Goal: Task Accomplishment & Management: Manage account settings

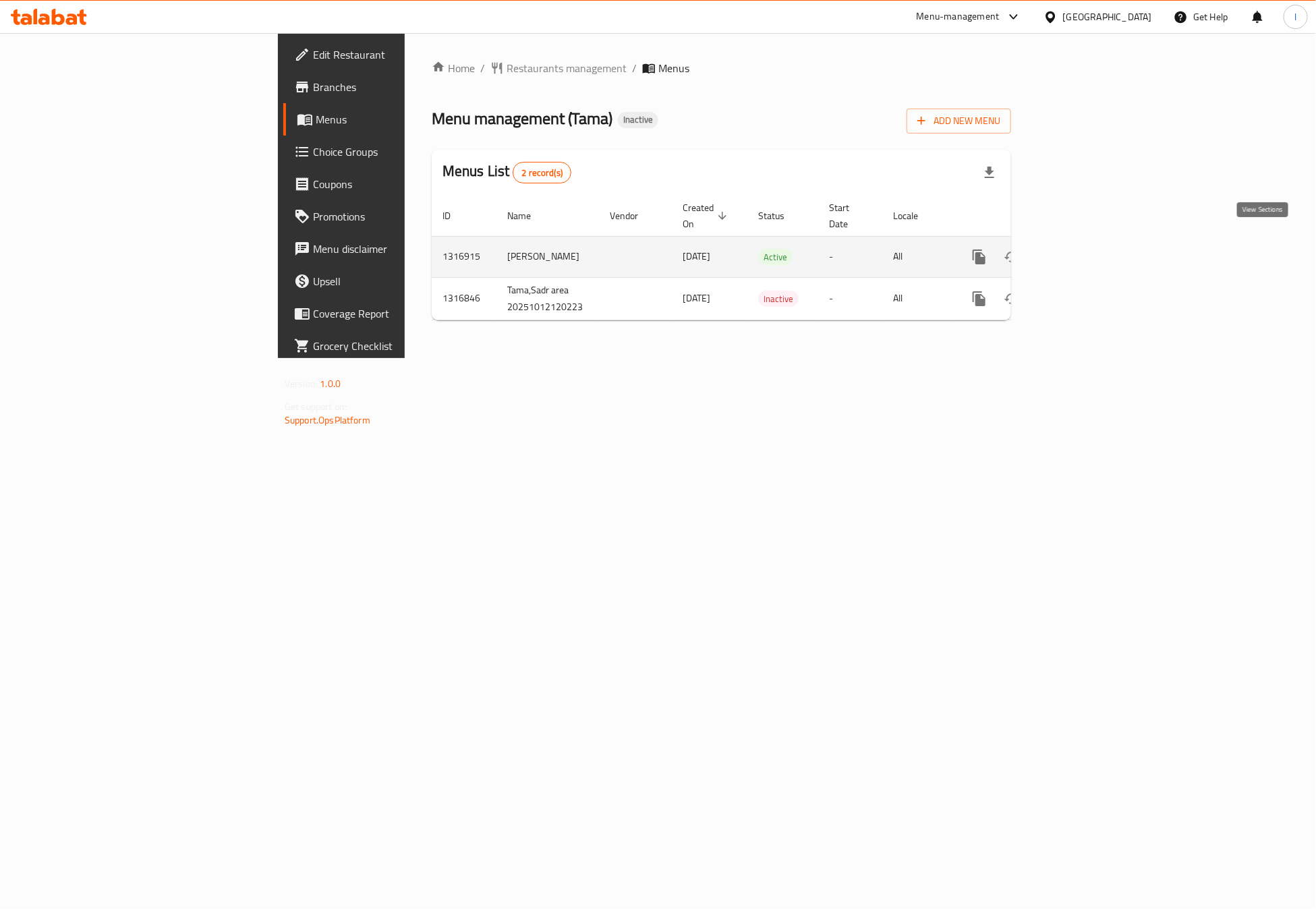
click at [1085, 249] on icon "enhanced table" at bounding box center [1077, 257] width 16 height 16
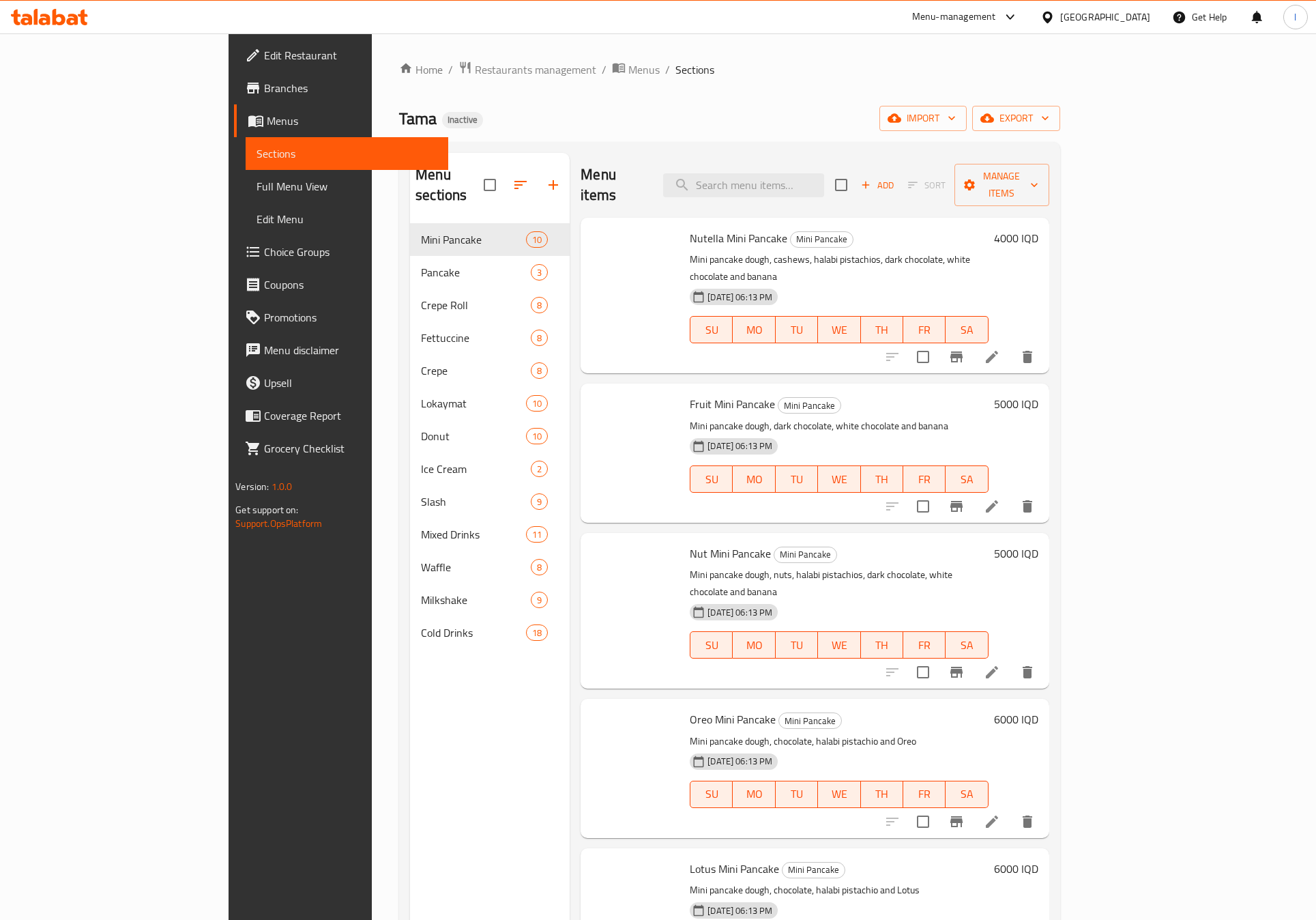
click at [246, 172] on link "Full Menu View" at bounding box center [346, 186] width 203 height 33
click at [257, 179] on span "Full Menu View" at bounding box center [346, 186] width 181 height 16
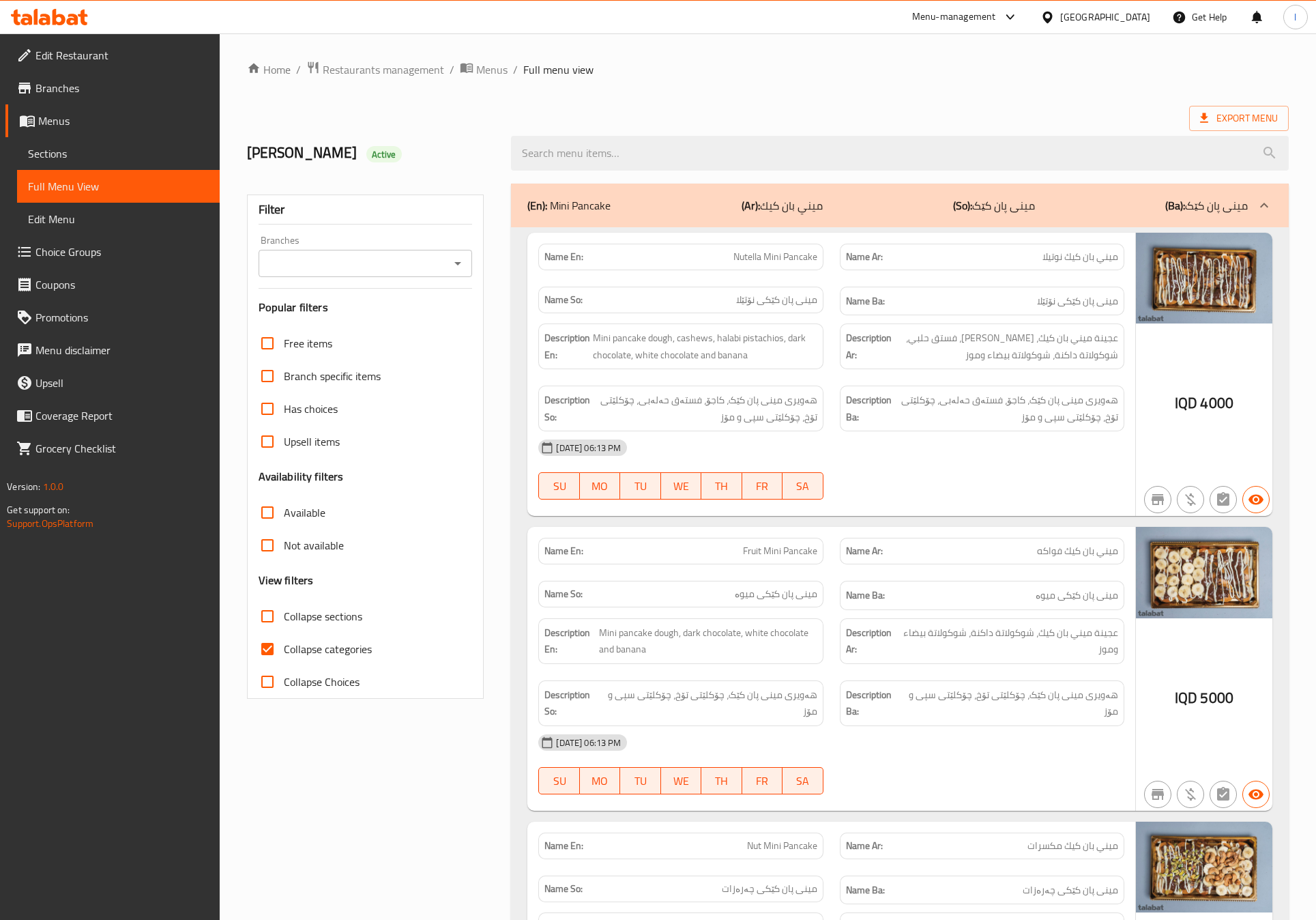
click at [432, 259] on input "Branches" at bounding box center [354, 263] width 184 height 19
click at [358, 312] on li "Tama, [GEOGRAPHIC_DATA]" at bounding box center [364, 323] width 214 height 25
type input "Tama, [GEOGRAPHIC_DATA]"
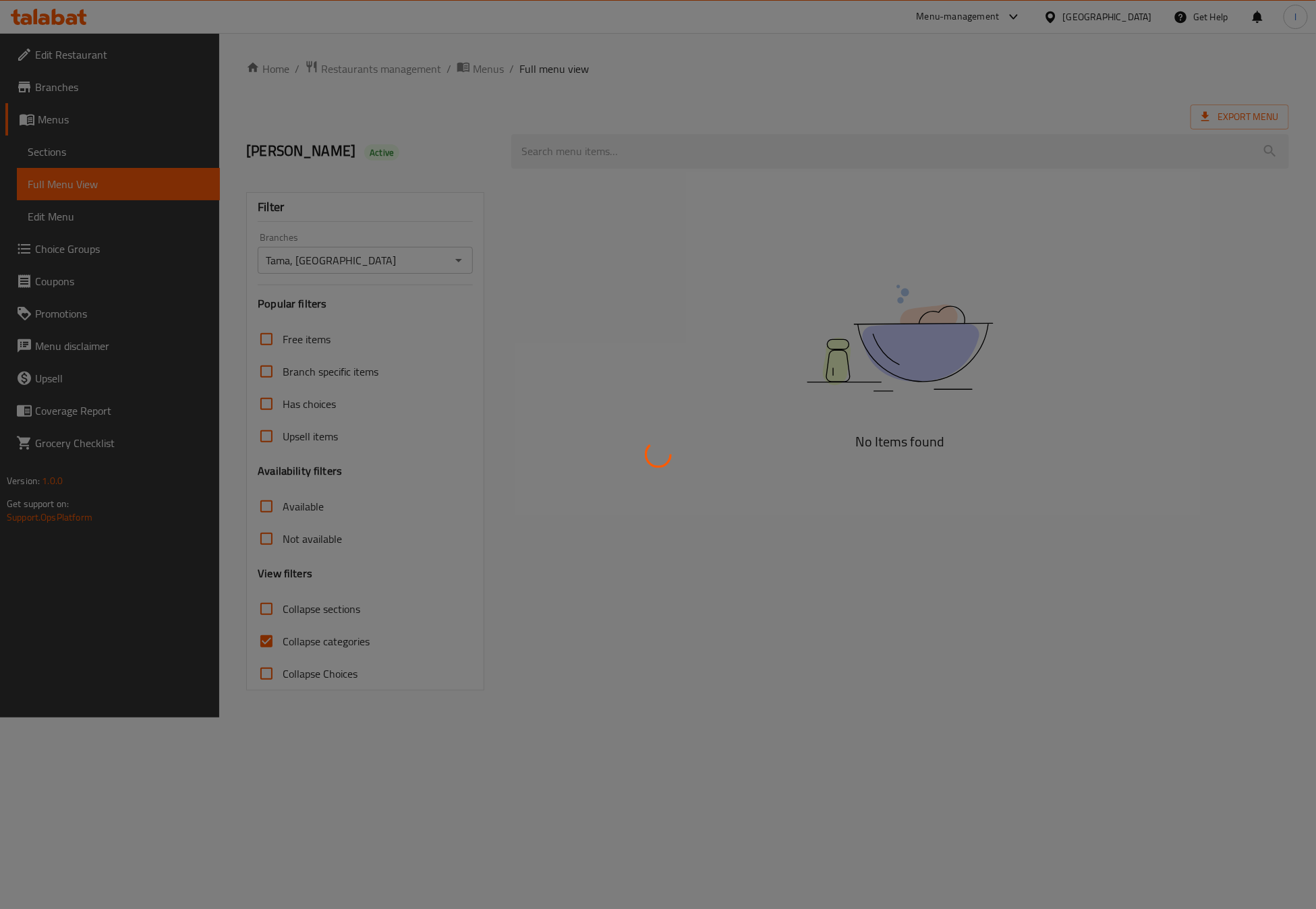
click at [292, 649] on div at bounding box center [658, 454] width 1316 height 909
click at [288, 641] on div at bounding box center [658, 454] width 1316 height 909
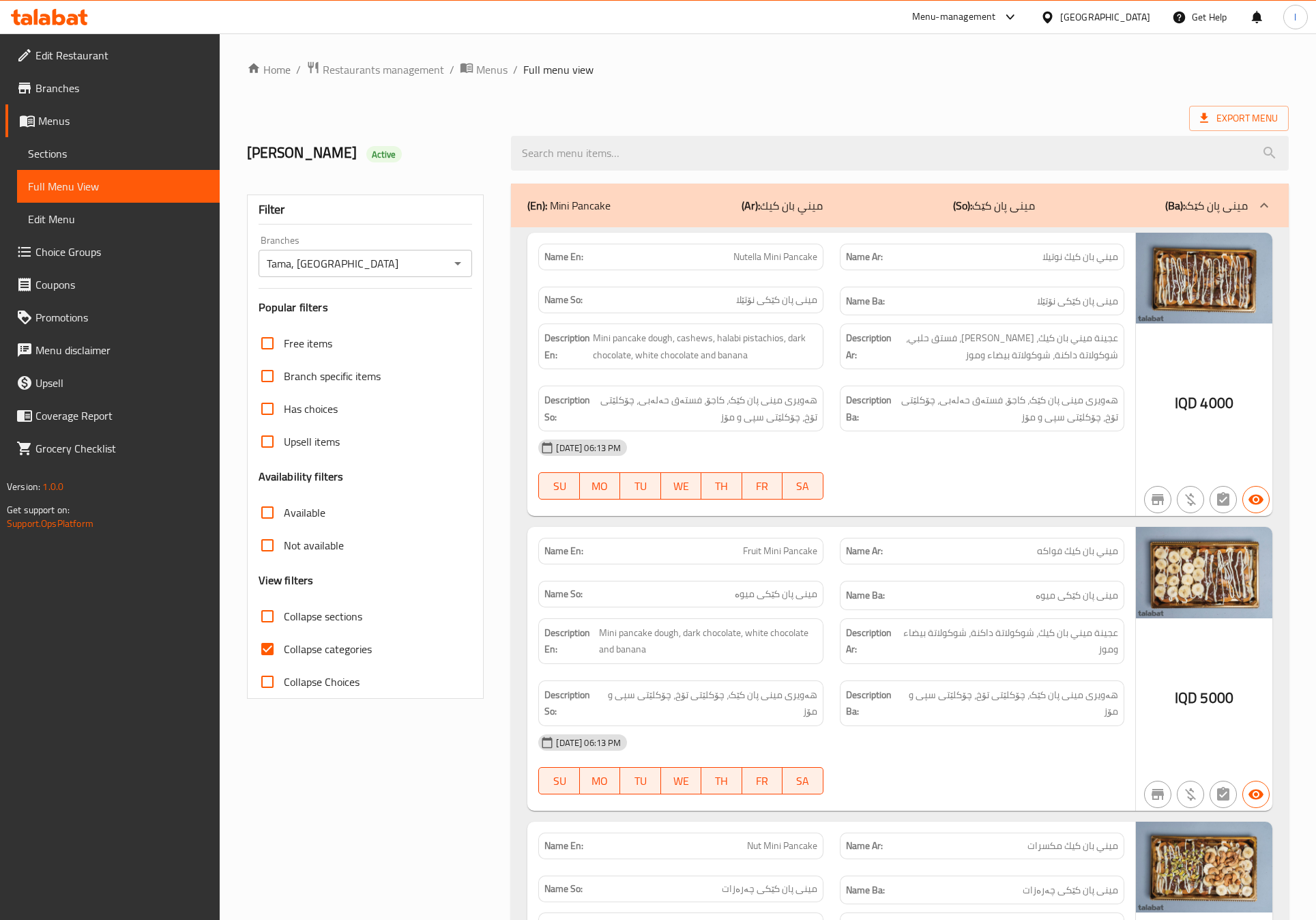
click at [303, 615] on span "Collapse sections" at bounding box center [323, 616] width 79 height 16
click at [284, 615] on input "Collapse sections" at bounding box center [267, 616] width 33 height 33
checkbox input "true"
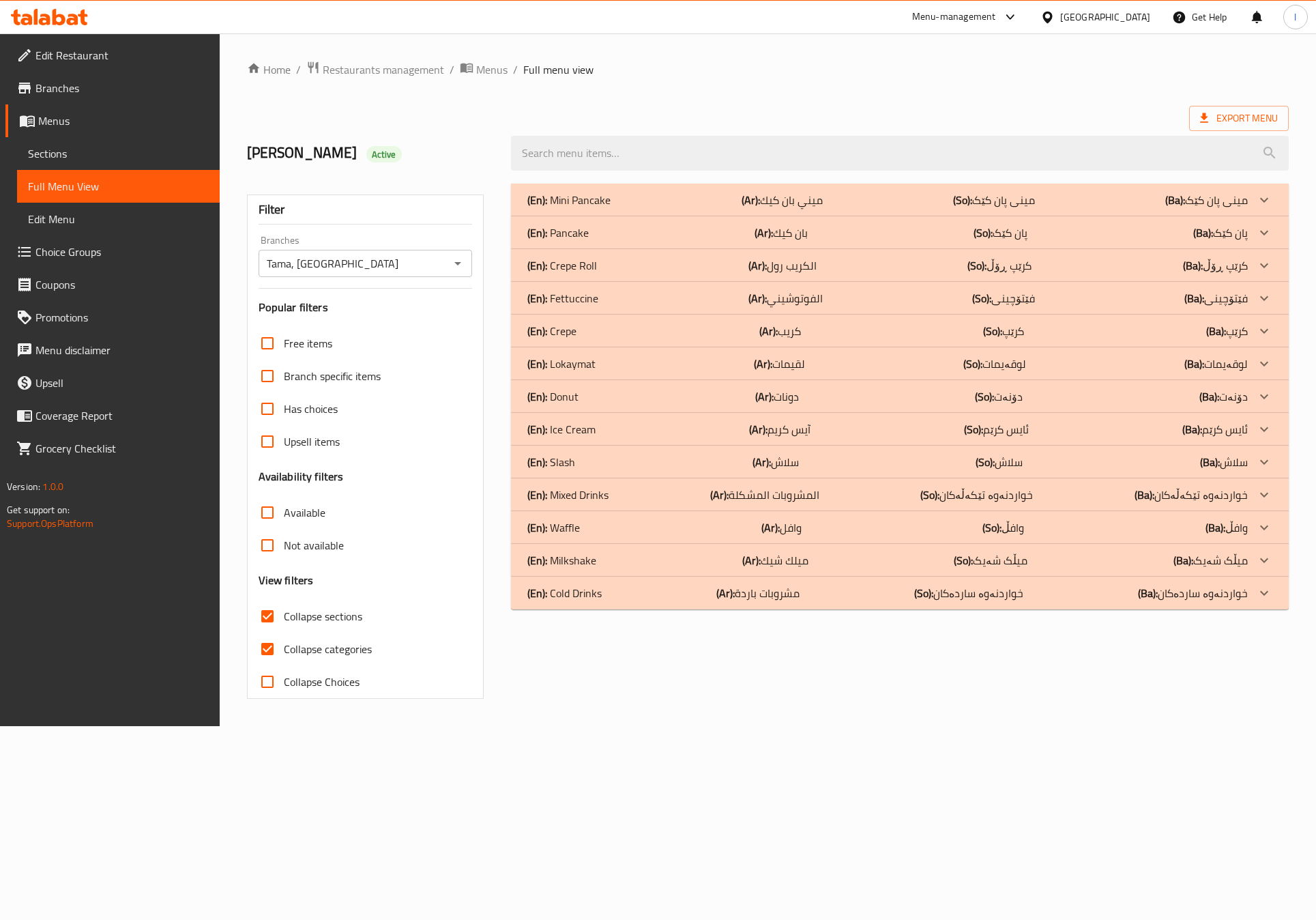
click at [308, 657] on span "Collapse categories" at bounding box center [328, 649] width 88 height 16
click at [284, 658] on input "Collapse categories" at bounding box center [267, 649] width 33 height 33
checkbox input "false"
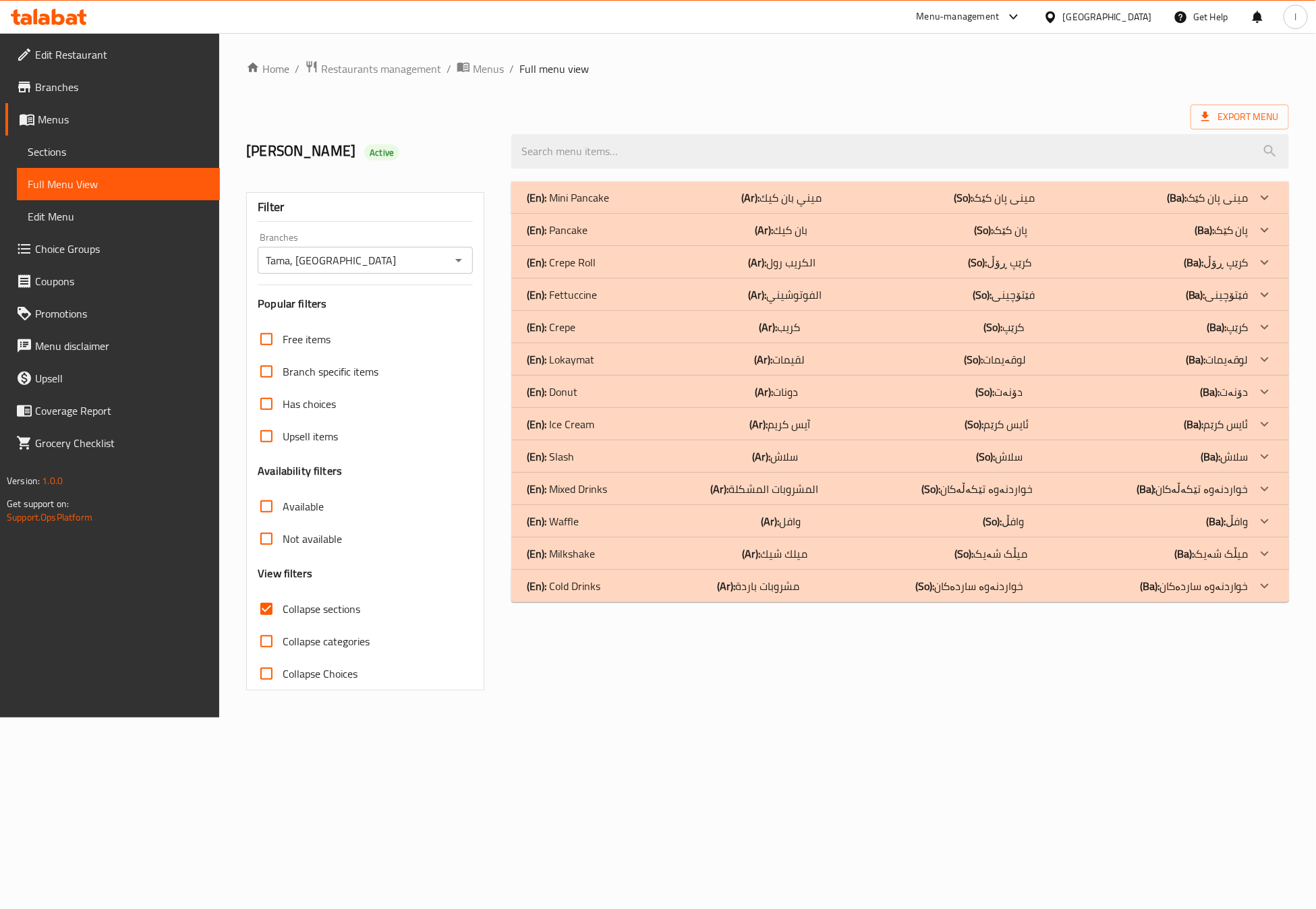
click at [626, 231] on div "(En): Pancake (Ar): بان كيك (So): پان کێک (Ba): پان کێک" at bounding box center [888, 230] width 722 height 16
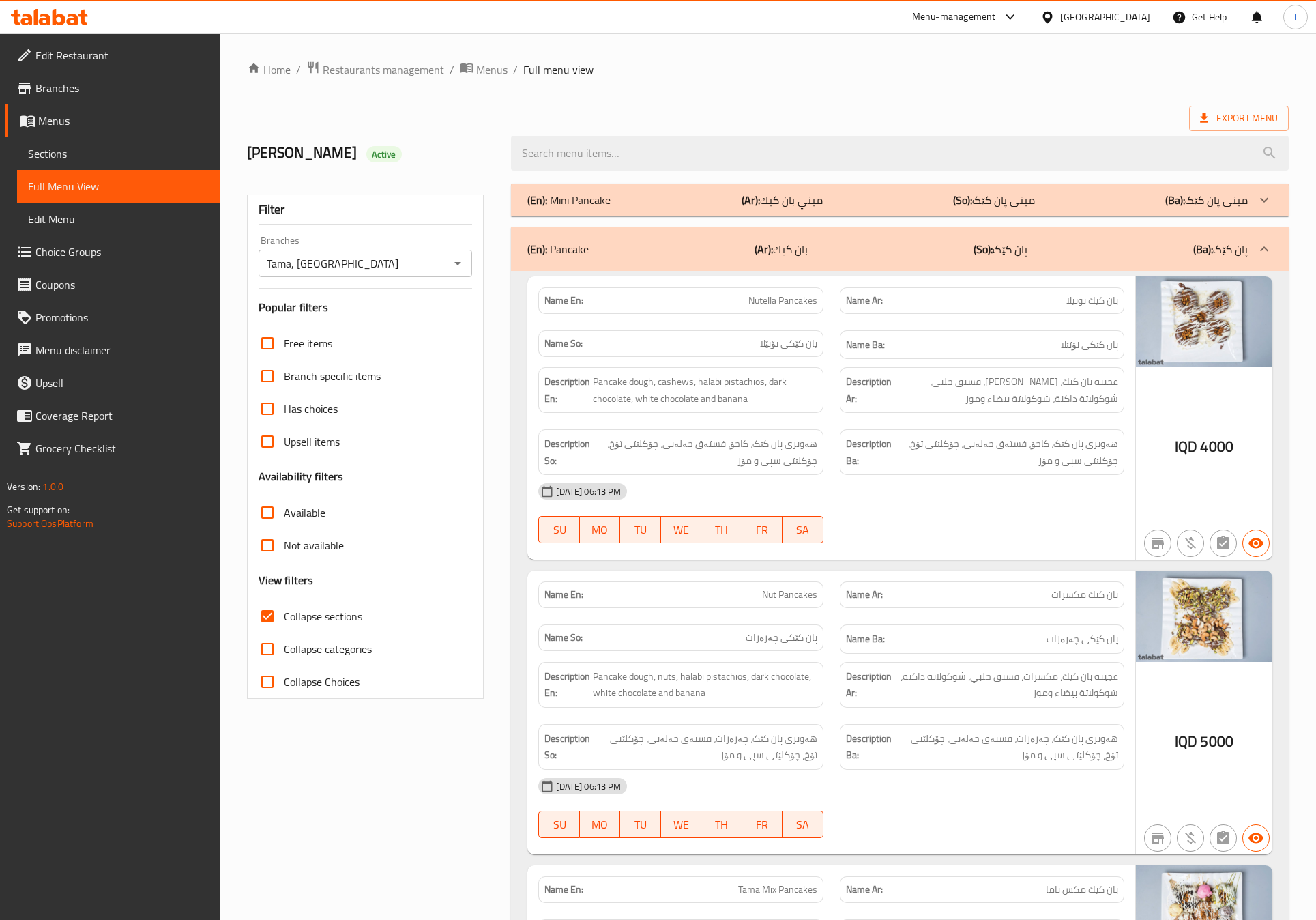
click at [858, 496] on div "12-10-2025 06:13 PM" at bounding box center [831, 491] width 602 height 33
click at [905, 429] on div "Description Ba: هەویری پان کێک، کاجۆ، فستەق حەلەبی، چۆکلێتی تۆخ، چۆکلێتی سپی و …" at bounding box center [982, 453] width 301 height 62
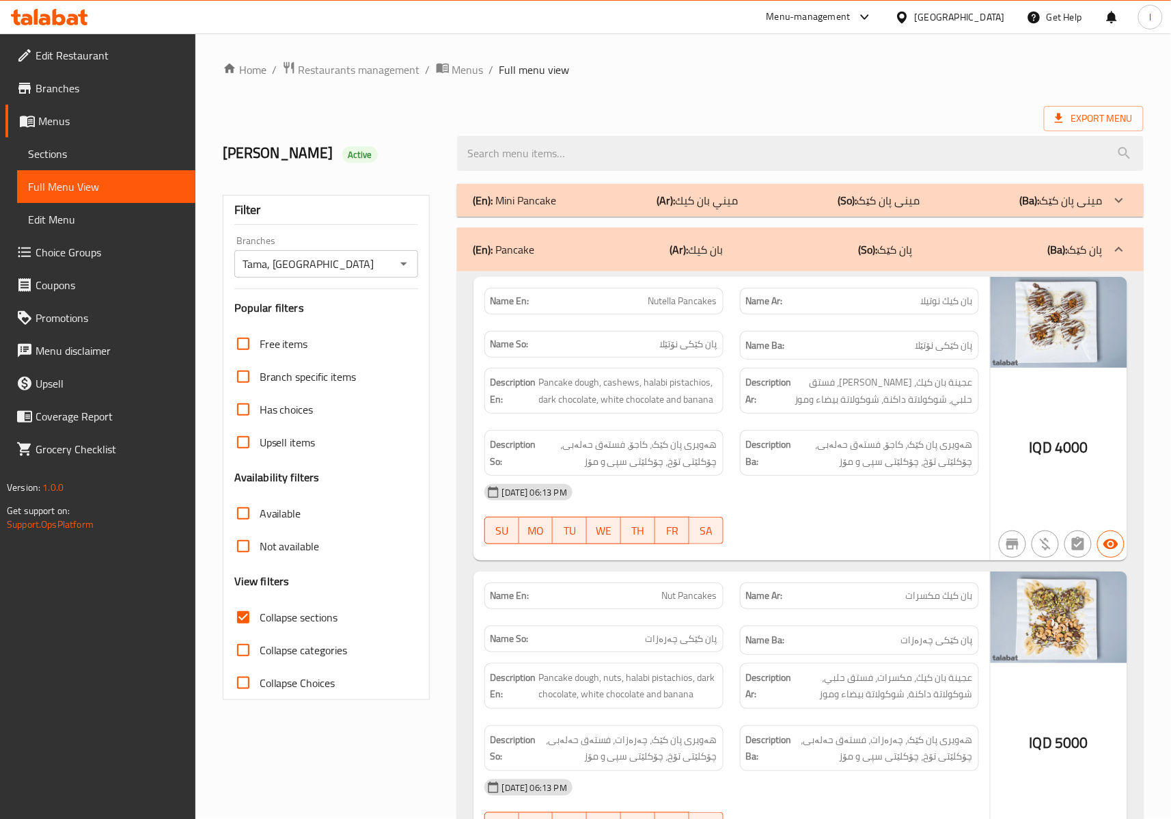
click at [804, 480] on div "12-10-2025 06:13 PM" at bounding box center [731, 492] width 511 height 33
click at [776, 452] on strong "Description Ba:" at bounding box center [769, 452] width 46 height 33
click at [776, 258] on div "(En): Pancake (Ar): بان كيك (So): پان کێک (Ba): پان کێک" at bounding box center [788, 249] width 629 height 16
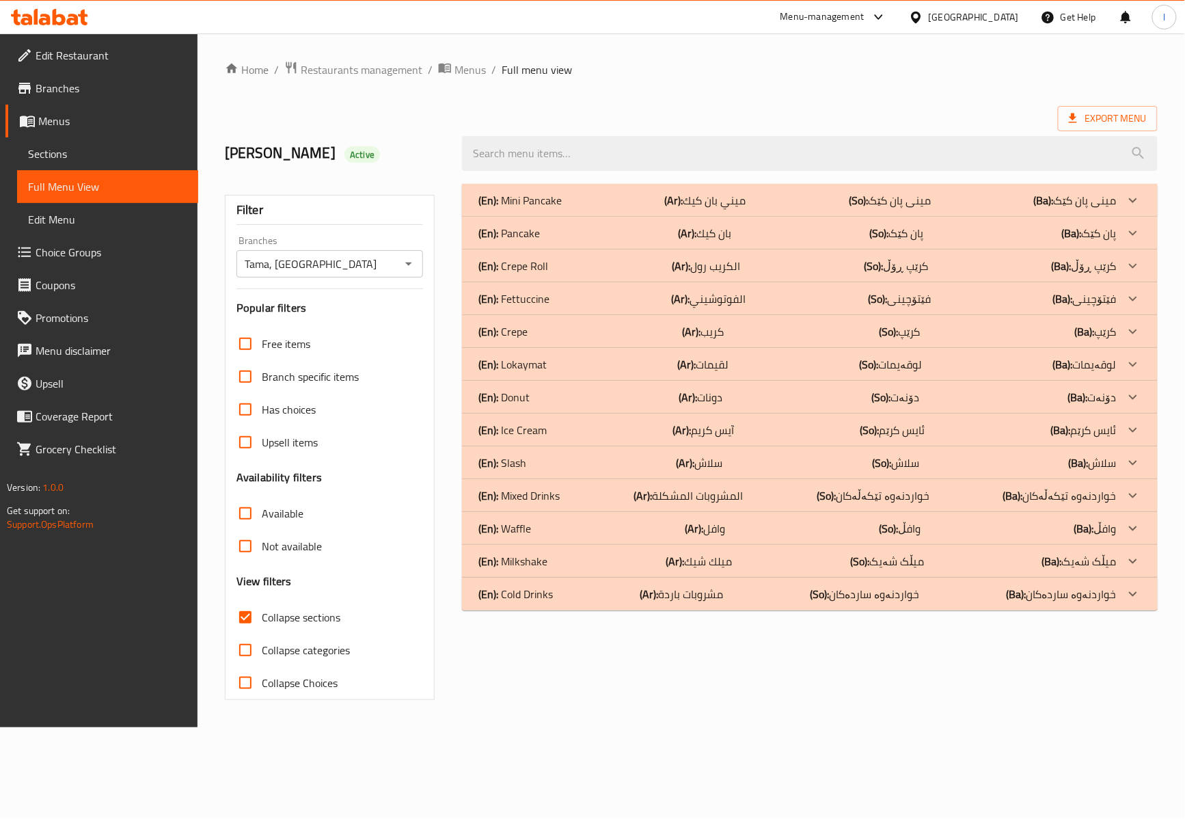
click at [551, 528] on div "(En): Waffle (Ar): وافل (So): وافڵ (Ba): وافڵ" at bounding box center [797, 528] width 638 height 16
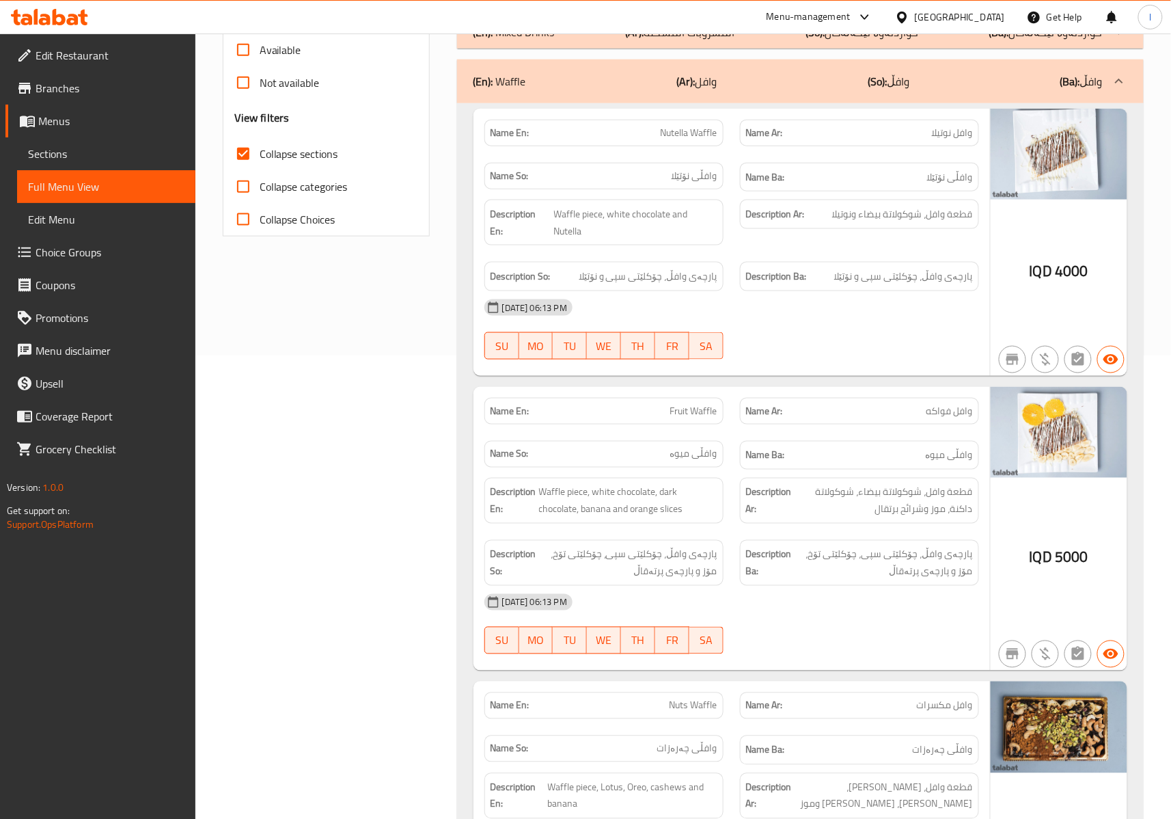
scroll to position [88, 0]
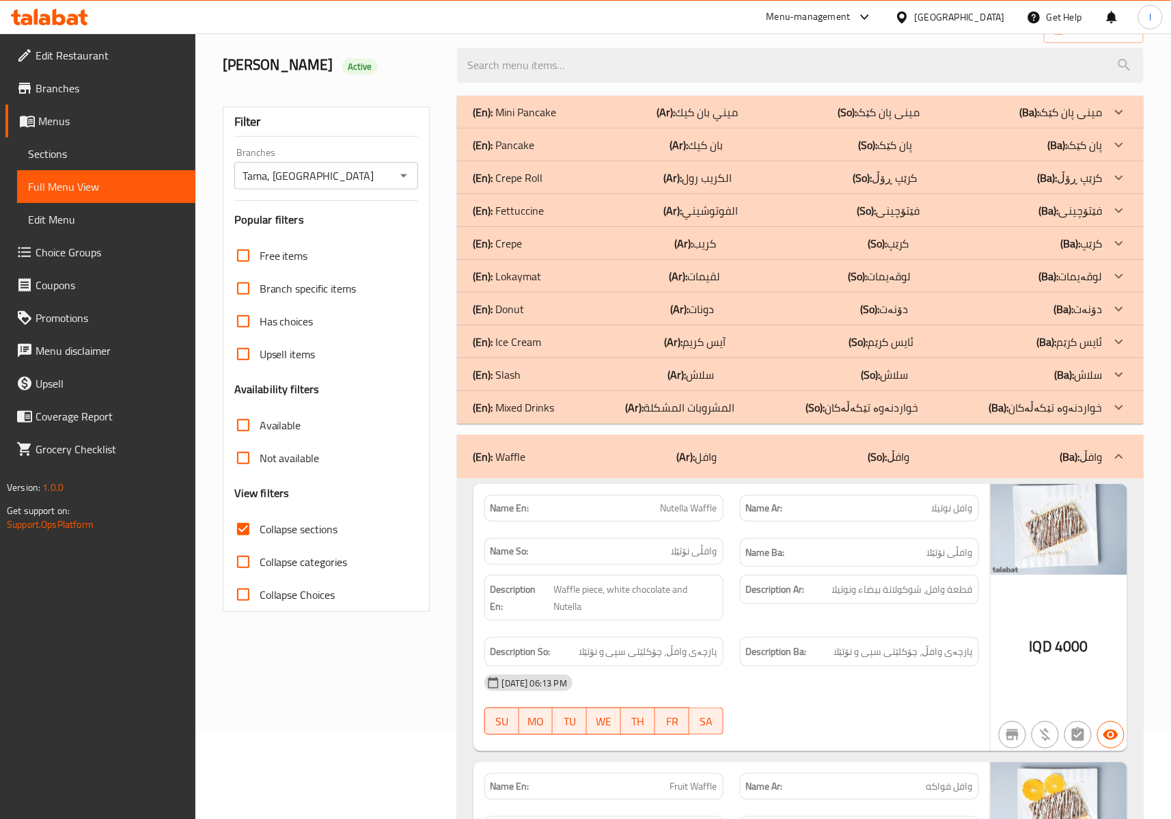
click at [806, 451] on div "(En): Waffle (Ar): وافل (So): وافڵ (Ba): وافڵ" at bounding box center [788, 456] width 629 height 16
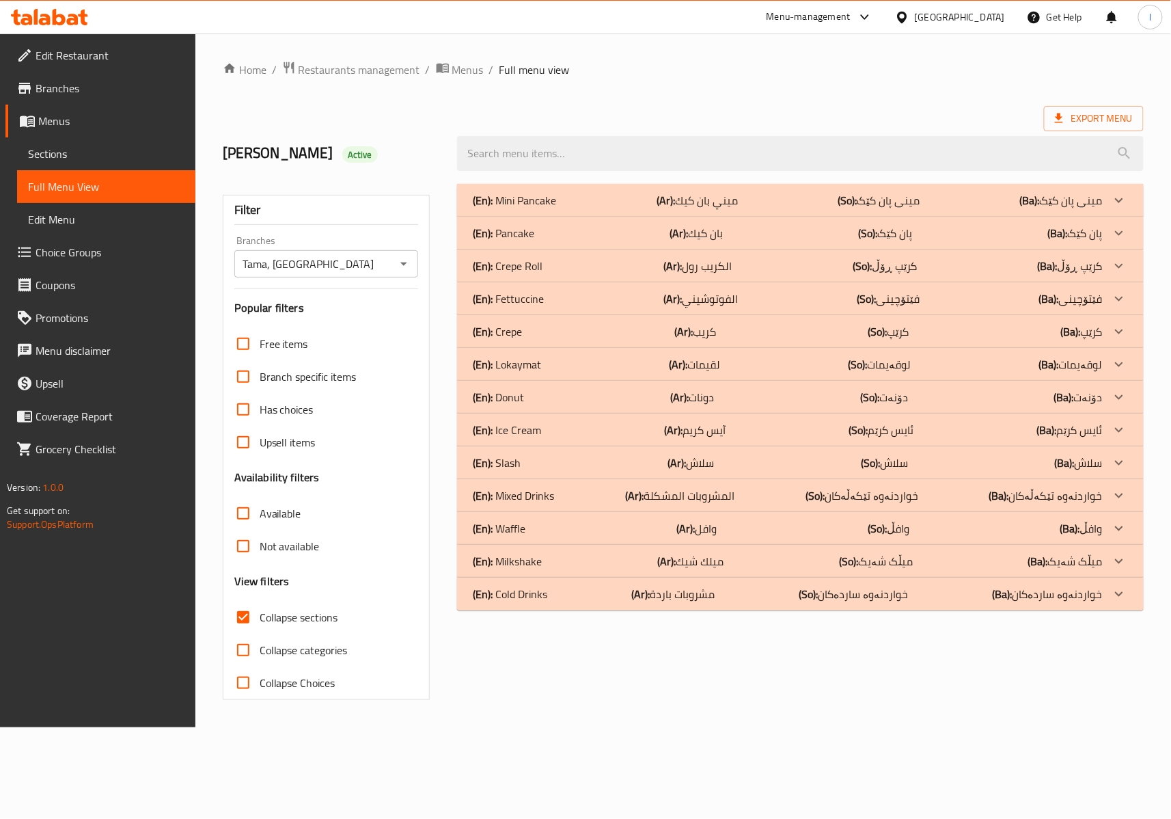
scroll to position [0, 0]
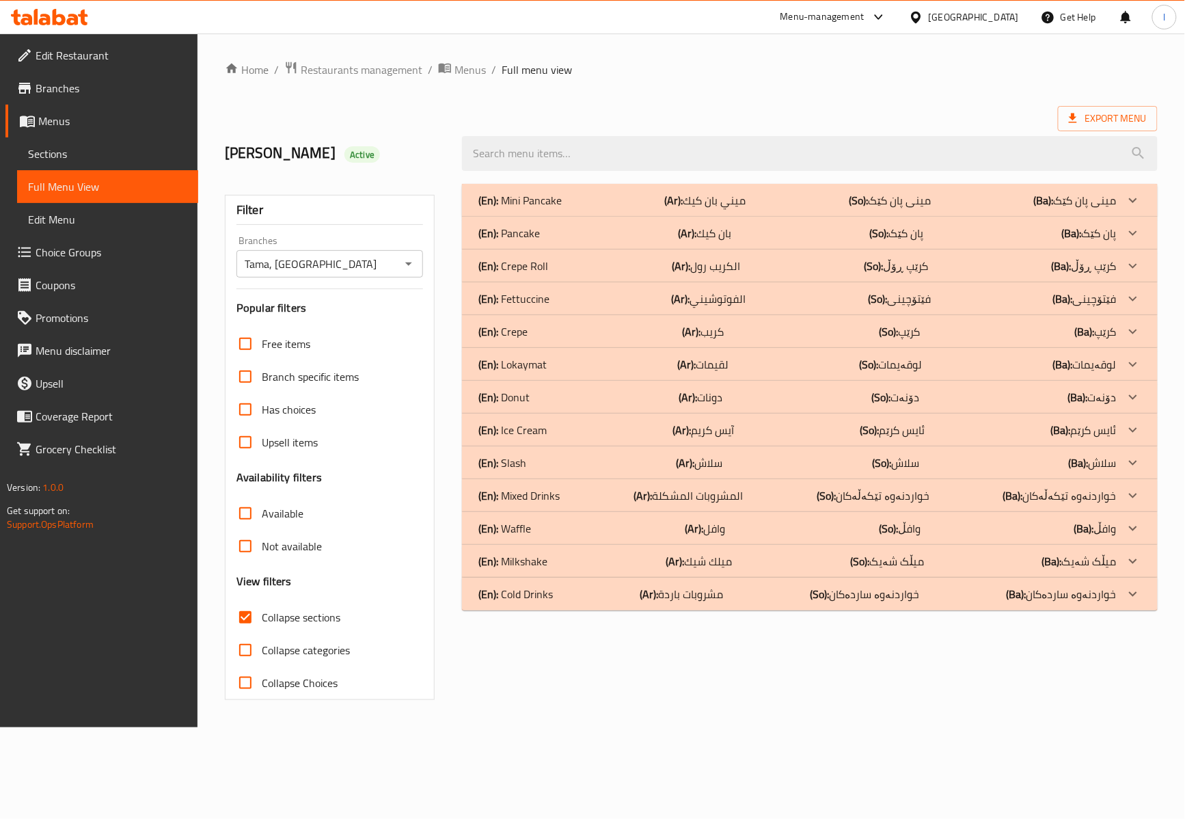
click at [571, 337] on div "(En): Crepe (Ar): كريب (So): کرێپ (Ba): کرێپ" at bounding box center [797, 331] width 638 height 16
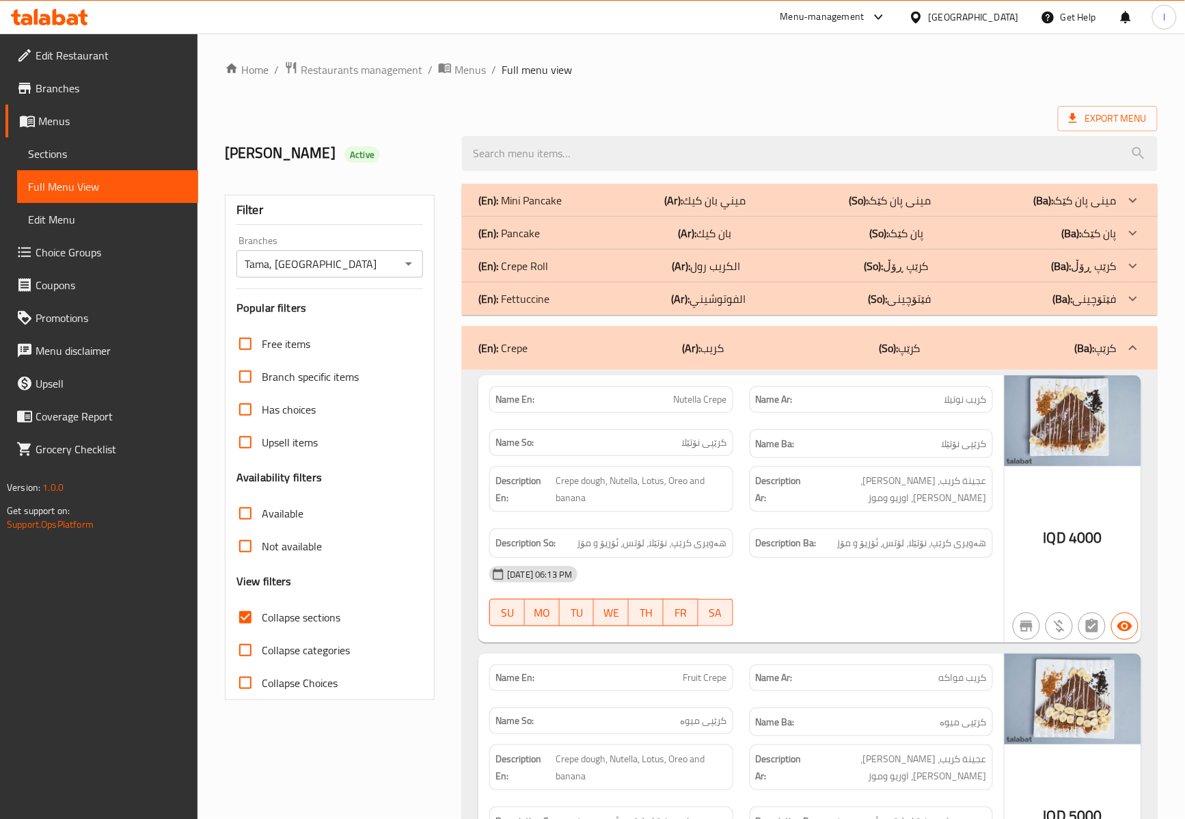
click at [782, 506] on div "Description Ar: عجينة كريب، نوتيلا، لوتس، اوريو وموز" at bounding box center [871, 489] width 260 height 62
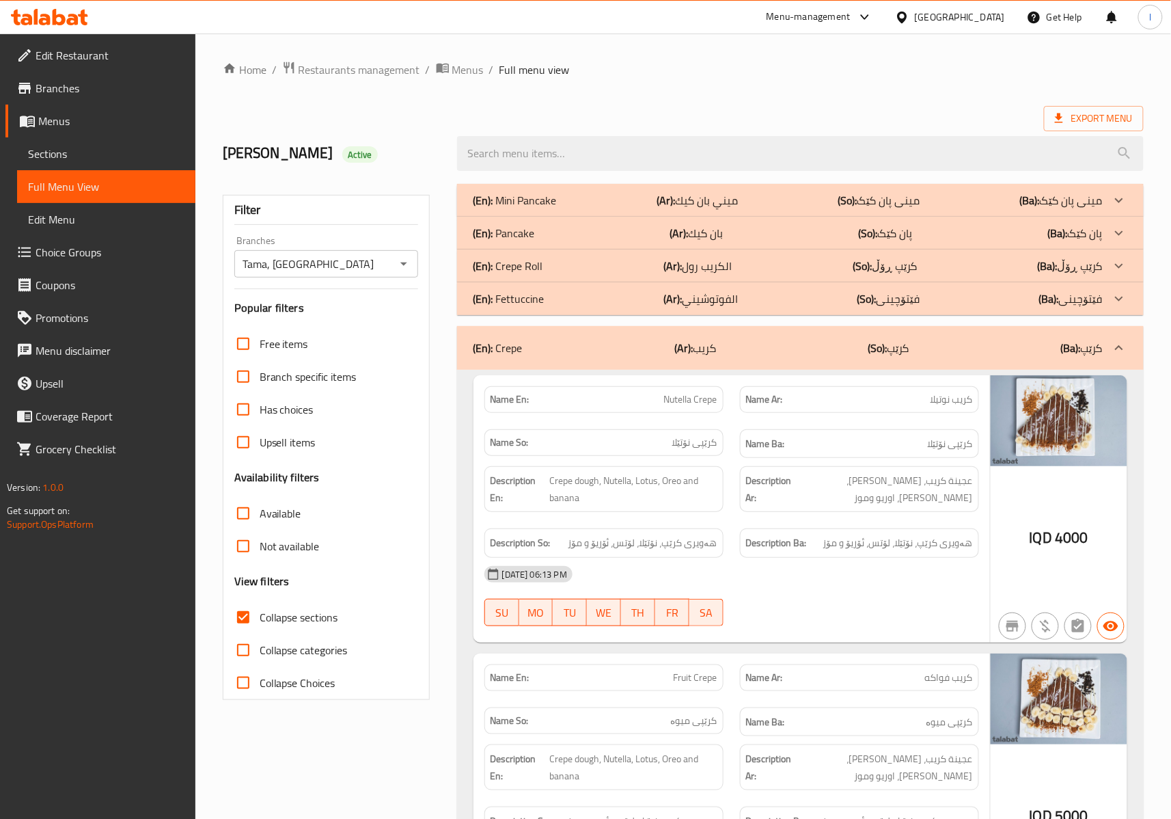
click at [807, 336] on div "(En): Crepe (Ar): كريب (So): کرێپ (Ba): کرێپ" at bounding box center [800, 348] width 687 height 44
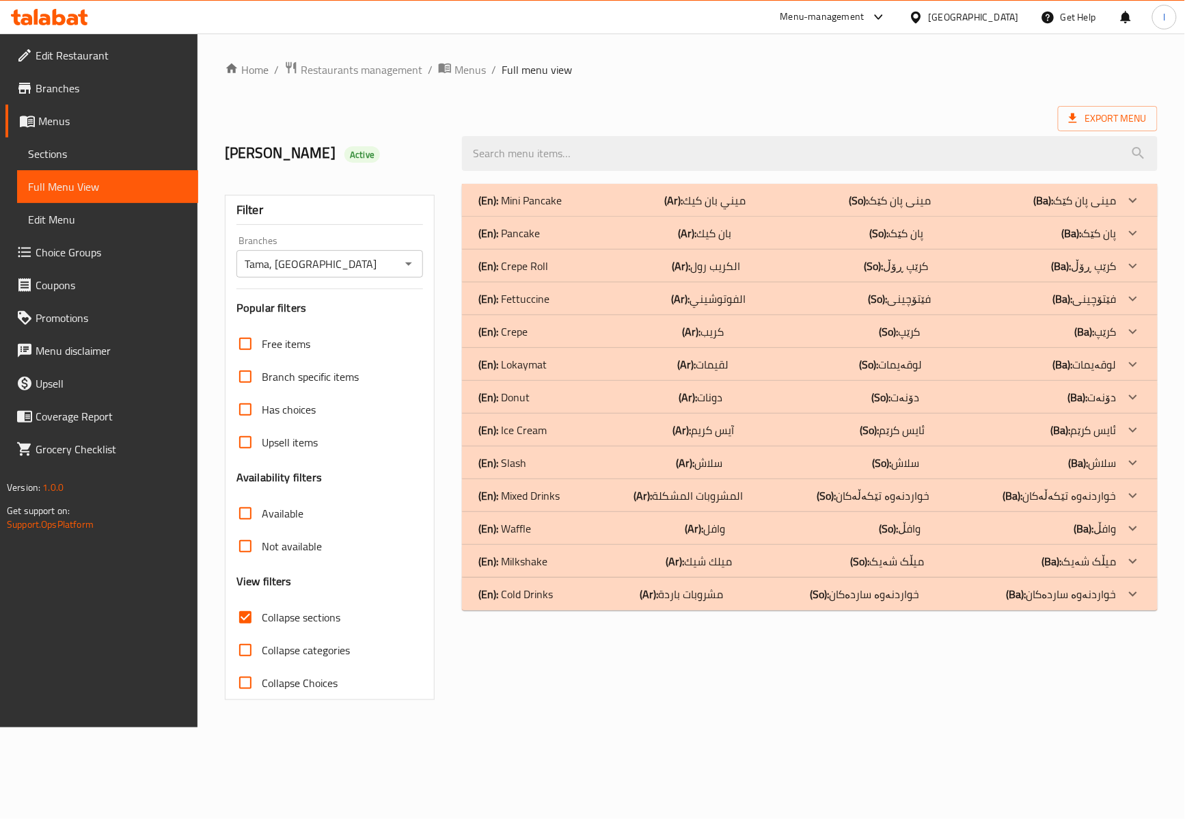
click at [551, 257] on div "(En): Crepe Roll (Ar): الكريب رول (So): کرێپ ڕۆڵ (Ba): کرێپ ڕۆڵ" at bounding box center [810, 265] width 696 height 33
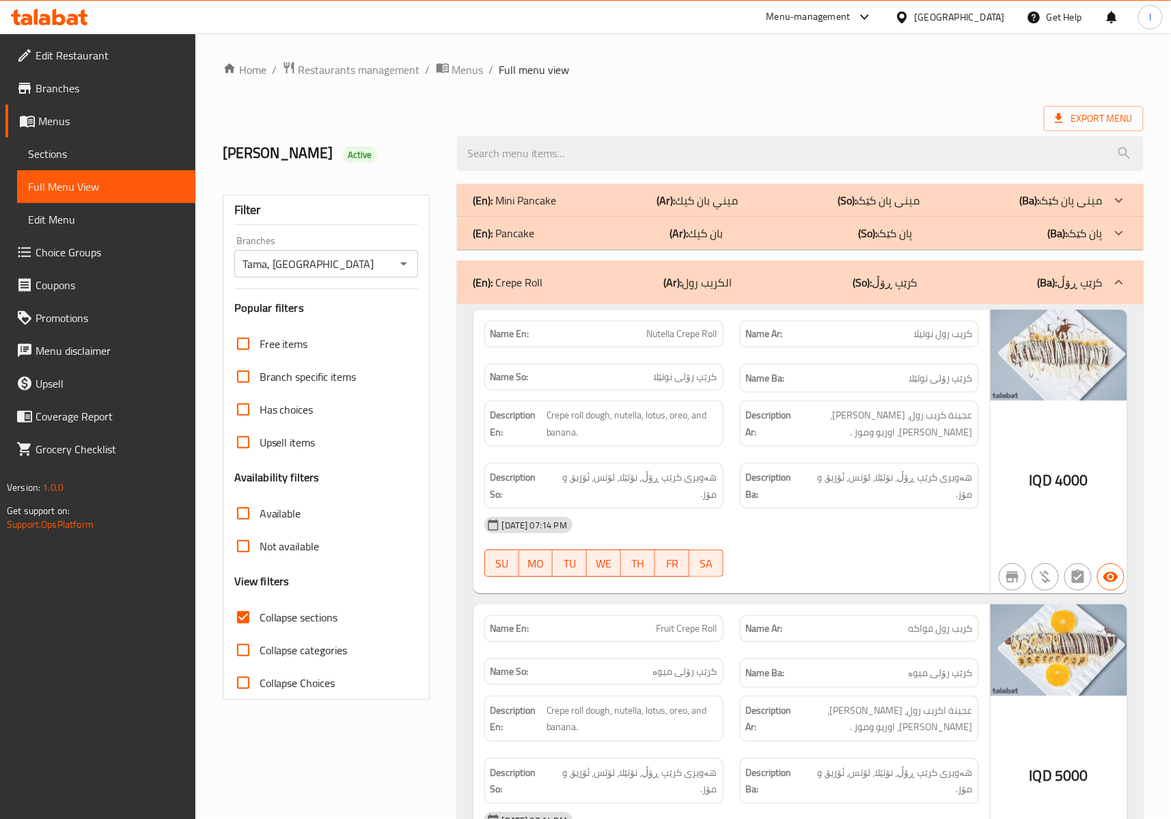
click at [804, 554] on div "12-10-2025 07:14 PM SU MO TU WE TH FR SA" at bounding box center [731, 546] width 511 height 77
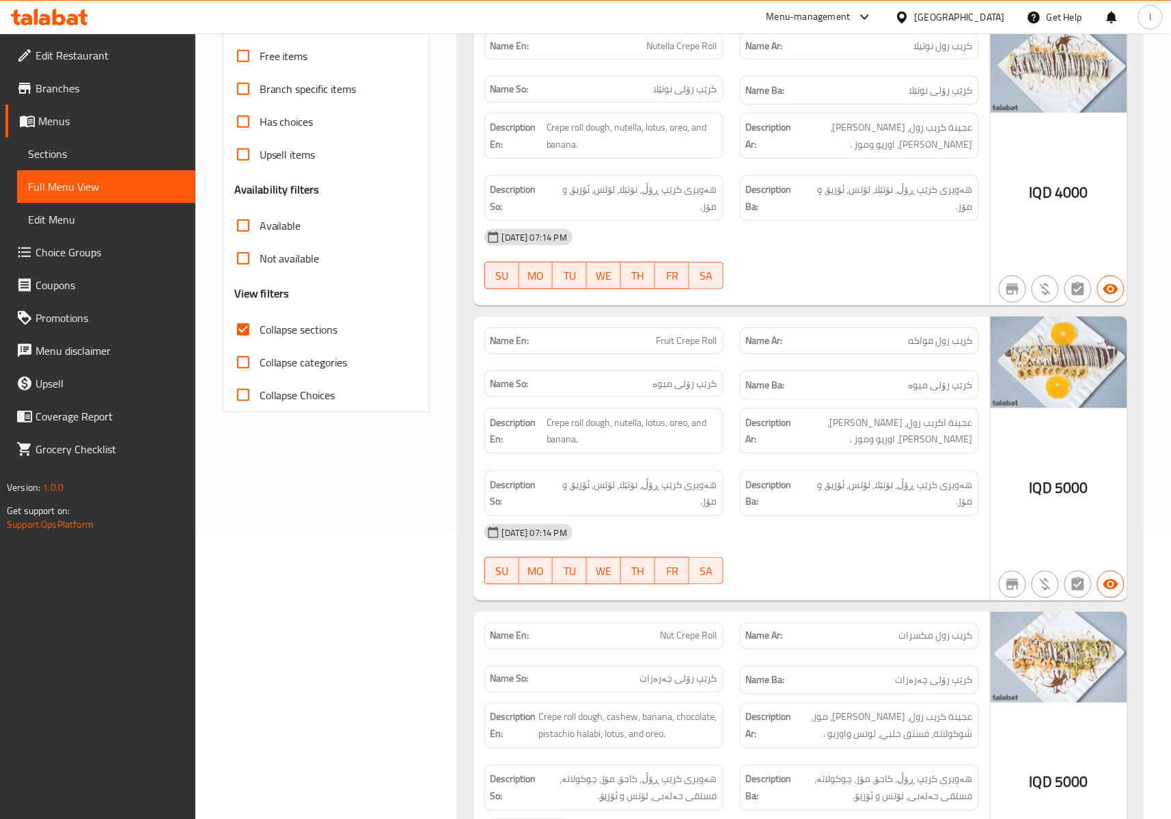
scroll to position [303, 0]
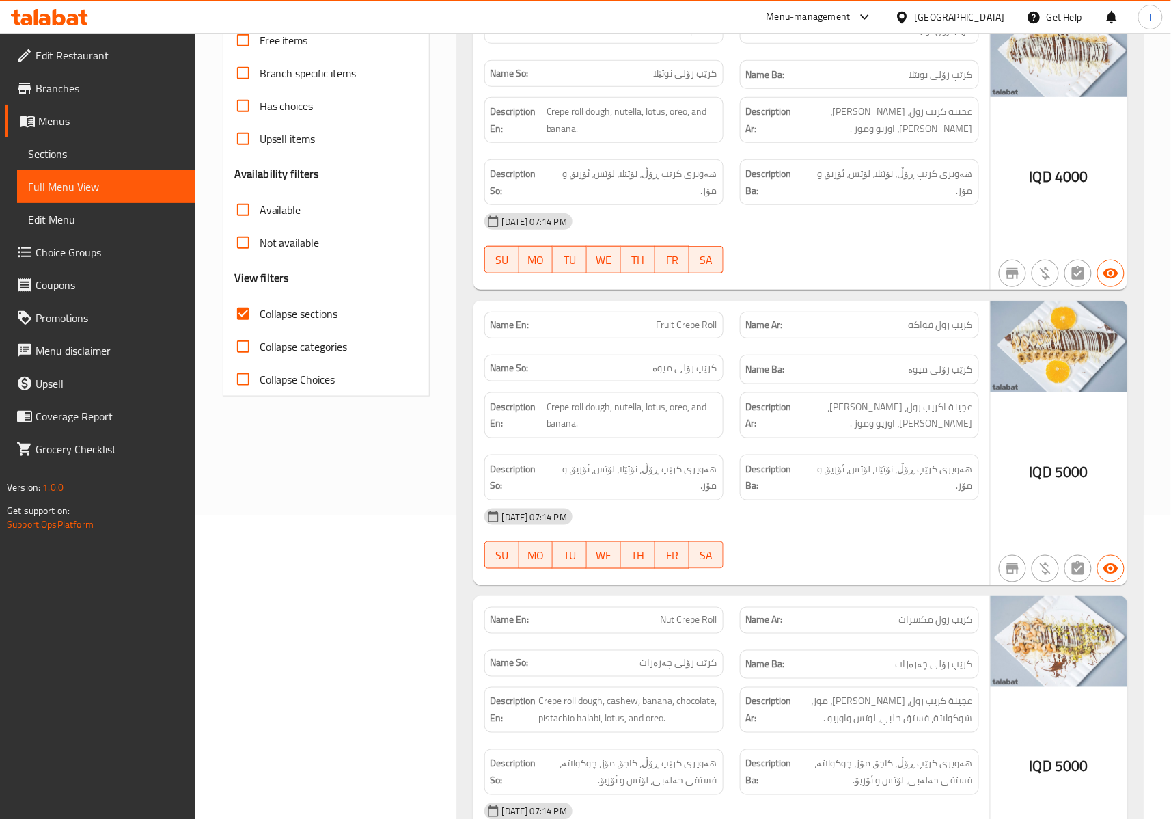
click at [843, 549] on div "12-10-2025 07:14 PM SU MO TU WE TH FR SA" at bounding box center [731, 538] width 511 height 77
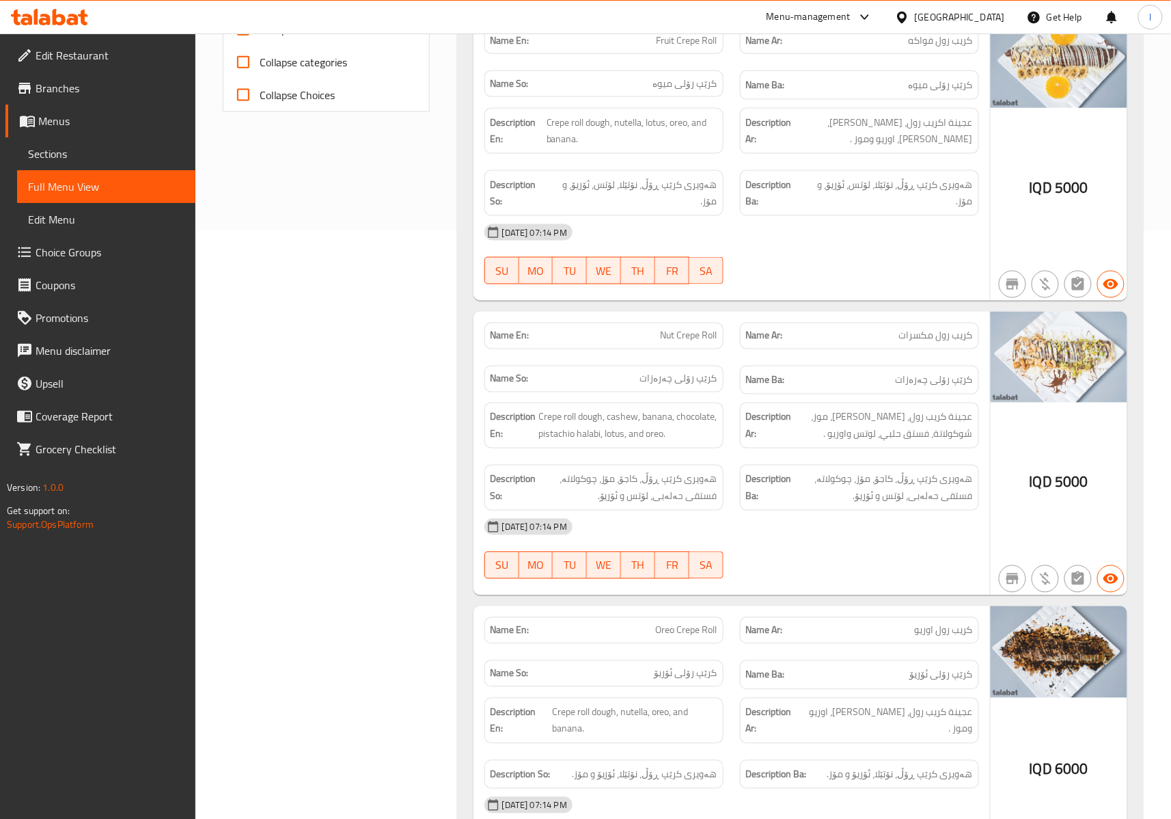
scroll to position [0, 0]
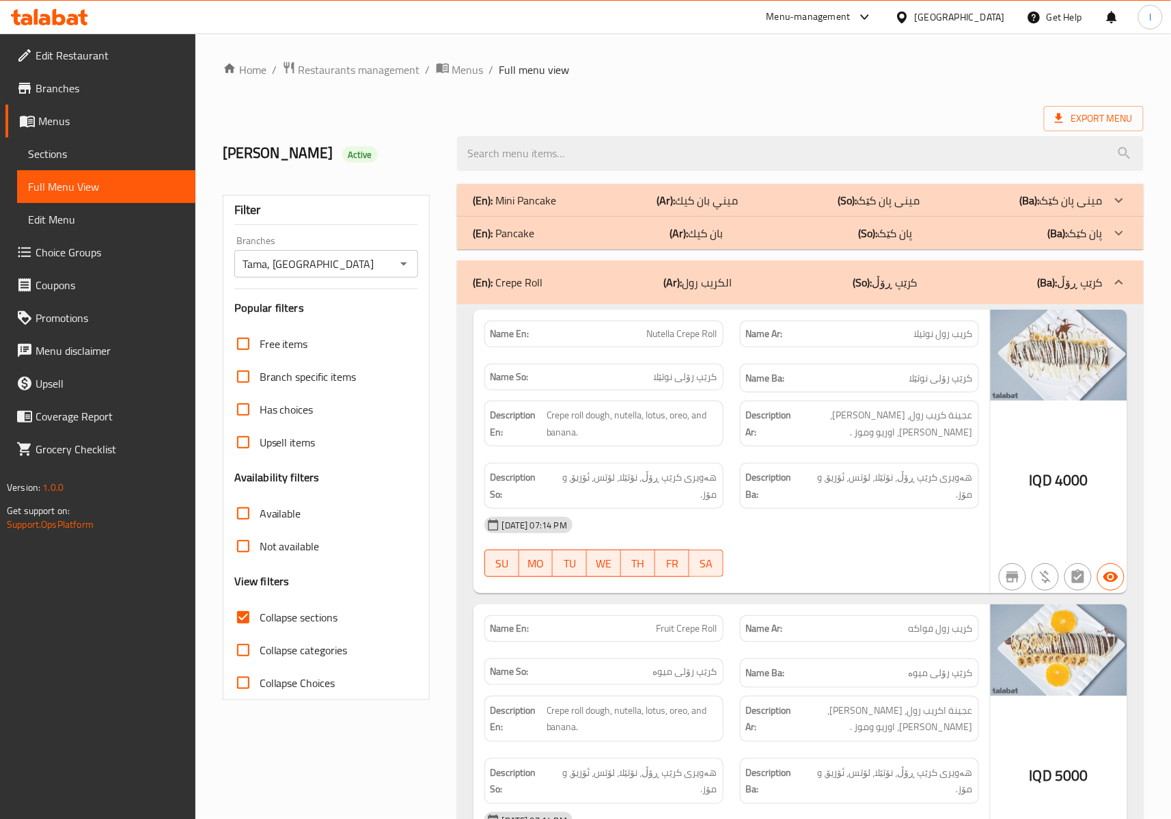
click at [806, 277] on div "(En): Crepe Roll (Ar): الكريب رول (So): کرێپ ڕۆڵ (Ba): کرێپ ڕۆڵ" at bounding box center [788, 282] width 629 height 16
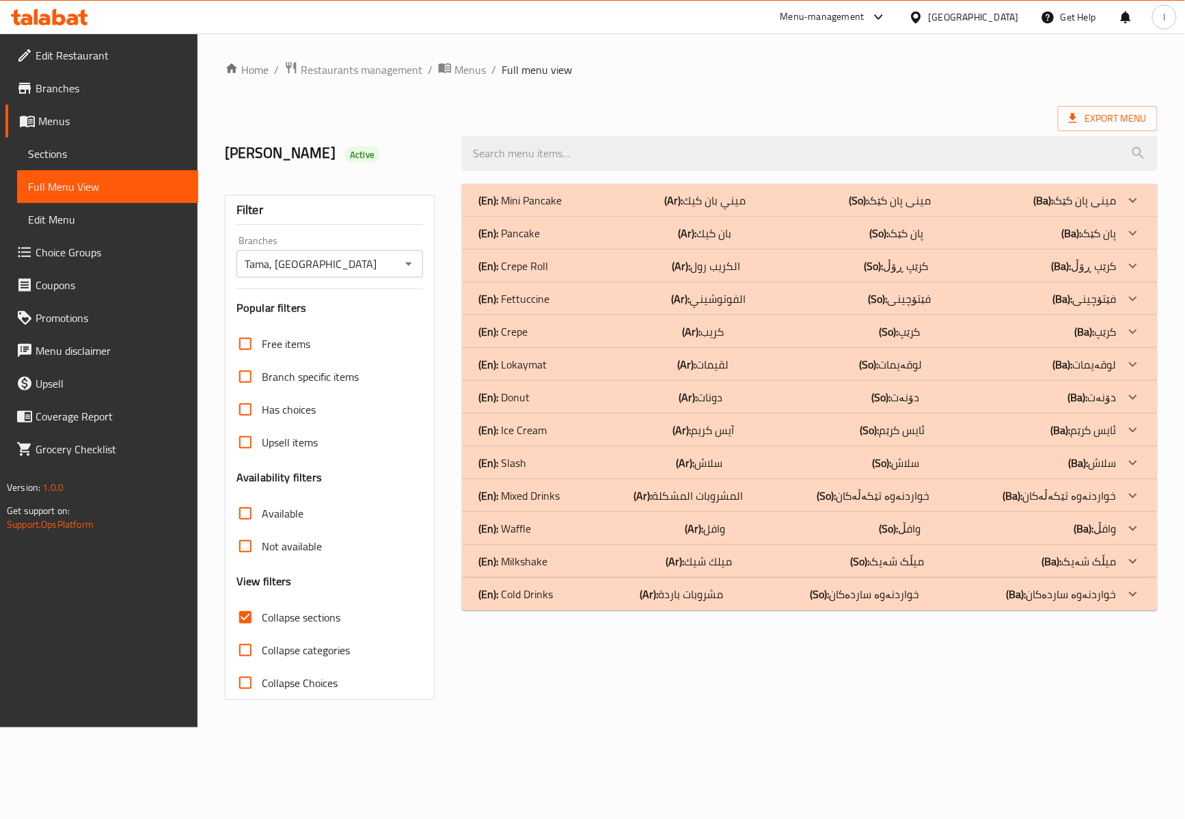
click at [618, 307] on div "(En): Fettuccine (Ar): الفوتوشيني (So): فێتۆچینی (Ba): فێتۆچینی" at bounding box center [797, 298] width 638 height 16
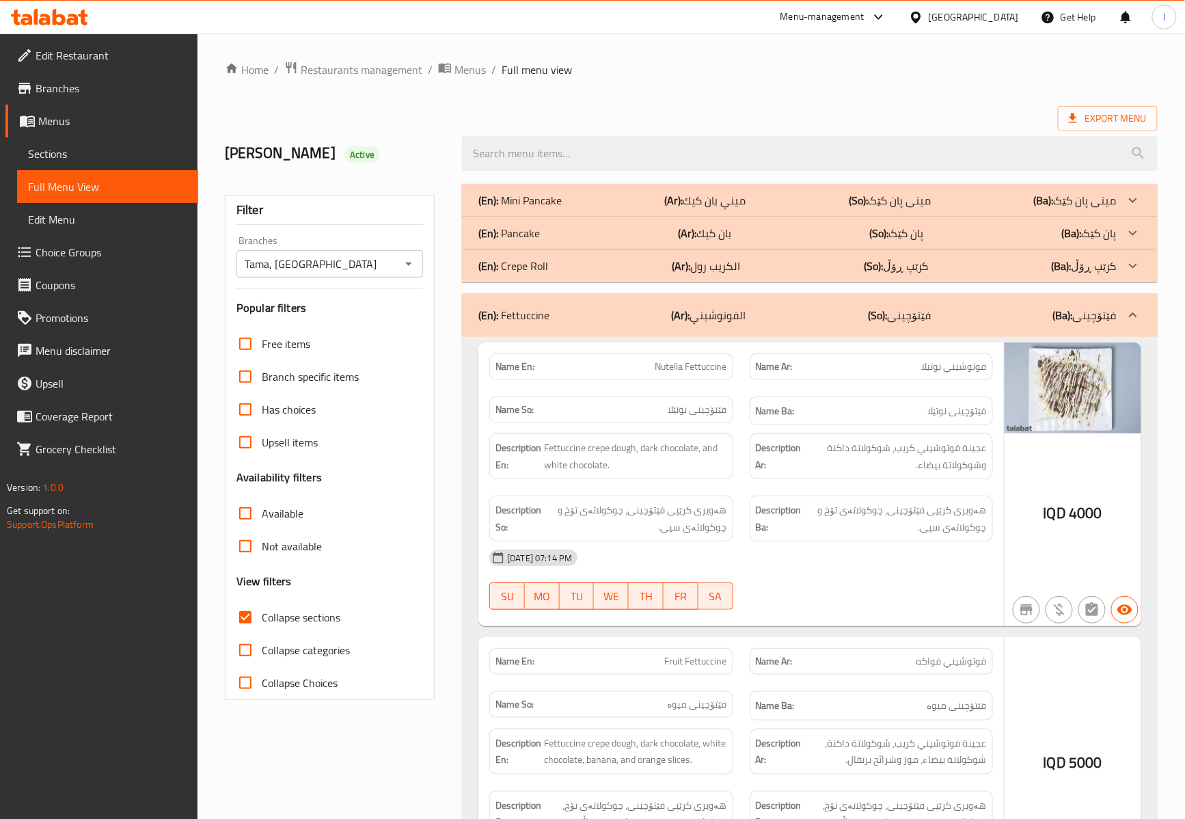
click at [837, 426] on div "Description Ar: عجينة فوتوشيني كريب، شوكولاتة داكنة وشوكولاتة بيضاء." at bounding box center [871, 456] width 260 height 62
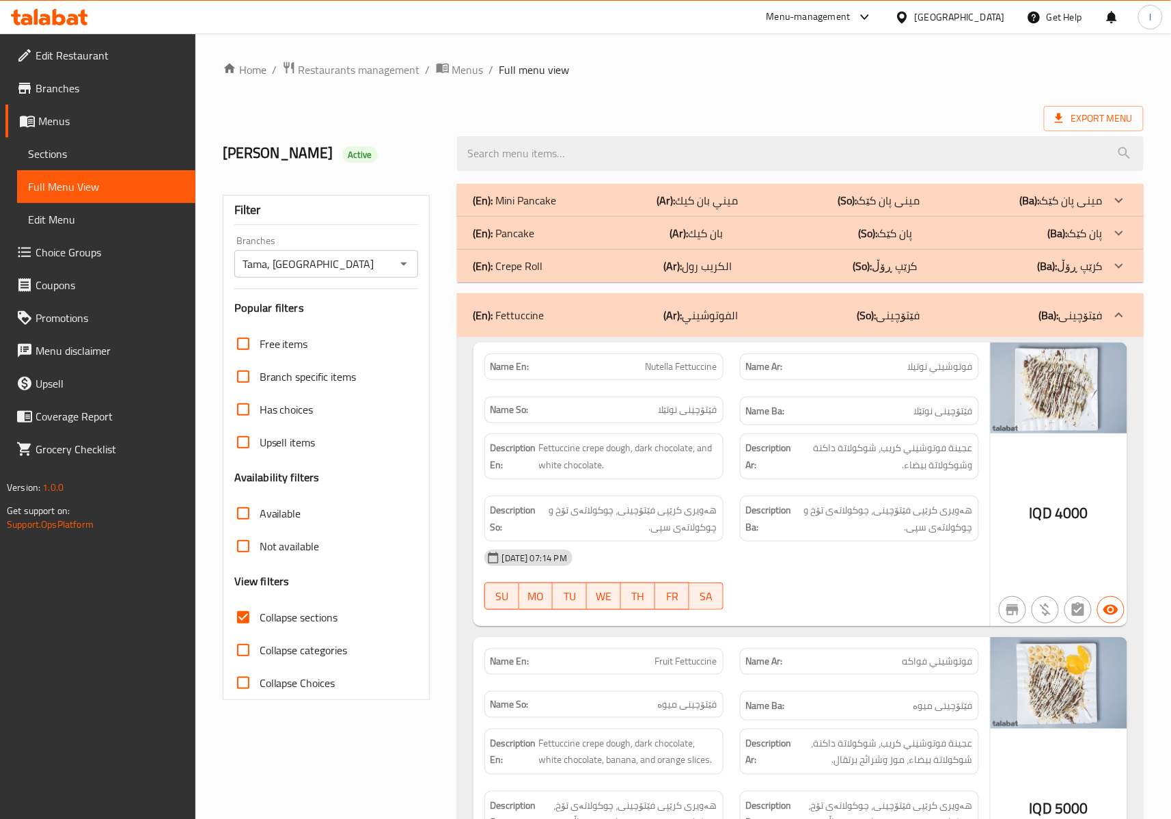
click at [812, 574] on div "12-10-2025 07:14 PM" at bounding box center [731, 557] width 511 height 33
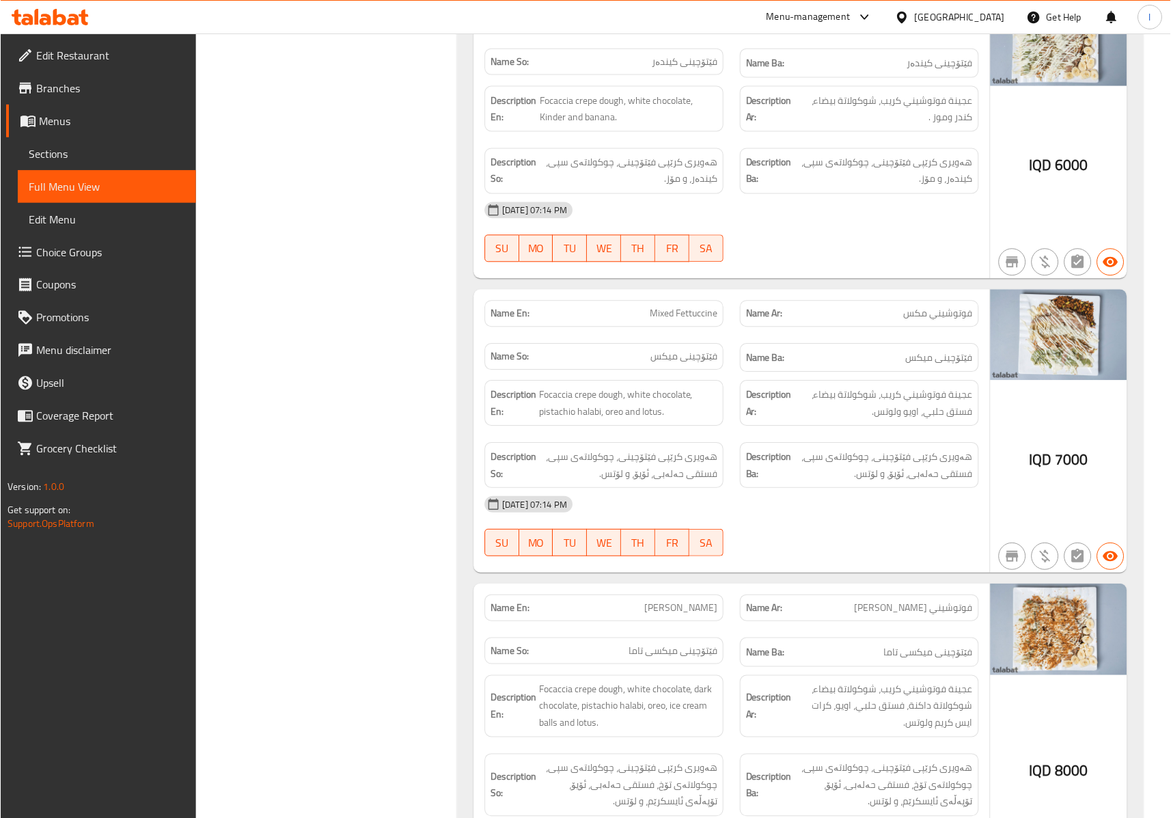
scroll to position [2125, 0]
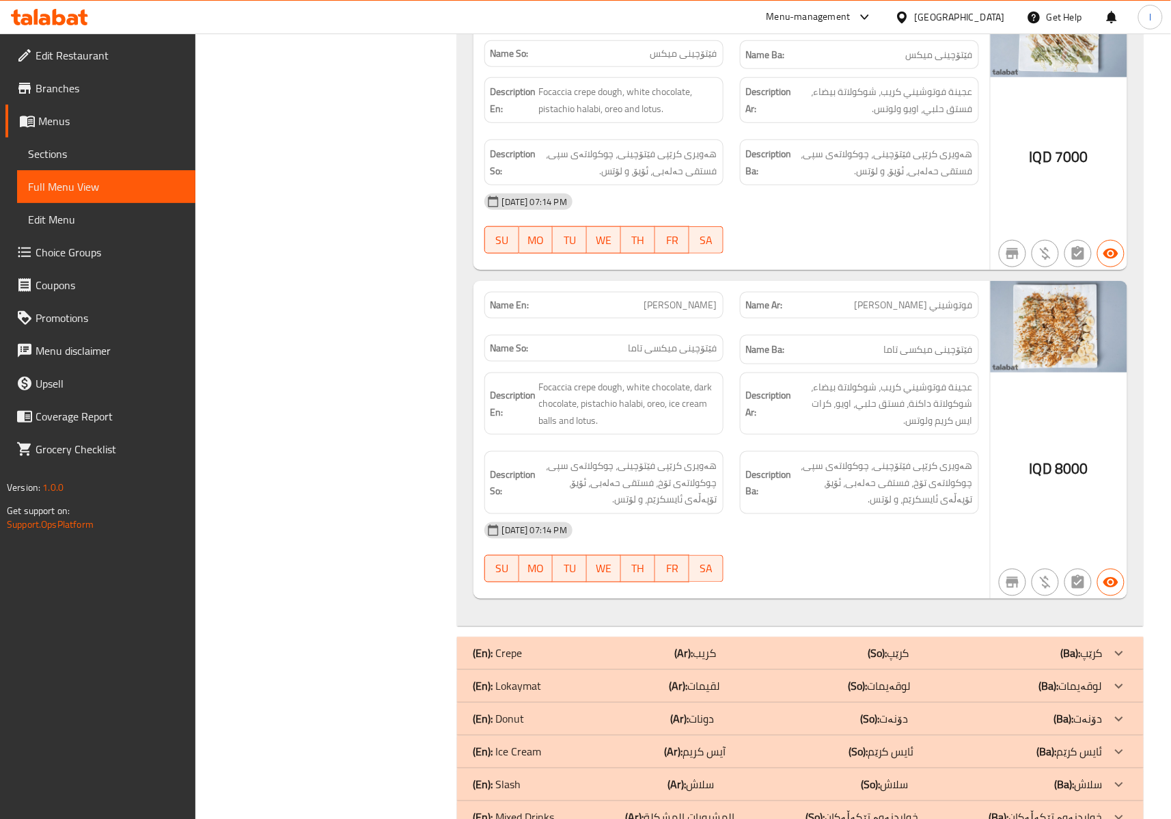
click at [670, 312] on span "Tama Fettuccine" at bounding box center [680, 305] width 73 height 14
copy span "Tama Fettuccine"
click at [636, 398] on span "Focaccia crepe dough, white chocolate, dark chocolate, pistachio halabi, oreo, …" at bounding box center [628, 404] width 178 height 51
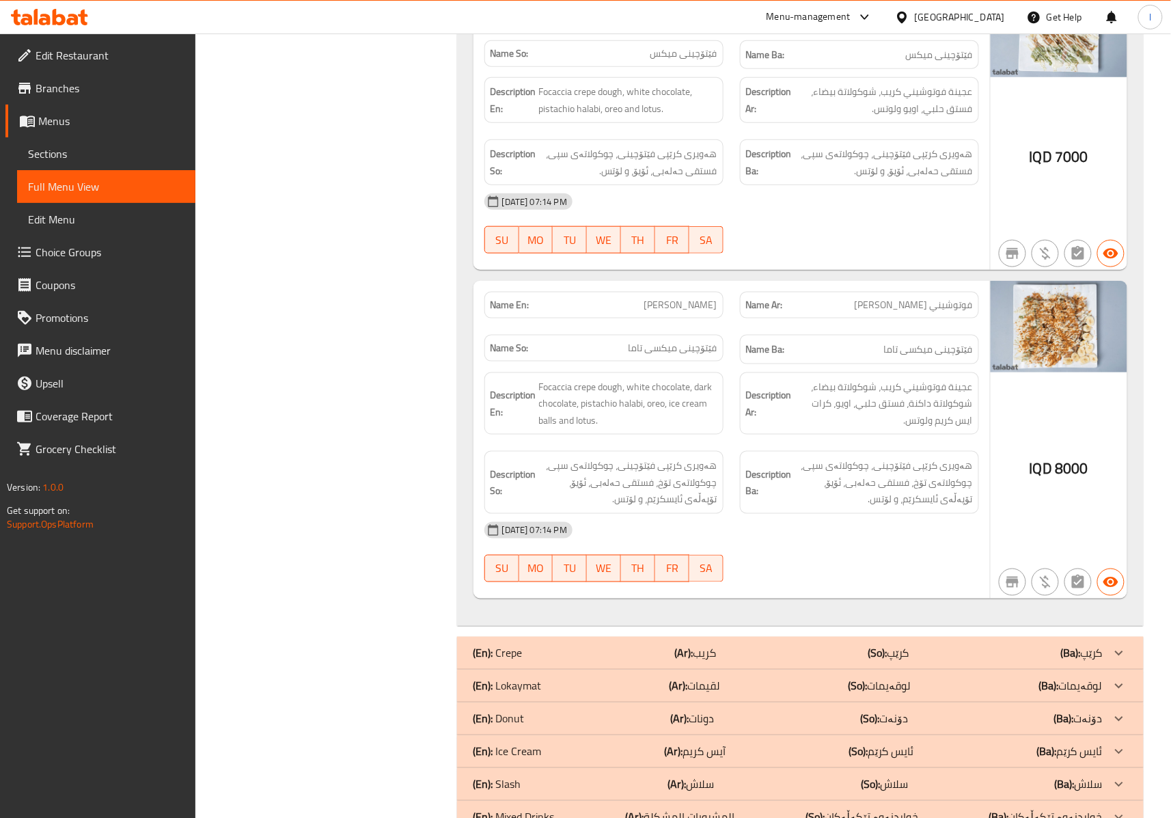
click at [780, 500] on strong "Description Ba:" at bounding box center [769, 482] width 46 height 33
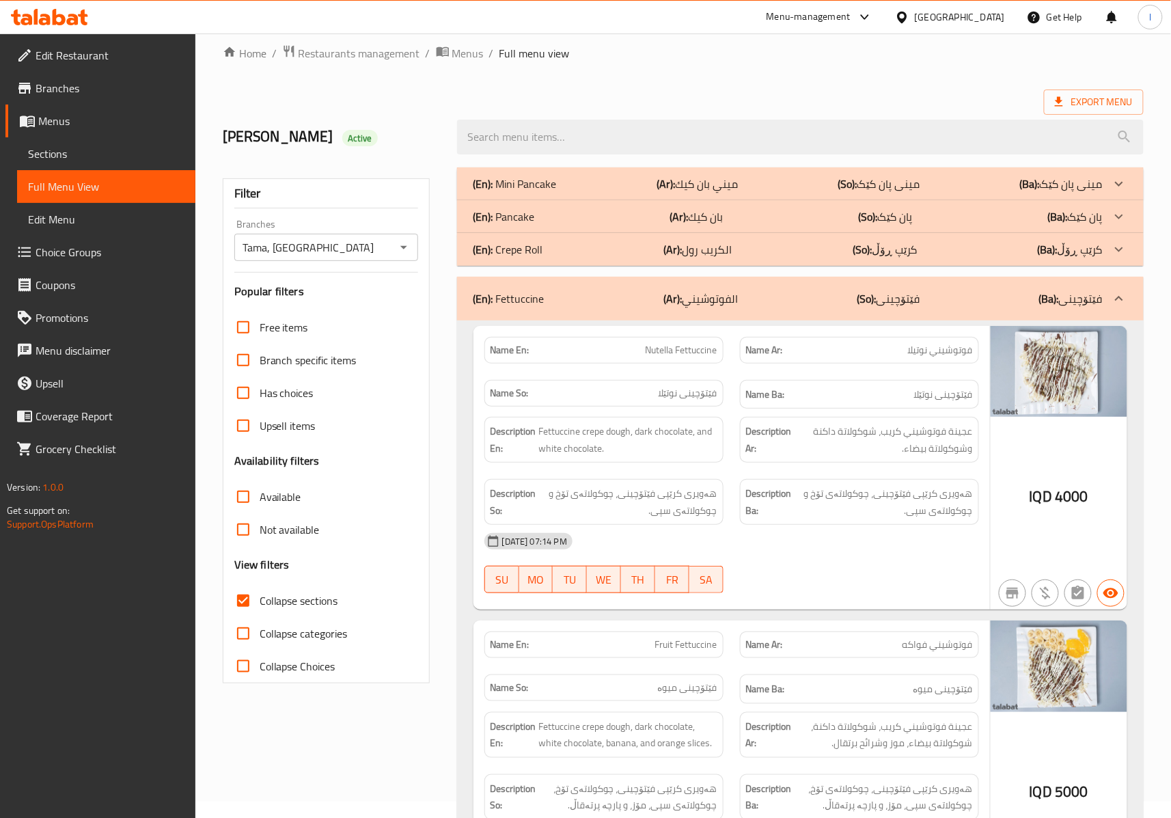
scroll to position [0, 0]
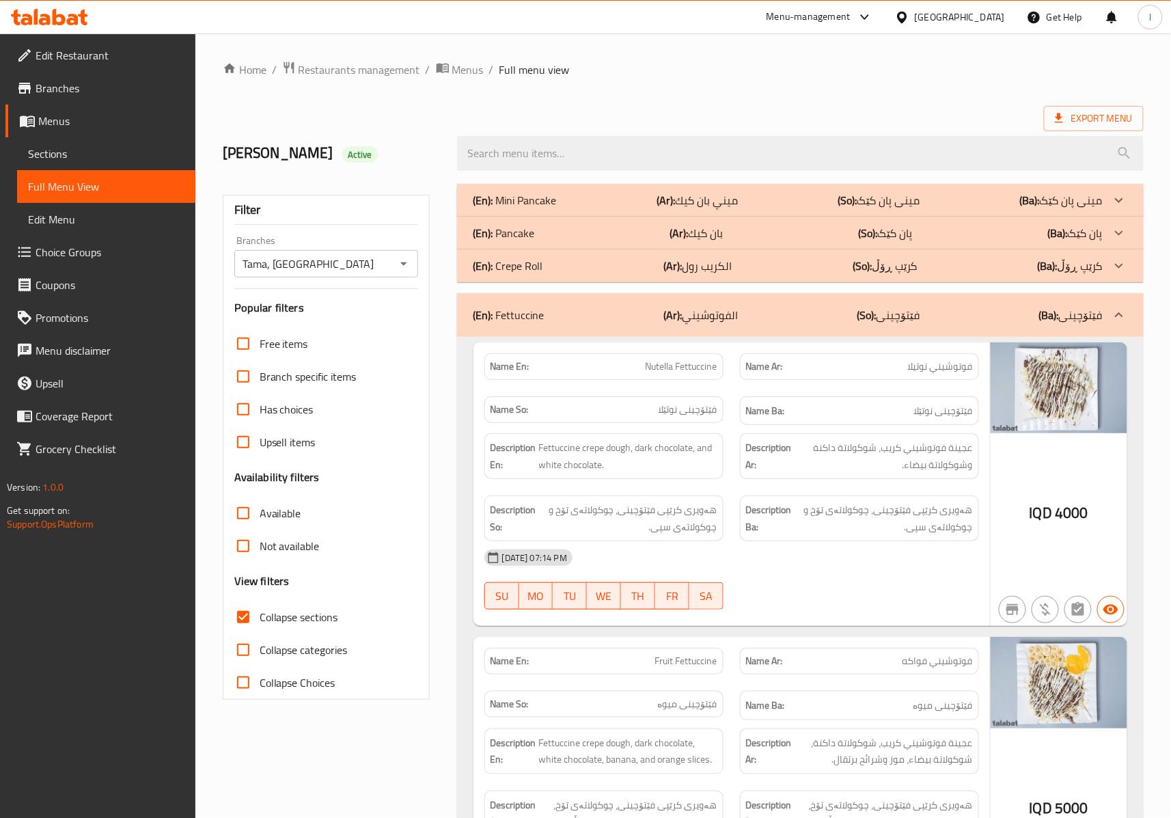
click at [711, 307] on p "(Ar): الفوتوشيني" at bounding box center [701, 315] width 74 height 16
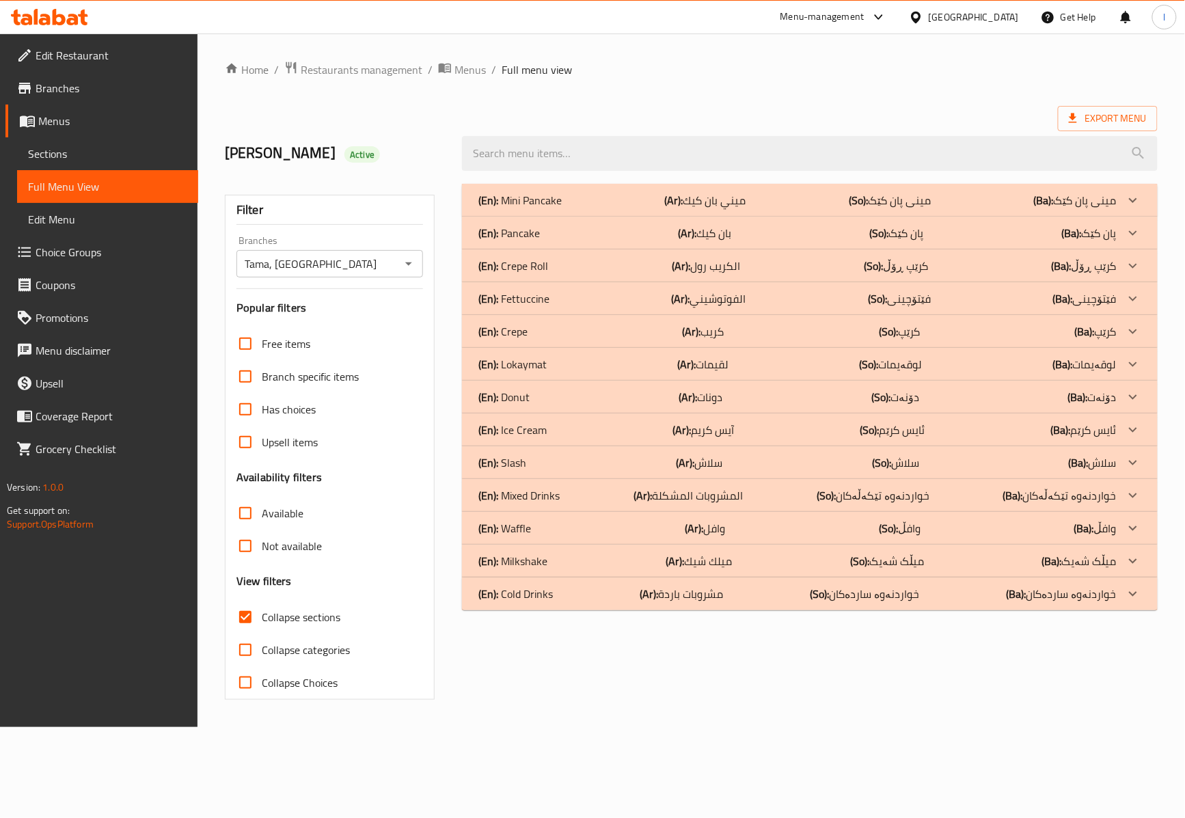
drag, startPoint x: 571, startPoint y: 400, endPoint x: 651, endPoint y: 426, distance: 84.1
click at [571, 400] on div "(En): Donut (Ar): دونات (So): دۆنەت (Ba): دۆنەت" at bounding box center [797, 397] width 638 height 16
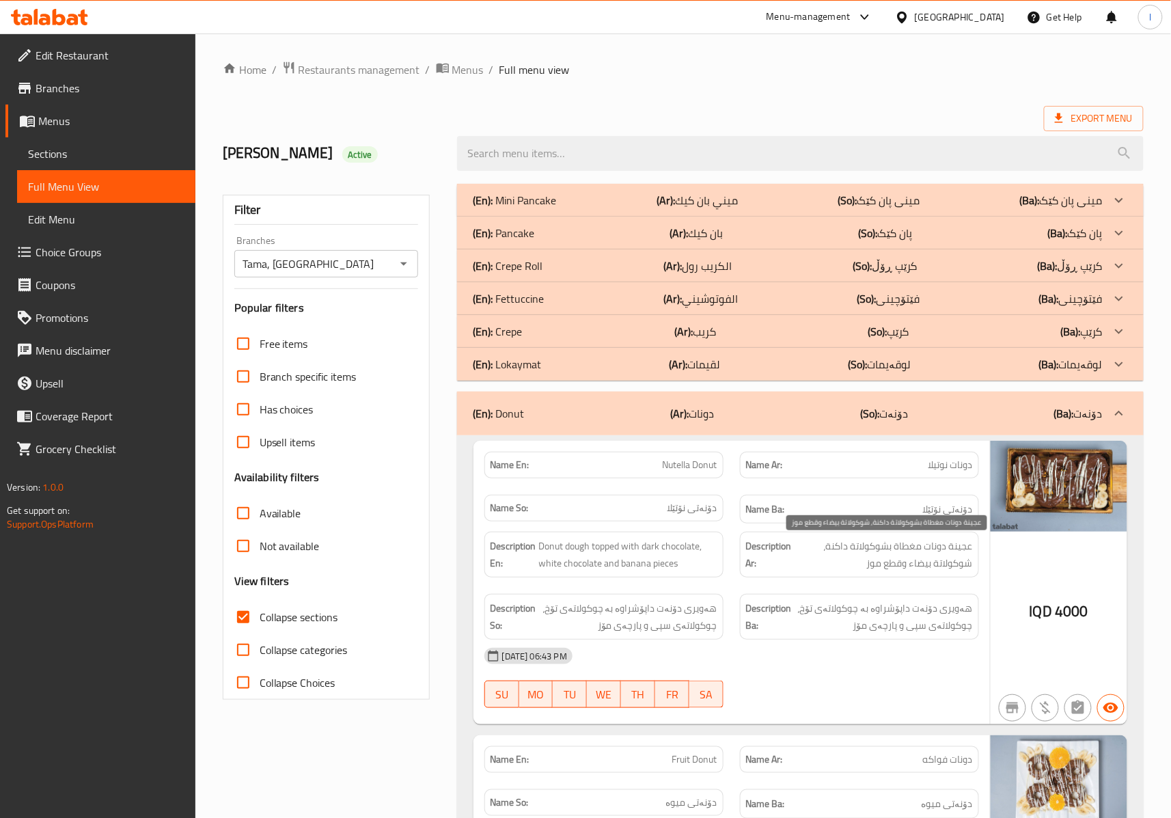
scroll to position [303, 0]
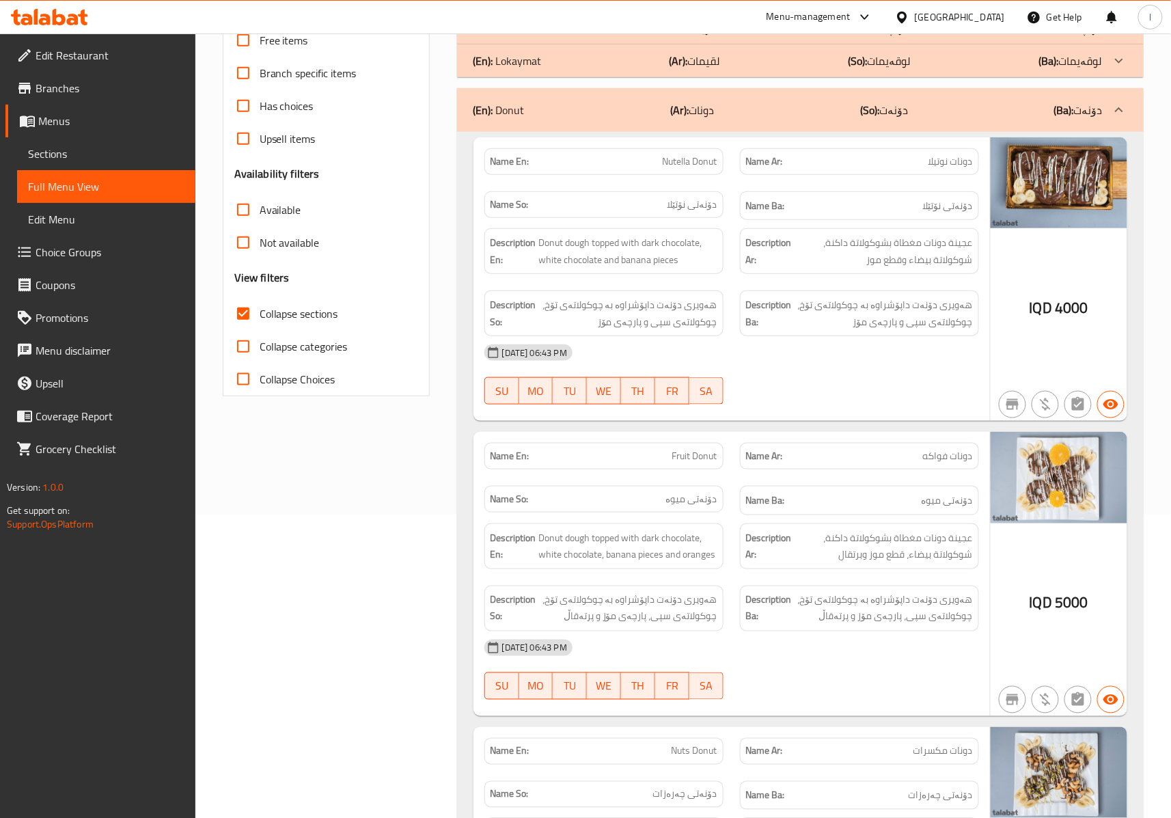
click at [813, 385] on div "12-10-2025 06:43 PM SU MO TU WE TH FR SA" at bounding box center [731, 374] width 511 height 77
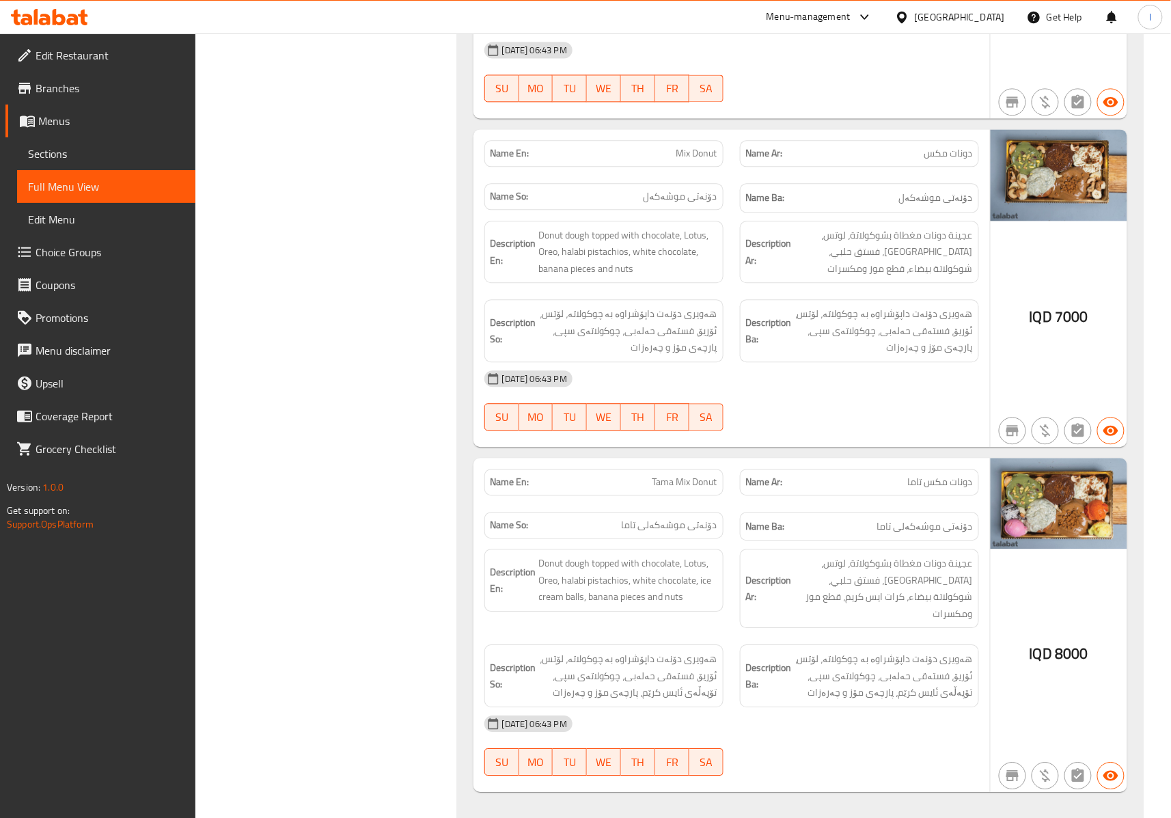
scroll to position [2734, 0]
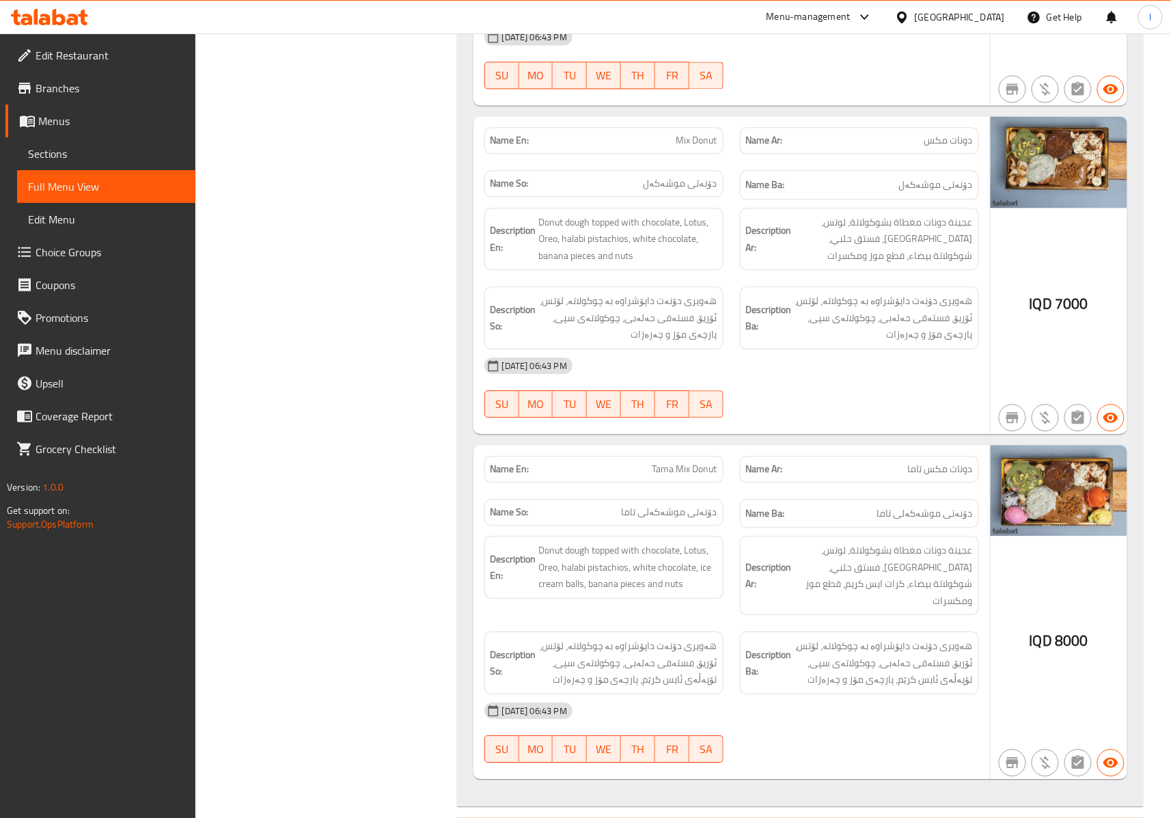
click at [732, 273] on div "Description Ar: عجينة دونات مغطاة بشوكولاتة، لوتس، اوريو، فستق حلبي، شوكولاتة ب…" at bounding box center [860, 239] width 256 height 79
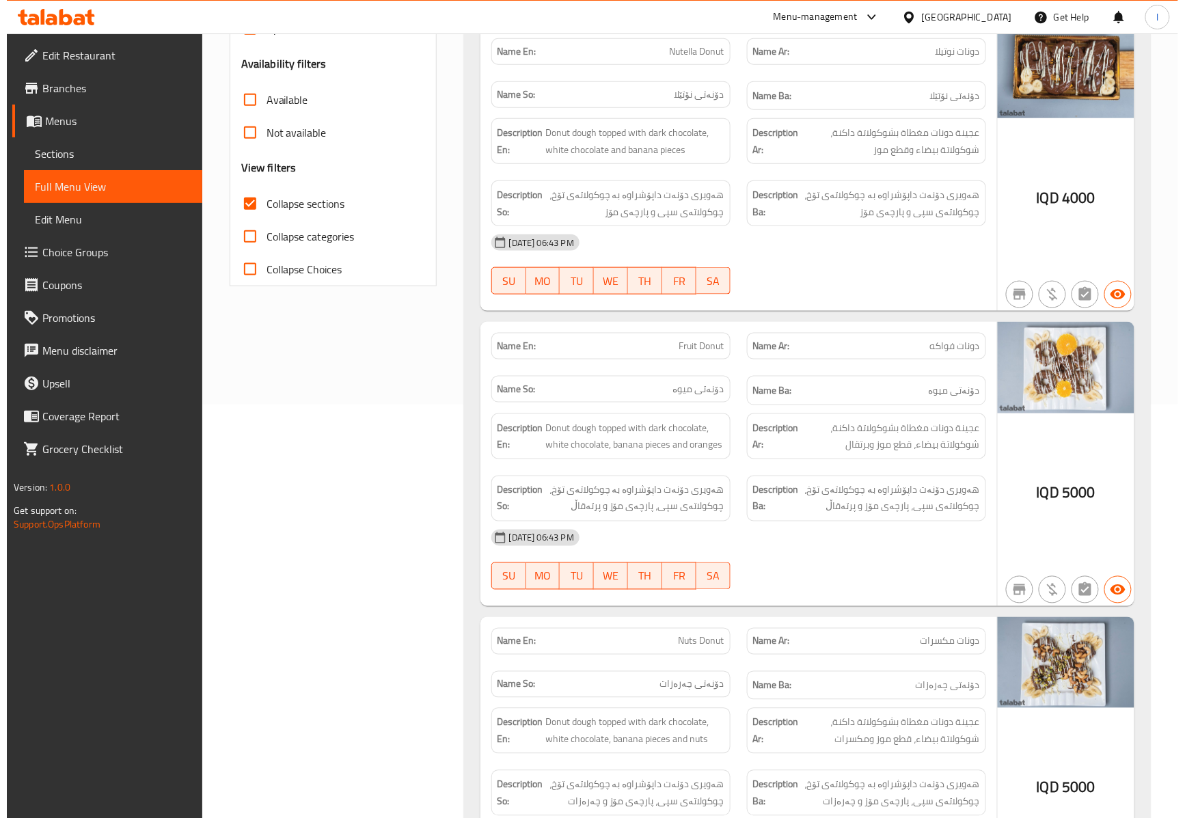
scroll to position [0, 0]
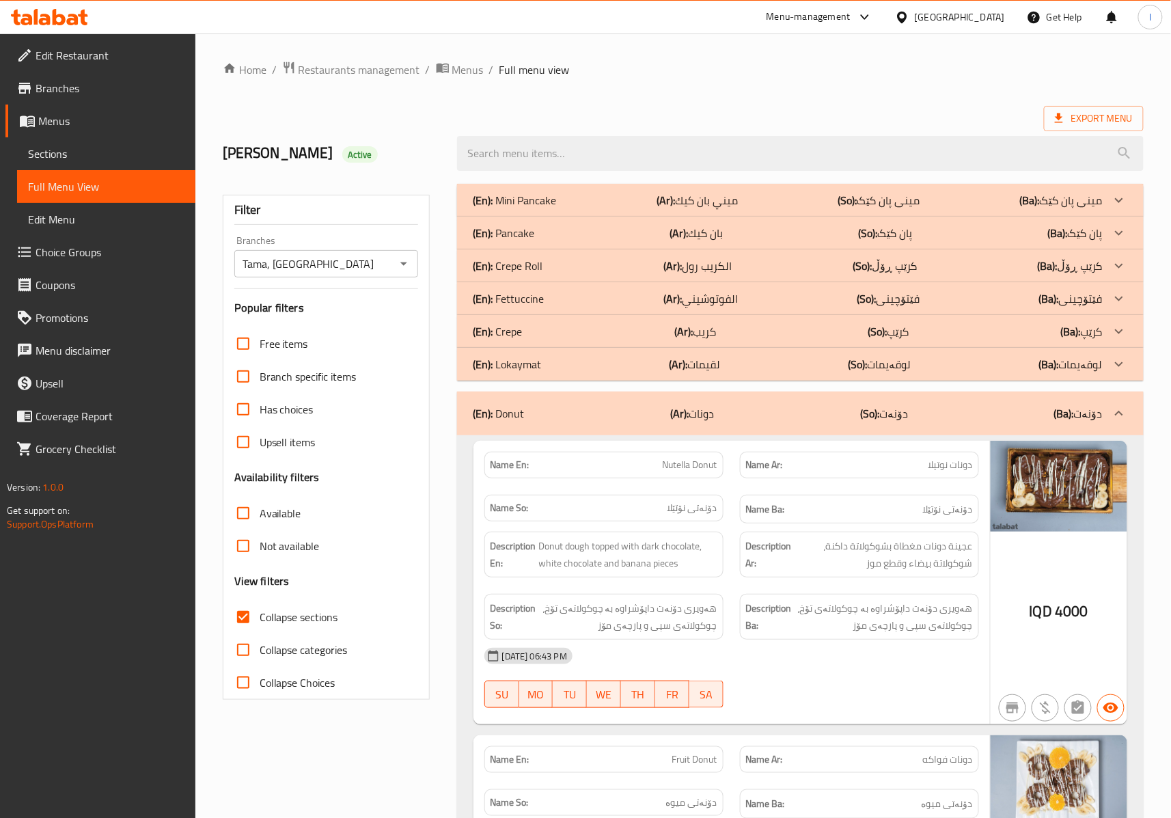
click at [704, 422] on p "(Ar): دونات" at bounding box center [692, 413] width 44 height 16
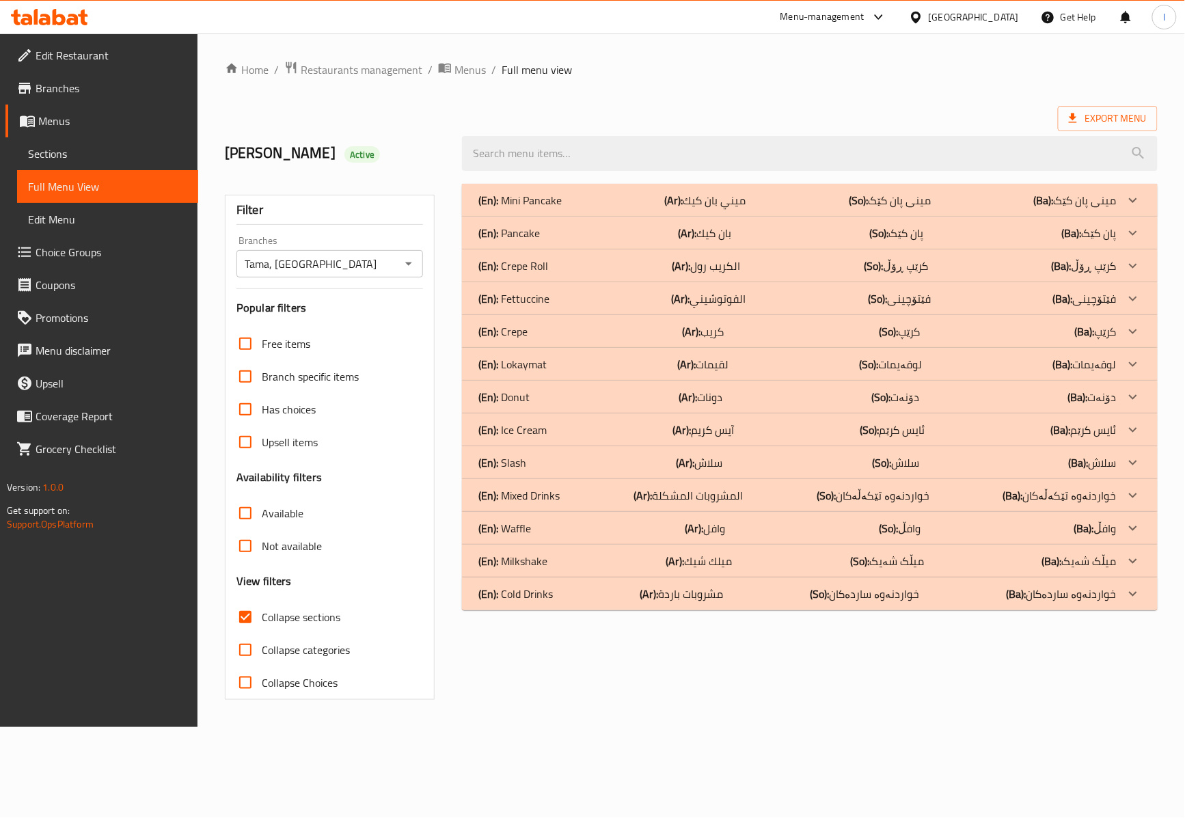
click at [603, 595] on div "(En): Cold Drinks (Ar): مشروبات باردة (So): خواردنەوە ساردەکان (Ba): خواردنەوە …" at bounding box center [797, 594] width 638 height 16
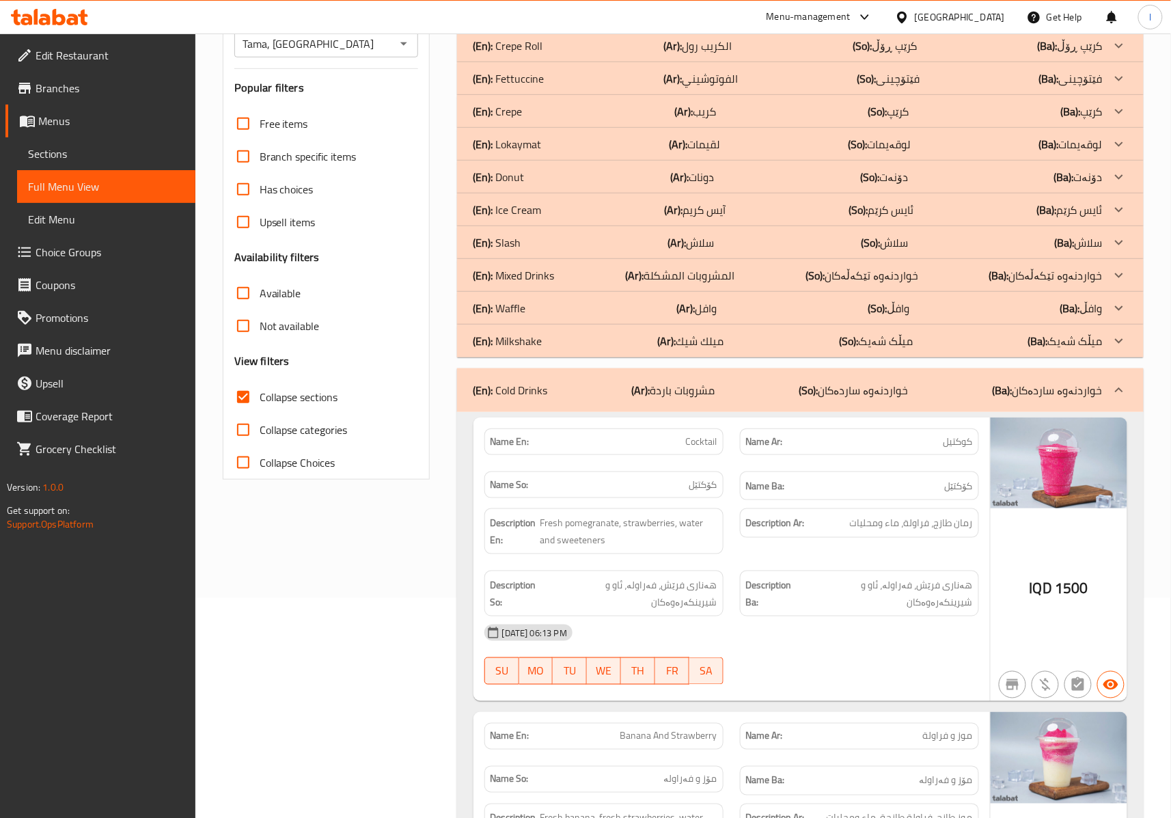
scroll to position [303, 0]
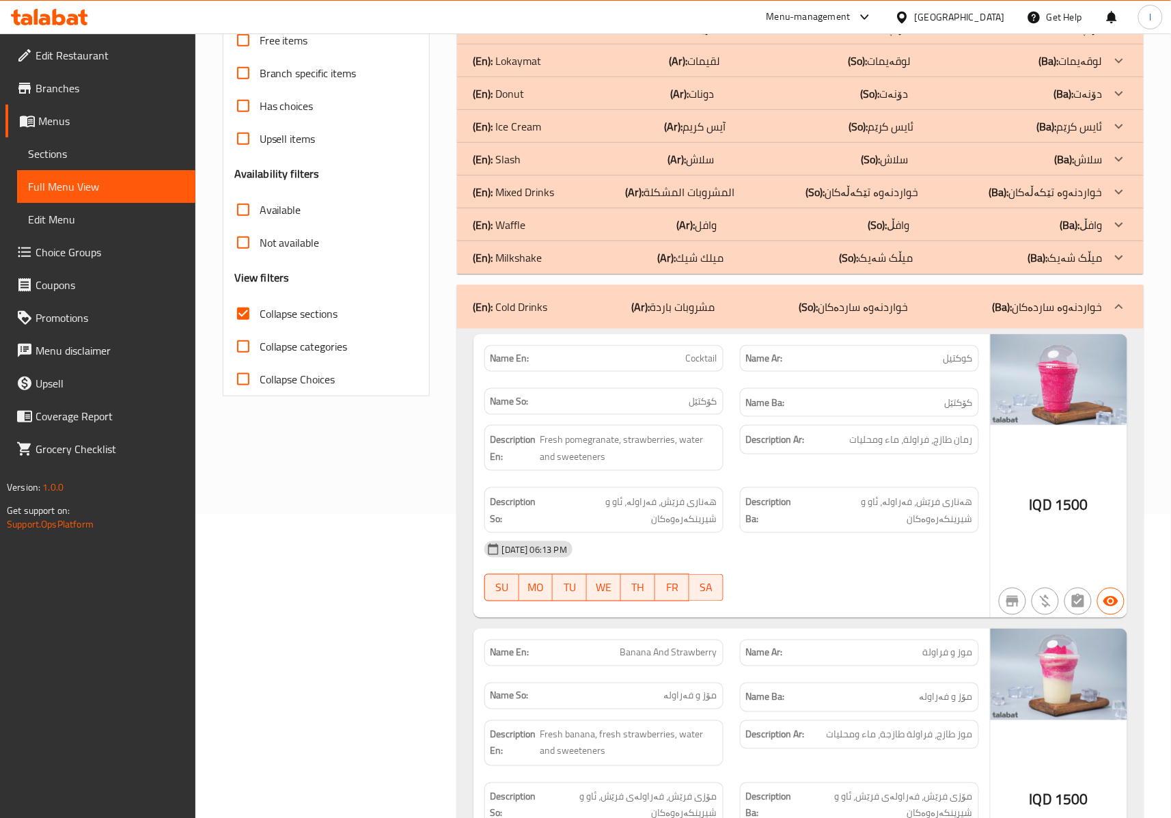
click at [765, 465] on div "Description Ar: رمان طازج، فراولة، ماء ومحليات" at bounding box center [860, 448] width 256 height 62
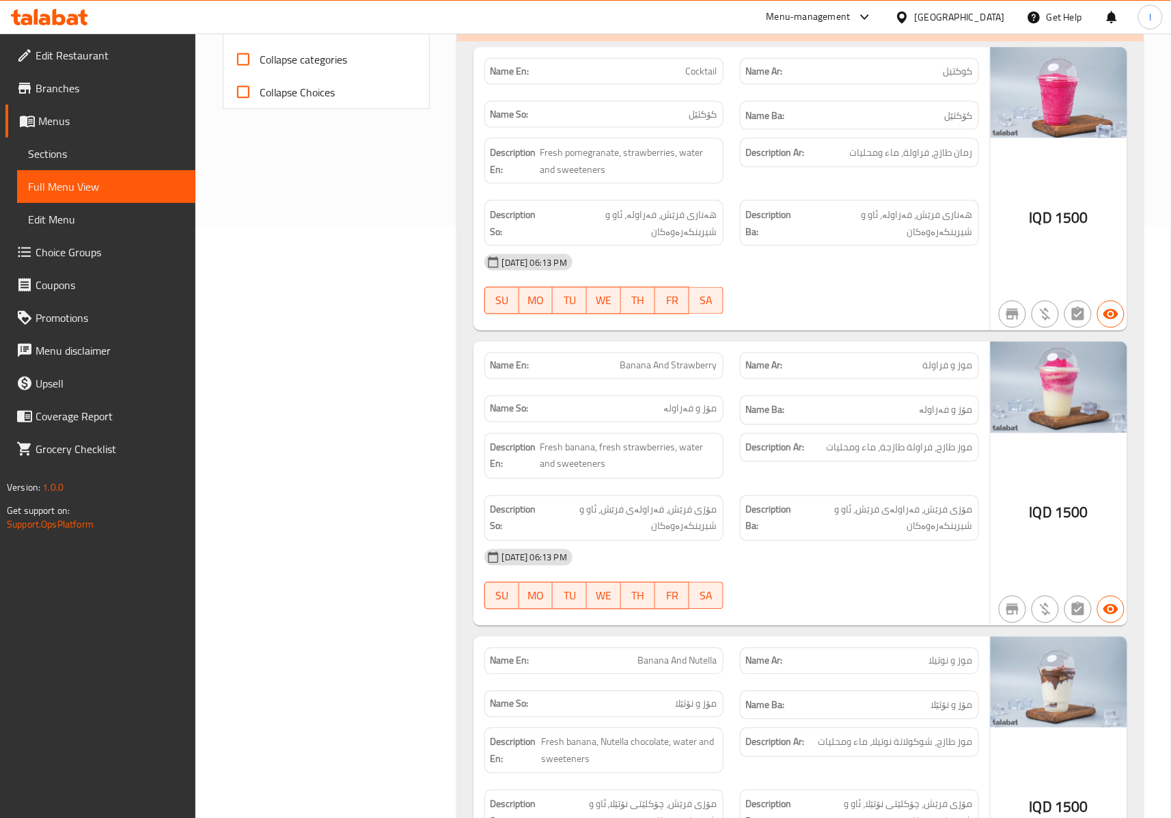
scroll to position [608, 0]
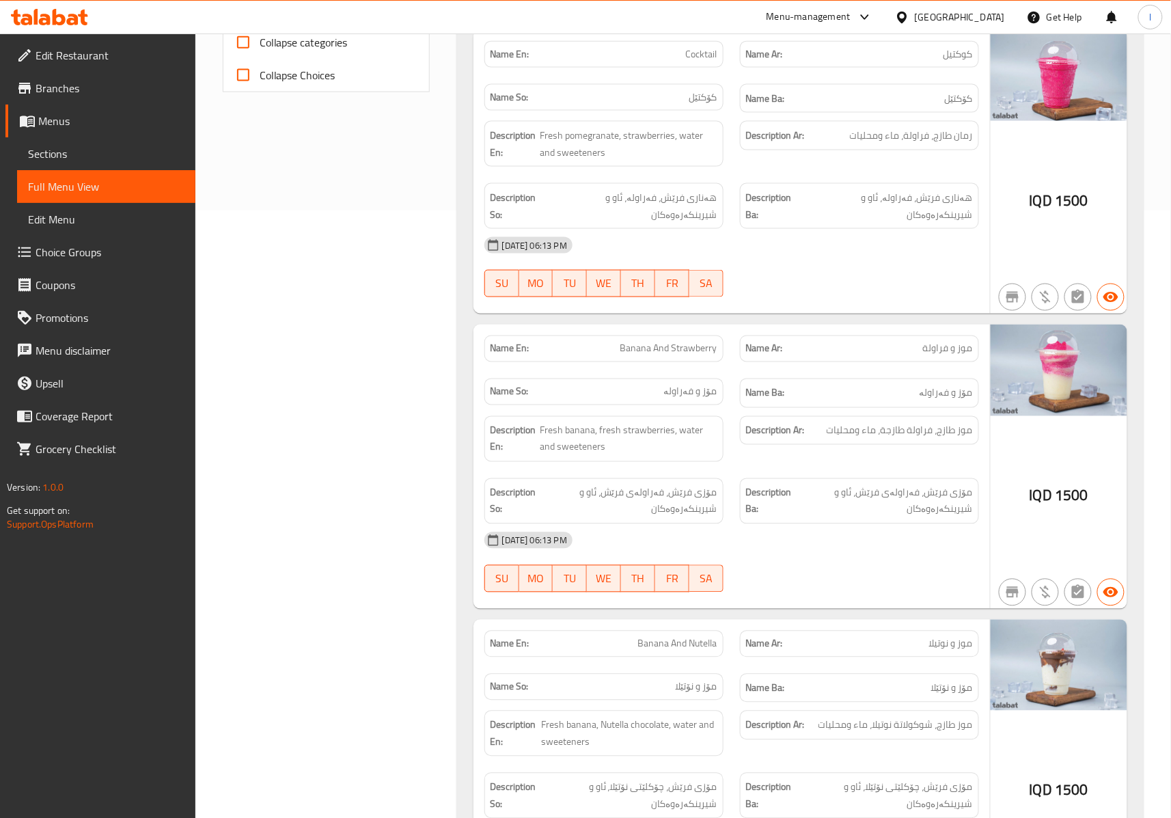
click at [785, 310] on div "Name En: Cocktail Name Ar: كوكتيل Name So: کۆکتێل Name Ba: کۆکتێل Description E…" at bounding box center [732, 172] width 517 height 284
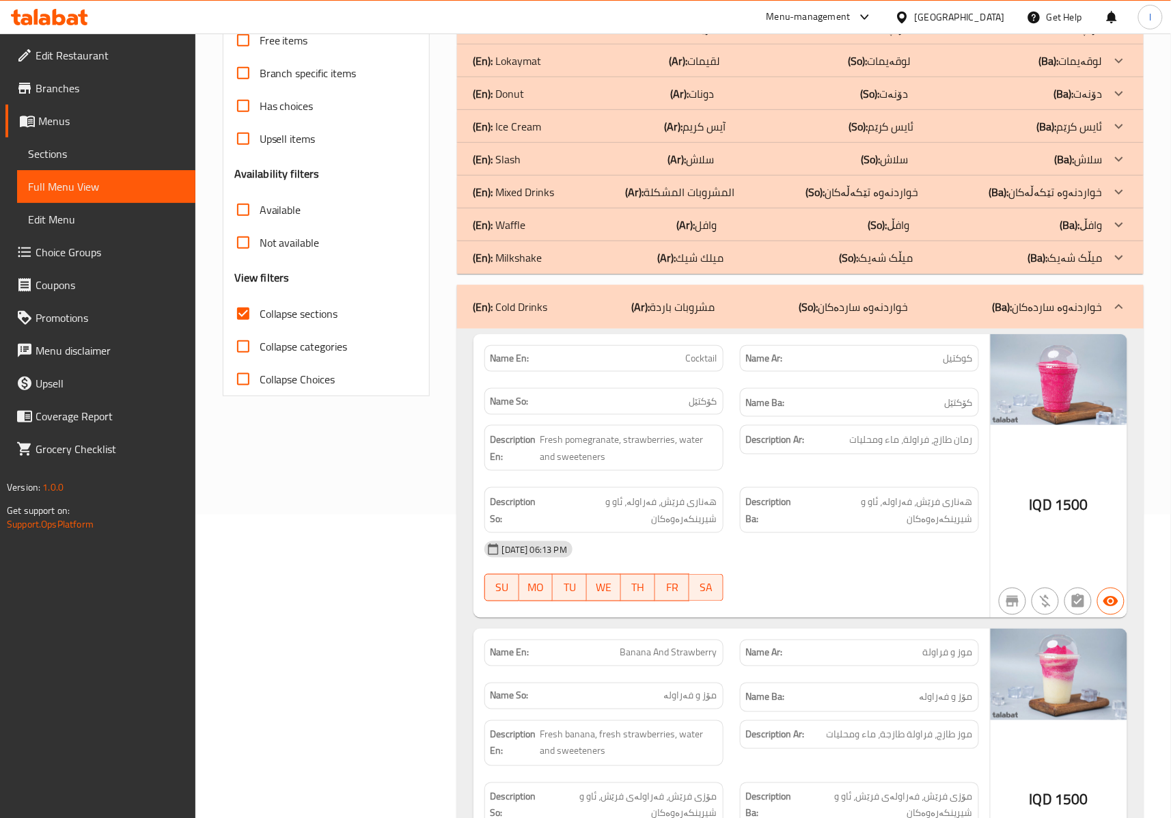
click at [820, 555] on div "12-10-2025 06:13 PM" at bounding box center [731, 549] width 511 height 33
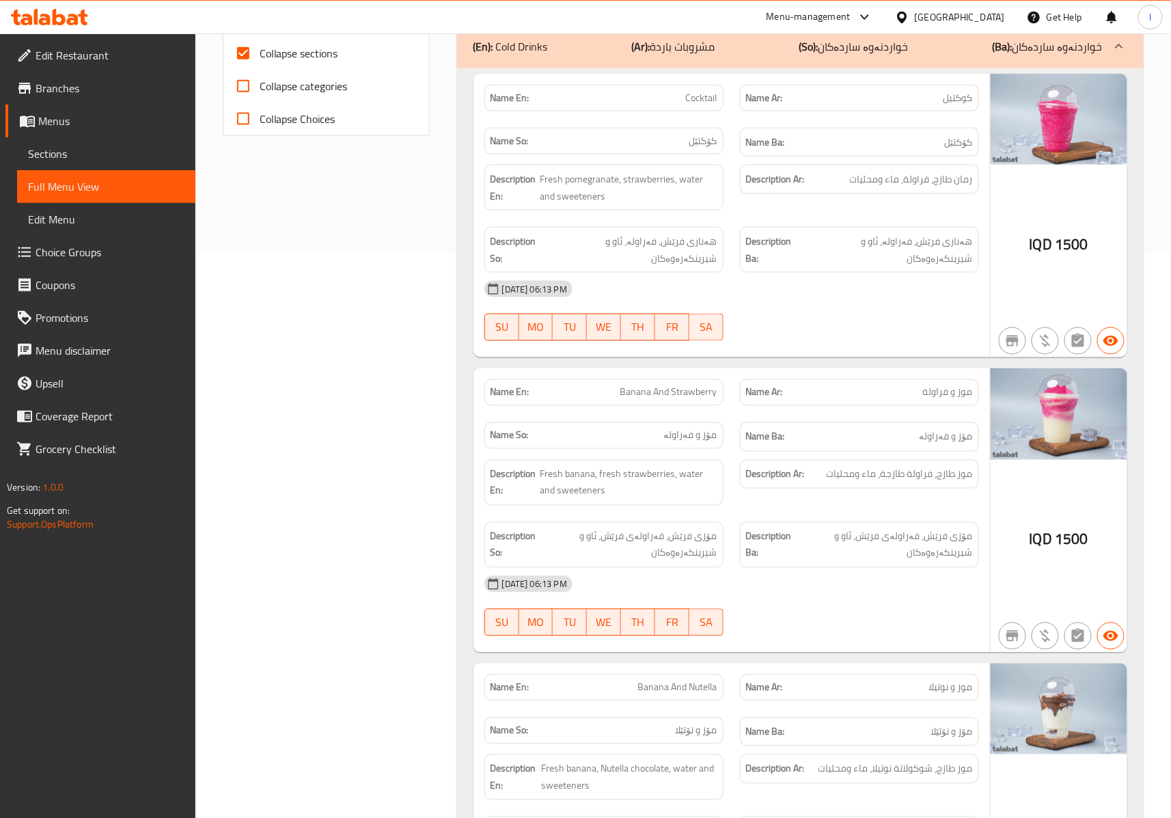
scroll to position [608, 0]
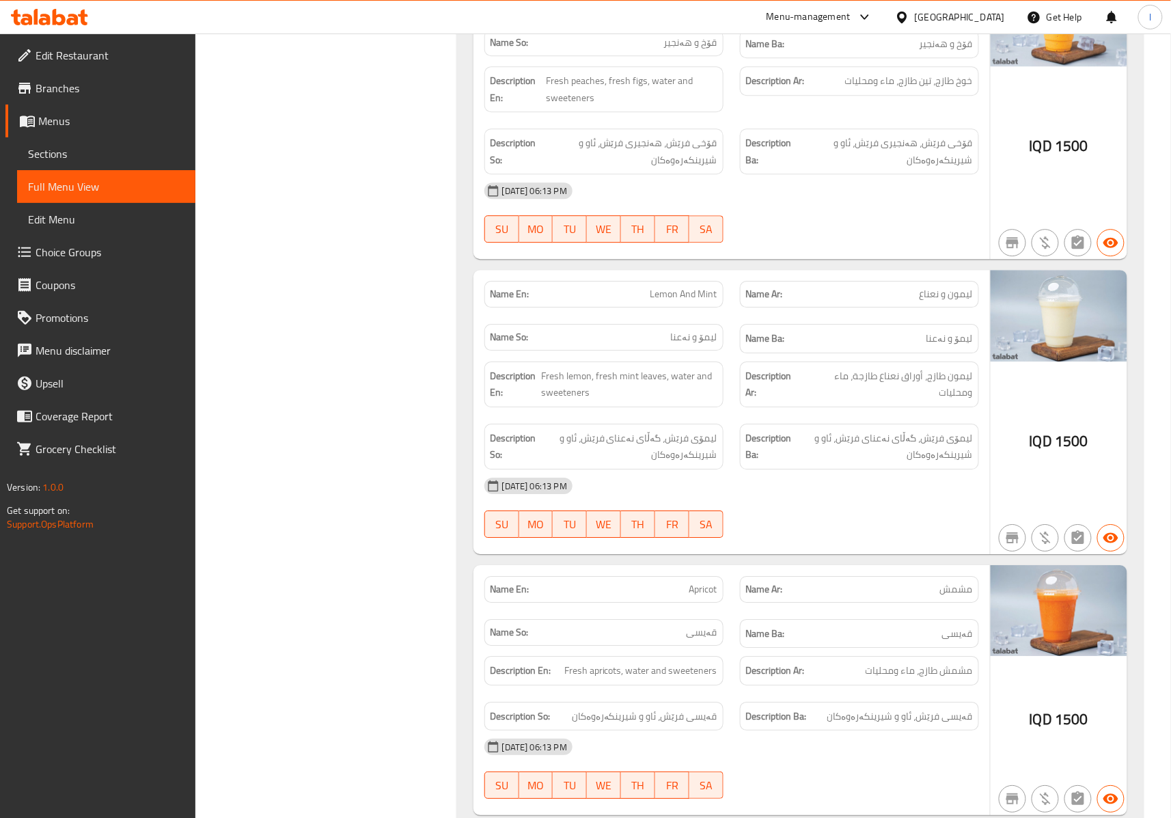
scroll to position [3037, 0]
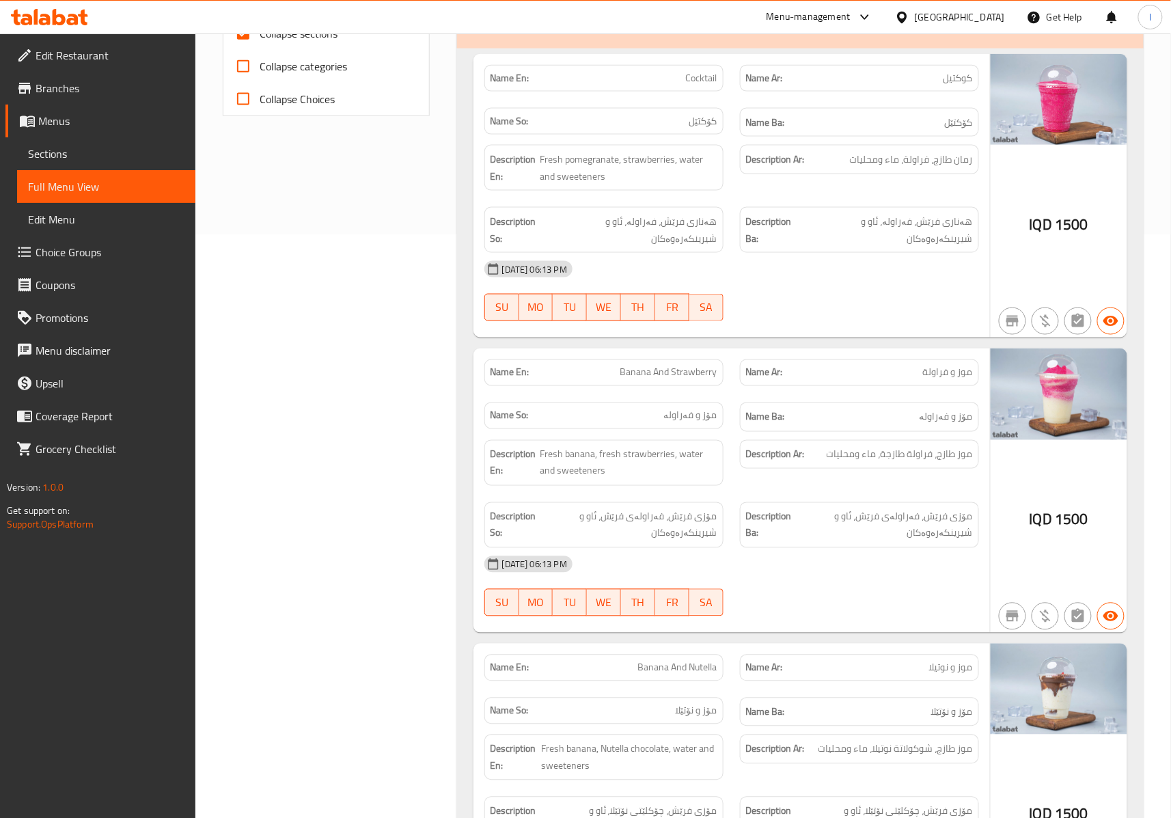
scroll to position [77, 0]
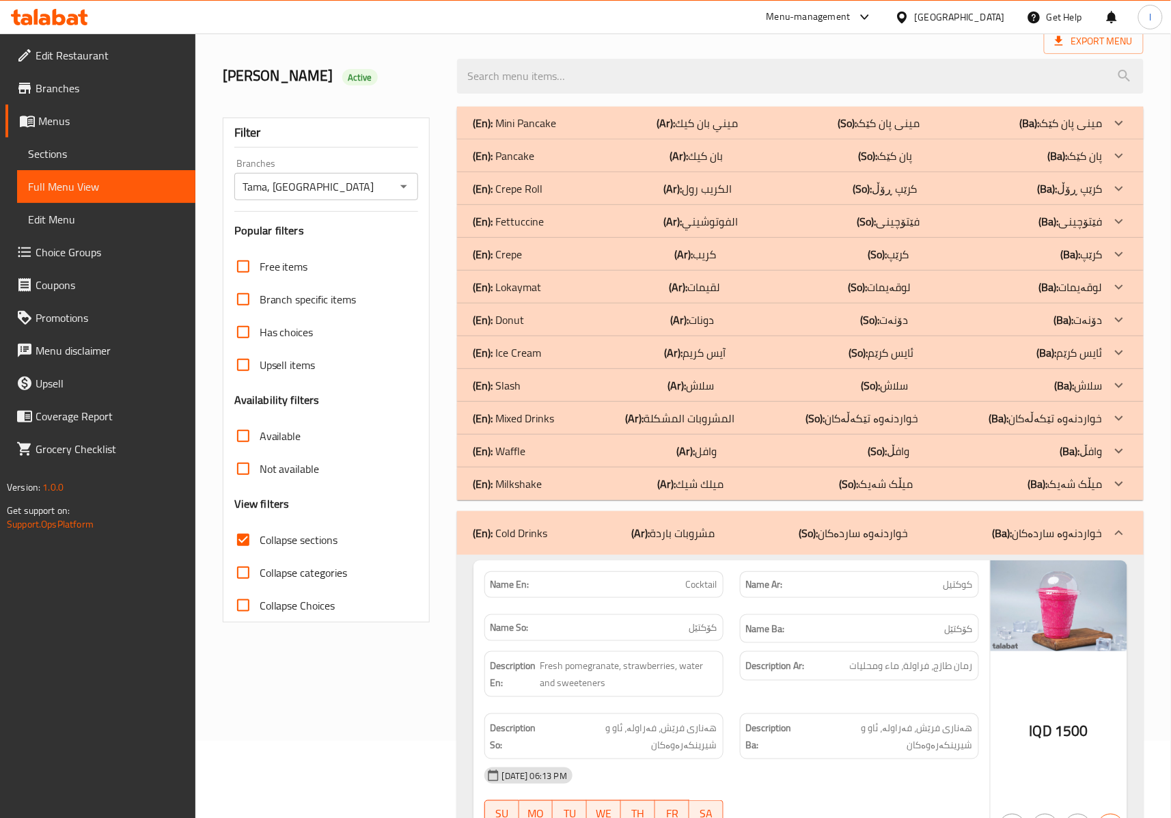
drag, startPoint x: 782, startPoint y: 529, endPoint x: 7, endPoint y: 438, distance: 781.0
click at [782, 529] on div "(En): Cold Drinks (Ar): مشروبات باردة (So): خواردنەوە ساردەکان (Ba): خواردنەوە …" at bounding box center [788, 533] width 629 height 16
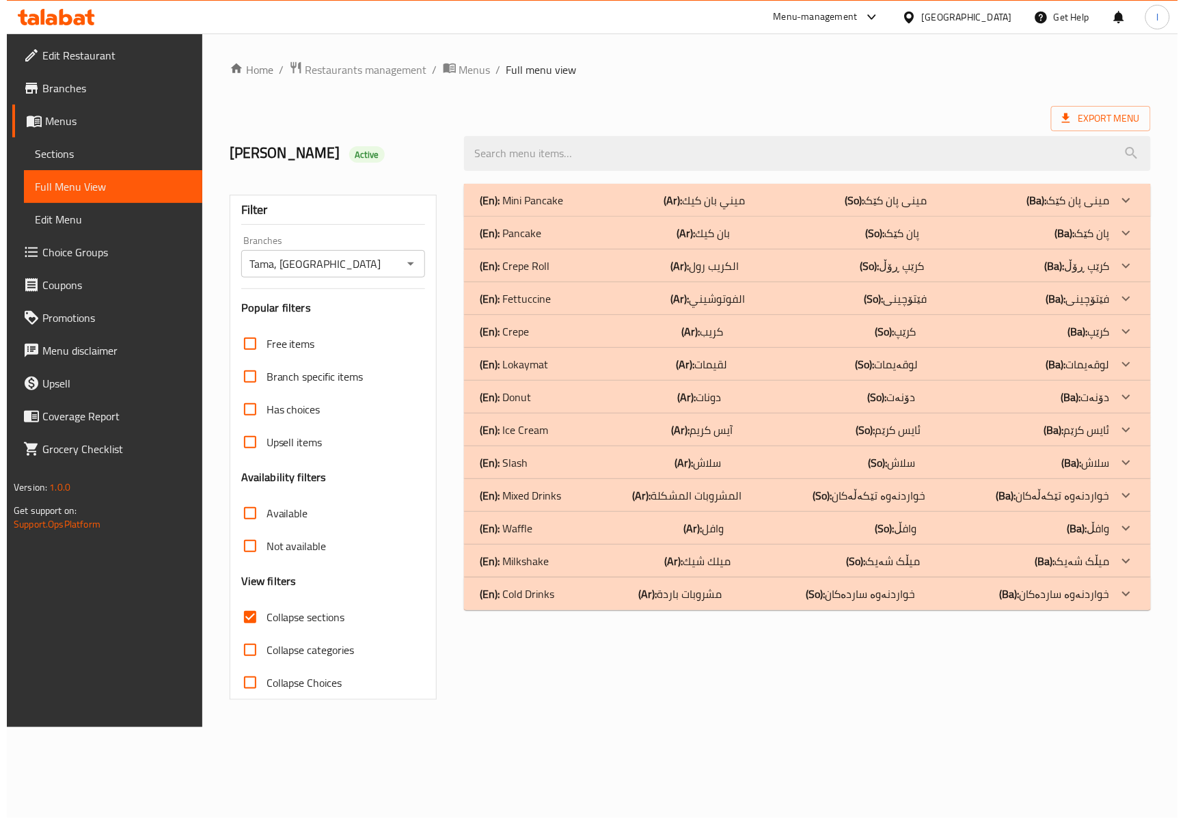
scroll to position [0, 0]
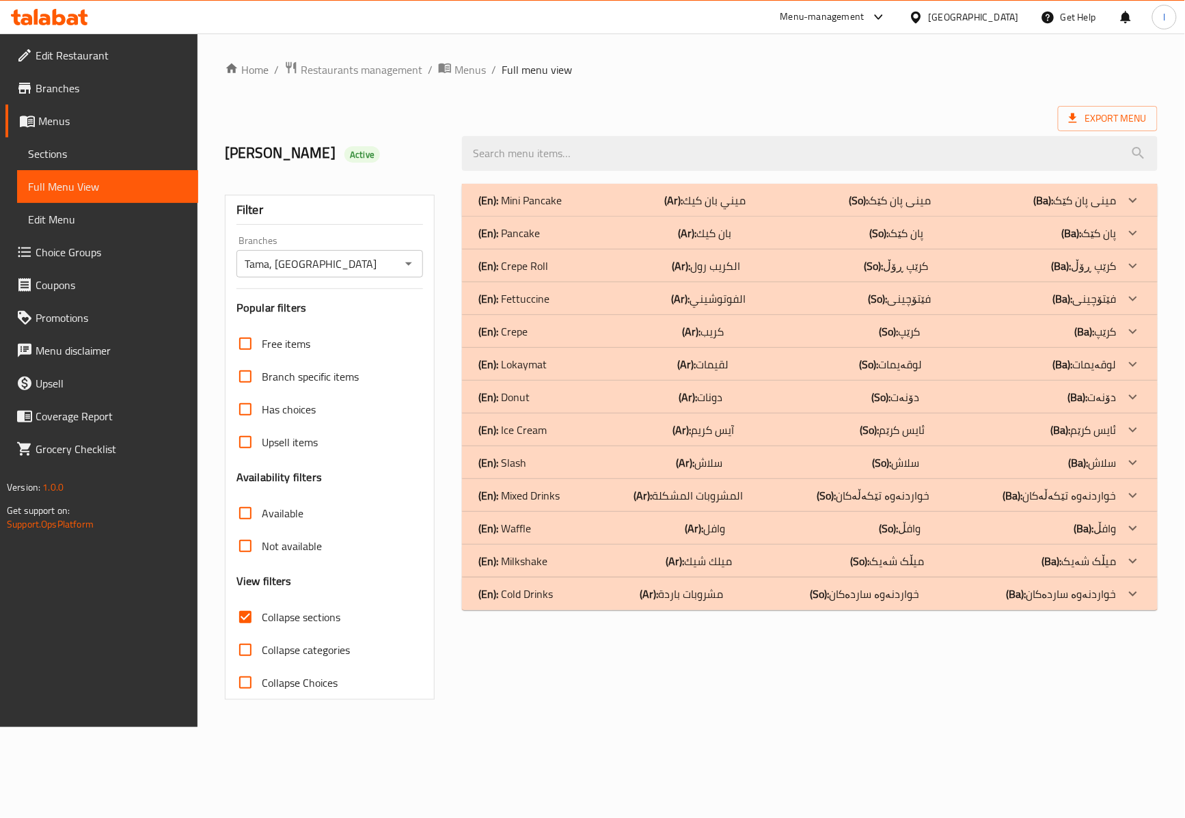
drag, startPoint x: 552, startPoint y: 465, endPoint x: 575, endPoint y: 477, distance: 25.4
click at [552, 465] on div "(En): Slash (Ar): سلاش (So): سلاش (Ba): سلاش" at bounding box center [797, 462] width 638 height 16
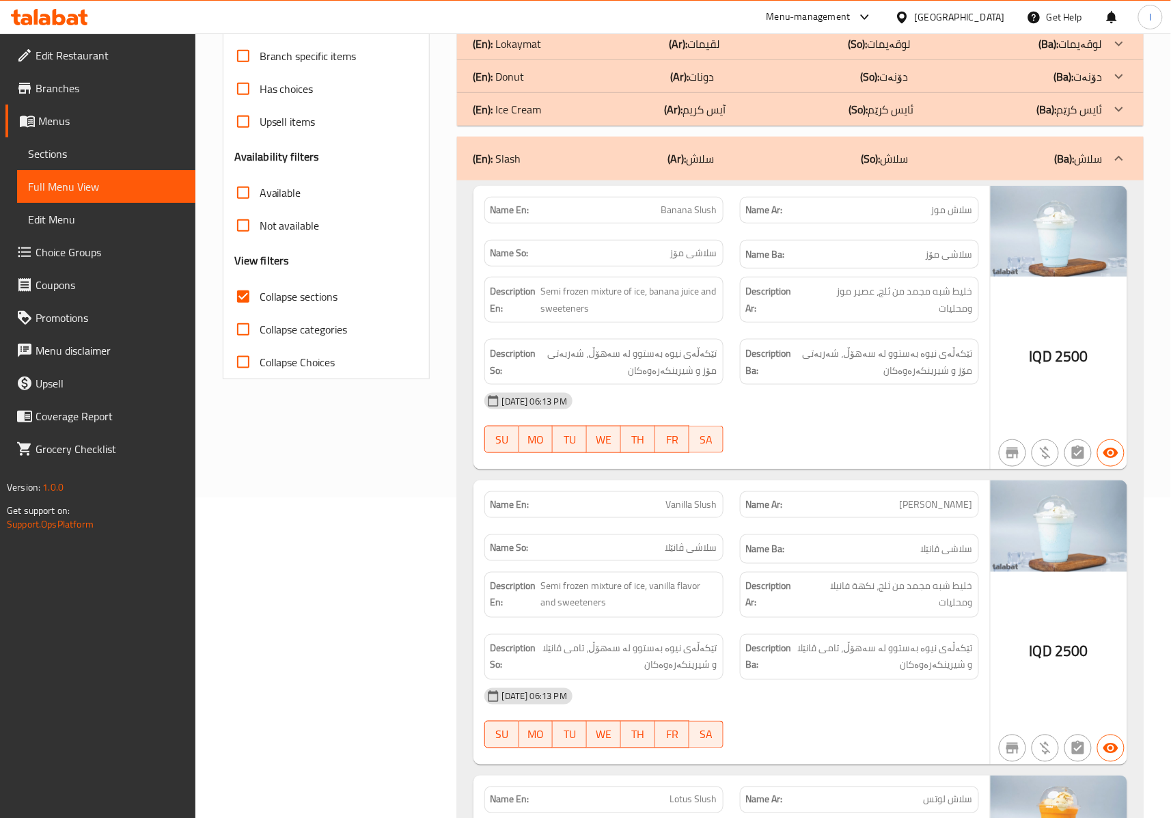
scroll to position [303, 0]
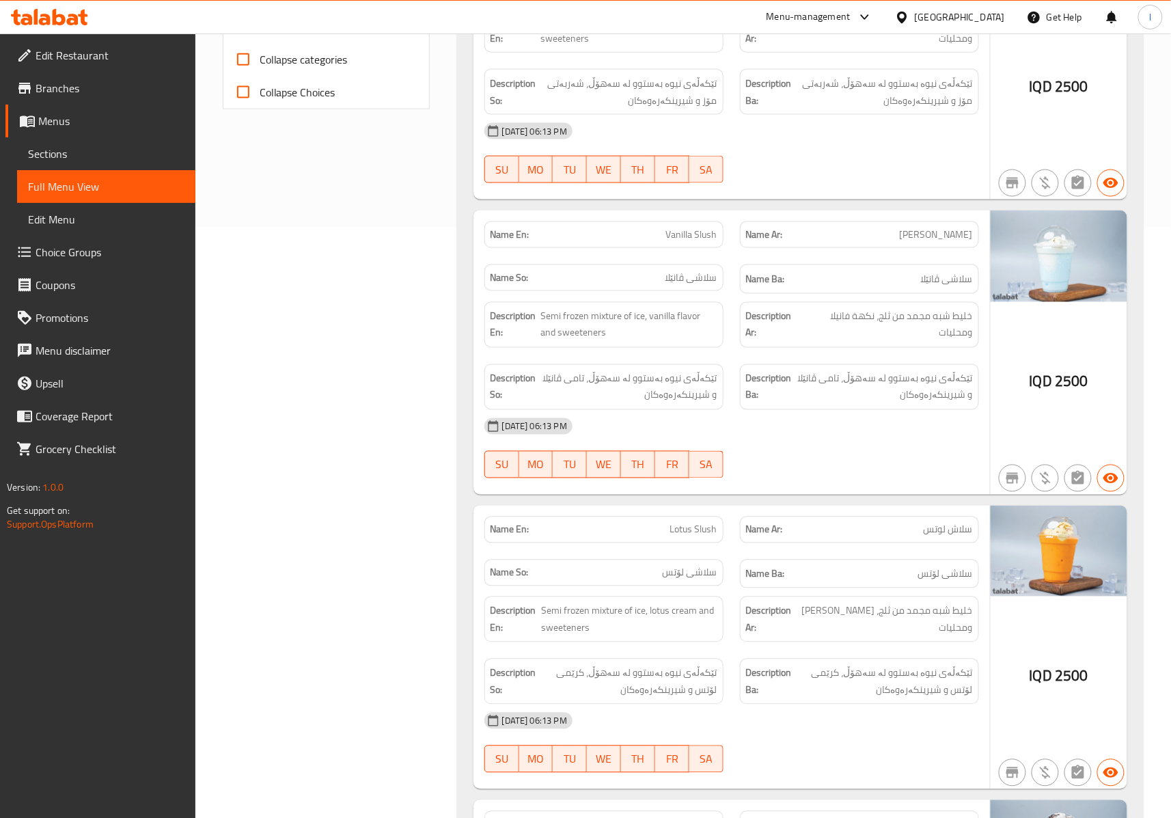
scroll to position [608, 0]
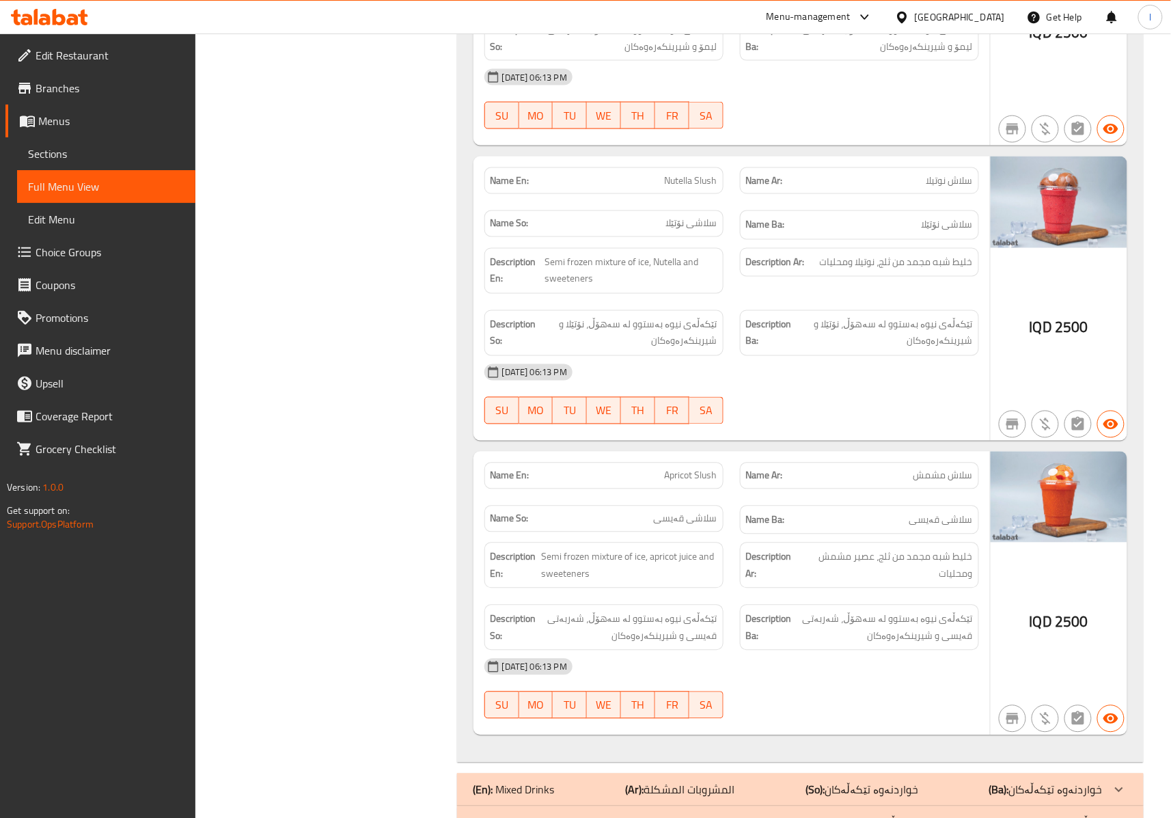
scroll to position [2430, 0]
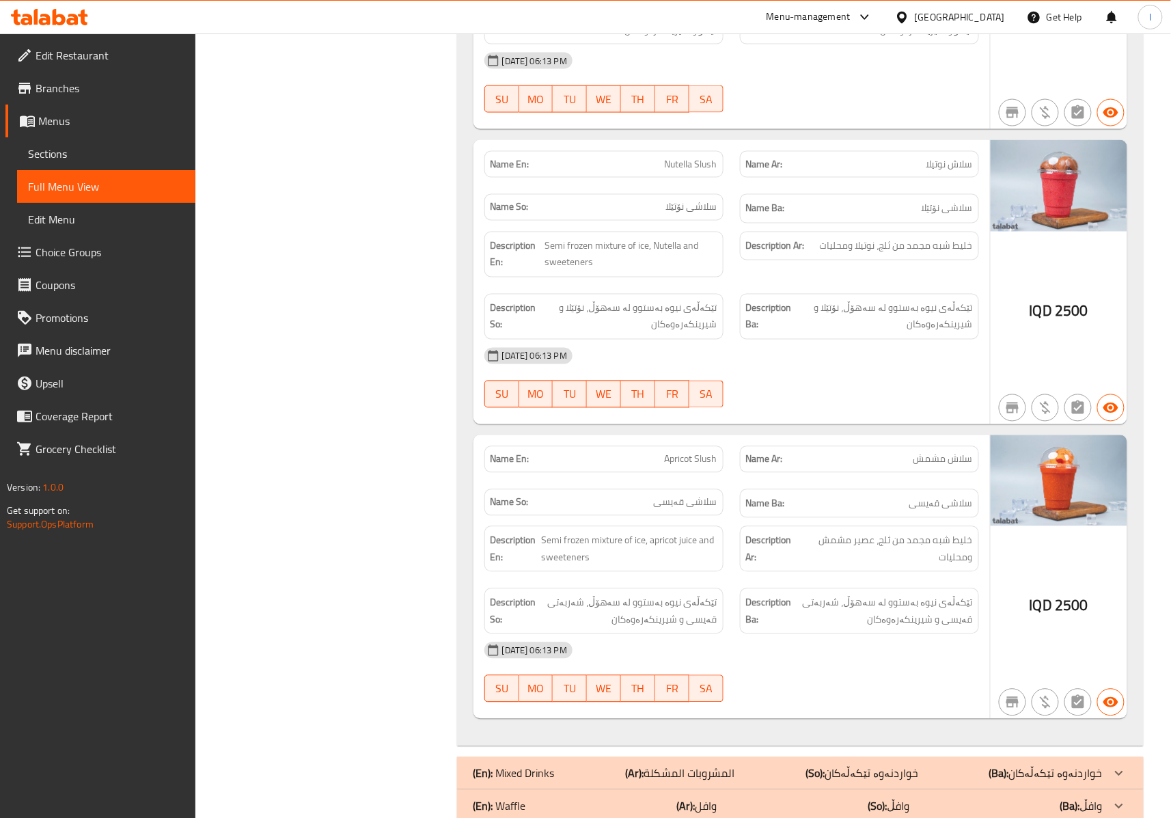
click at [526, 239] on div "Description En: Semi frozen mixture of ice, Nutella and sweeteners" at bounding box center [604, 254] width 256 height 62
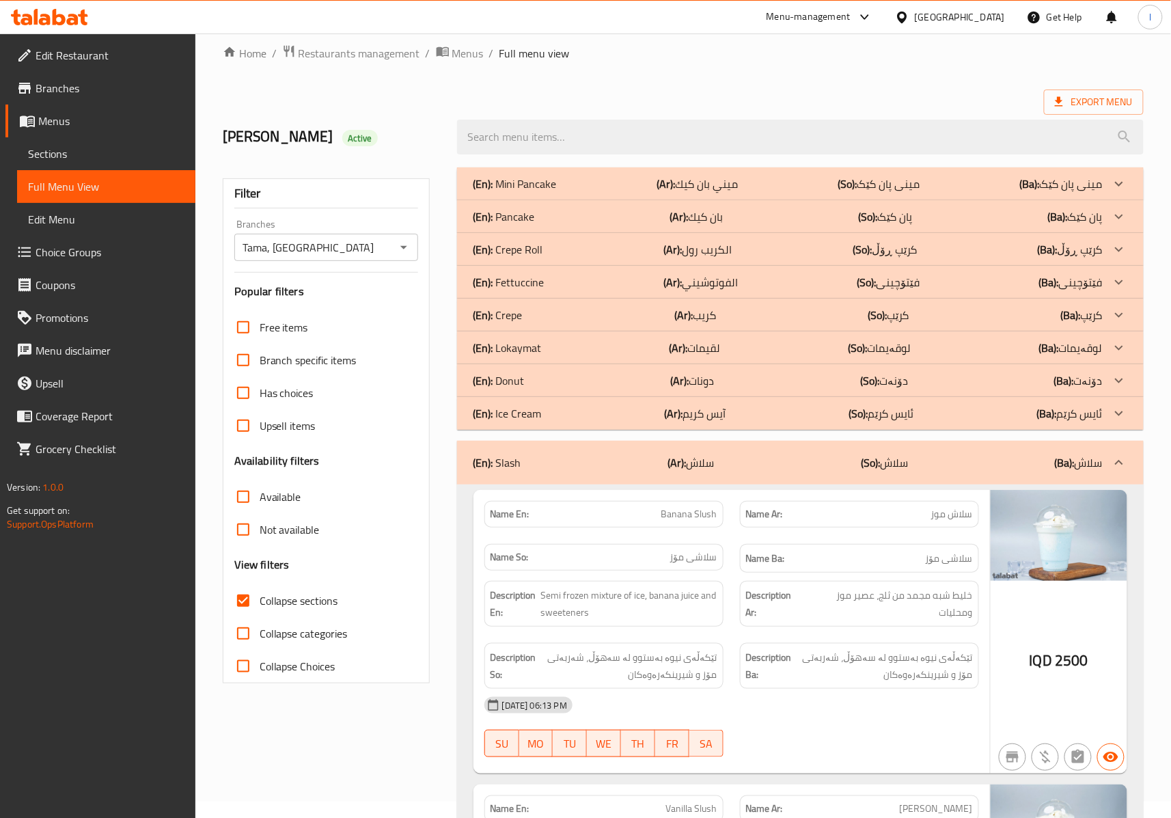
scroll to position [0, 0]
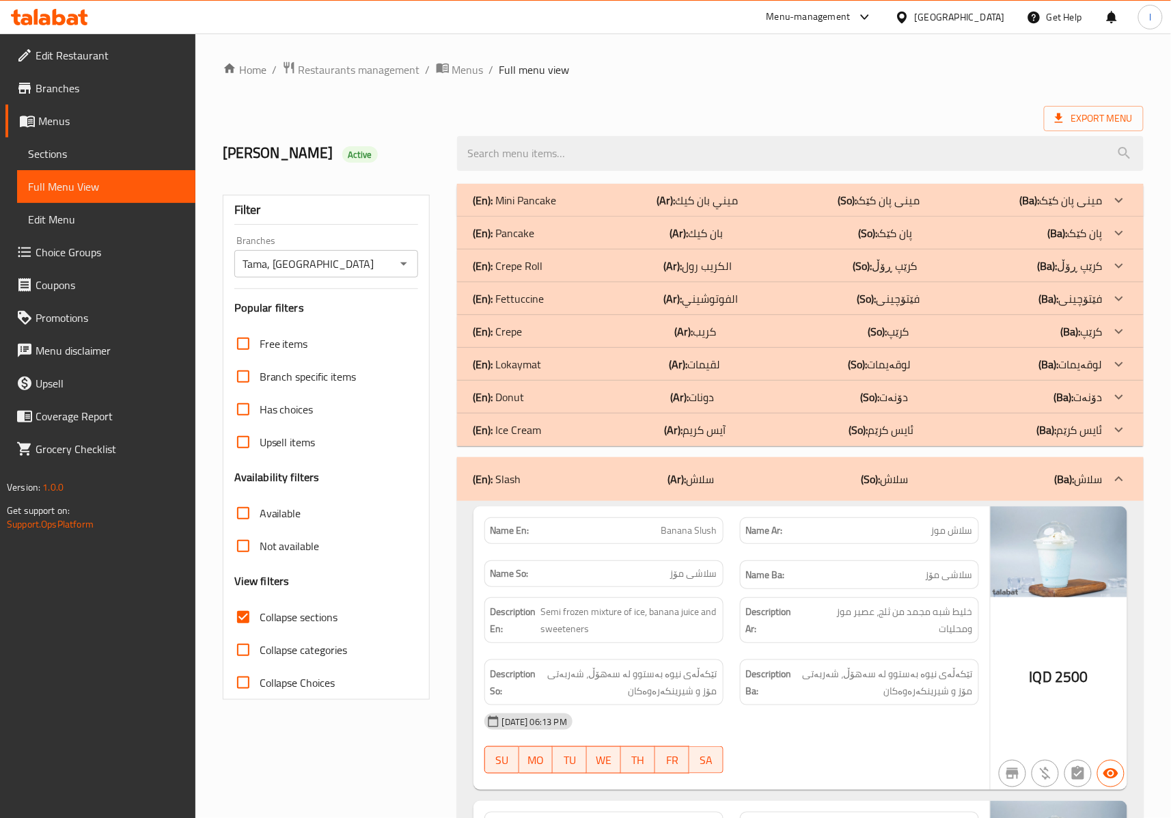
click at [705, 471] on p "(Ar): سلاش" at bounding box center [691, 479] width 46 height 16
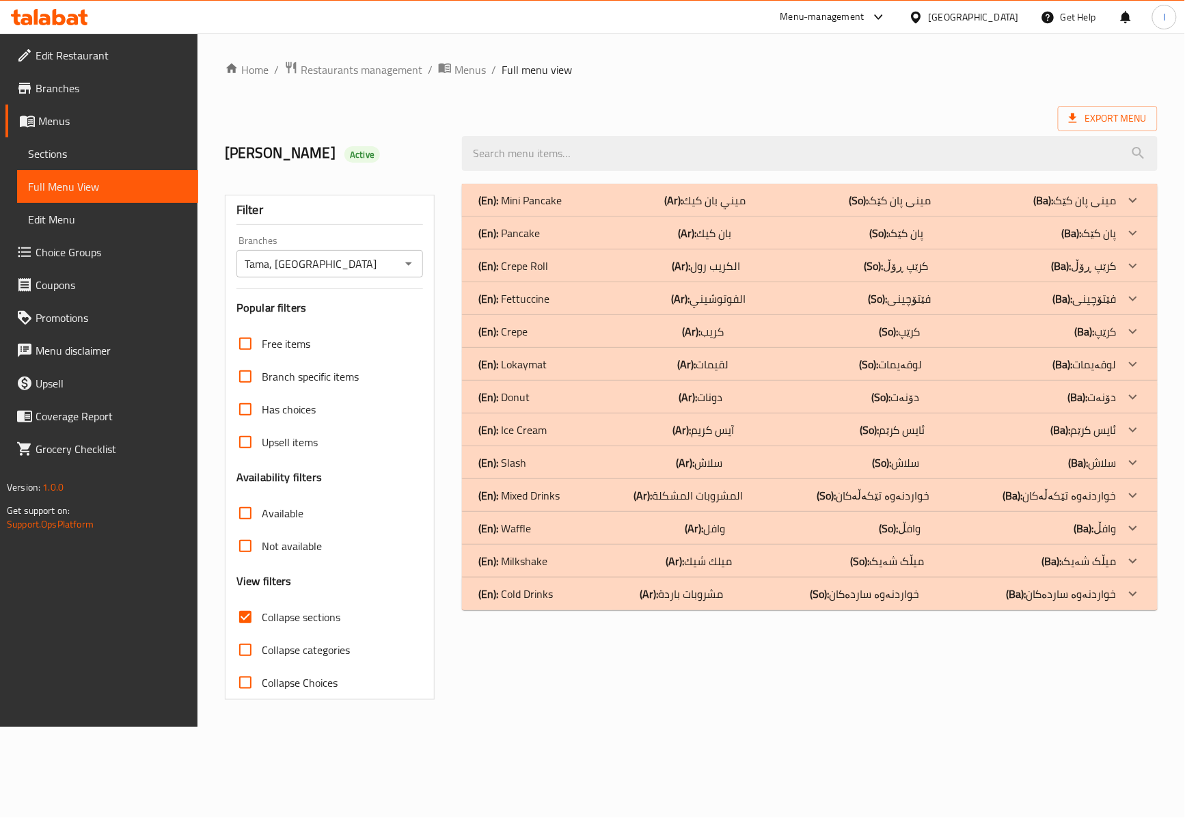
click at [560, 433] on div "(En): Ice Cream (Ar): آيس كريم (So): ئایس کرێم (Ba): ئایس کرێم" at bounding box center [797, 430] width 638 height 16
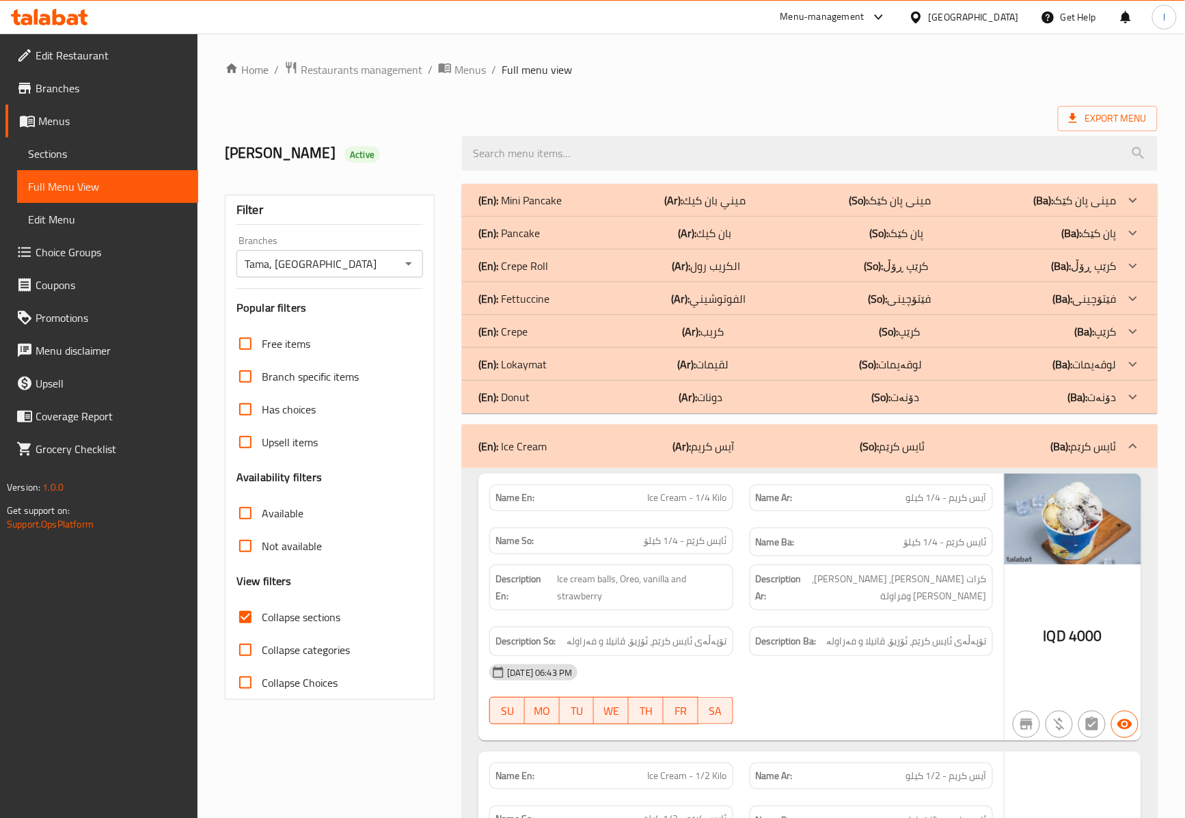
click at [723, 561] on div "Description En: Ice cream balls, Oreo, vanilla and strawberry" at bounding box center [611, 587] width 260 height 62
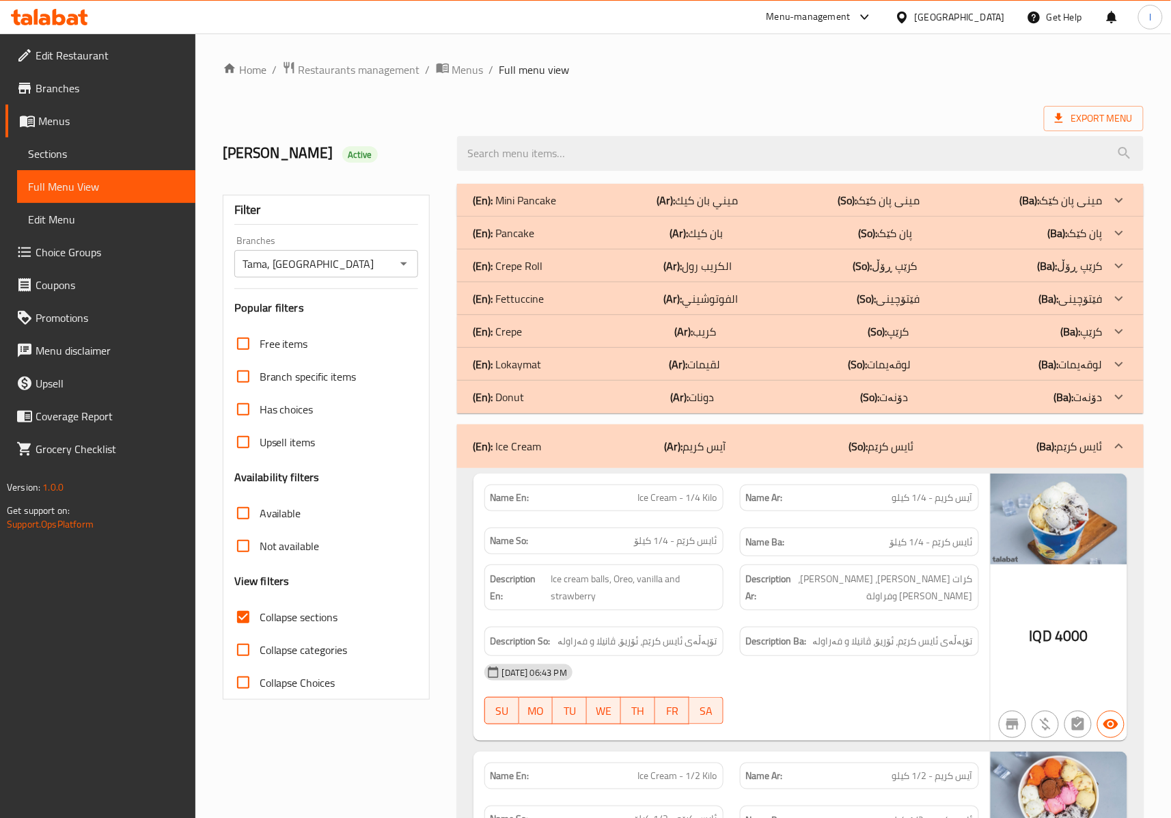
scroll to position [303, 0]
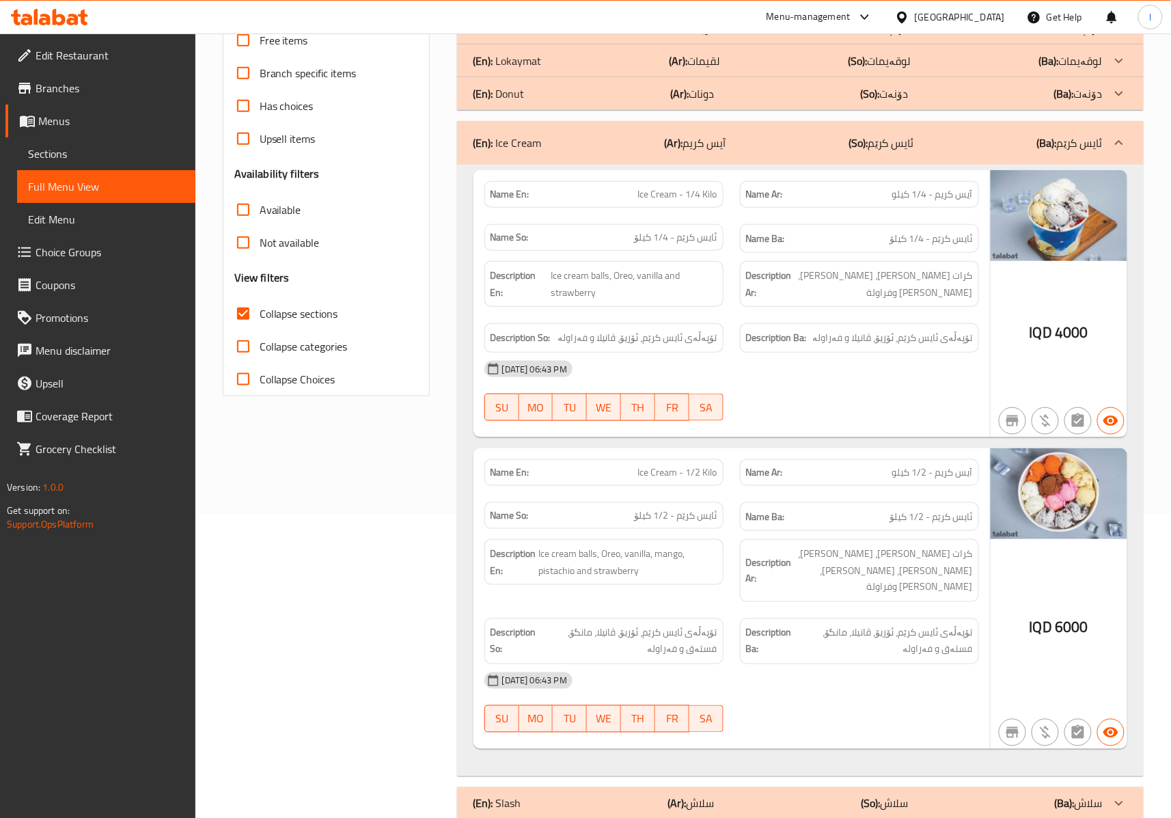
click at [877, 151] on p "(So): ئایس کرێم" at bounding box center [881, 143] width 65 height 16
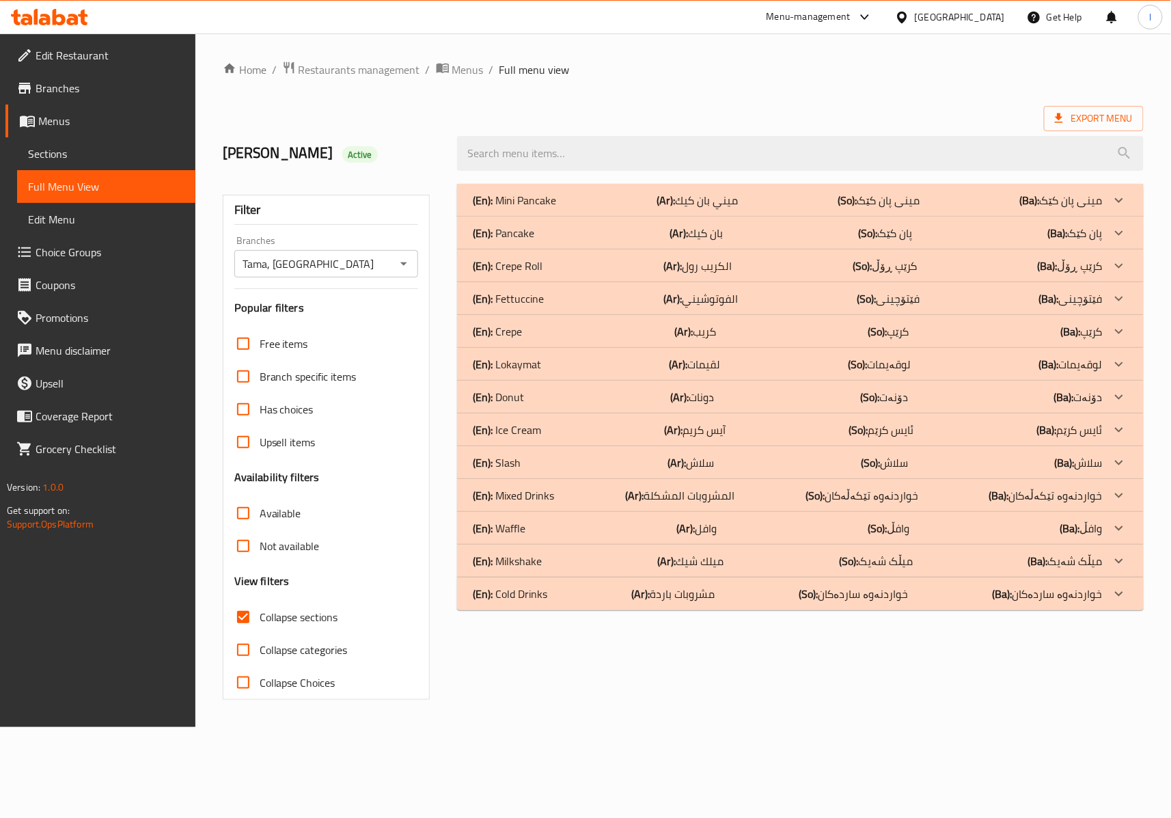
scroll to position [0, 0]
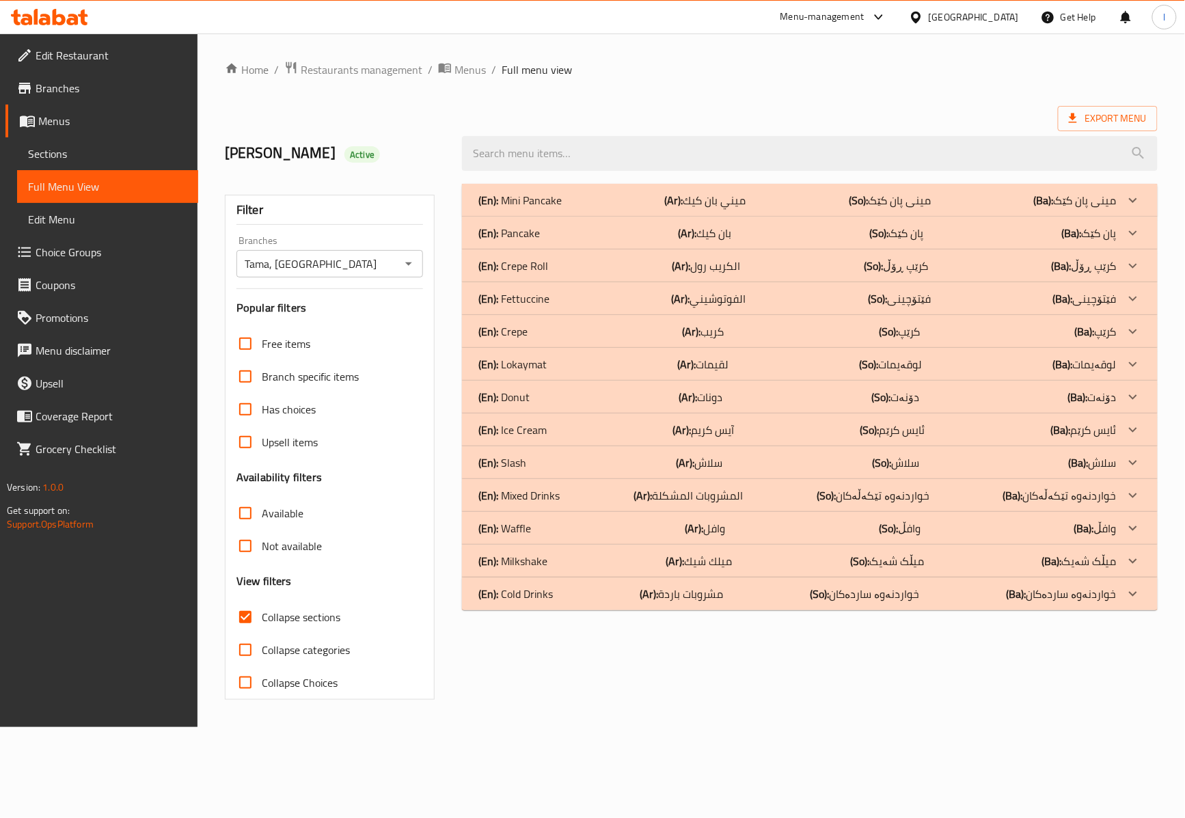
click at [724, 428] on p "(Ar): آيس كريم" at bounding box center [703, 430] width 62 height 16
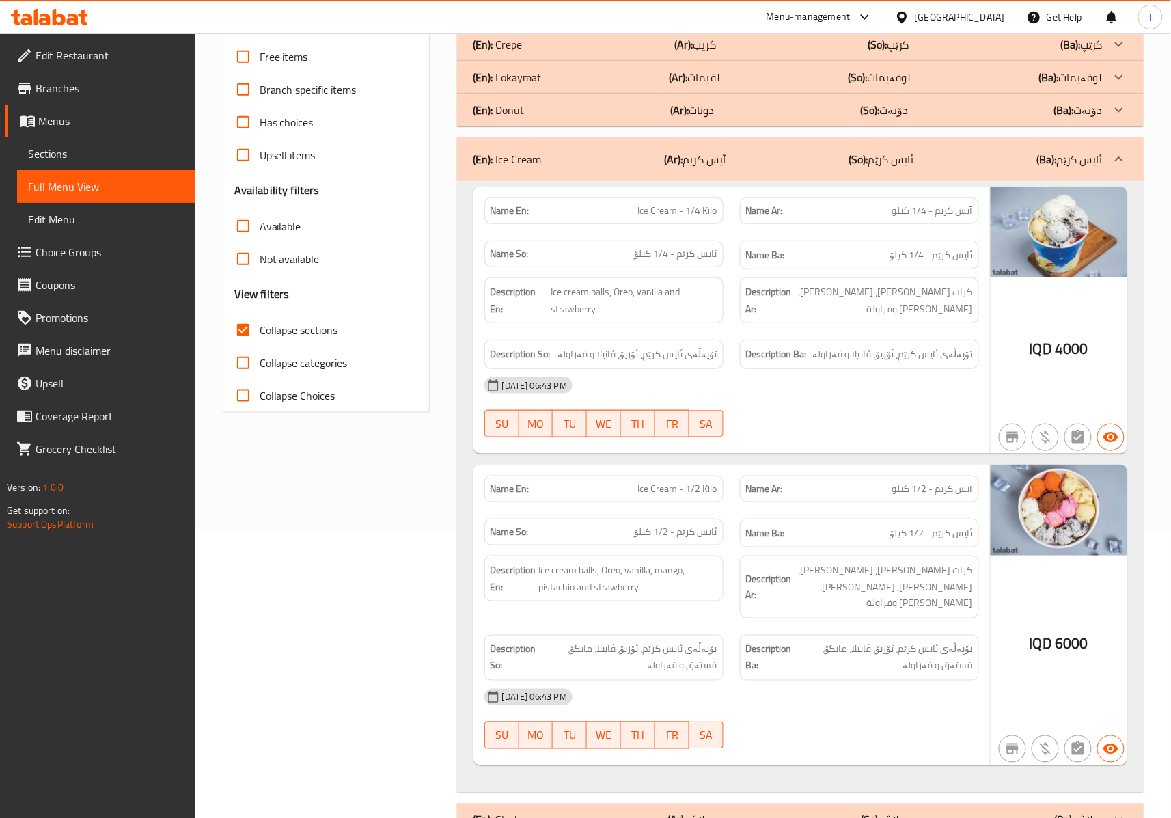
scroll to position [303, 0]
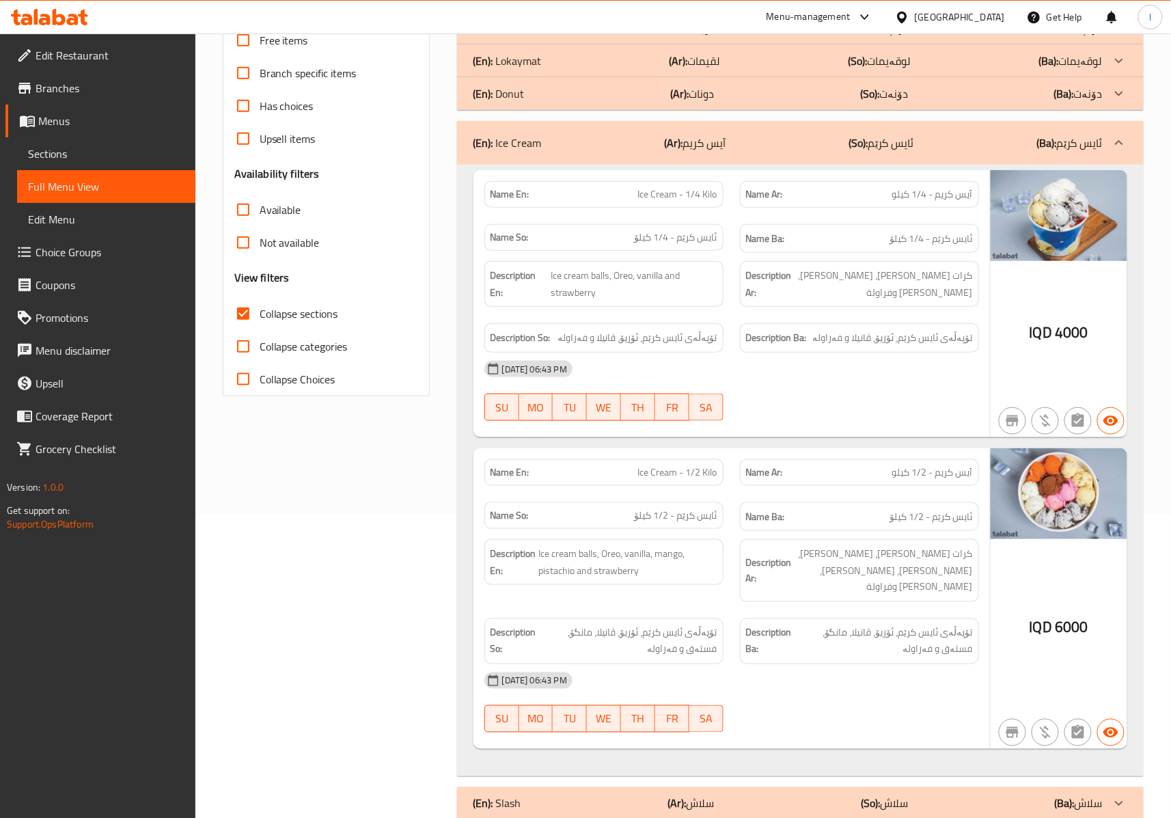
click at [756, 146] on div "(En): Ice Cream (Ar): آيس كريم (So): ئایس کرێم (Ba): ئایس کرێم" at bounding box center [788, 143] width 629 height 16
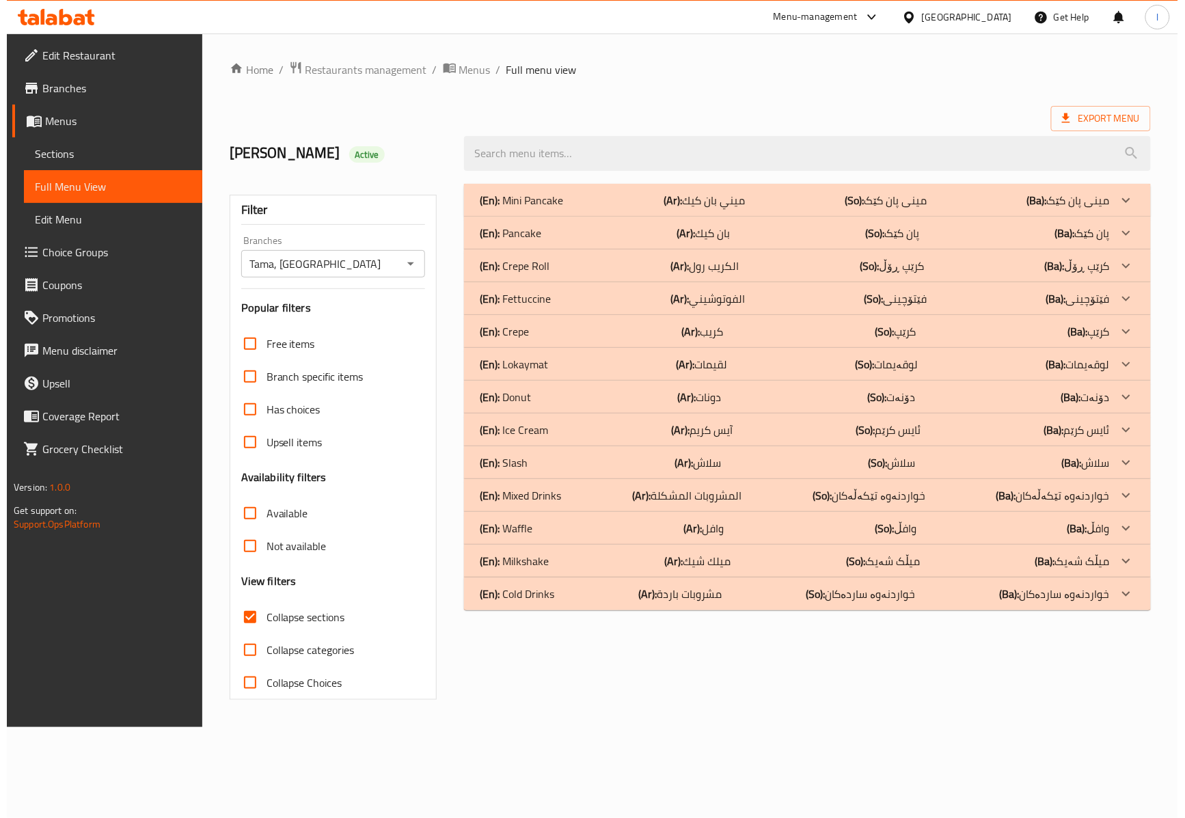
scroll to position [0, 0]
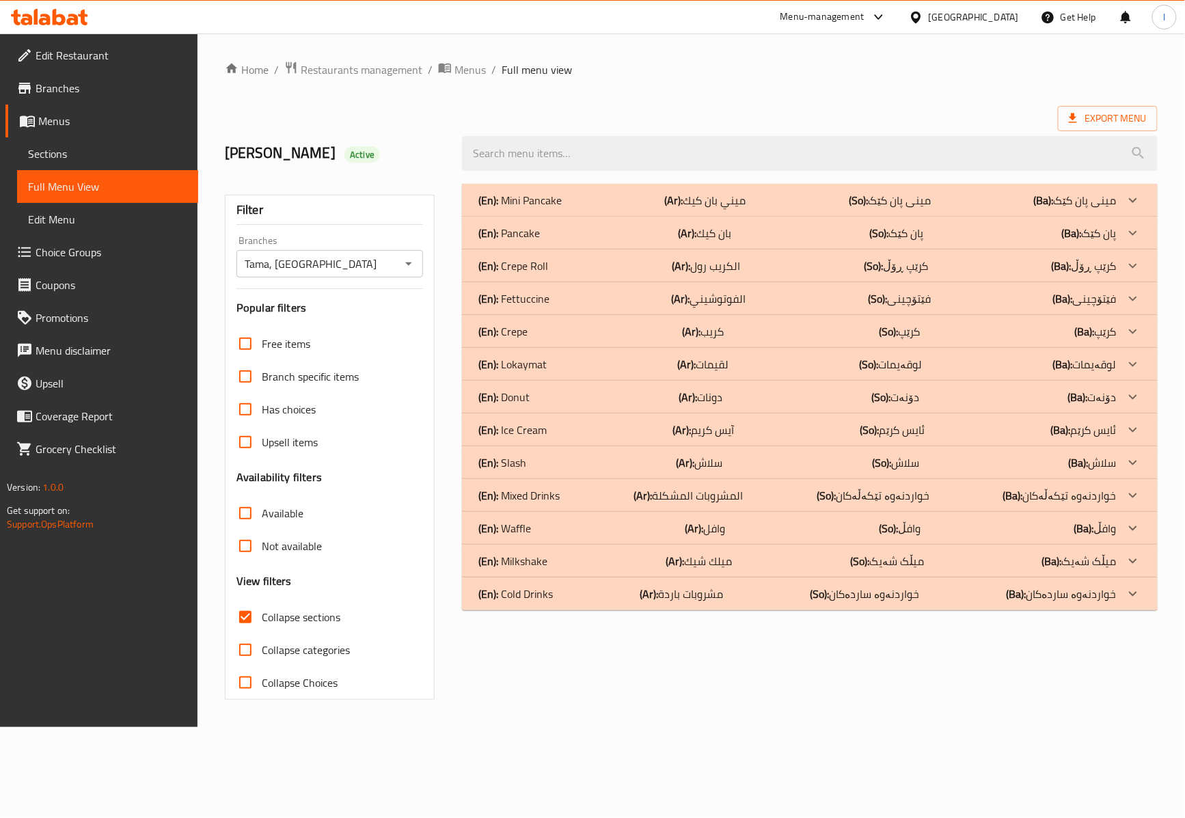
click at [558, 564] on div "(En): Milkshake (Ar): ميلك شيك (So): میڵک شەیک (Ba): میڵک شەیک" at bounding box center [797, 561] width 638 height 16
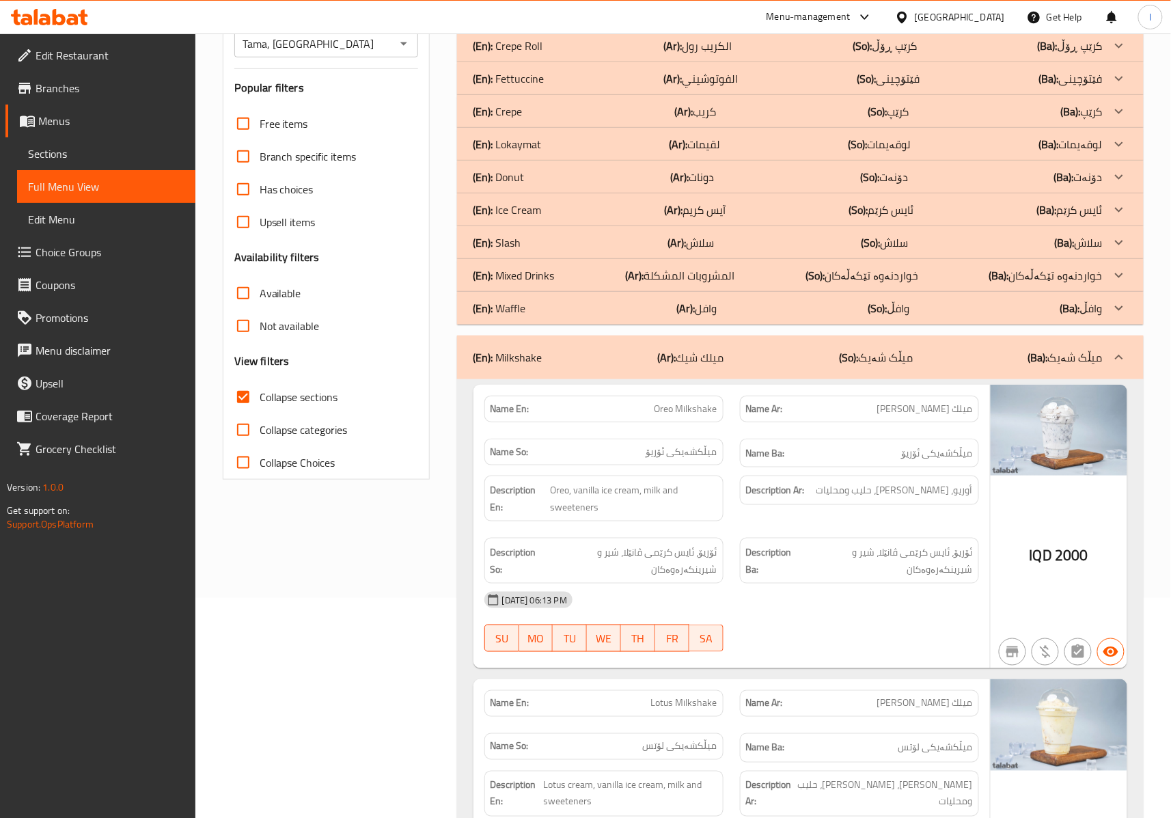
scroll to position [523, 0]
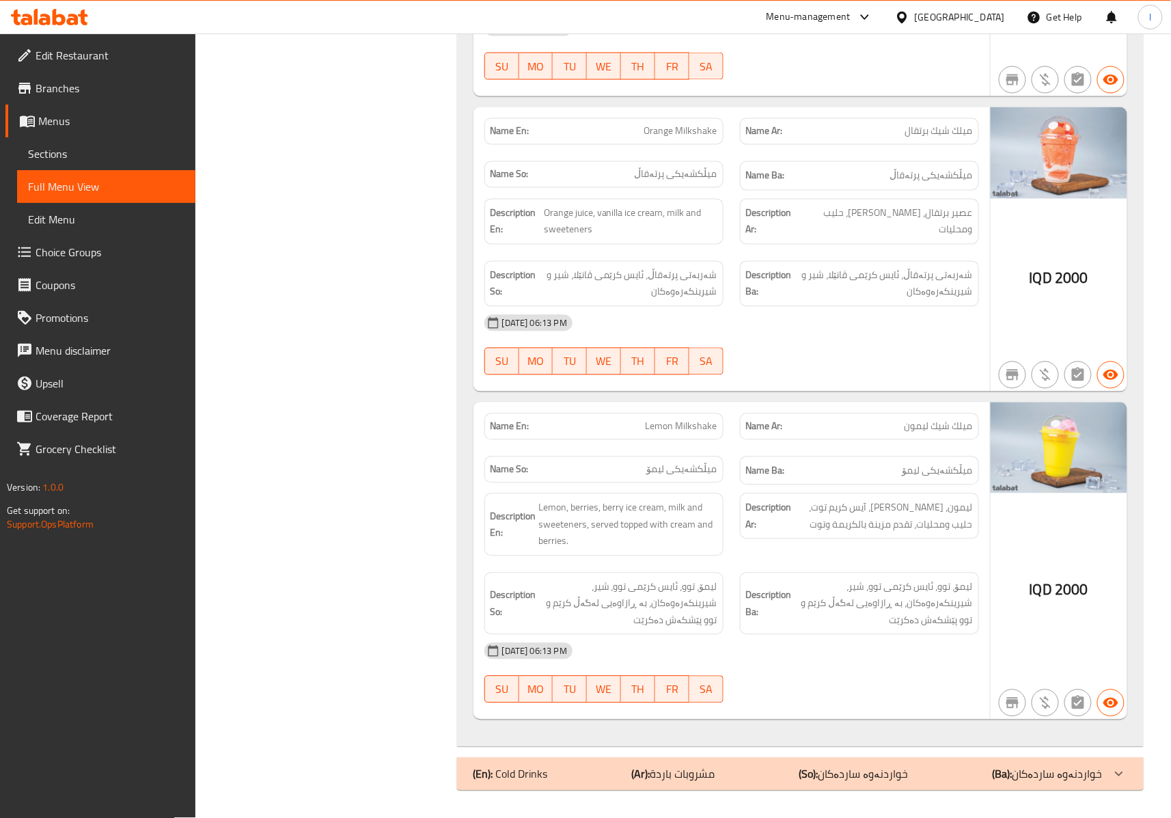
scroll to position [2275, 0]
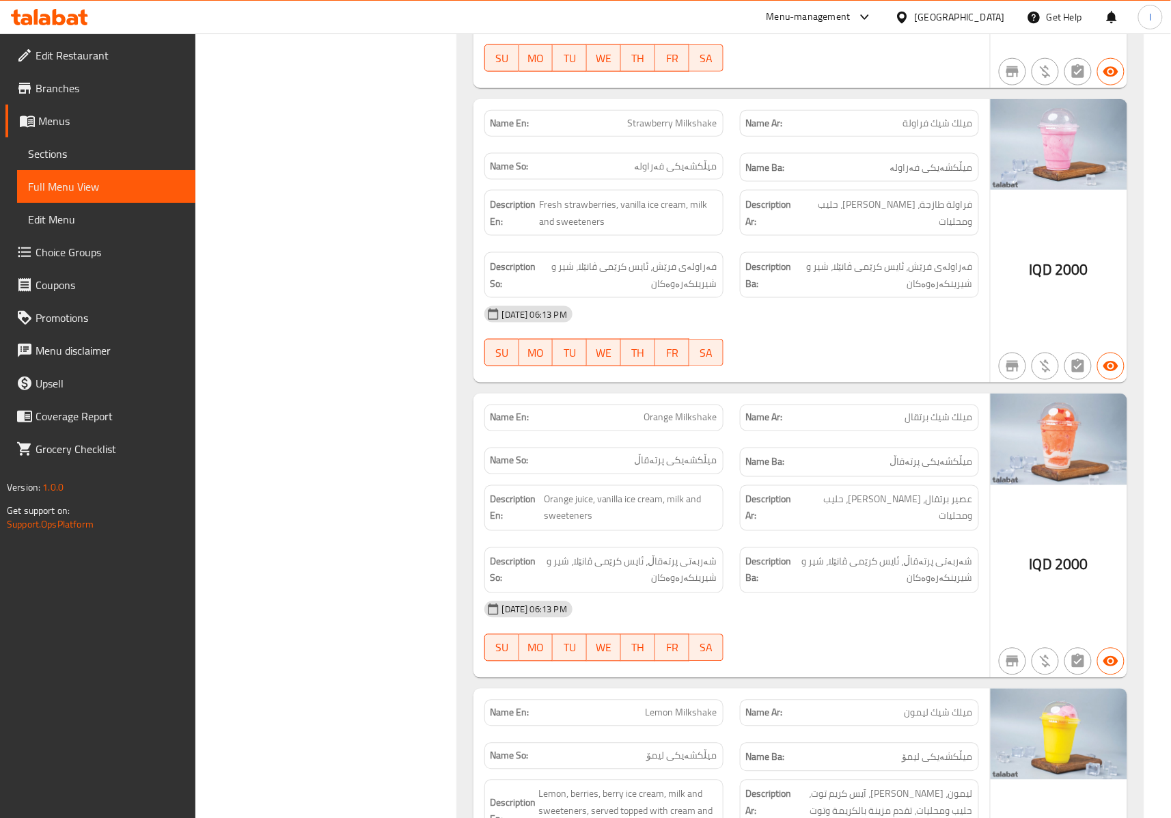
click at [571, 474] on div "Name So: میڵکشەیکی پرتەقاڵ" at bounding box center [604, 461] width 239 height 27
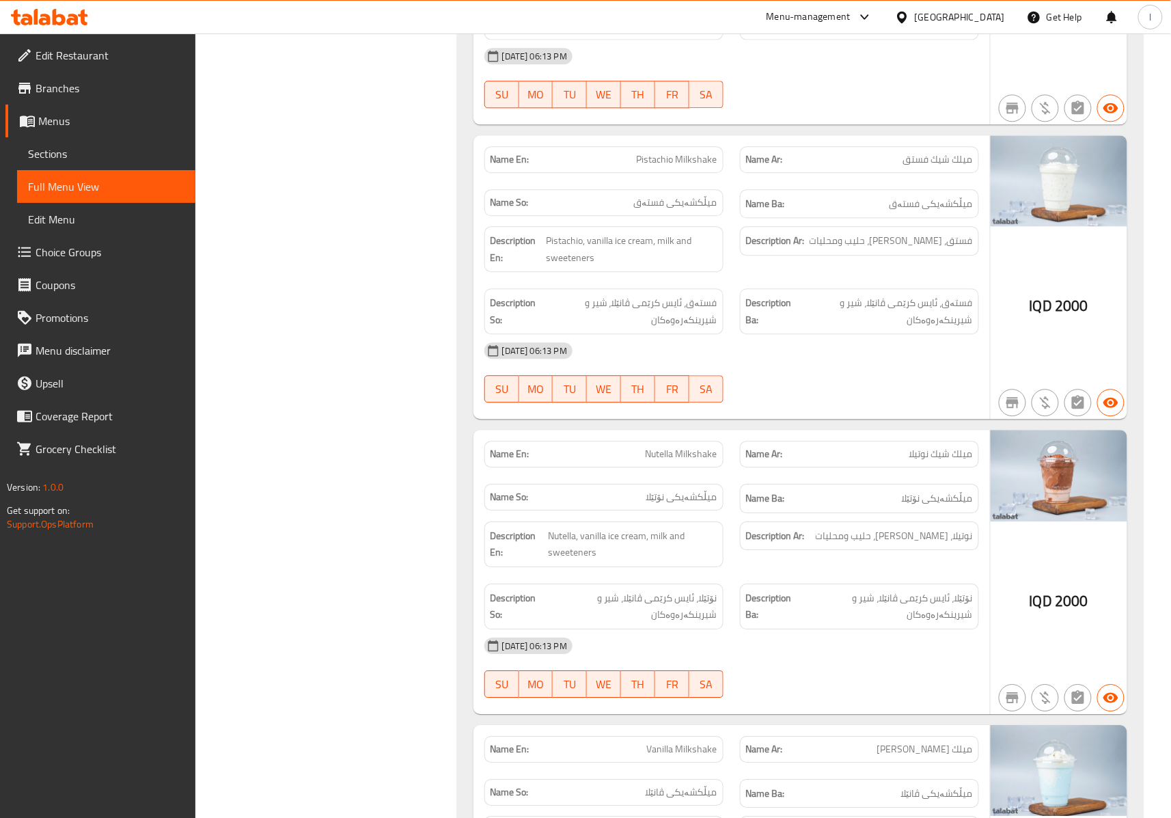
scroll to position [0, 0]
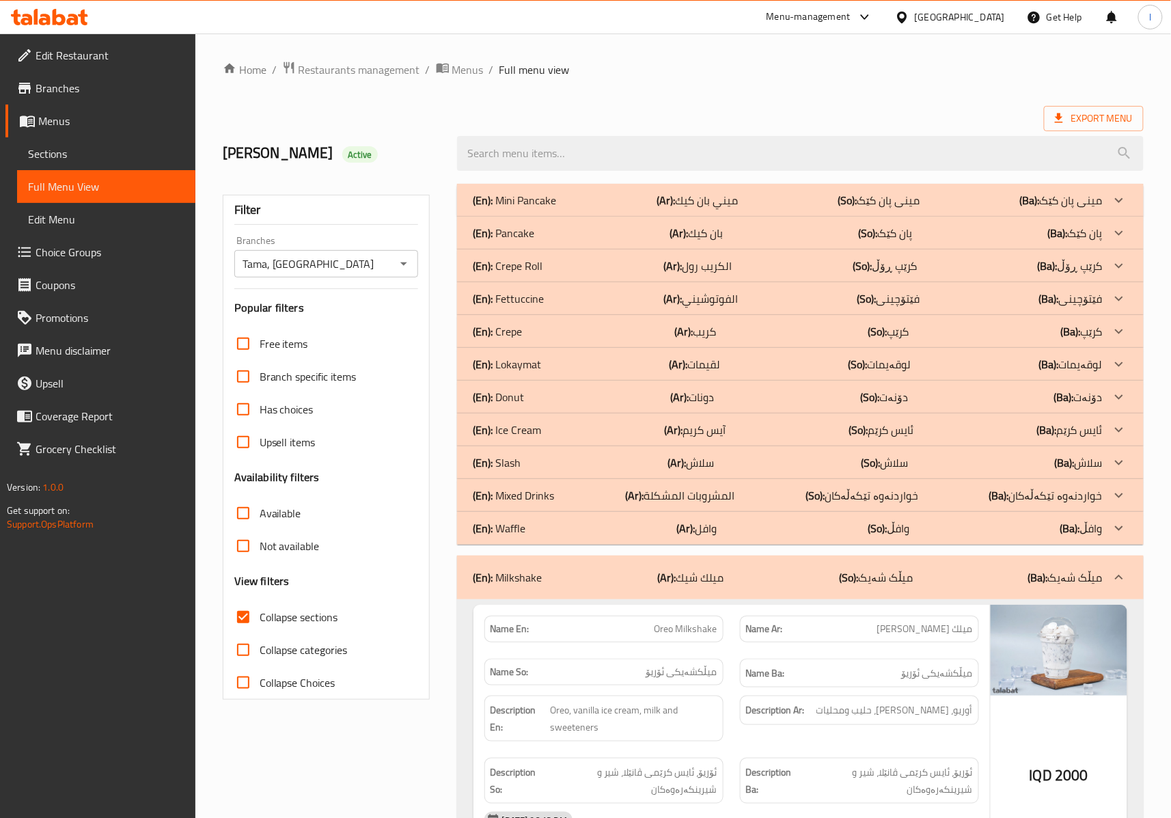
click at [761, 566] on div "(En): Milkshake (Ar): ميلك شيك (So): میڵک شەیک (Ba): میڵک شەیک" at bounding box center [800, 578] width 687 height 44
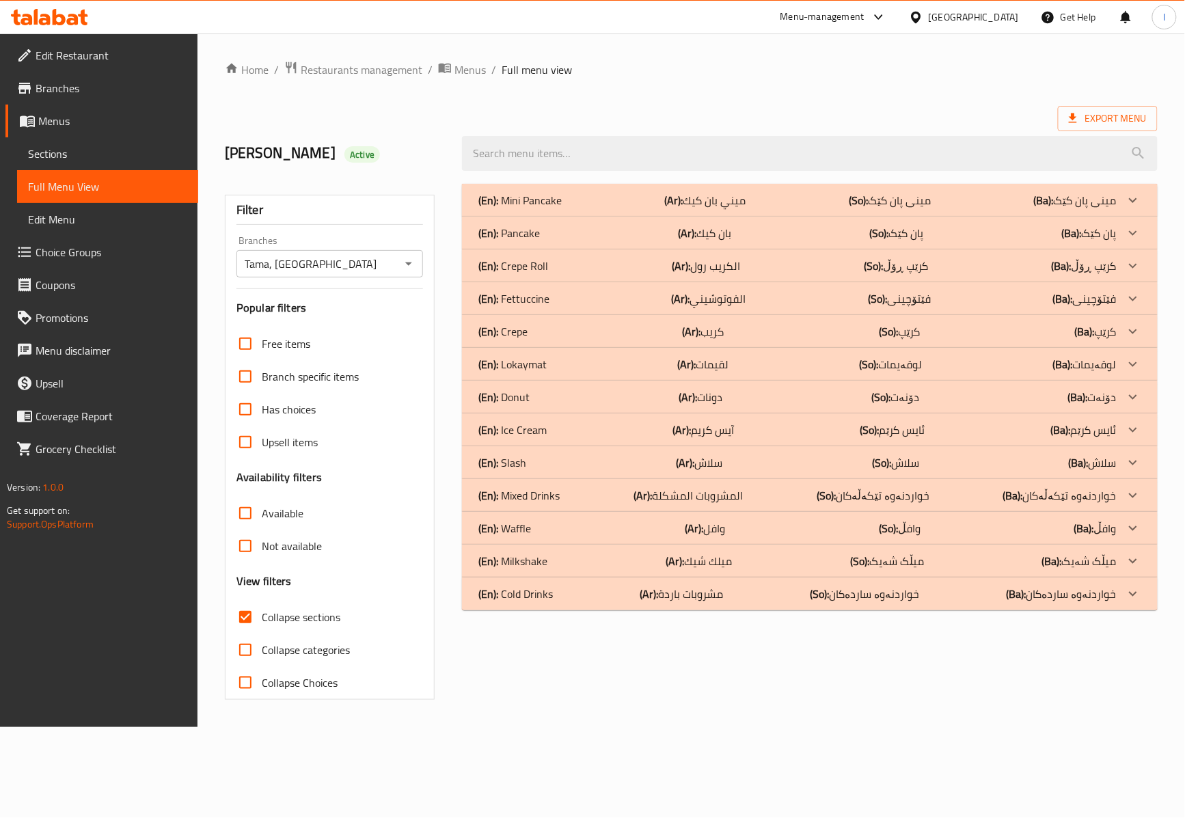
click at [80, 152] on span "Sections" at bounding box center [107, 154] width 159 height 16
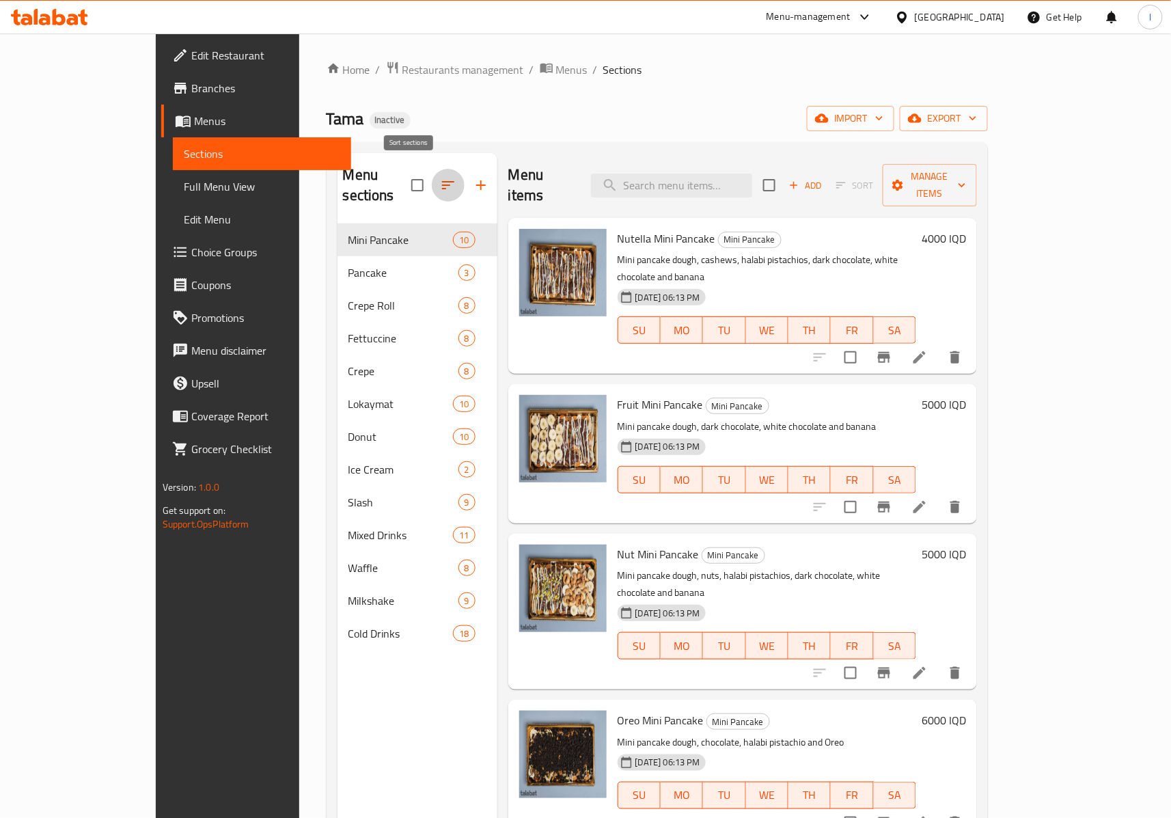
click at [440, 178] on icon "button" at bounding box center [448, 185] width 16 height 16
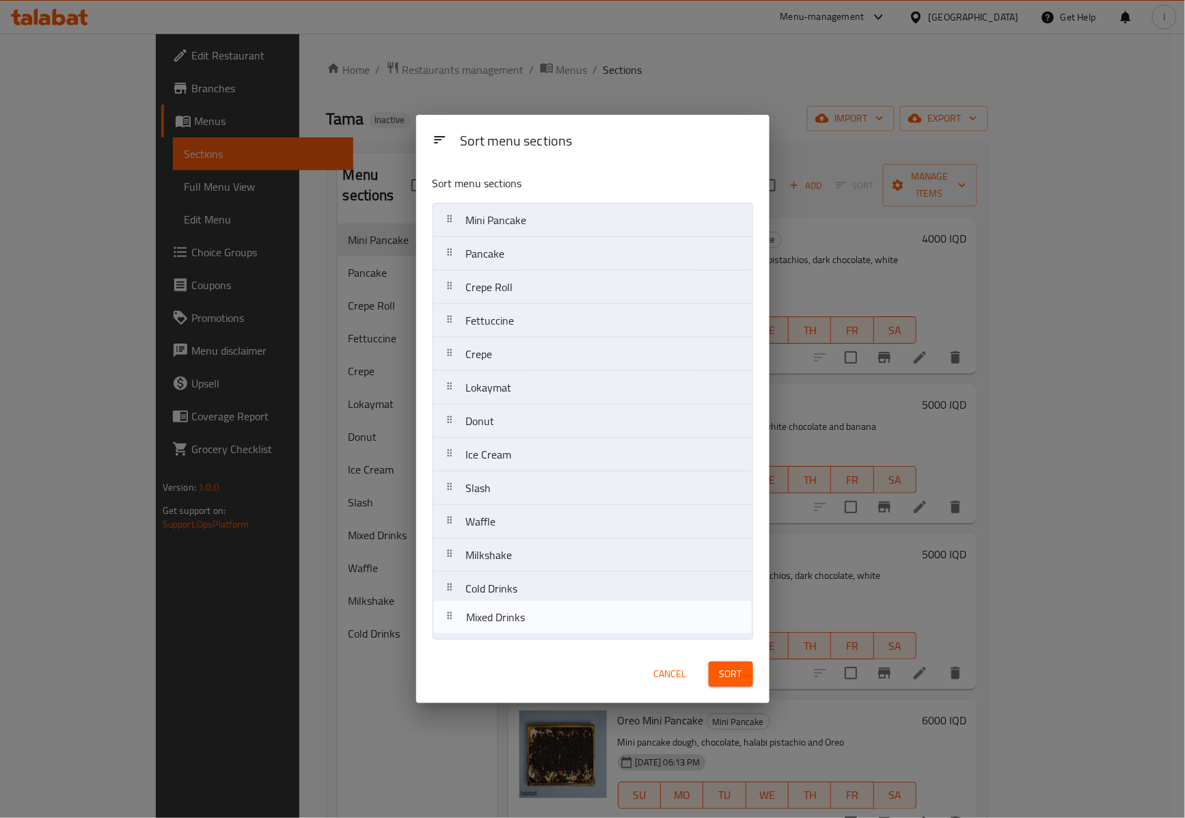
drag, startPoint x: 510, startPoint y: 530, endPoint x: 511, endPoint y: 644, distance: 113.5
click at [511, 644] on div "Sort menu sections Mini Pancake Pancake Crepe Roll Fettuccine Crepe Lokaymat Do…" at bounding box center [592, 404] width 353 height 481
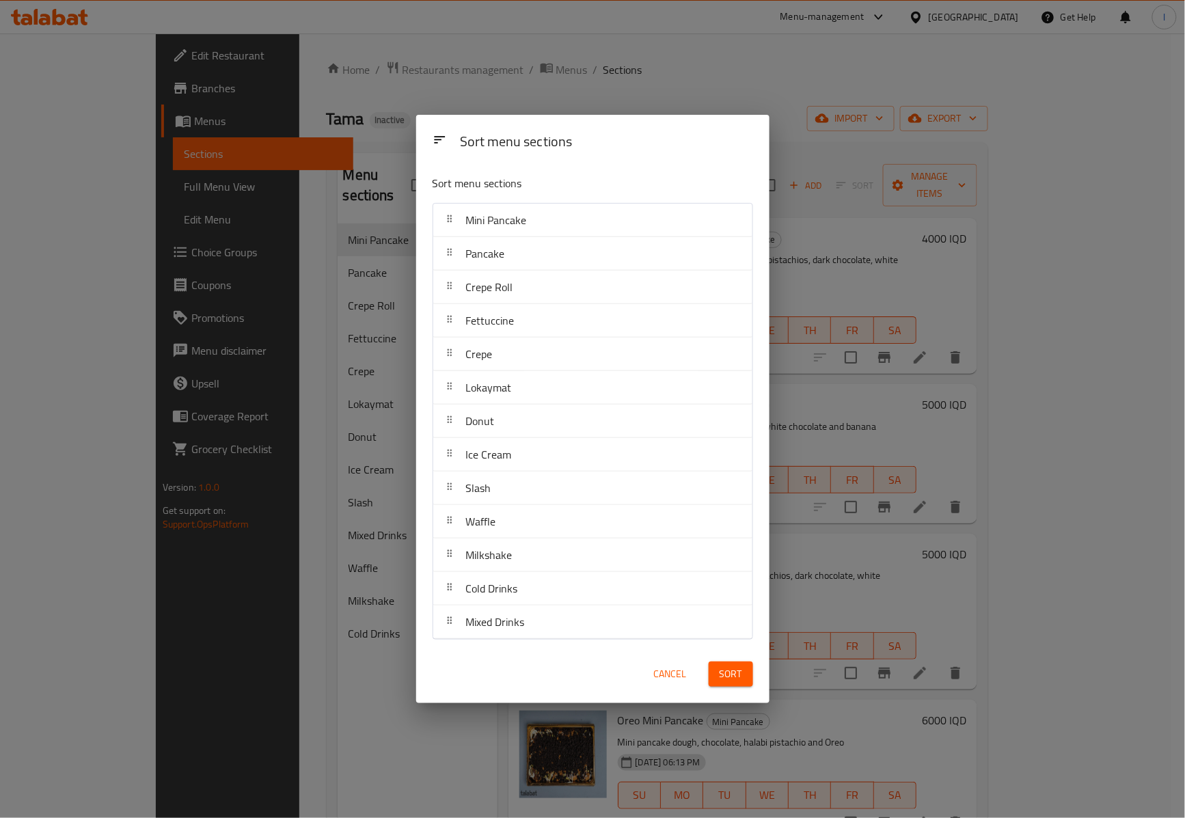
click at [727, 673] on span "Sort" at bounding box center [731, 674] width 23 height 17
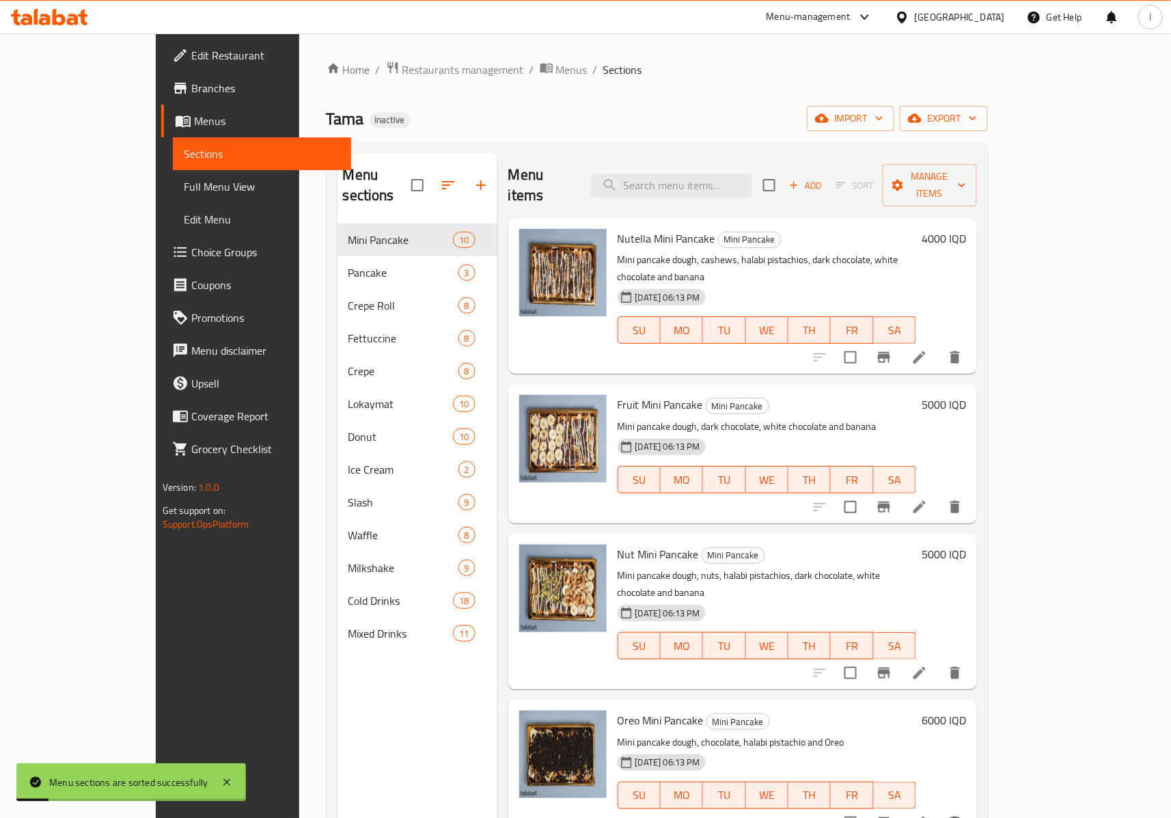
click at [184, 178] on span "Full Menu View" at bounding box center [262, 186] width 156 height 16
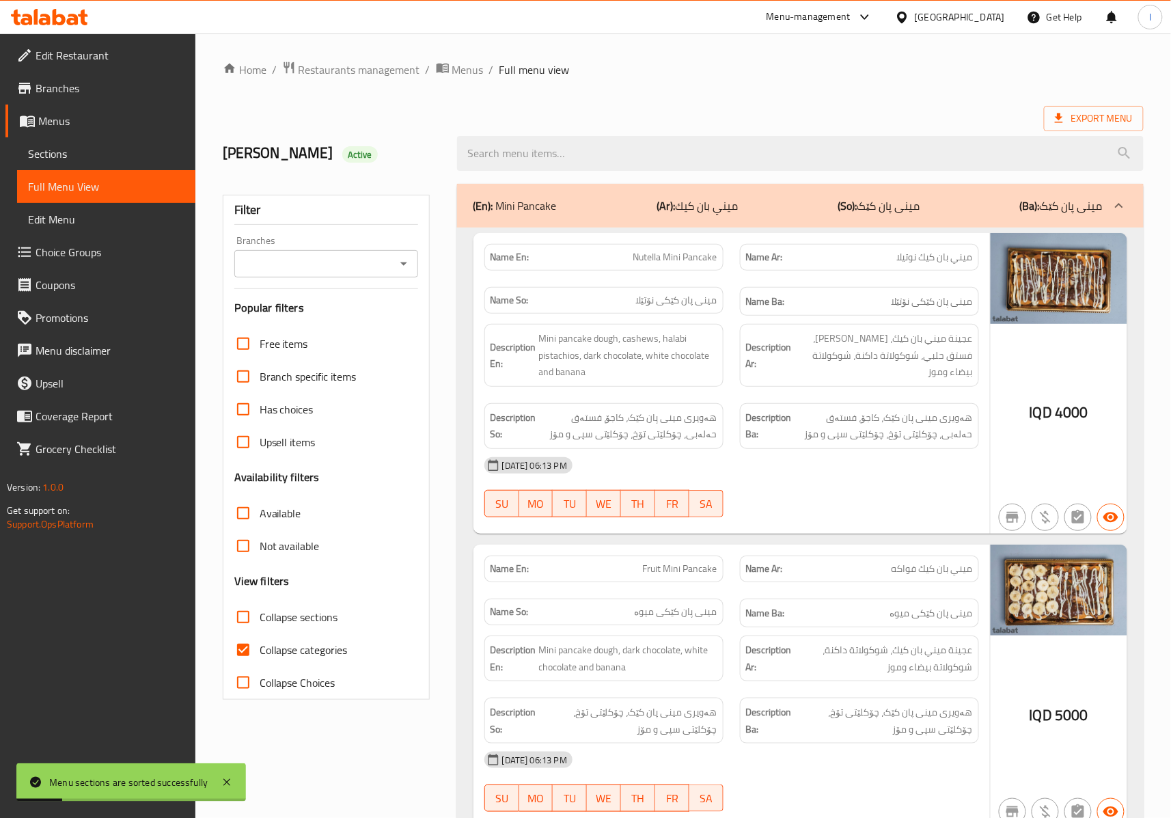
click at [364, 253] on div "Branches" at bounding box center [326, 263] width 184 height 27
click at [359, 261] on input "Branches" at bounding box center [315, 263] width 153 height 19
click at [318, 316] on span "Tama, Sadr Street" at bounding box center [311, 324] width 132 height 16
type input "Tama, Sadr Street"
click at [288, 642] on span "Collapse categories" at bounding box center [304, 650] width 88 height 16
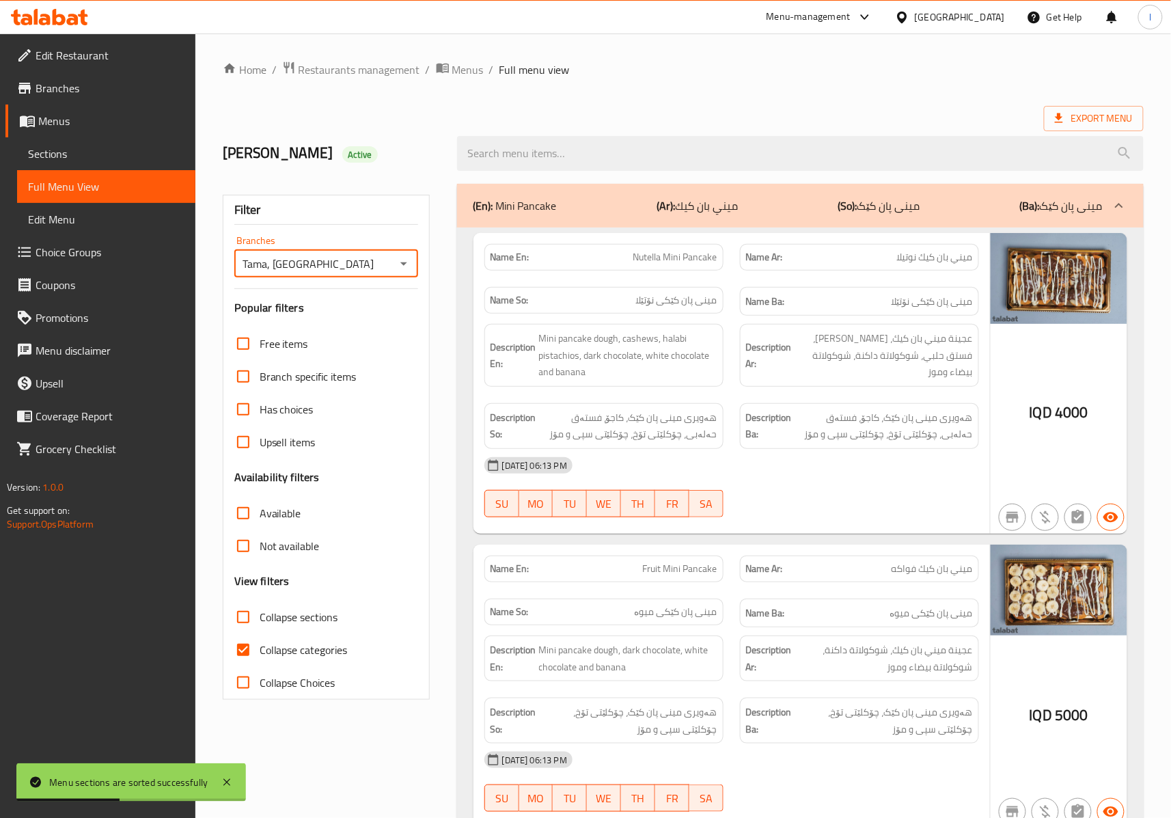
click at [260, 642] on input "Collapse categories" at bounding box center [243, 650] width 33 height 33
checkbox input "false"
click at [288, 614] on span "Collapse sections" at bounding box center [299, 617] width 79 height 16
click at [260, 614] on input "Collapse sections" at bounding box center [243, 617] width 33 height 33
checkbox input "true"
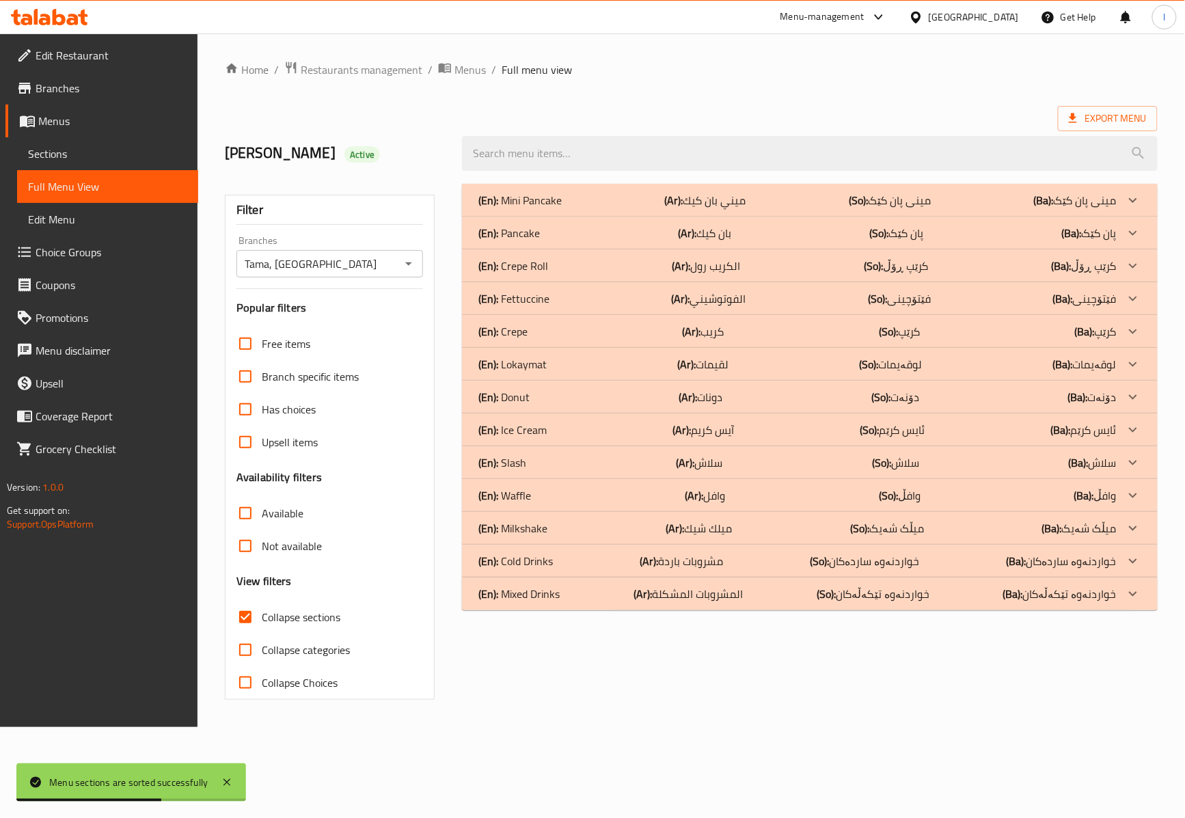
click at [666, 608] on div "(En): Mixed Drinks (Ar): المشروبات المشكلة (So): خواردنەوە تێکەڵەکان (Ba): خوار…" at bounding box center [810, 593] width 696 height 33
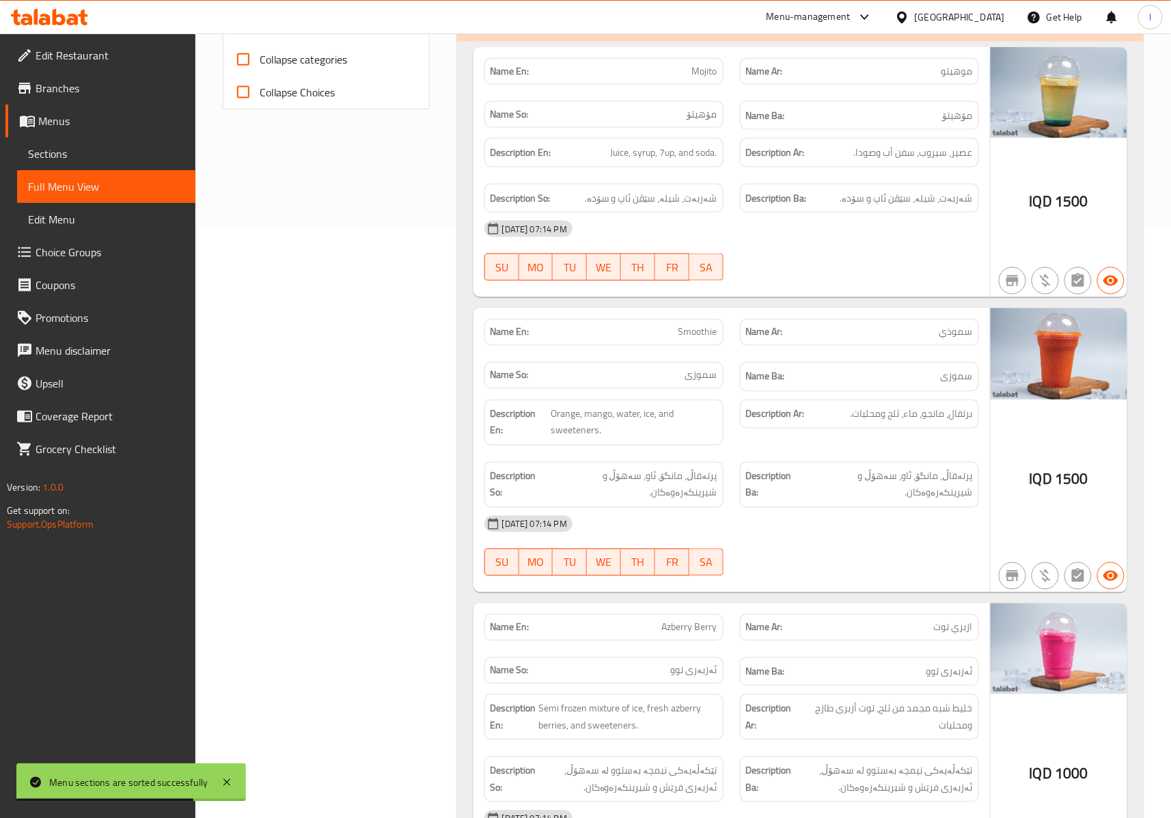
scroll to position [608, 0]
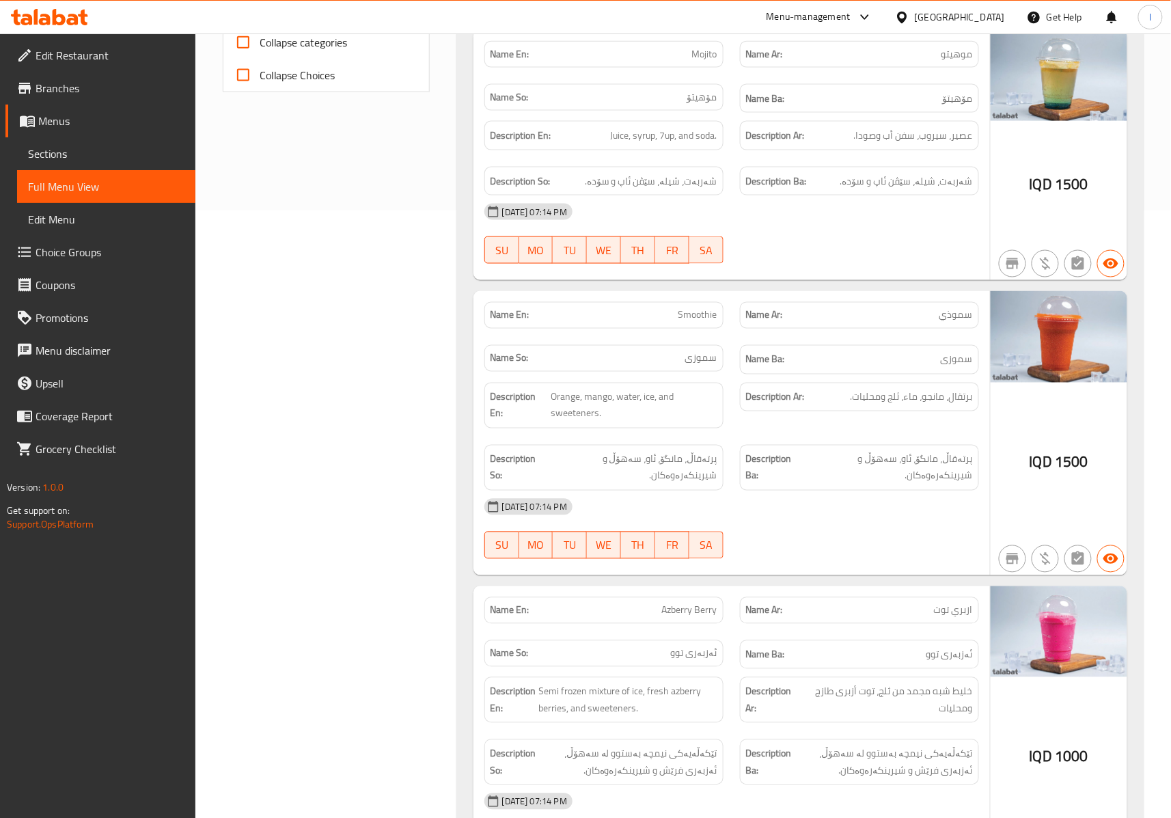
click at [834, 231] on div "12-10-2025 07:14 PM SU MO TU WE TH FR SA" at bounding box center [731, 233] width 511 height 77
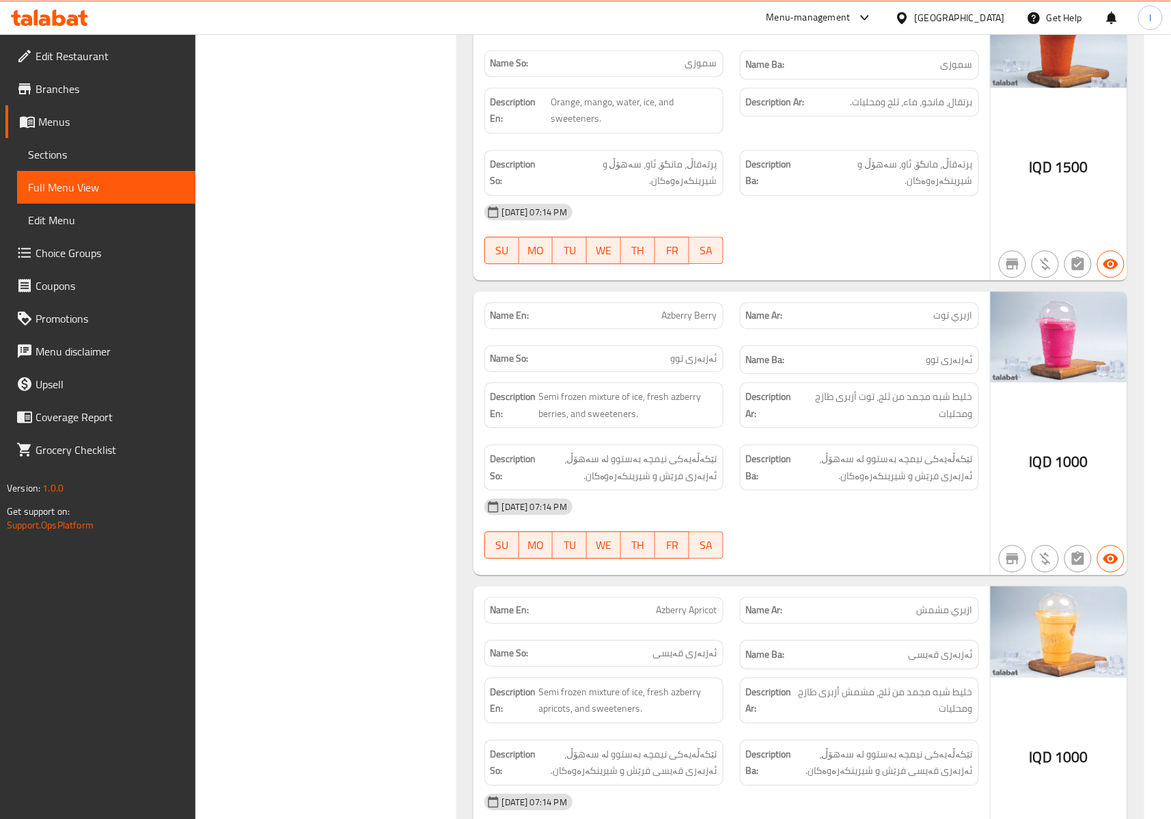
scroll to position [911, 0]
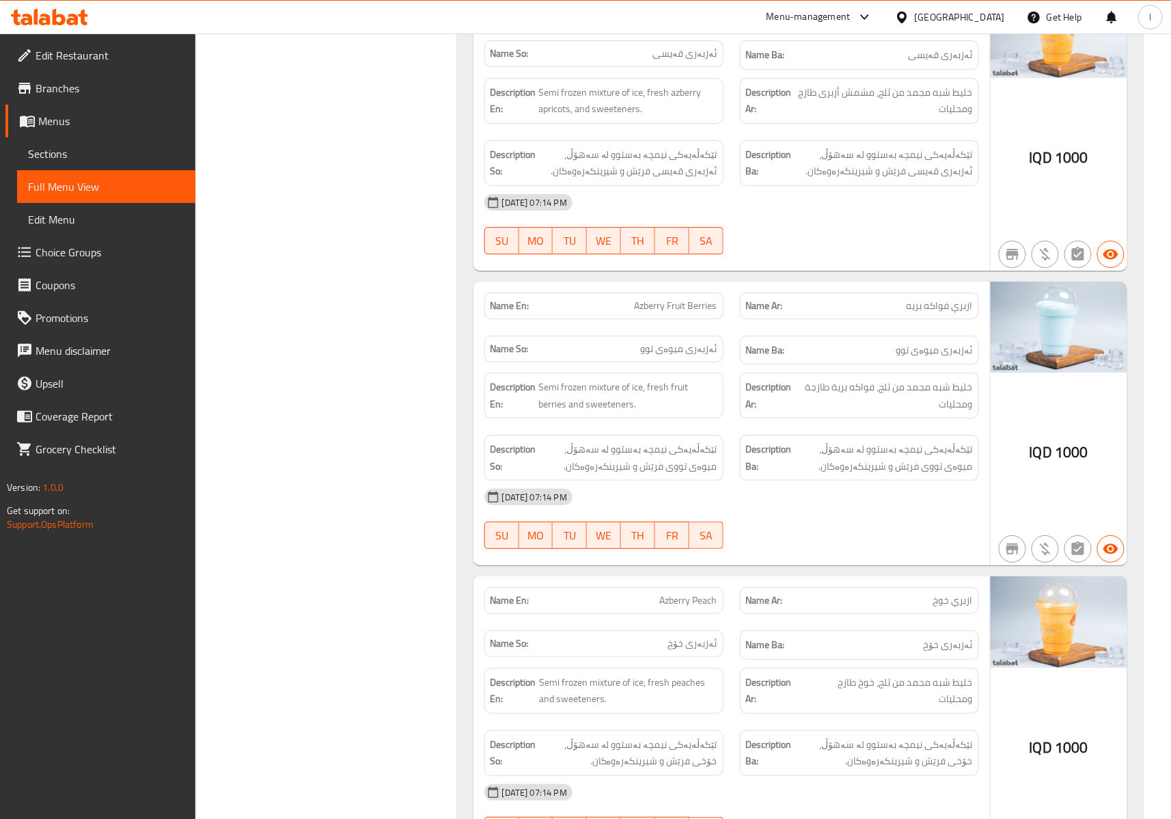
scroll to position [1519, 0]
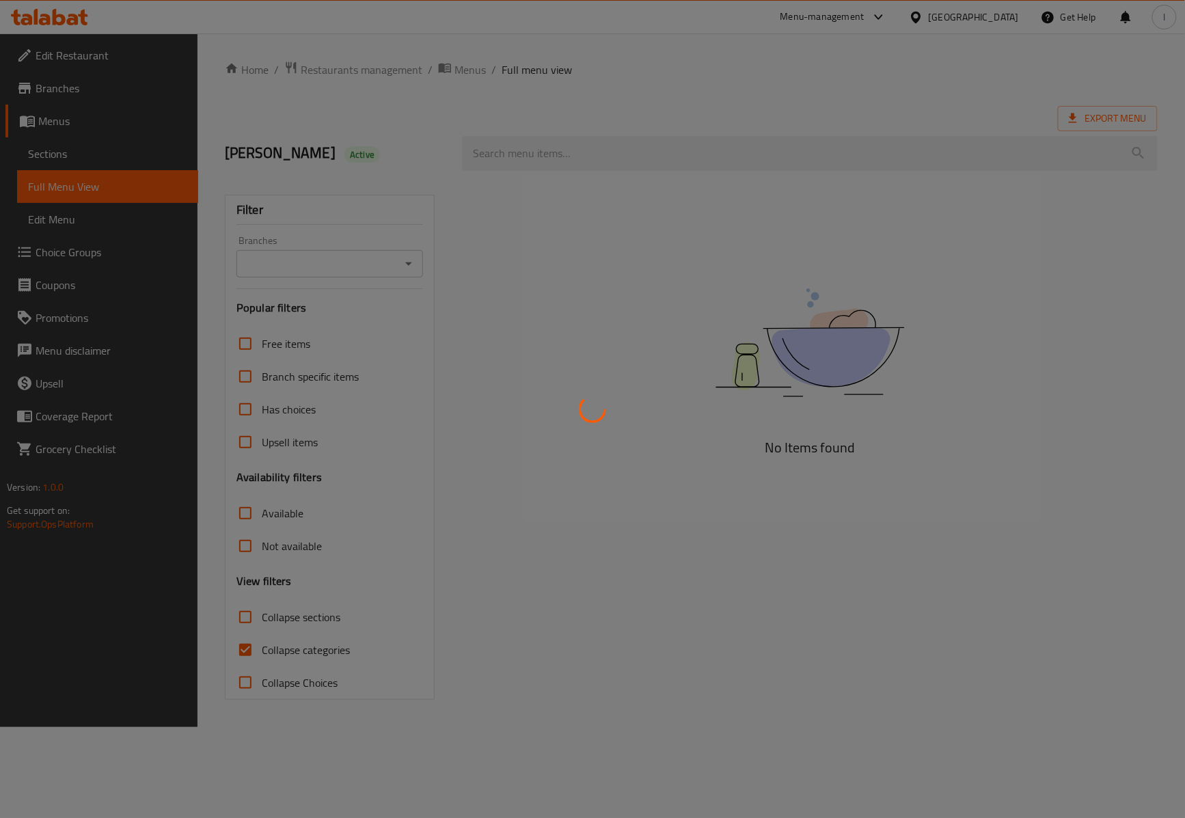
click at [140, 127] on div at bounding box center [592, 409] width 1185 height 818
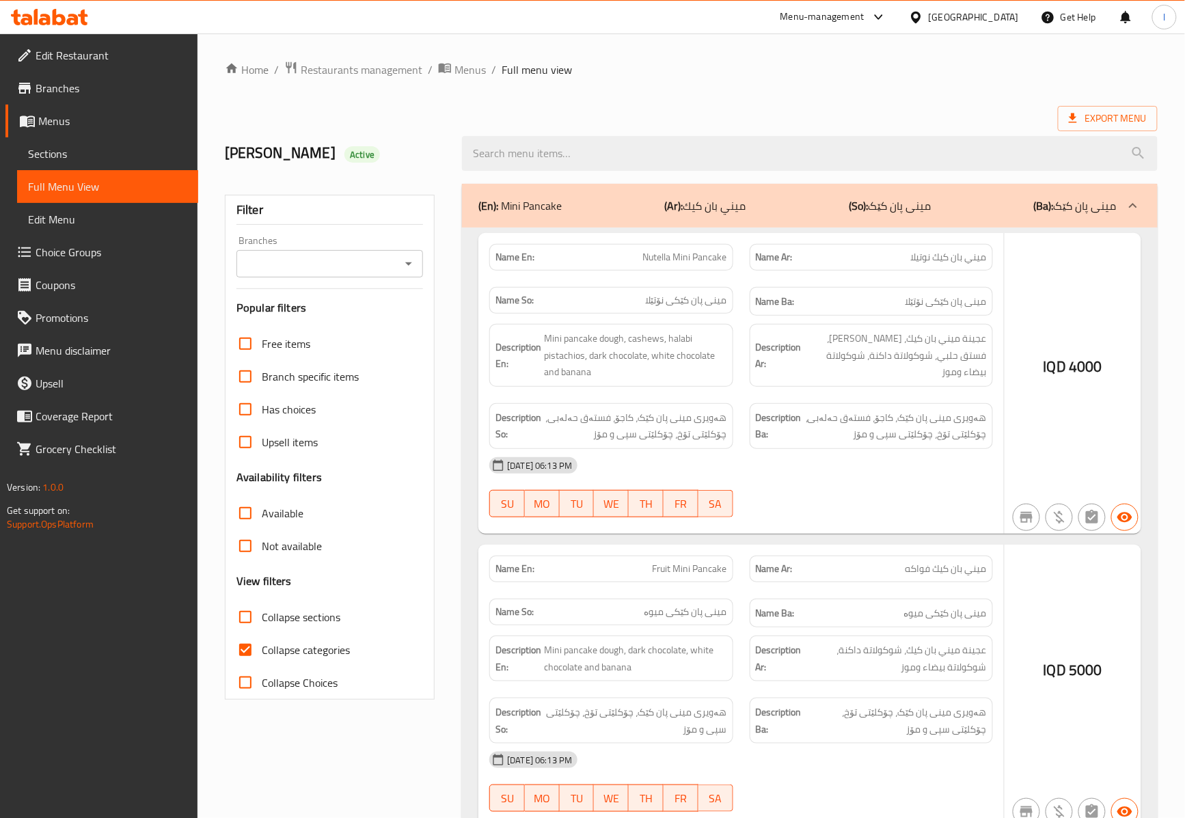
click at [122, 140] on div at bounding box center [592, 409] width 1185 height 818
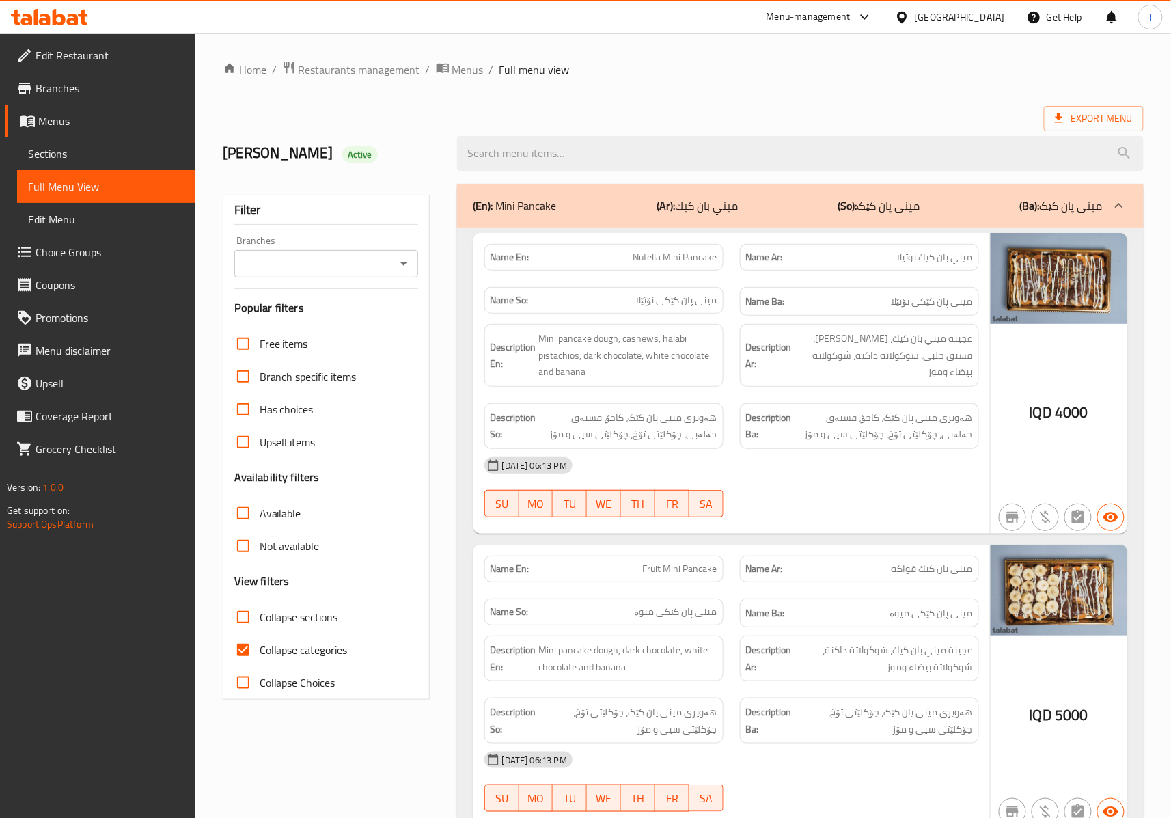
click at [118, 144] on link "Sections" at bounding box center [106, 153] width 178 height 33
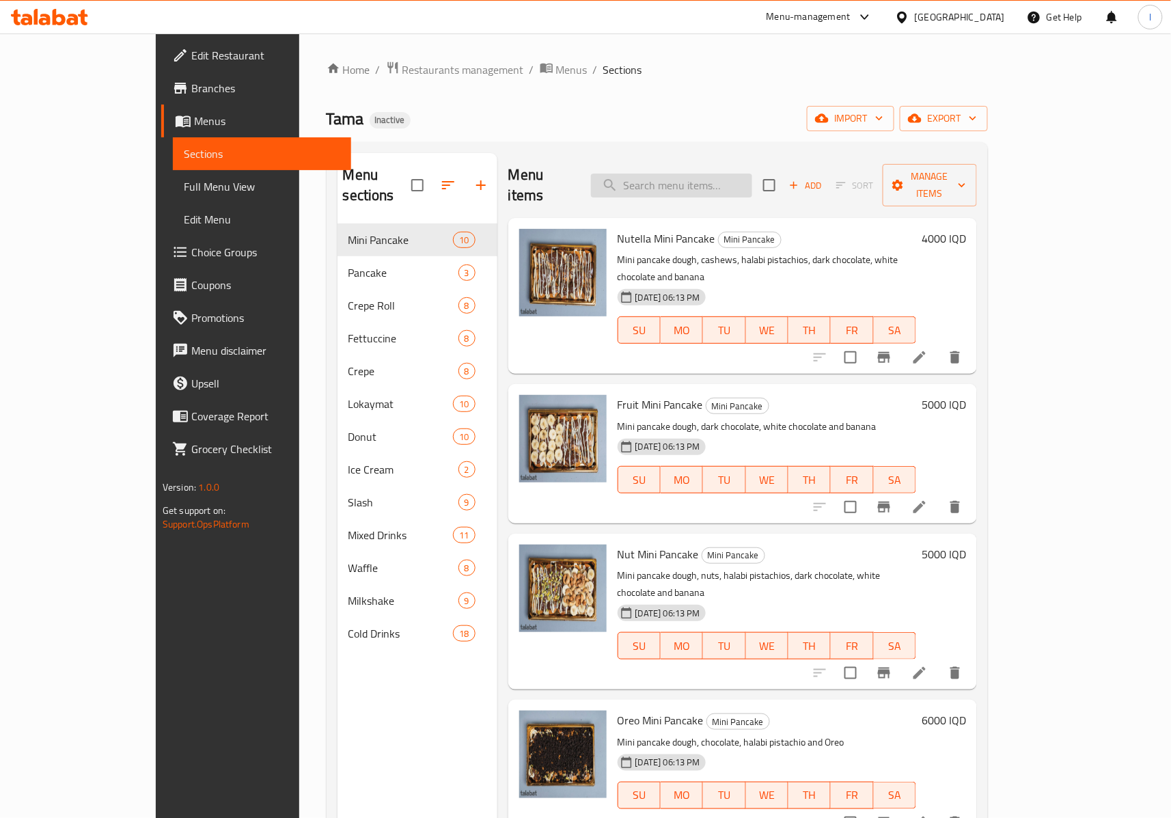
click at [695, 174] on input "search" at bounding box center [671, 186] width 161 height 24
paste input "Tama Fettuccine"
type input "Tama Fettuccine"
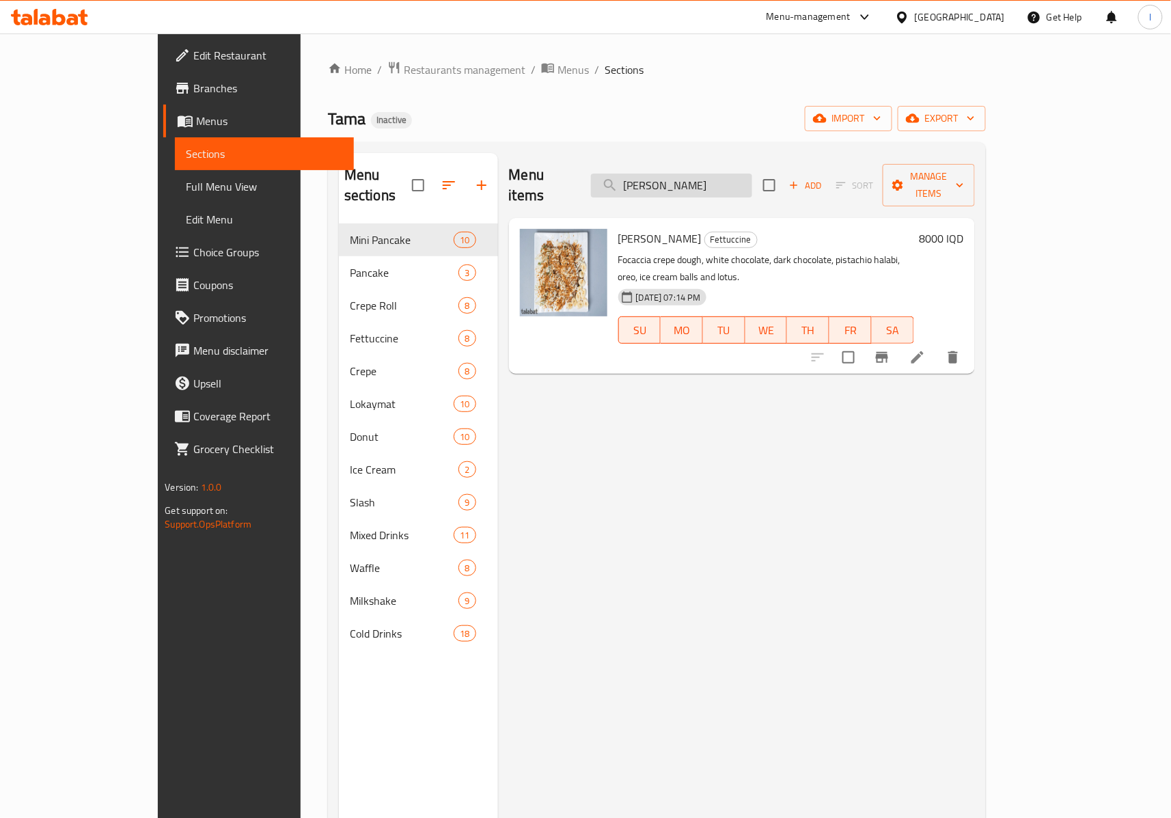
click at [729, 174] on input "Tama Fettuccine" at bounding box center [671, 186] width 161 height 24
click at [926, 349] on icon at bounding box center [918, 357] width 16 height 16
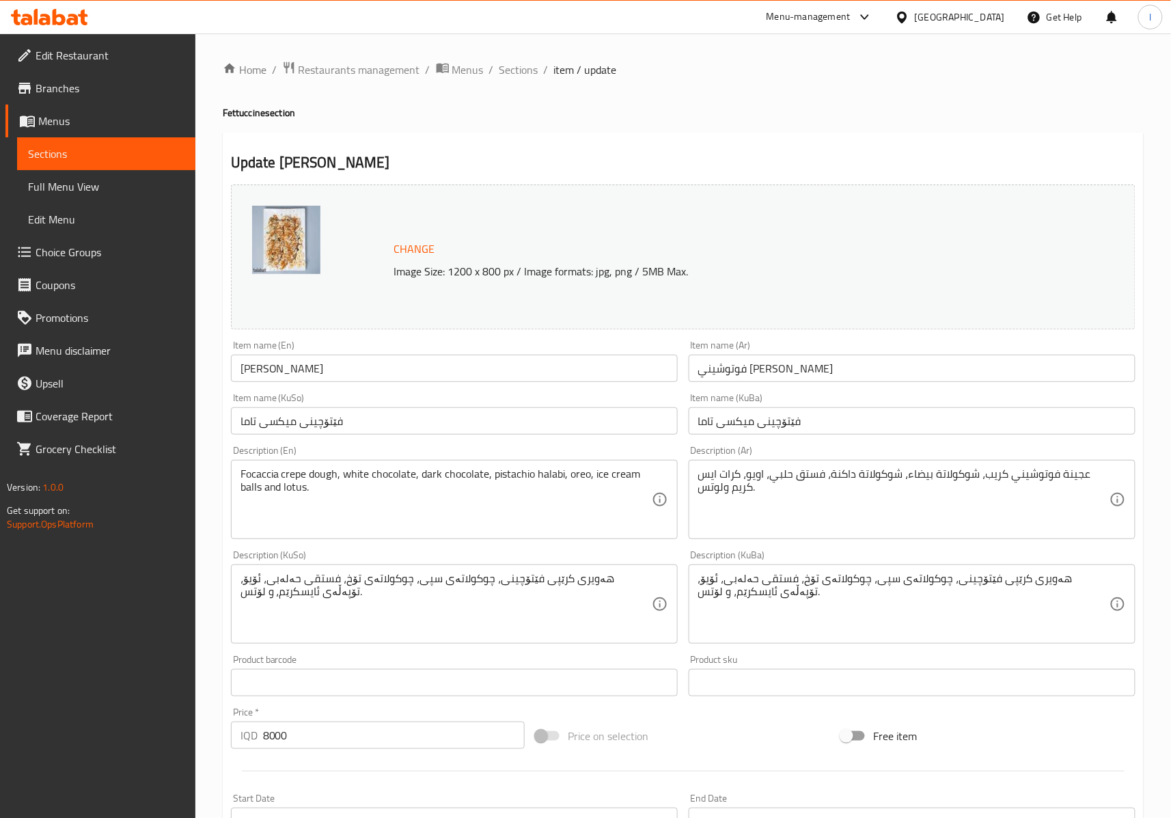
click at [267, 372] on input "Tama Fettuccine" at bounding box center [454, 368] width 447 height 27
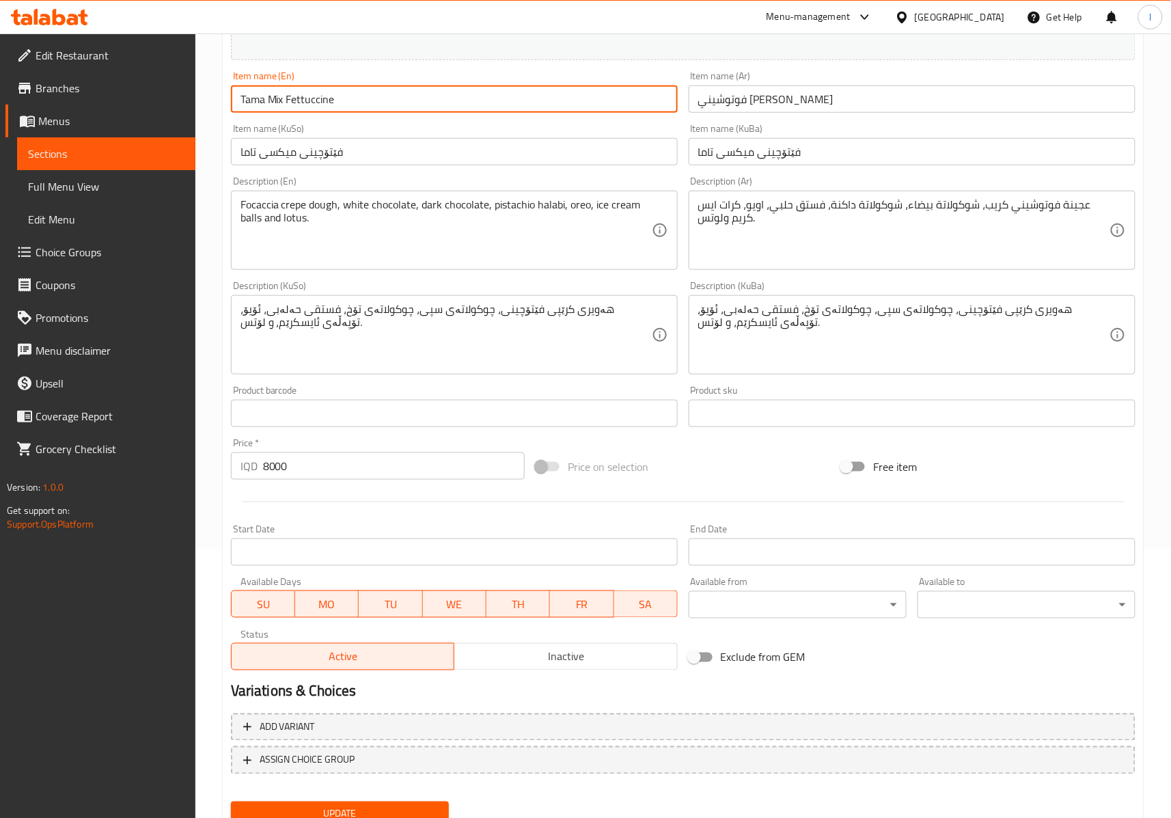
scroll to position [303, 0]
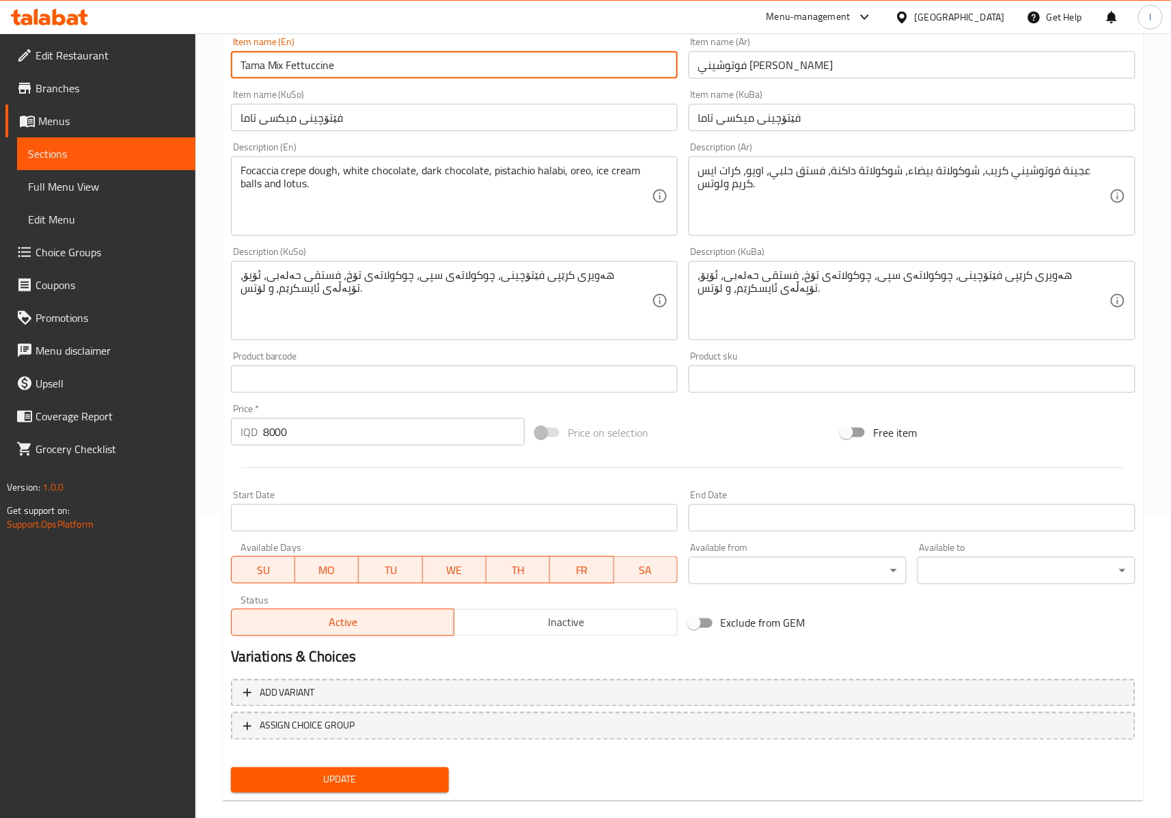
type input "Tama Mix Fettuccine"
click at [325, 785] on span "Update" at bounding box center [340, 780] width 196 height 17
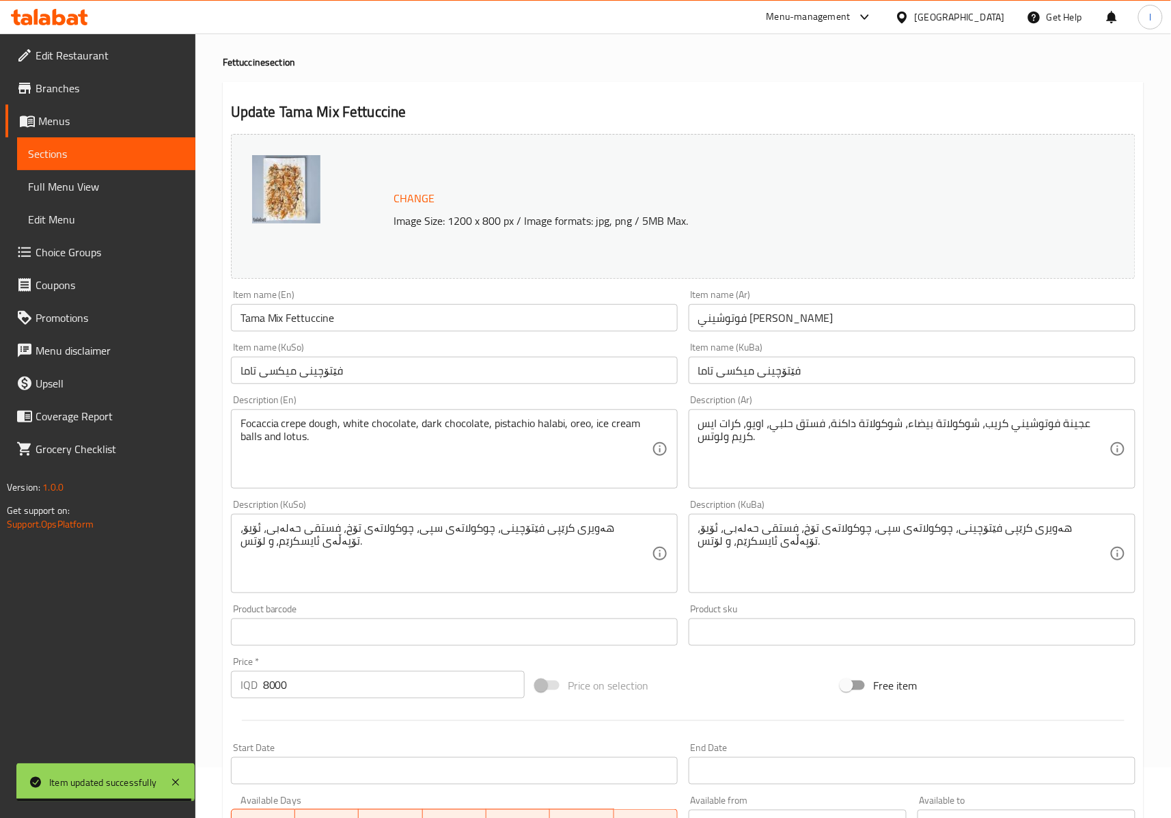
scroll to position [0, 0]
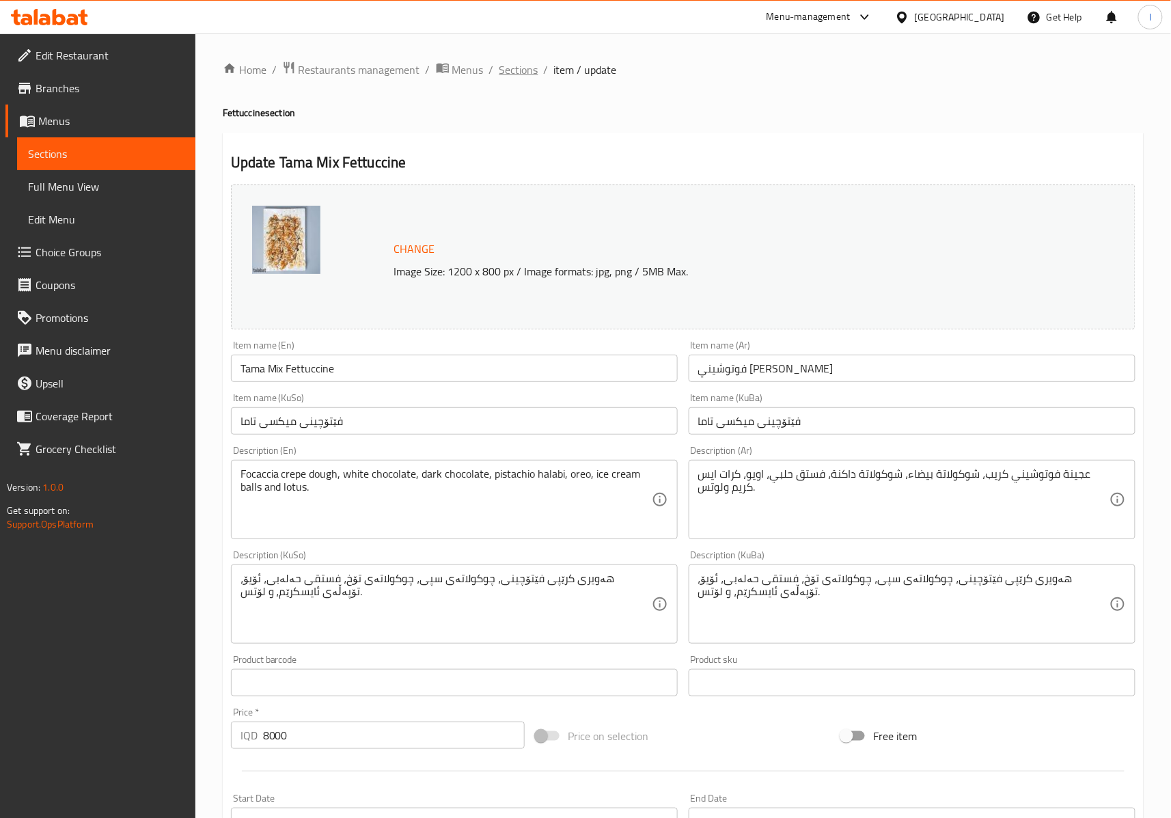
click at [508, 74] on span "Sections" at bounding box center [519, 70] width 39 height 16
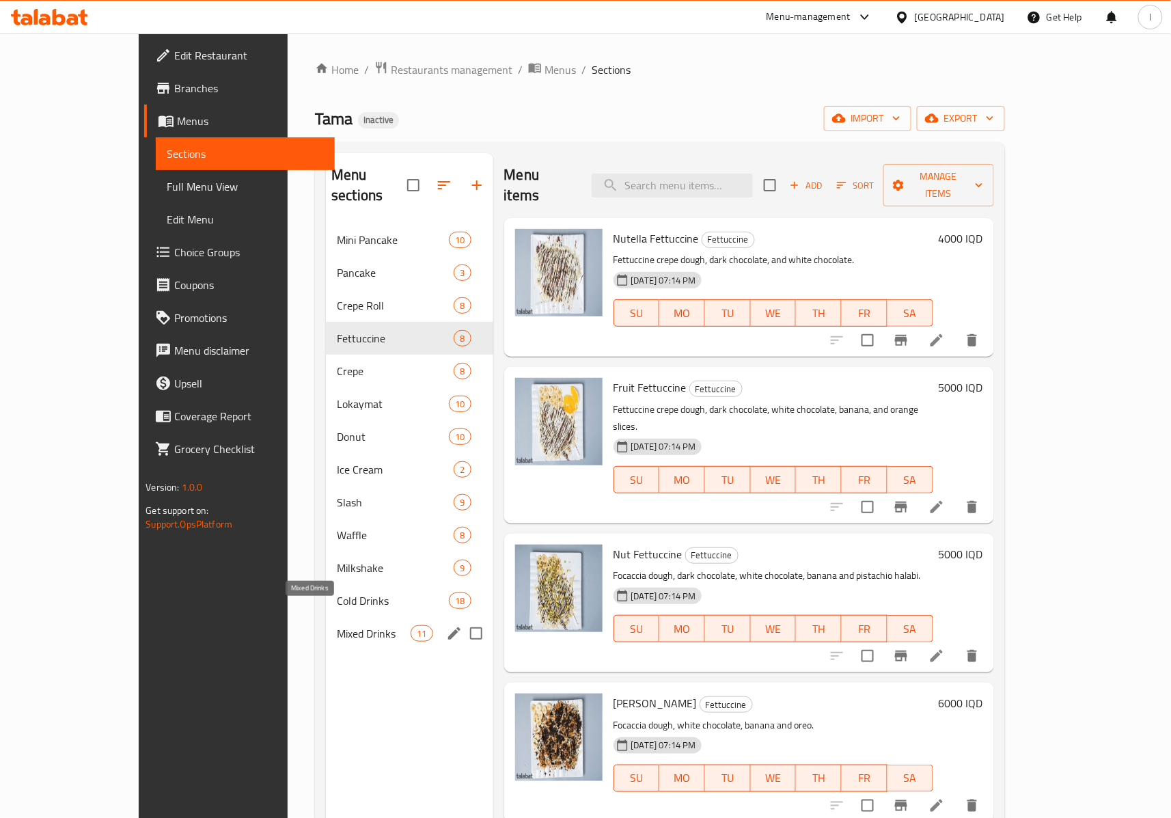
click at [326, 617] on div "Mixed Drinks 11" at bounding box center [409, 633] width 167 height 33
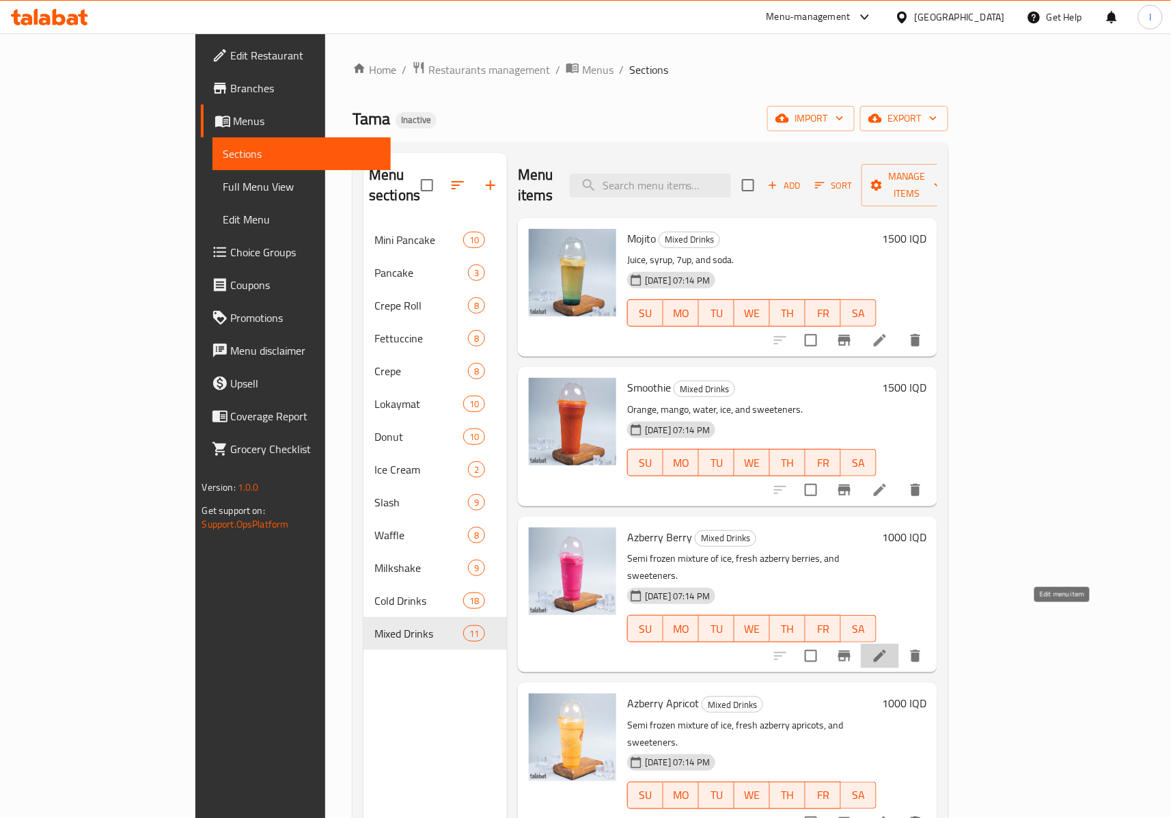
click at [886, 650] on icon at bounding box center [880, 656] width 12 height 12
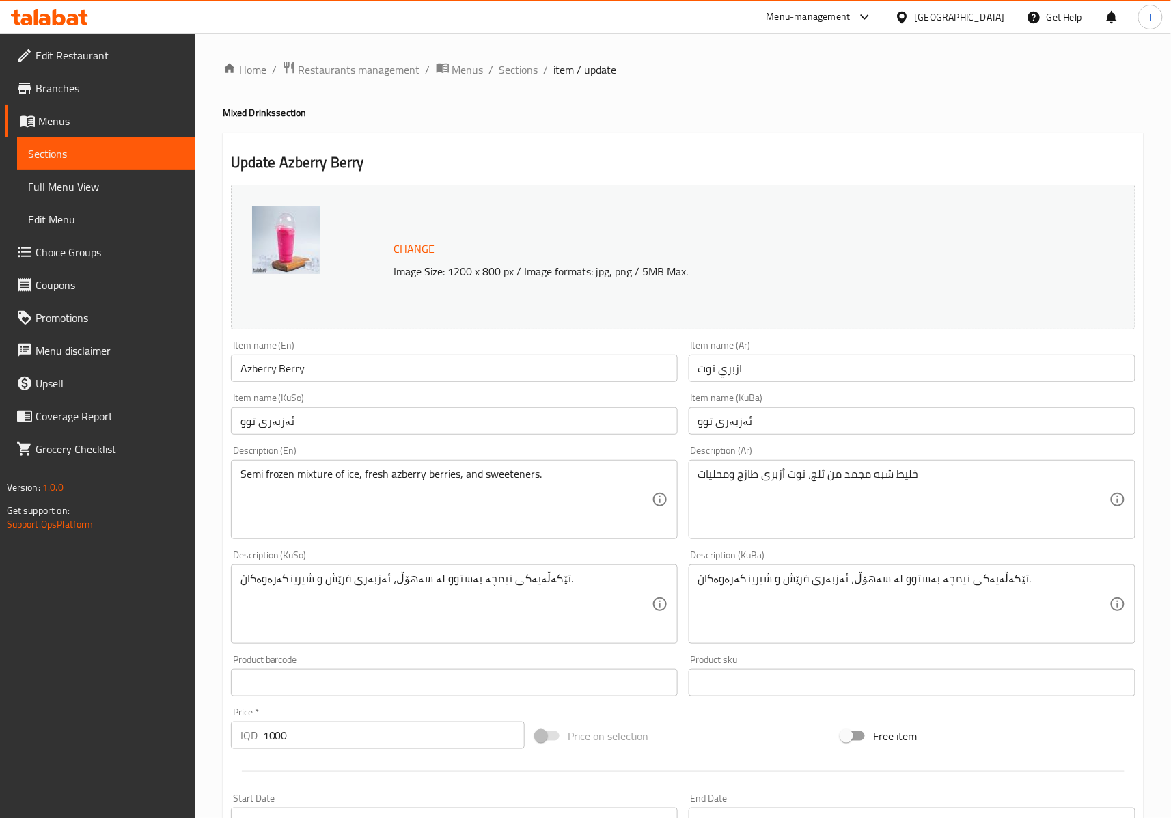
click at [510, 567] on div "تێکەڵەیەکی نیمچە بەستوو لە سەهۆڵ، ئەزبەری فرێش و شیرینکەرەوەکان. Description (K…" at bounding box center [454, 603] width 447 height 79
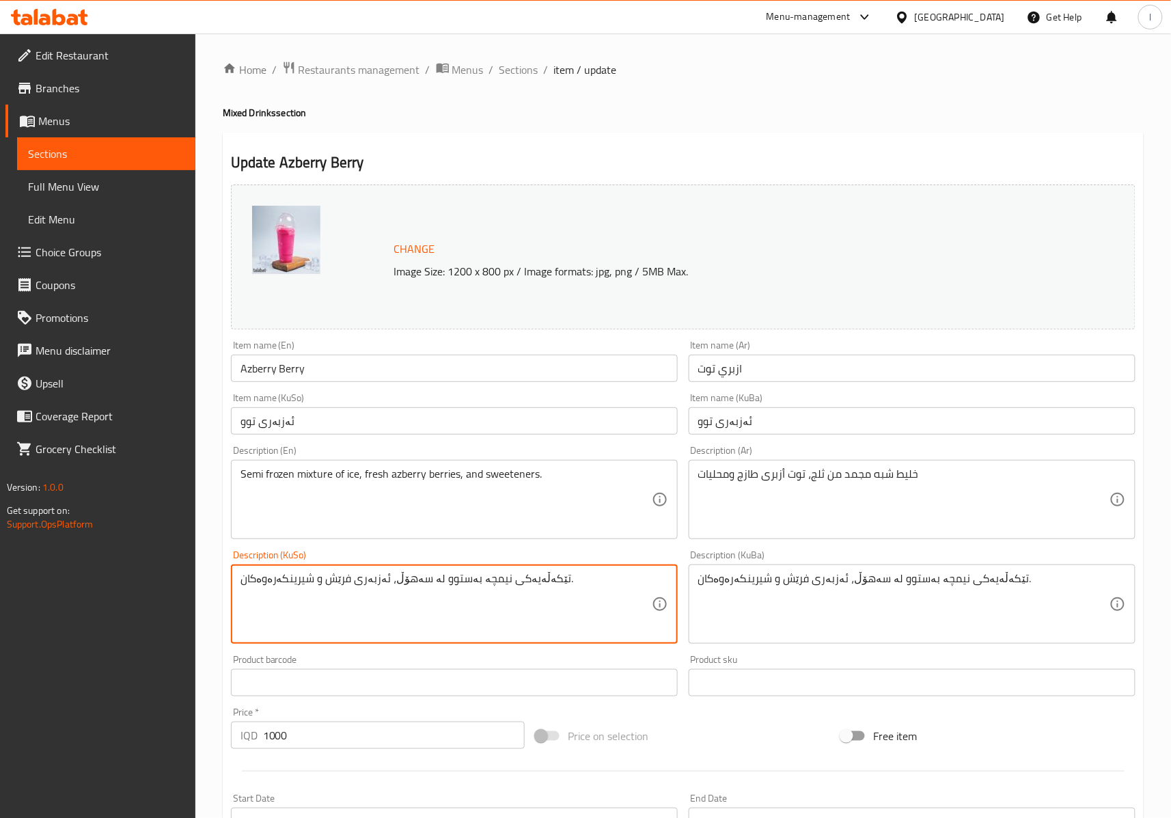
click at [513, 575] on textarea "تێکەڵەیەکی نیمچە بەستوو لە سەهۆڵ، ئەزبەری فرێش و شیرینکەرەوەکان." at bounding box center [446, 604] width 411 height 65
click at [409, 616] on textarea "تێکەڵەیەکی نیمچە بەستوو لە سەهۆڵ، ئەزبەری تووی فرێش و شیرینکەرەوەکان." at bounding box center [446, 604] width 411 height 65
type textarea "تێکەڵەیەکی نیمچە بەستوو لە سەهۆڵ، ئەزبەری تووی فرێش و شیرینکەرەوەکان."
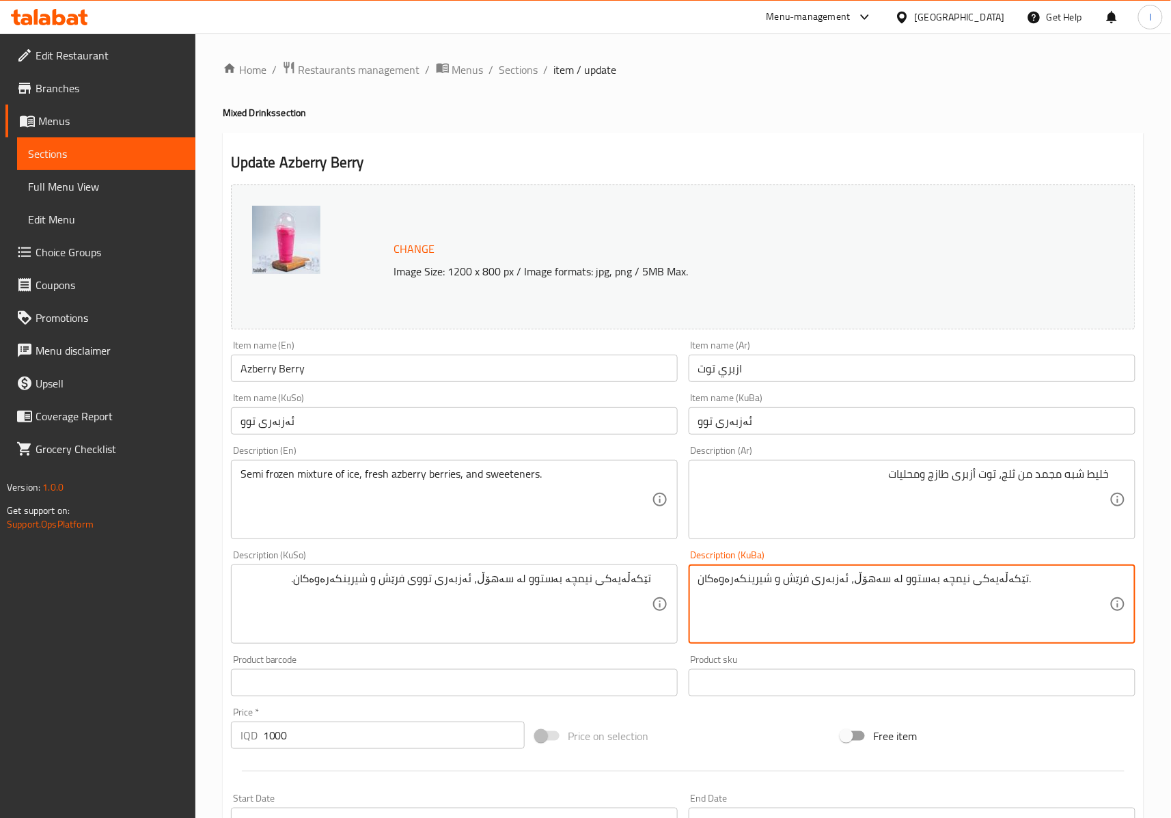
click at [772, 615] on textarea "تێکەڵەیەکی نیمچە بەستوو لە سەهۆڵ، ئەزبەری فرێش و شیرینکەرەوەکان." at bounding box center [903, 604] width 411 height 65
paste textarea "تووی"
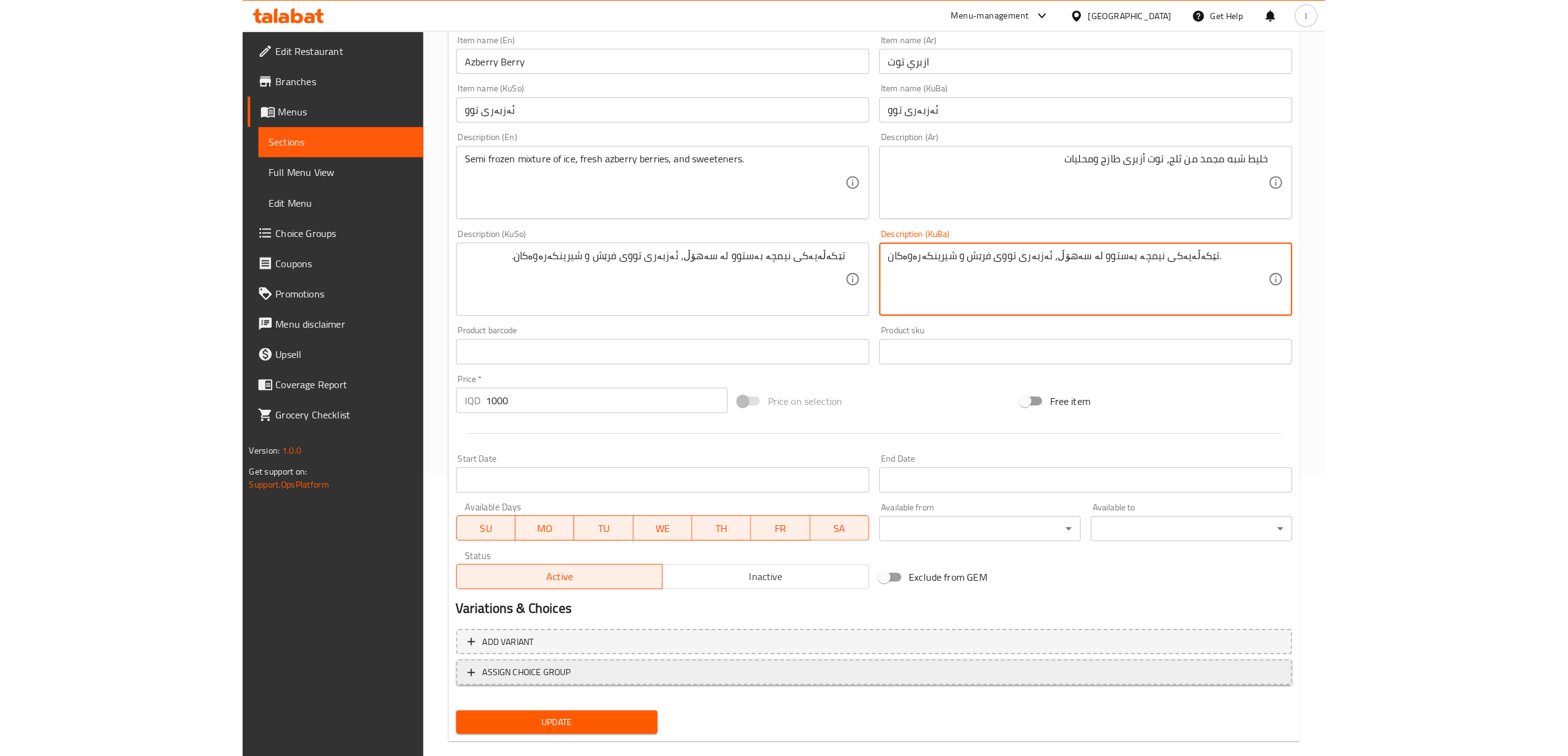
scroll to position [274, 0]
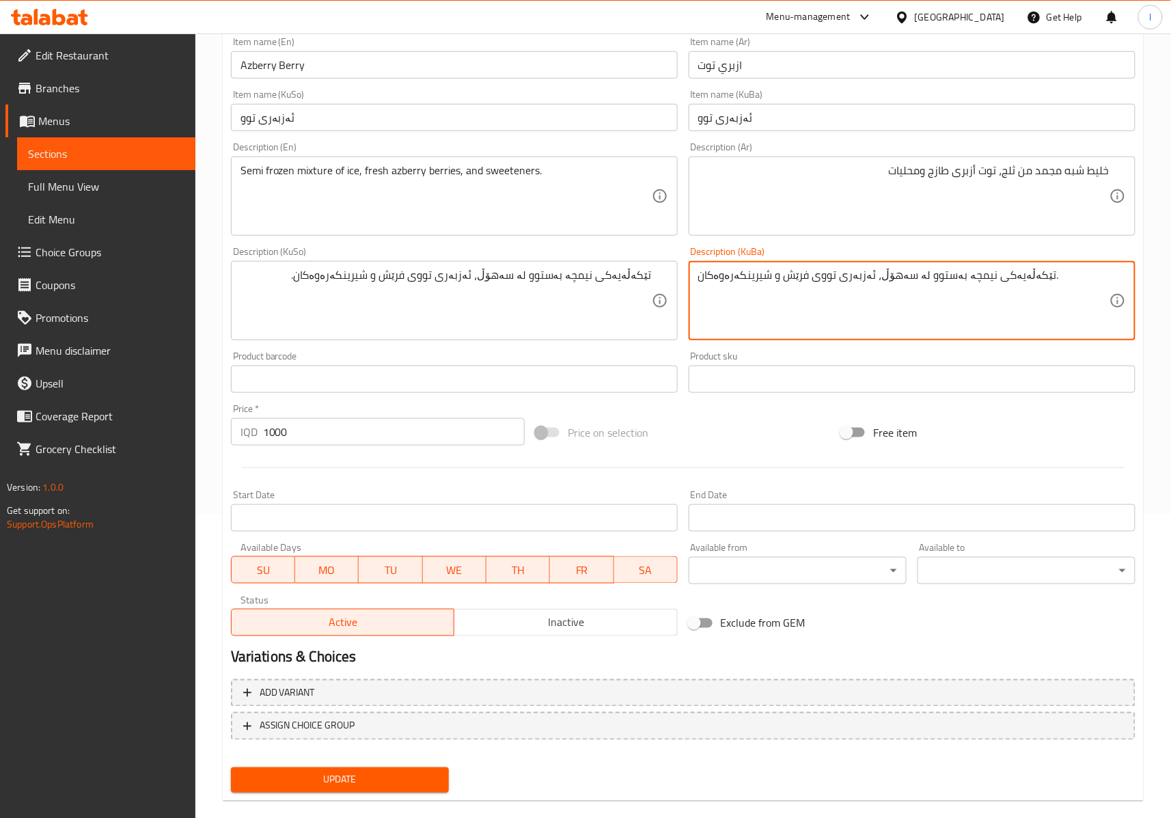
type textarea "تێکەڵەیەکی نیمچە بەستوو لە سەهۆڵ، ئەزبەری تووی فرێش و شیرینکەرەوەکان."
click at [424, 767] on button "Update" at bounding box center [340, 779] width 218 height 25
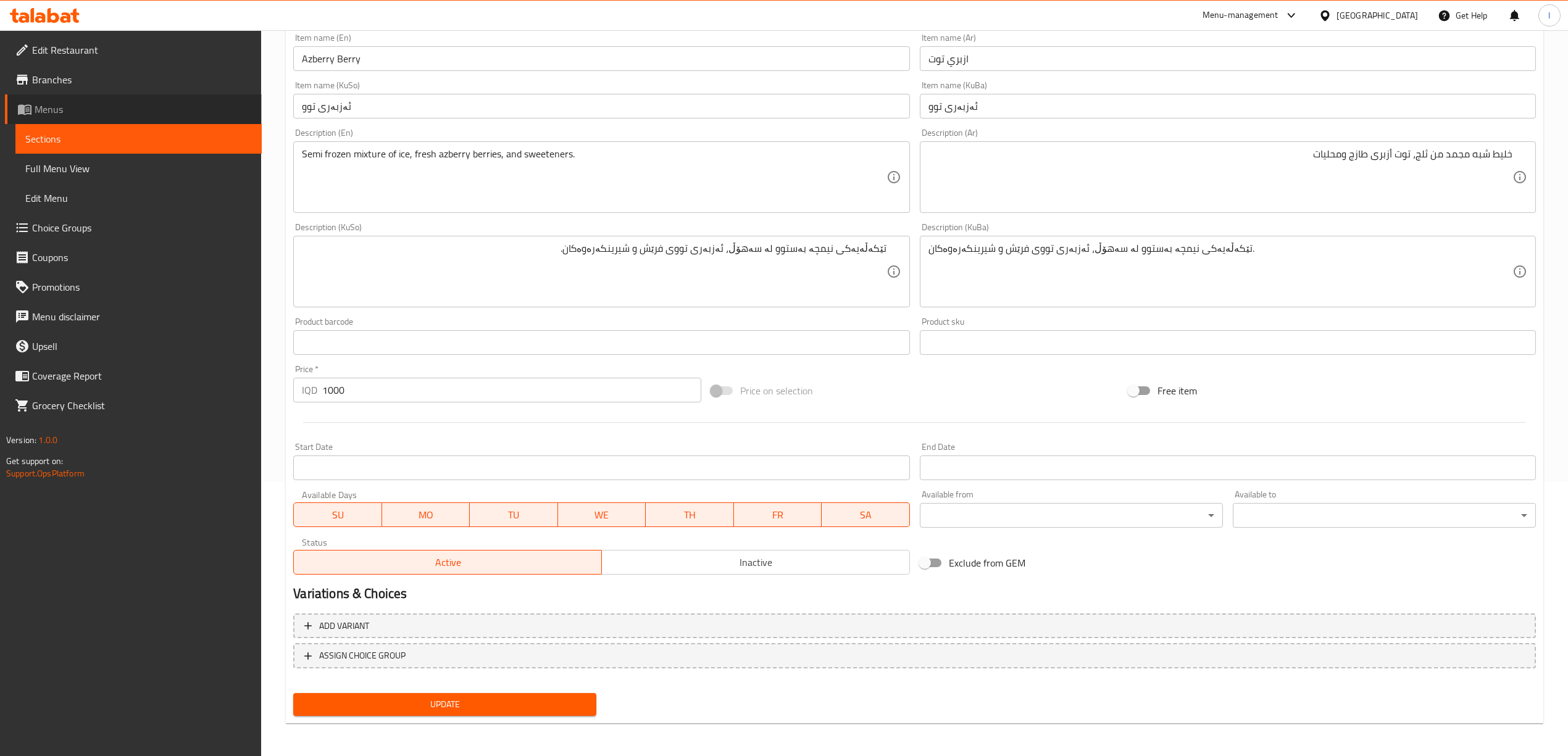
click at [67, 107] on span "Menus" at bounding box center [143, 109] width 218 height 14
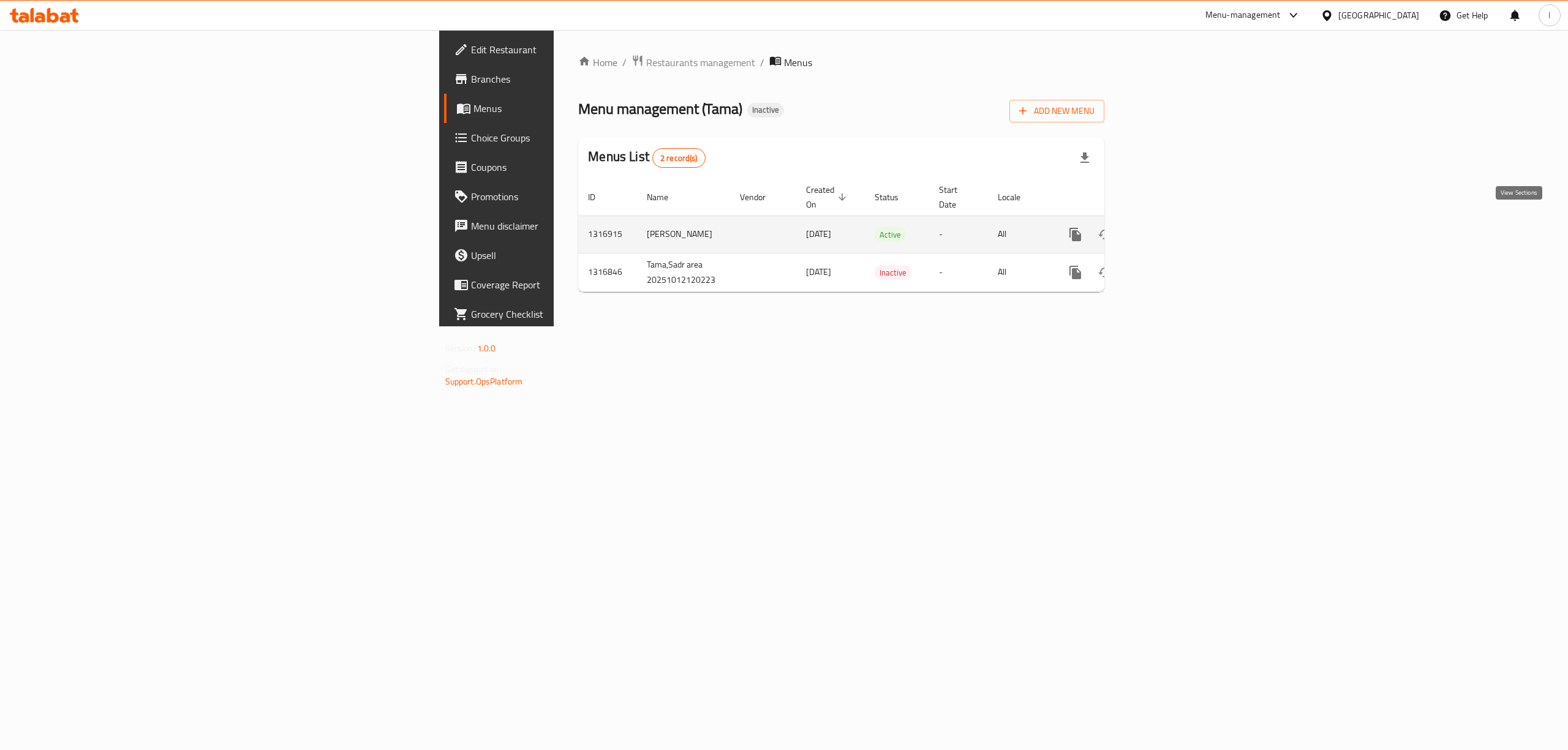
click at [1061, 228] on icon "enhanced table" at bounding box center [1163, 235] width 14 height 14
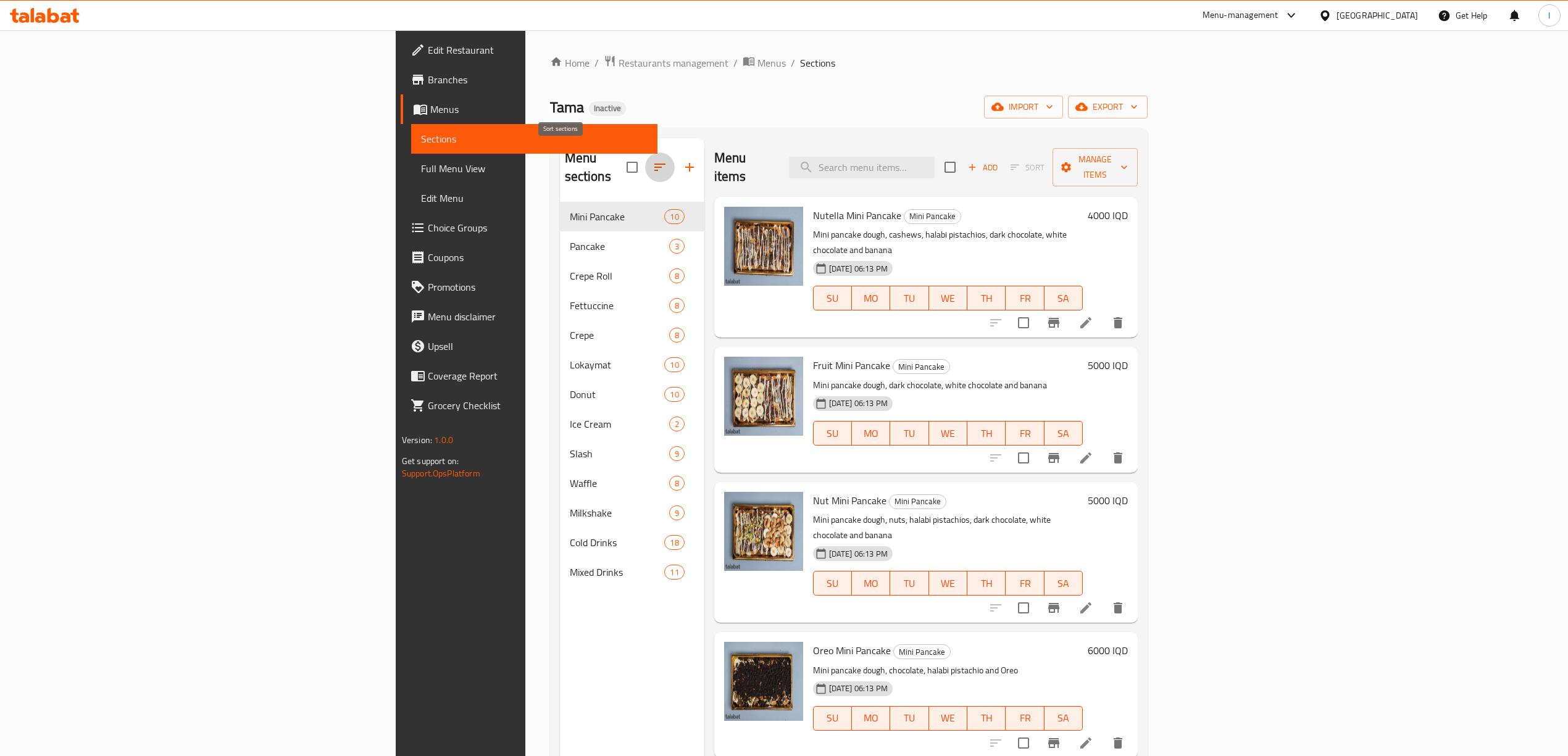
click at [652, 165] on icon "button" at bounding box center [659, 167] width 14 height 14
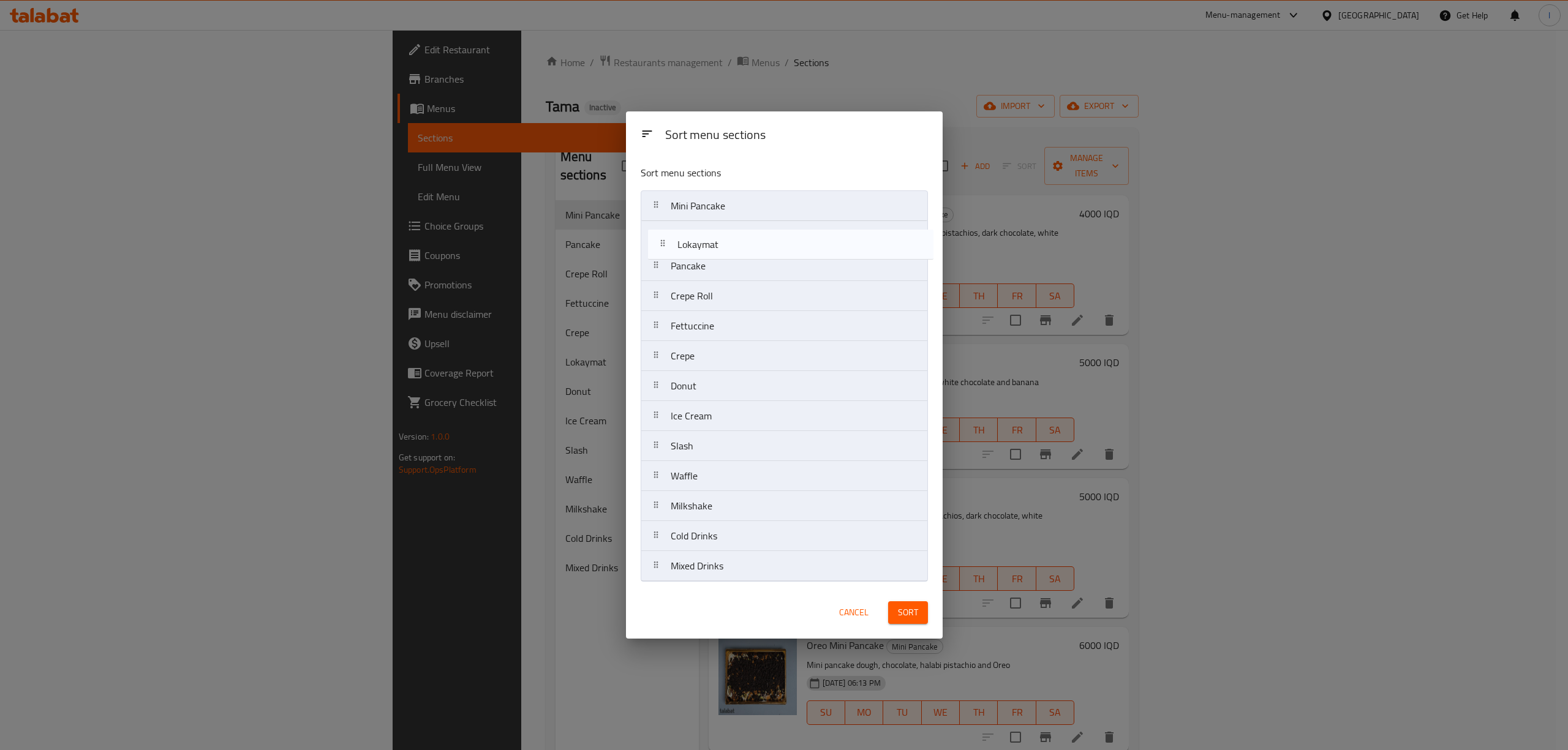
drag, startPoint x: 734, startPoint y: 364, endPoint x: 740, endPoint y: 243, distance: 121.1
click at [740, 243] on nav "Mini Pancake Pancake Crepe Roll Fettuccine Crepe Lokaymat Donut Ice Cream Slash…" at bounding box center [784, 386] width 288 height 392
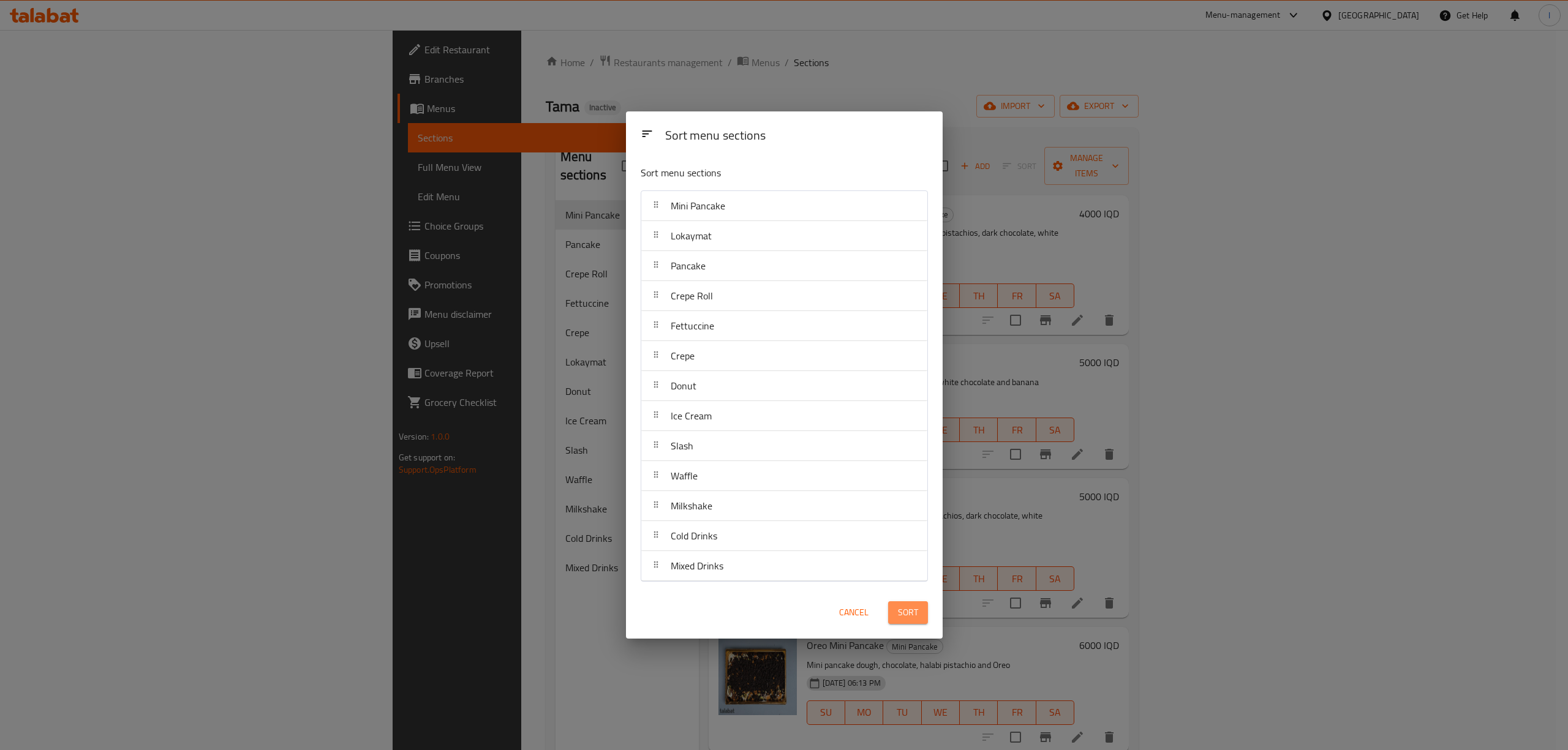
click at [912, 617] on span "Sort" at bounding box center [908, 612] width 21 height 15
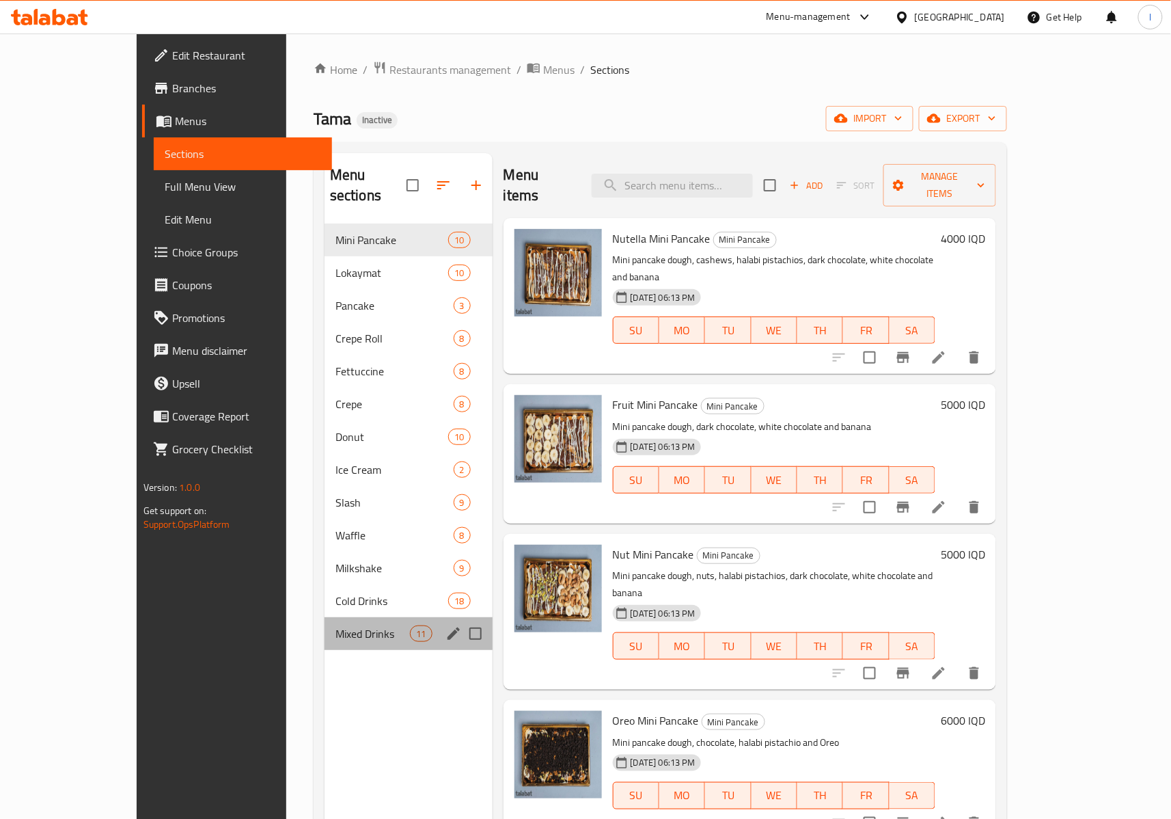
click at [325, 626] on div "Mixed Drinks 11" at bounding box center [409, 633] width 168 height 33
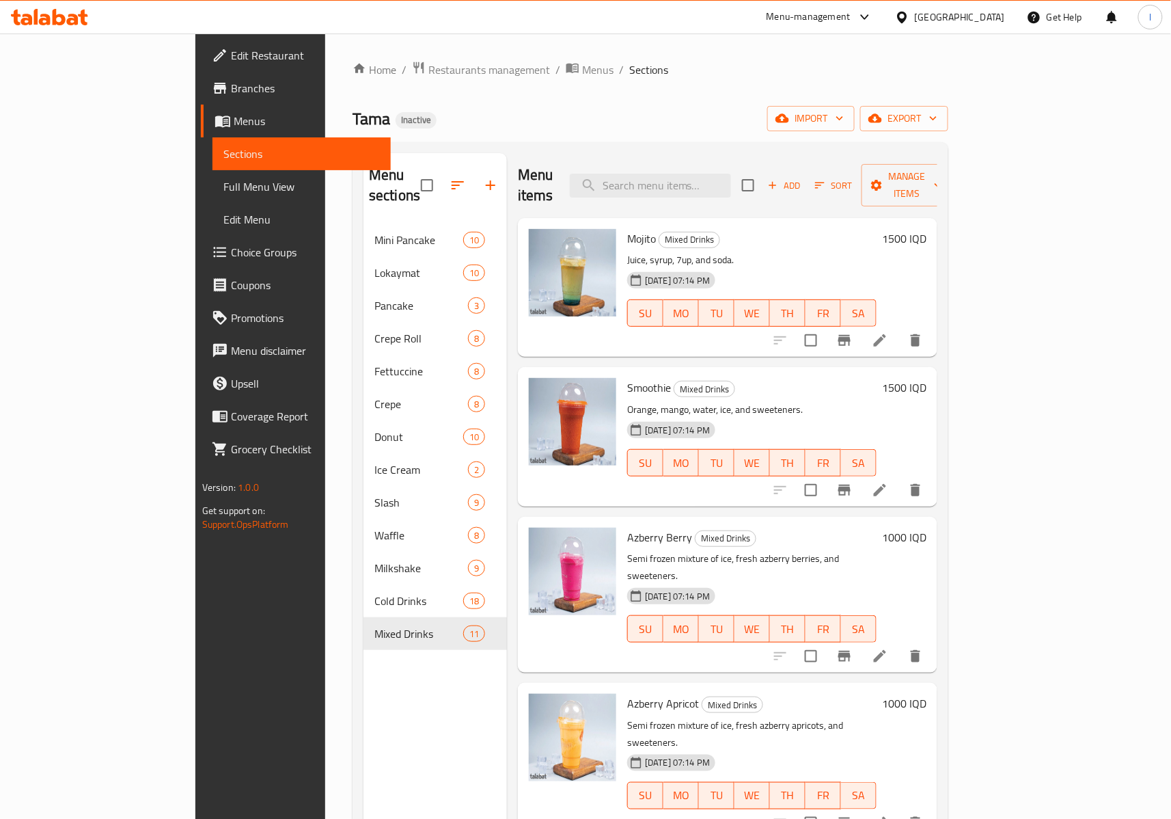
scroll to position [303, 0]
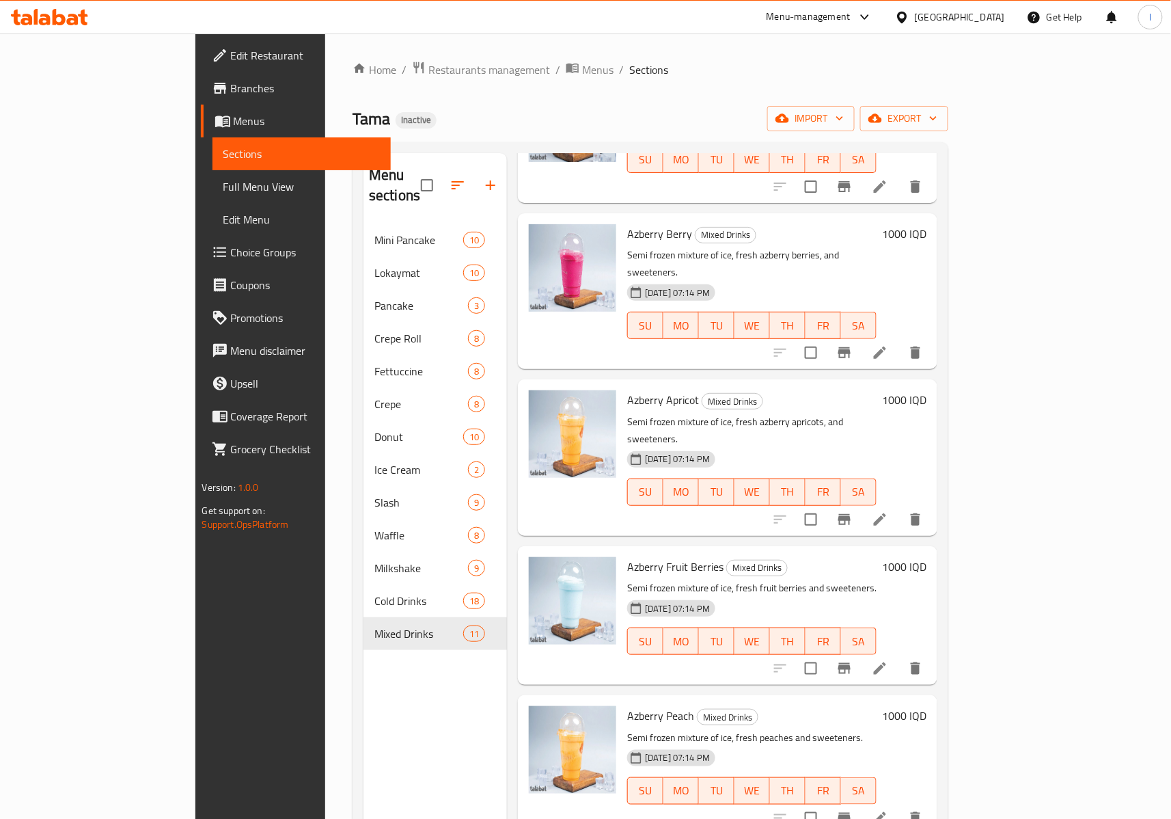
click at [899, 656] on li at bounding box center [880, 668] width 38 height 25
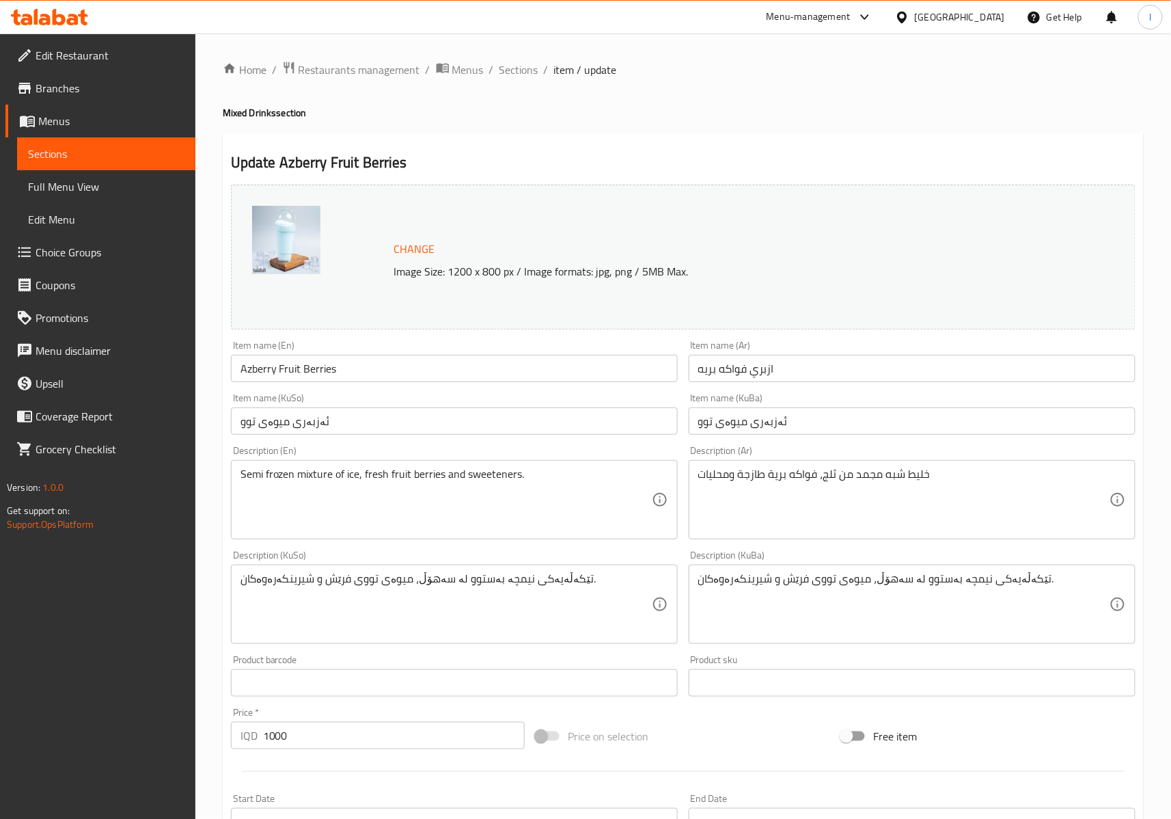
click at [791, 427] on input "ئەزبەری میوەی توو" at bounding box center [912, 420] width 447 height 27
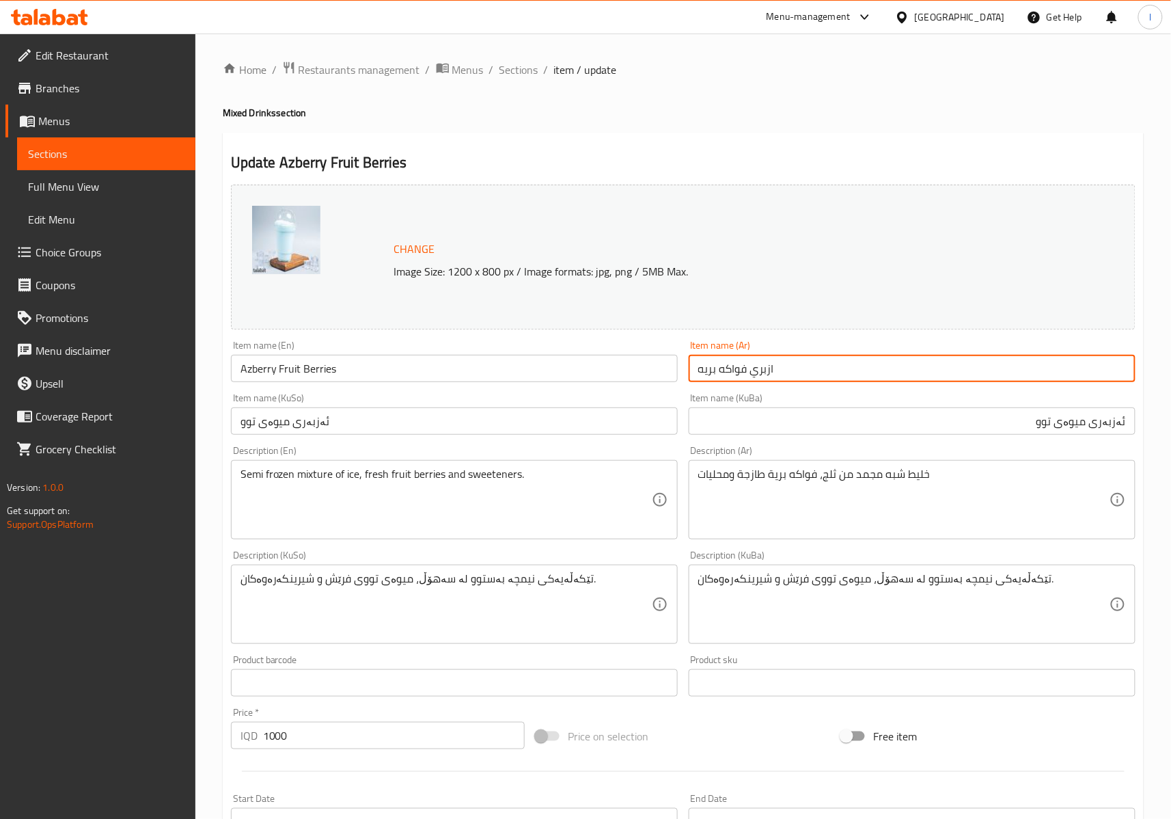
click at [877, 370] on input "ازبري فواكه بريه" at bounding box center [912, 368] width 447 height 27
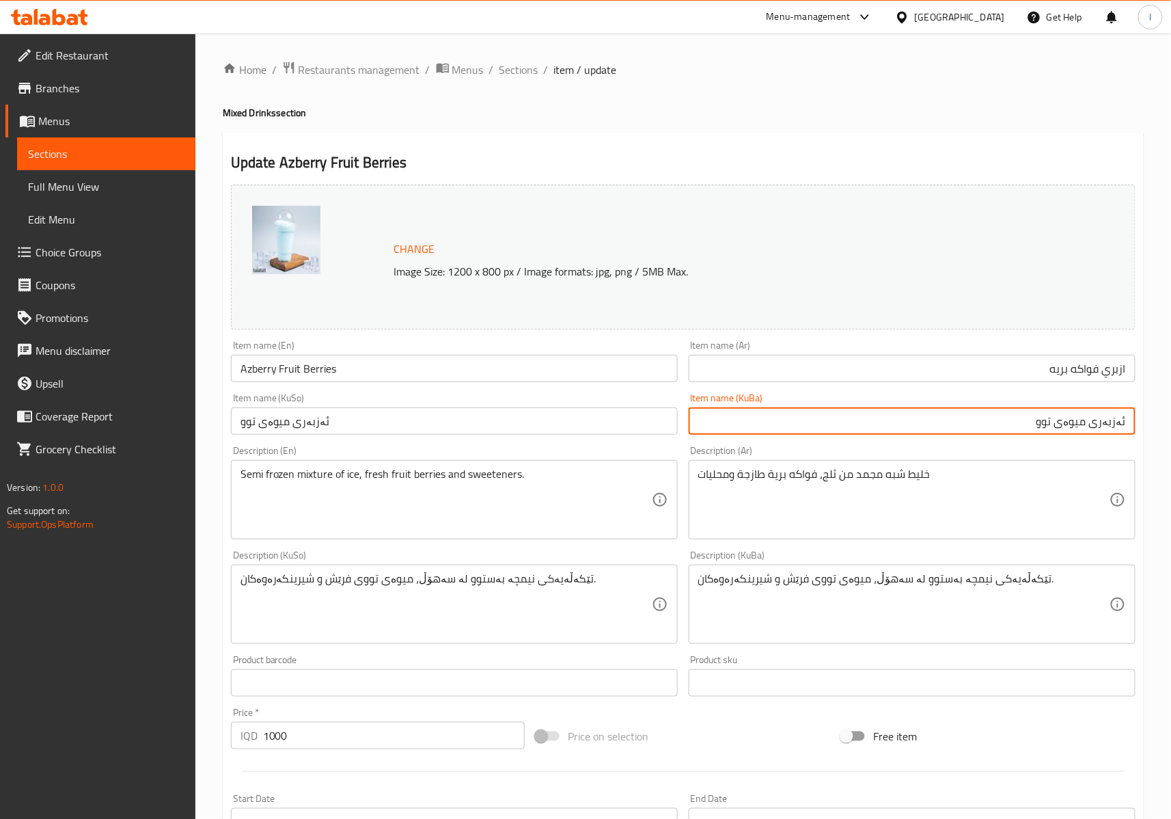
drag, startPoint x: 1064, startPoint y: 424, endPoint x: 1000, endPoint y: 438, distance: 65.0
click at [1000, 438] on div "Item name (KuBa) ئەزبەری میوەی توو Item name (KuBa)" at bounding box center [912, 413] width 458 height 53
paste input "میوەی کێوی"
drag, startPoint x: 1070, startPoint y: 422, endPoint x: 1089, endPoint y: 422, distance: 19.8
click at [1089, 422] on input "ئەزبەری میوەیمیوەی کێوی" at bounding box center [912, 420] width 447 height 27
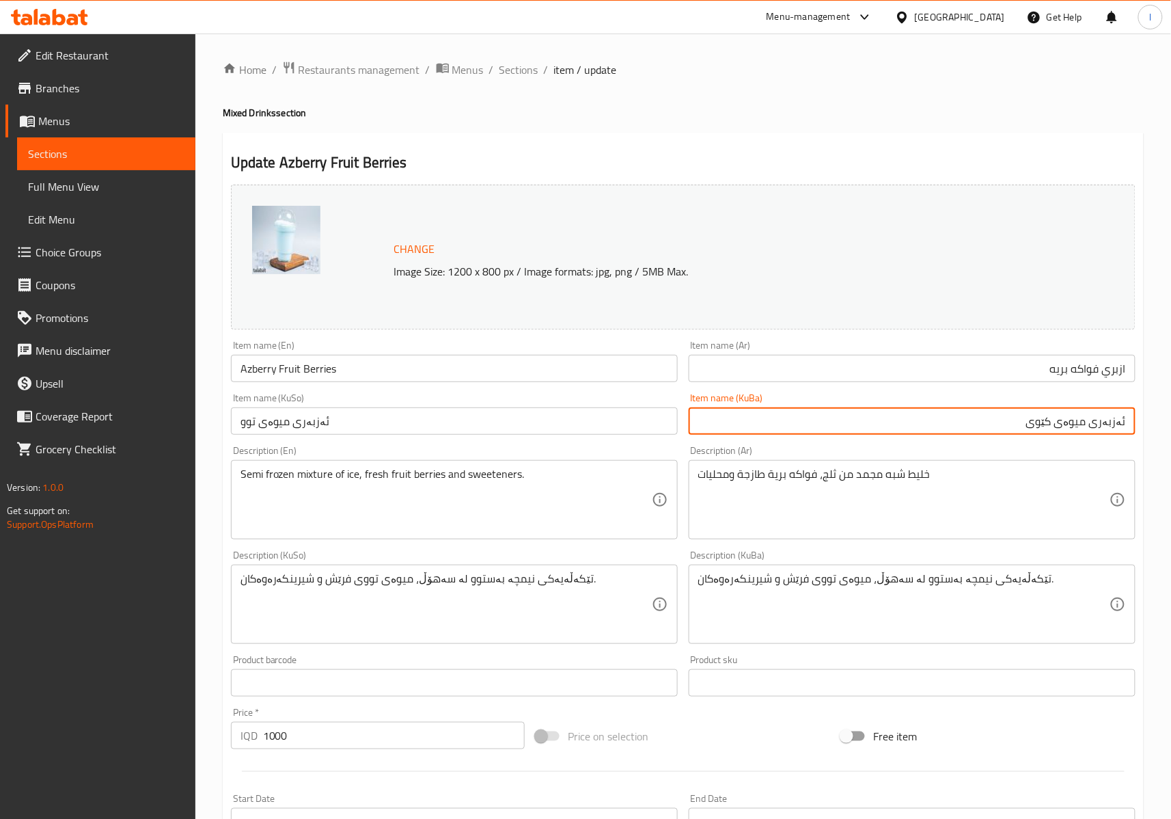
click at [1077, 420] on input "ئەزبەری میوەی کێوی" at bounding box center [912, 420] width 447 height 27
type input "ئەزبەری میوەی کێوی"
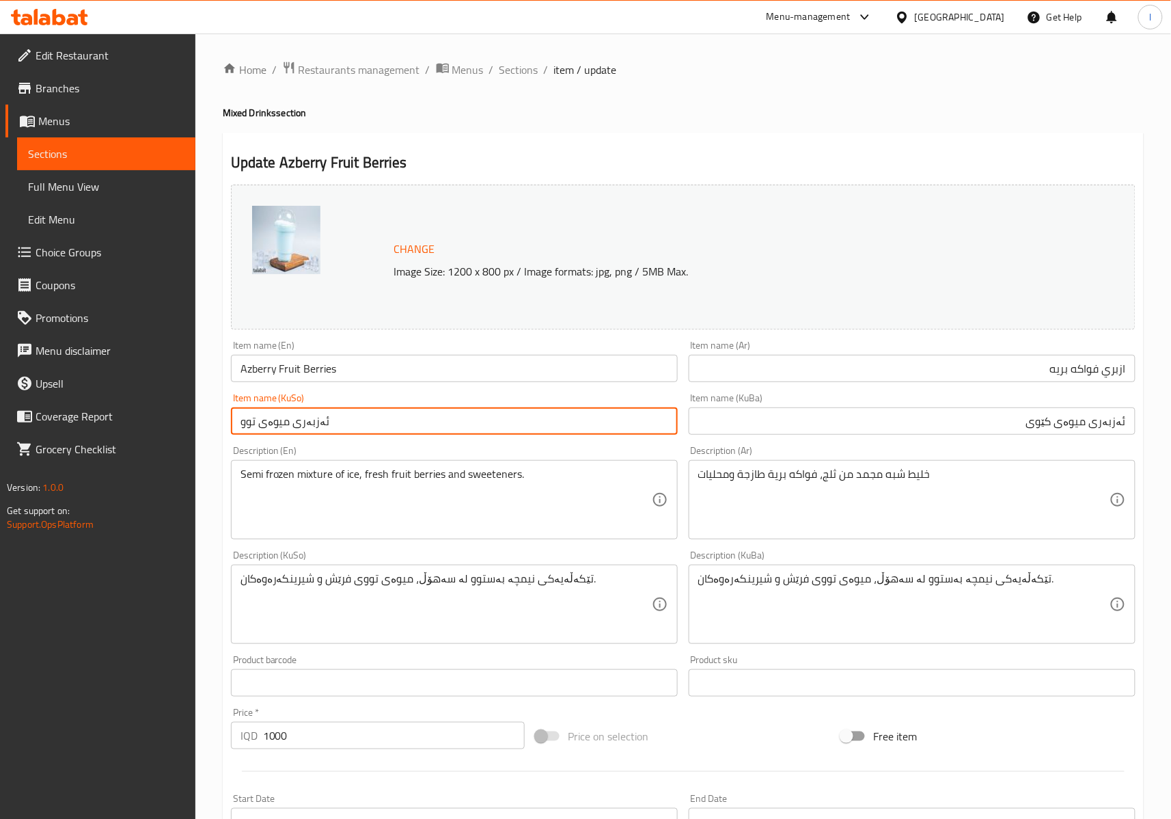
click at [477, 422] on input "ئەزبەری میوەی توو" at bounding box center [454, 420] width 447 height 27
paste input "کێوی"
type input "ئەزبەری میوەی کێوی"
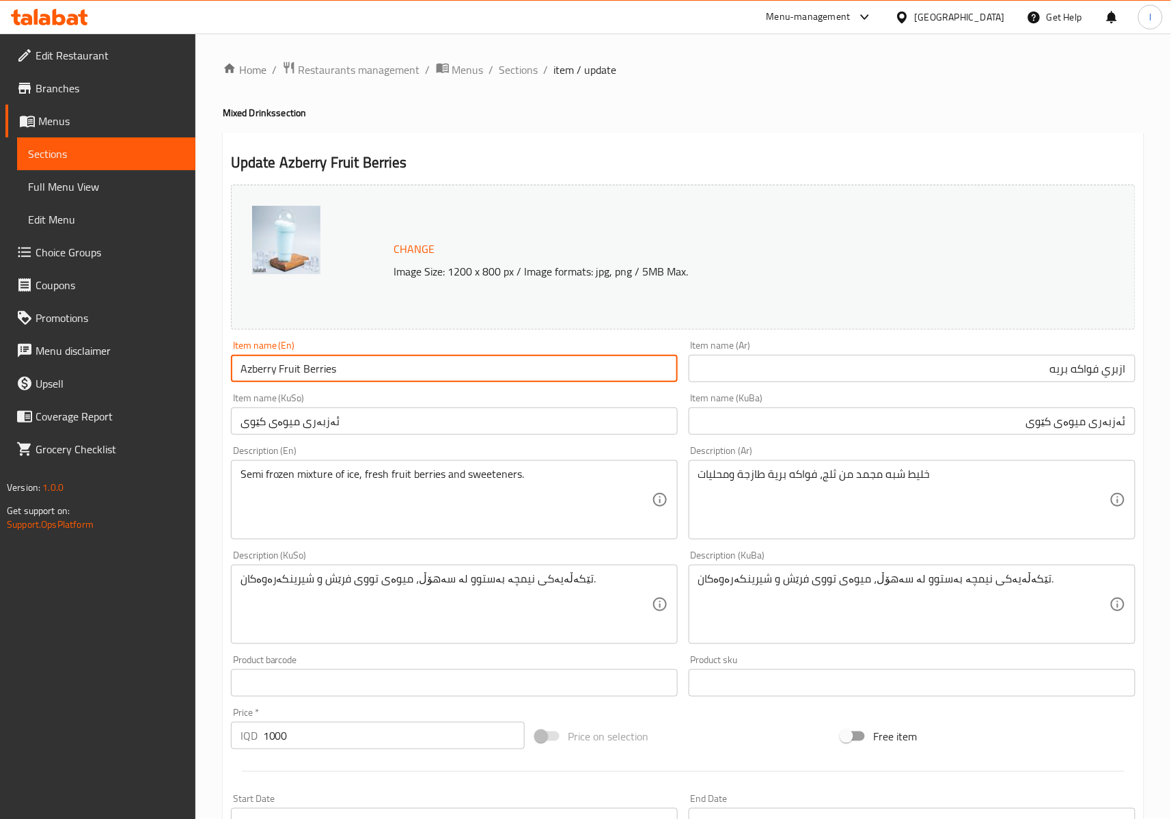
click at [301, 369] on input "Azberry Fruit Berries" at bounding box center [454, 368] width 447 height 27
click at [324, 370] on input "Azberry Fruit Berries" at bounding box center [454, 368] width 447 height 27
click at [291, 370] on input "Azberry Fruit" at bounding box center [454, 368] width 447 height 27
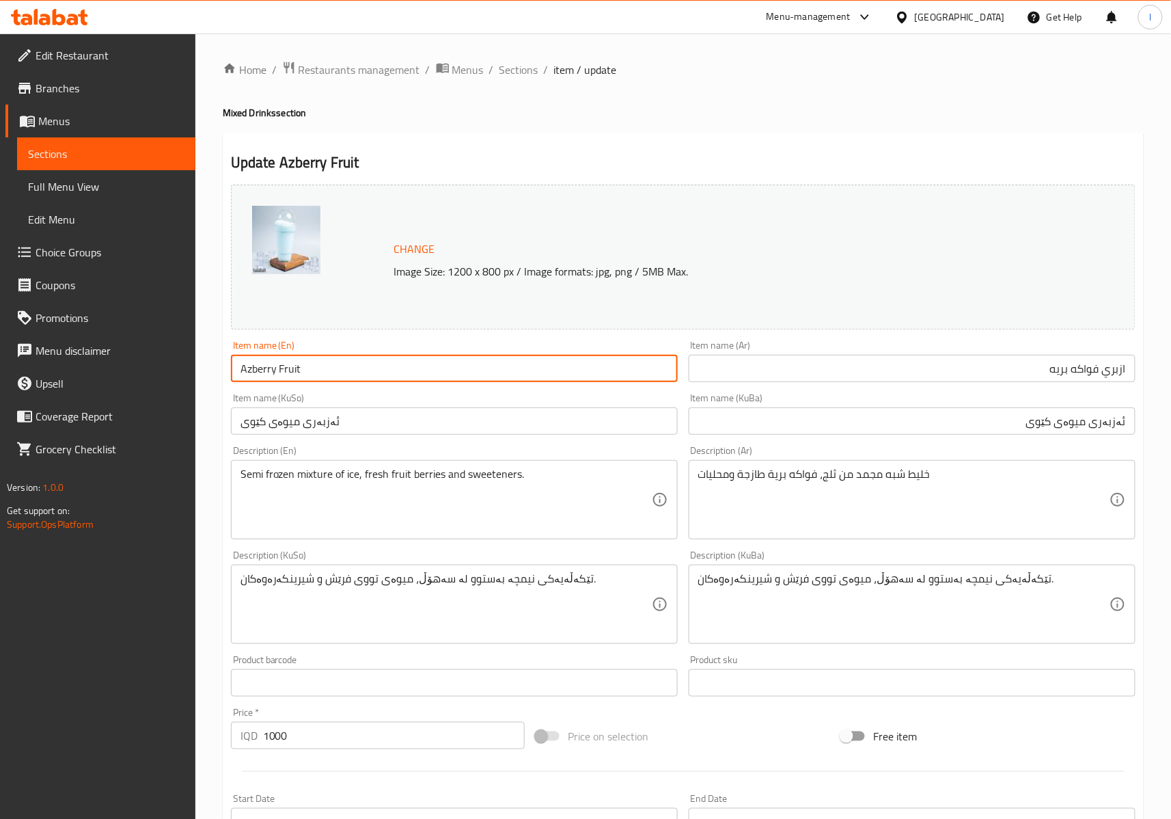
paste input "wild fruits"
click at [303, 373] on input "Azberry wild fruits" at bounding box center [454, 368] width 447 height 27
click at [283, 372] on input "Azberry wild Fruits" at bounding box center [454, 368] width 447 height 27
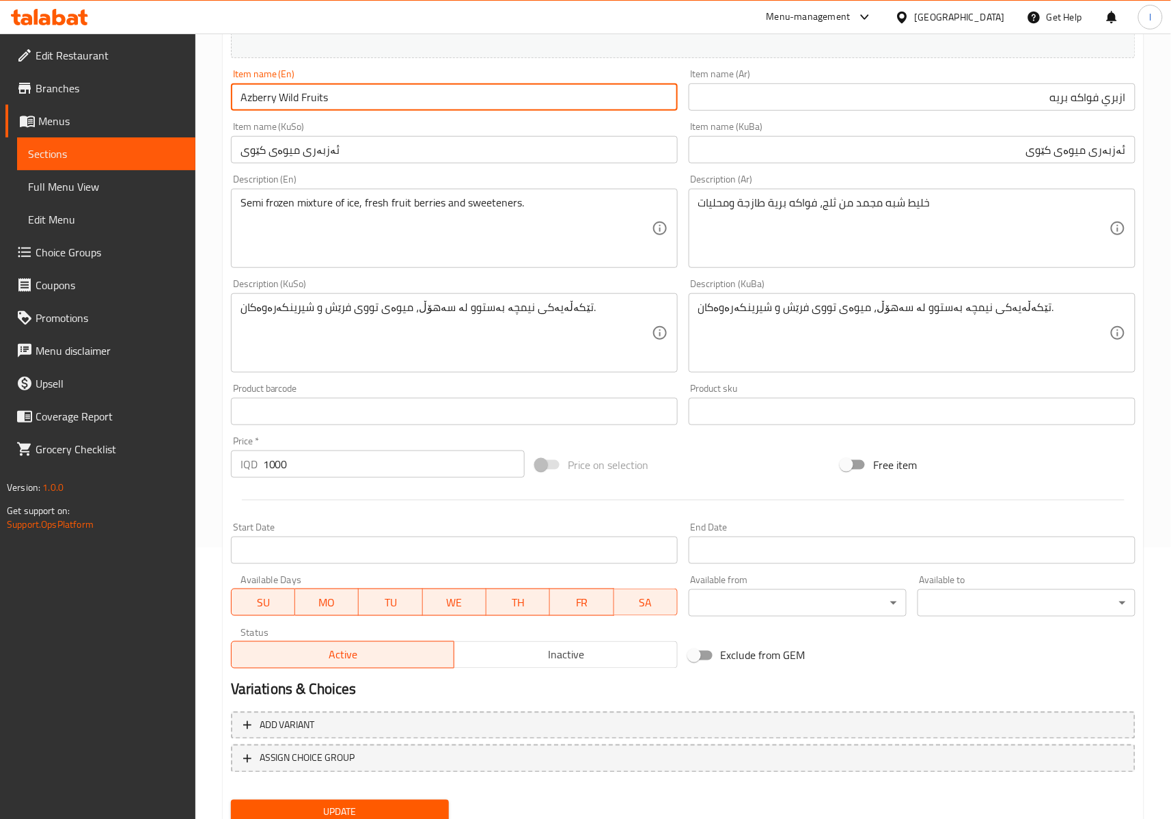
scroll to position [303, 0]
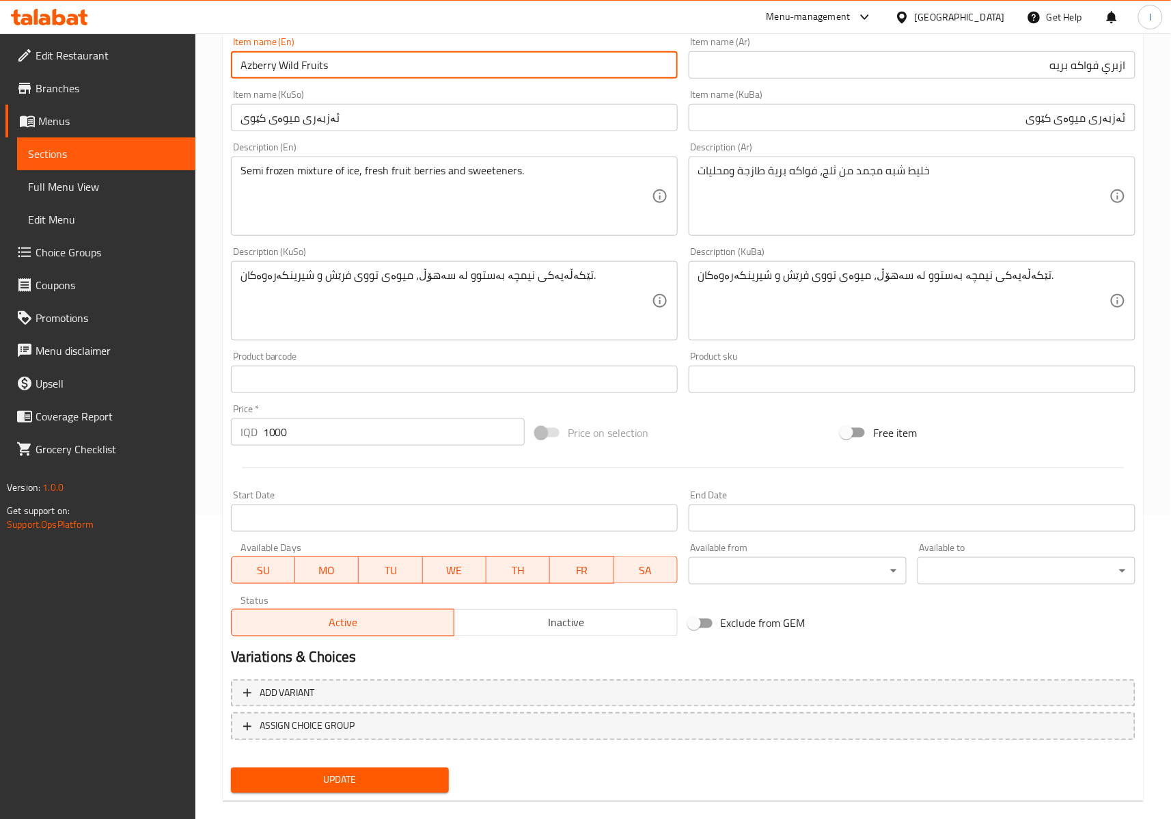
drag, startPoint x: 262, startPoint y: 74, endPoint x: 588, endPoint y: 112, distance: 327.5
click at [588, 112] on input "ئەزبەری میوەی کێوی" at bounding box center [454, 117] width 447 height 27
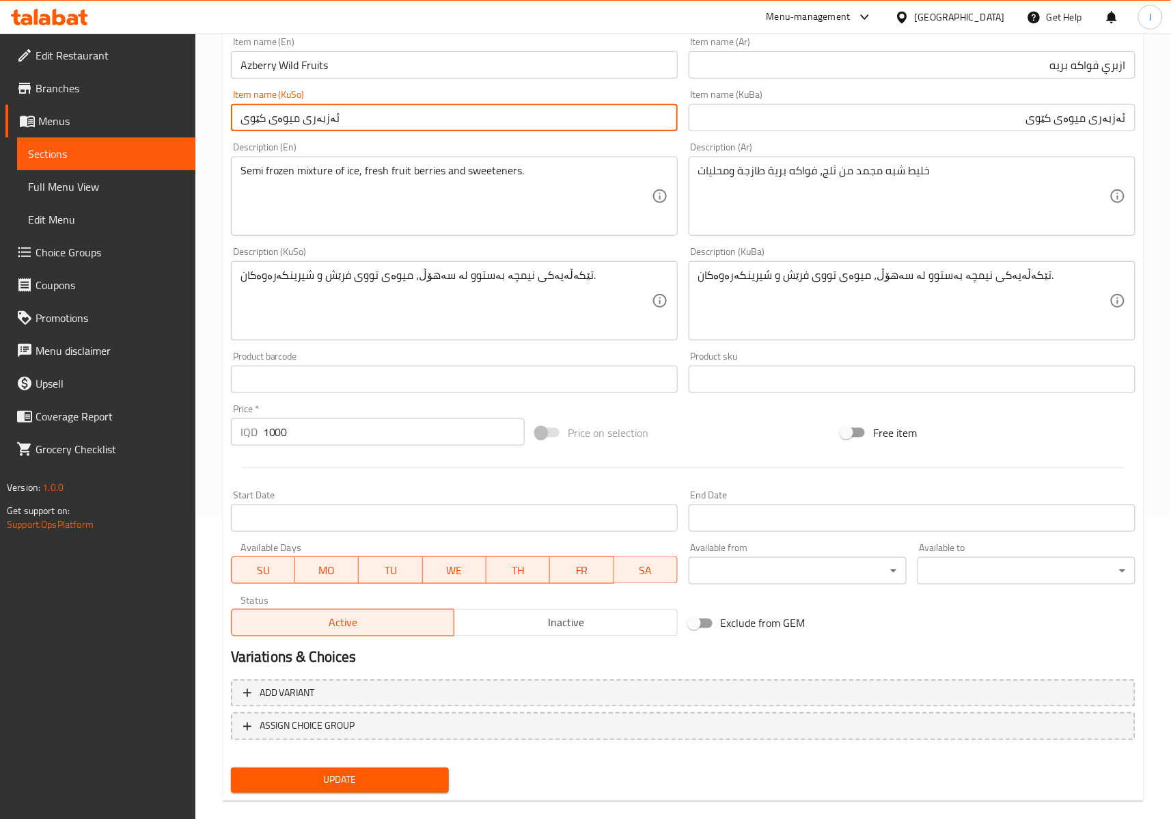
click at [357, 777] on span "Update" at bounding box center [340, 780] width 196 height 17
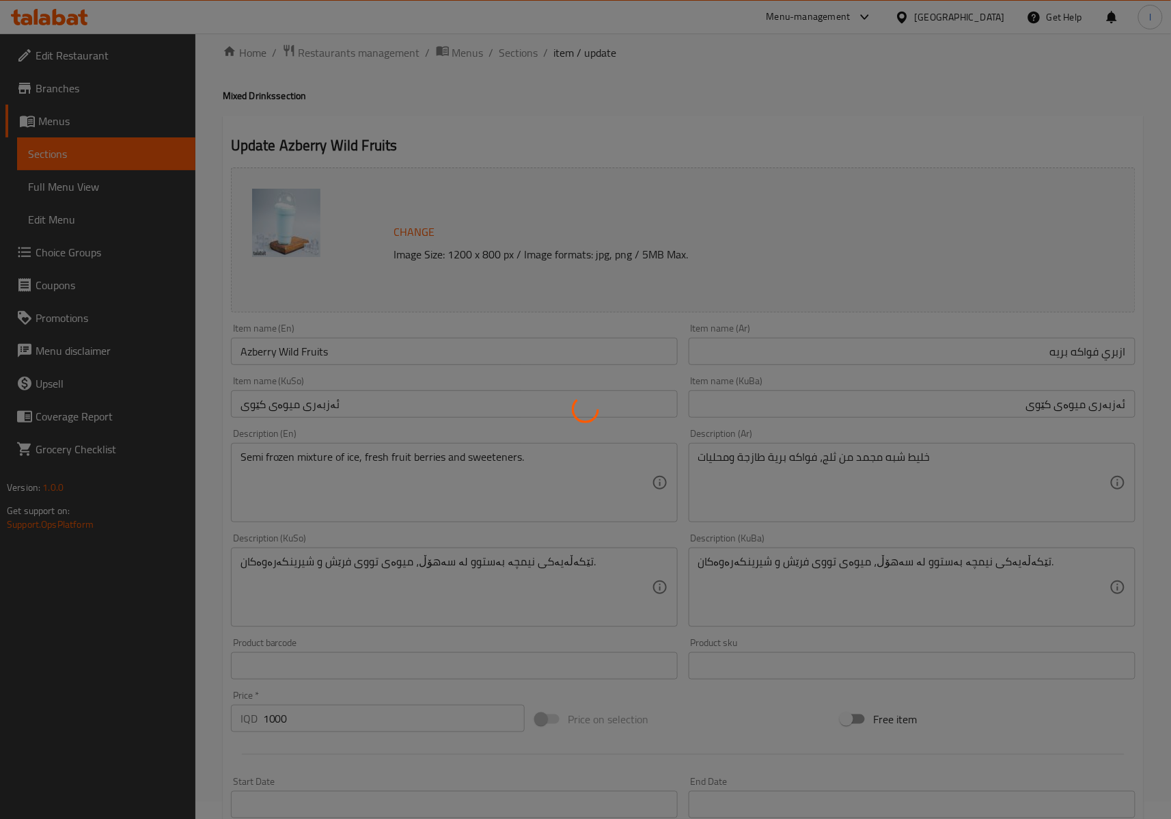
scroll to position [0, 0]
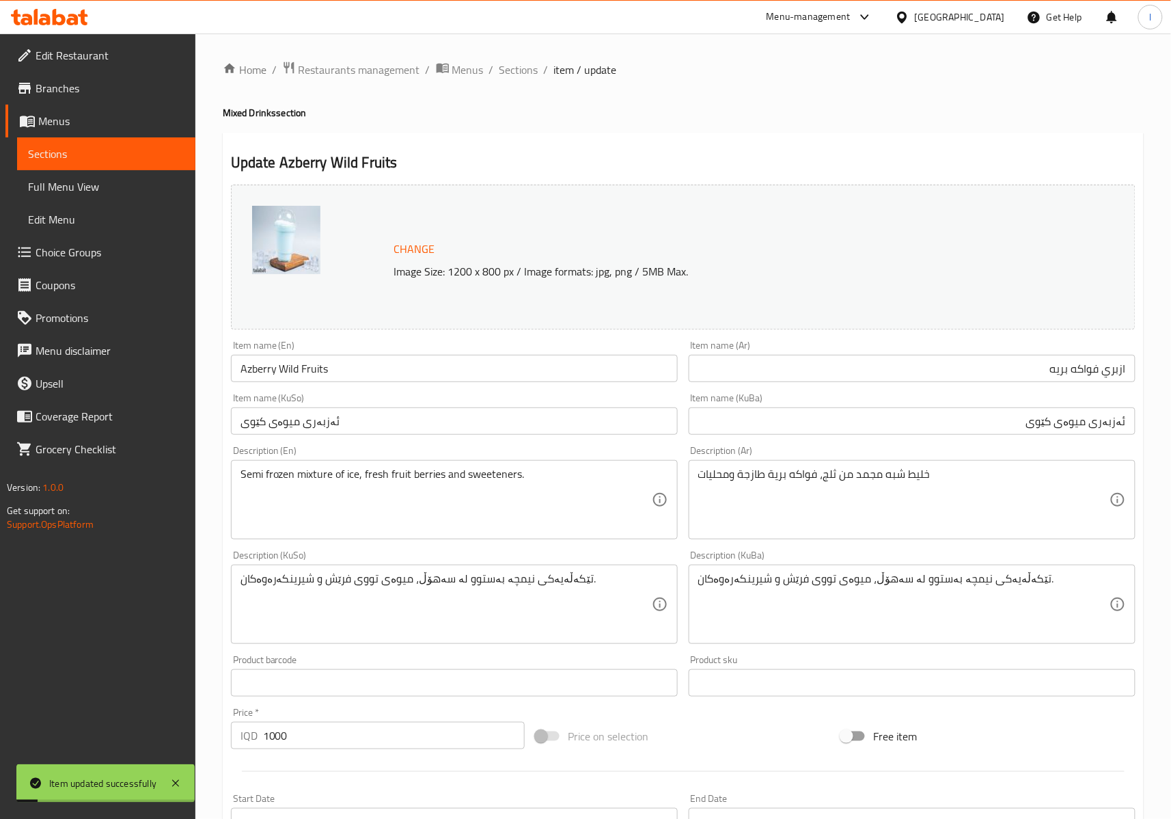
click at [258, 379] on input "Azberry Wild Fruits" at bounding box center [454, 368] width 447 height 27
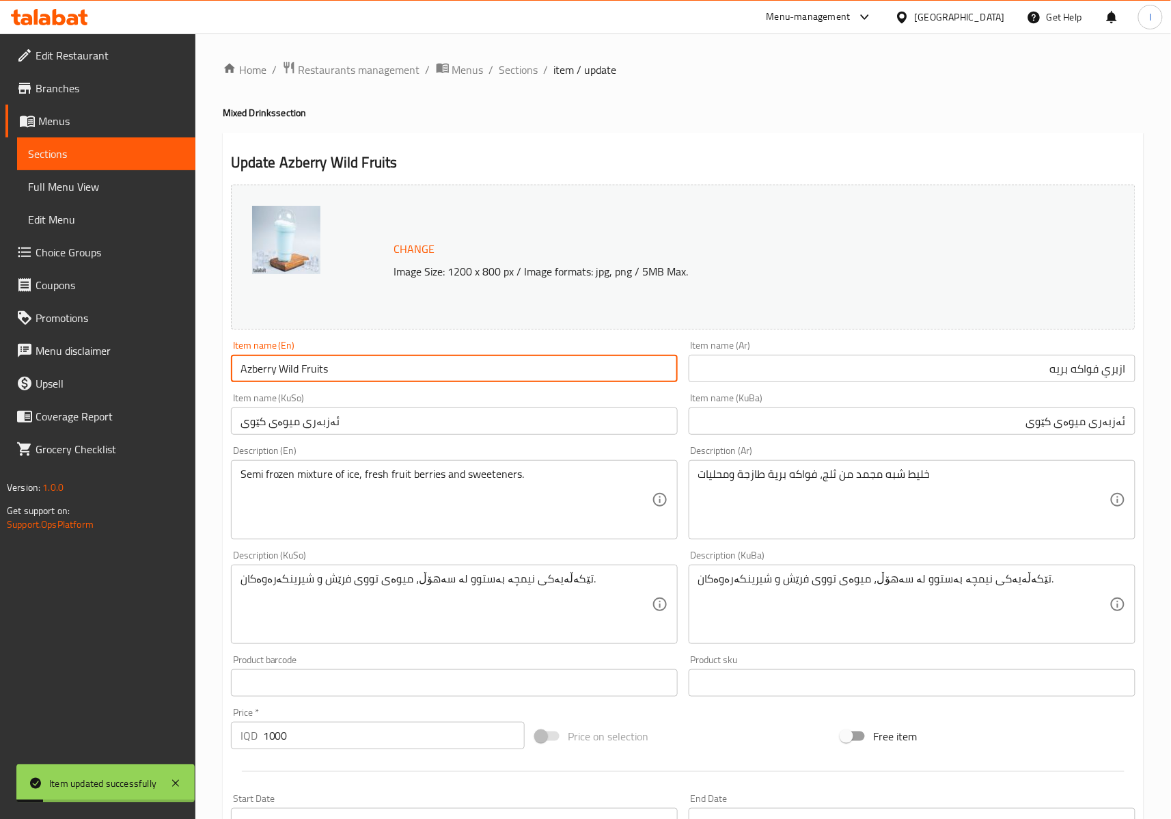
click at [258, 378] on input "Azberry Wild Fruits" at bounding box center [454, 368] width 447 height 27
click at [342, 369] on input "Wild Fruits" at bounding box center [454, 368] width 447 height 27
paste input "Azberry"
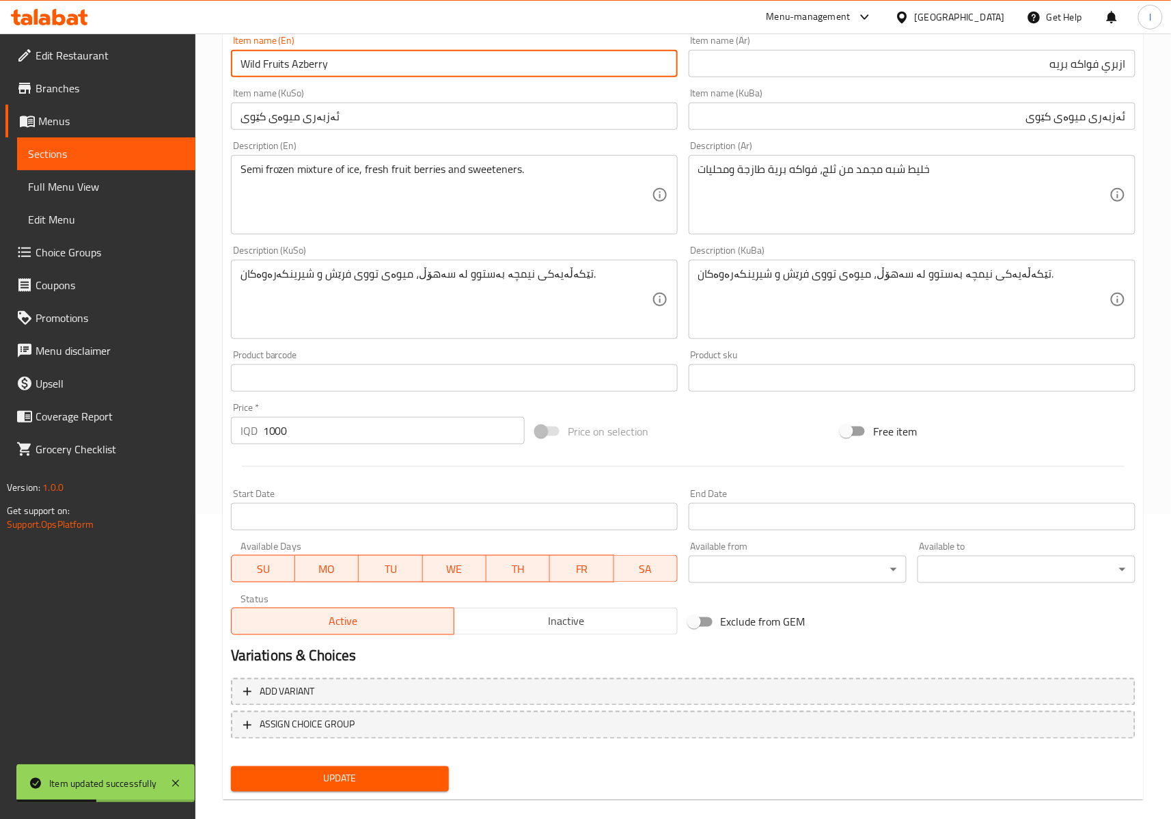
scroll to position [323, 0]
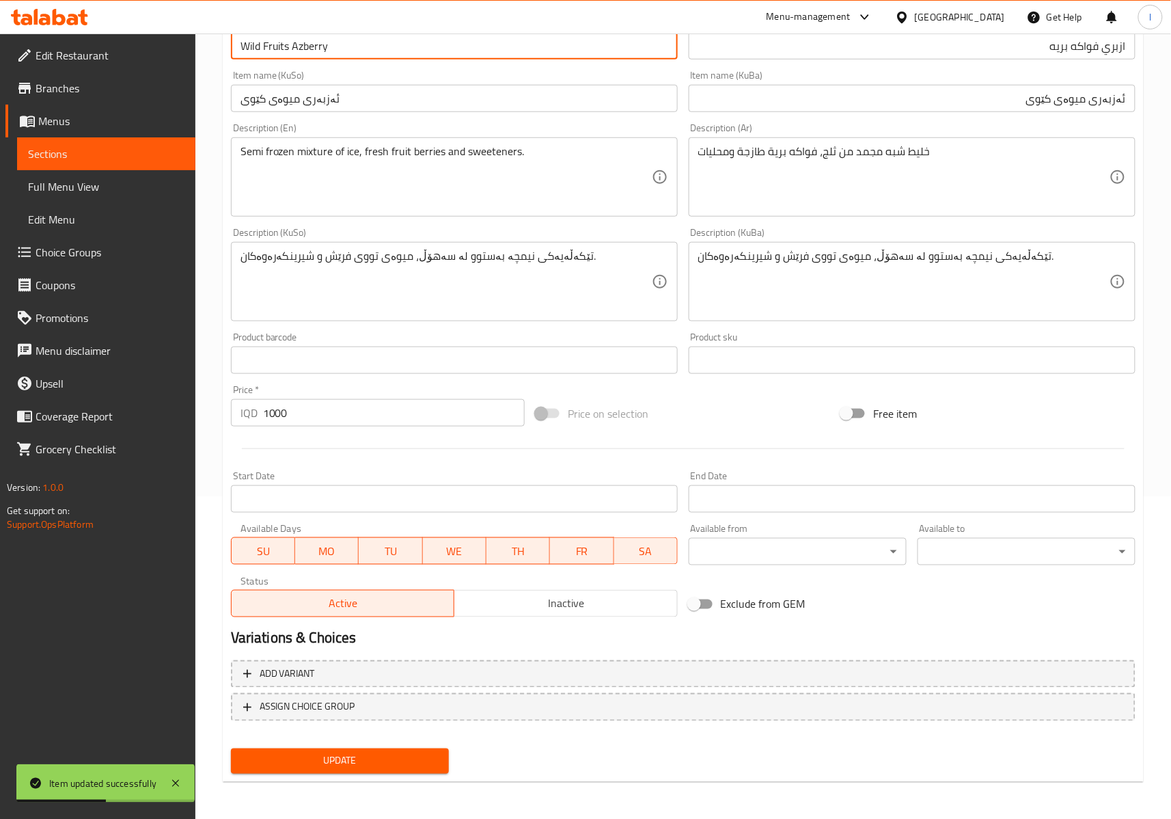
type input "Wild Fruits Azberry"
click at [301, 745] on div "Update" at bounding box center [340, 761] width 229 height 36
click at [299, 754] on span "Update" at bounding box center [340, 760] width 196 height 17
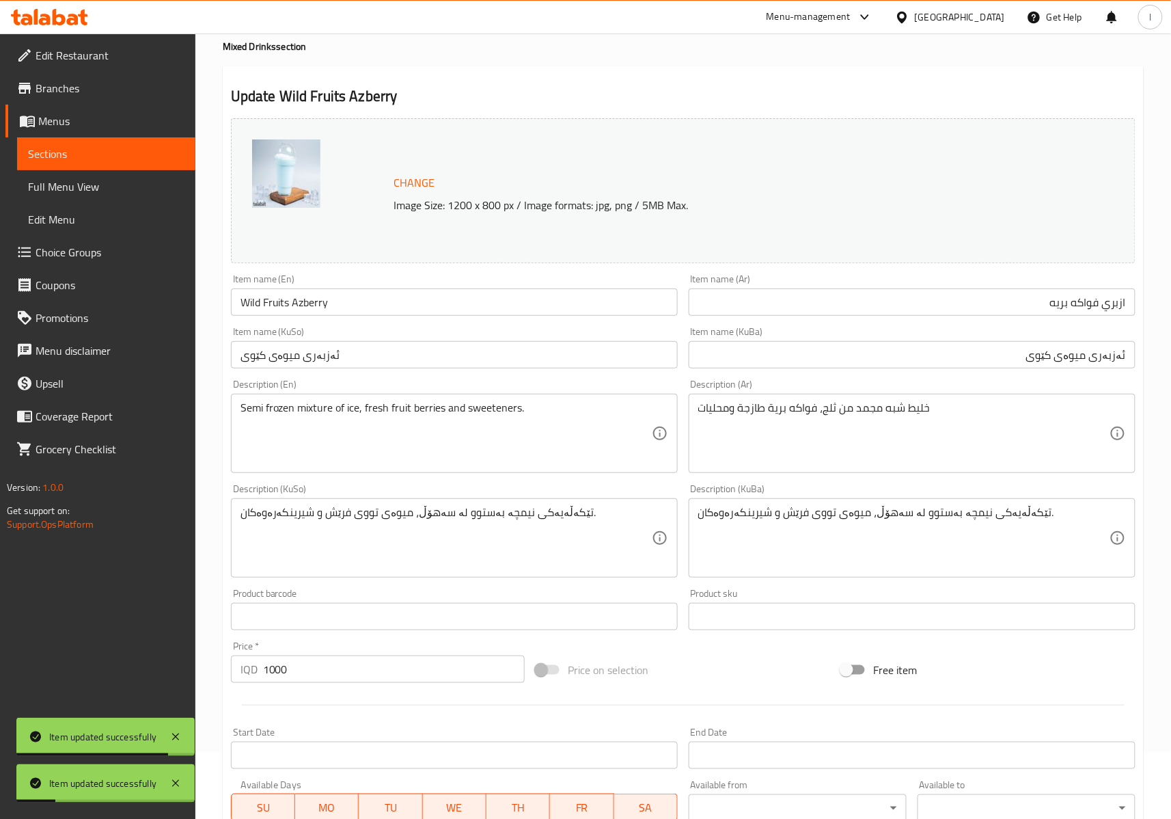
scroll to position [0, 0]
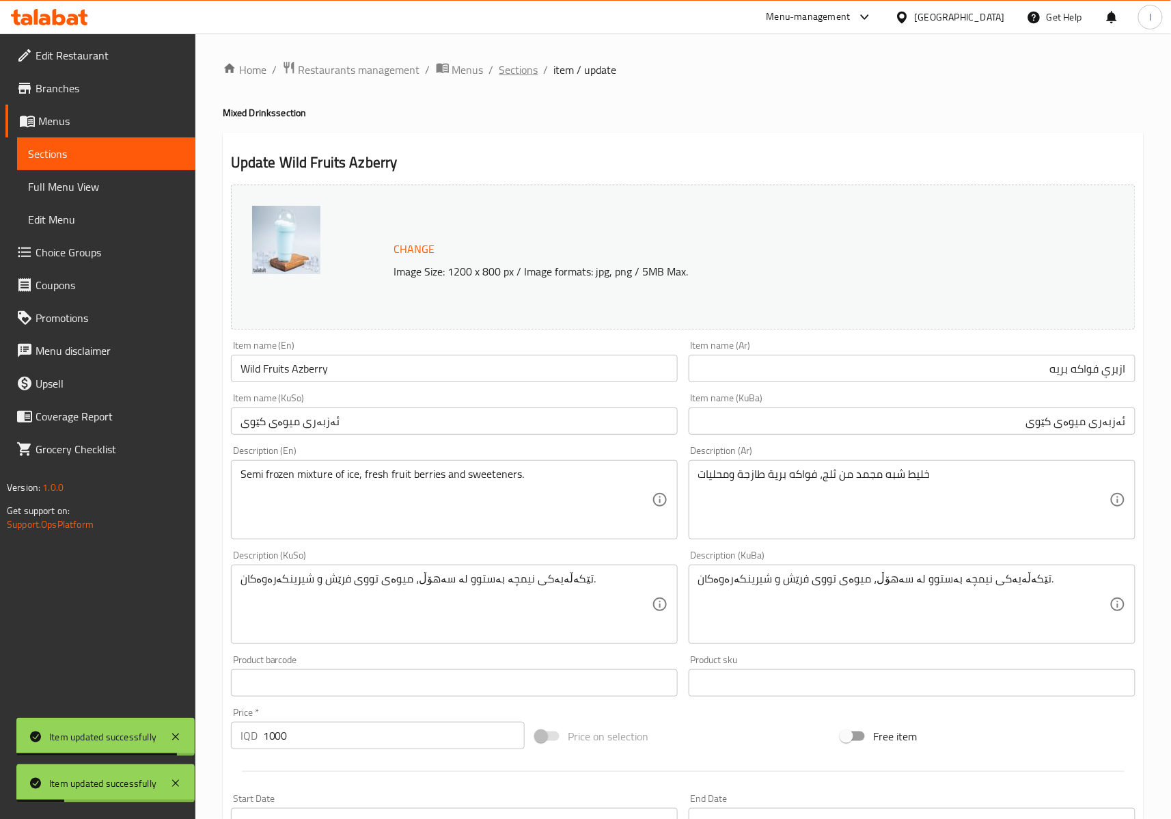
click at [517, 77] on span "Sections" at bounding box center [519, 70] width 39 height 16
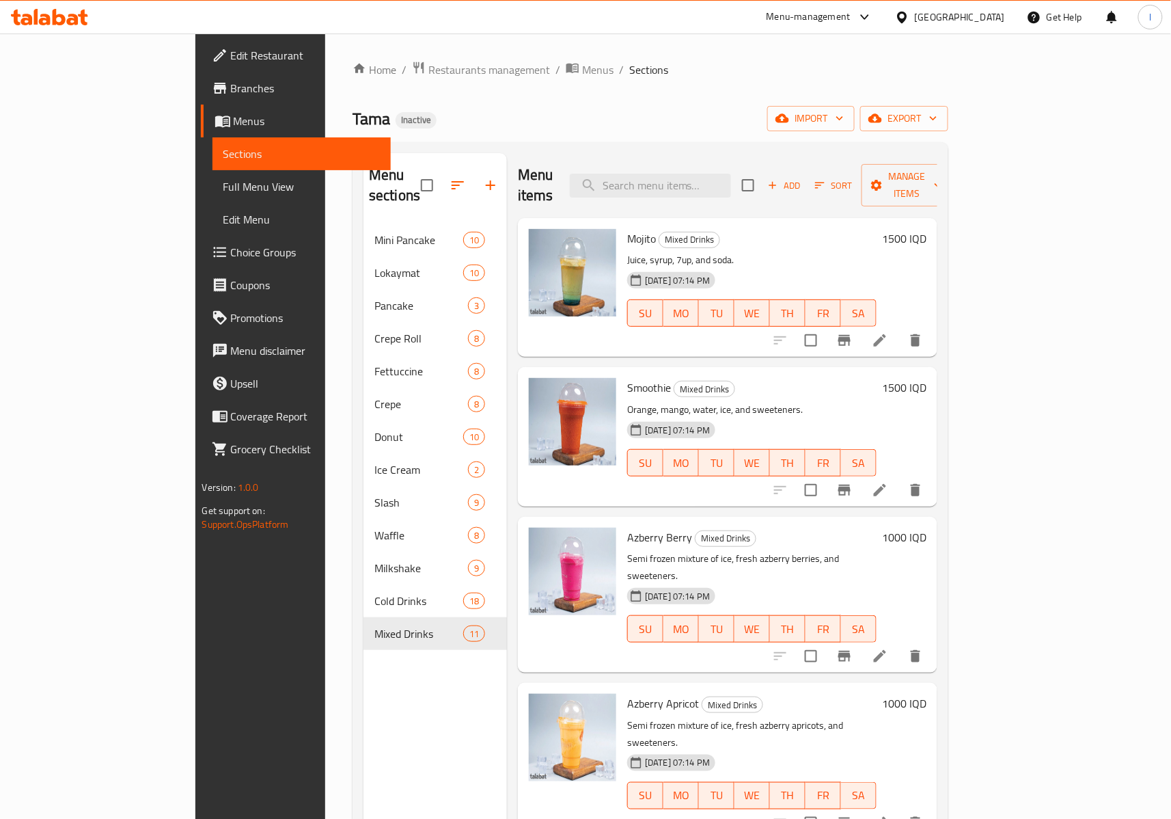
scroll to position [303, 0]
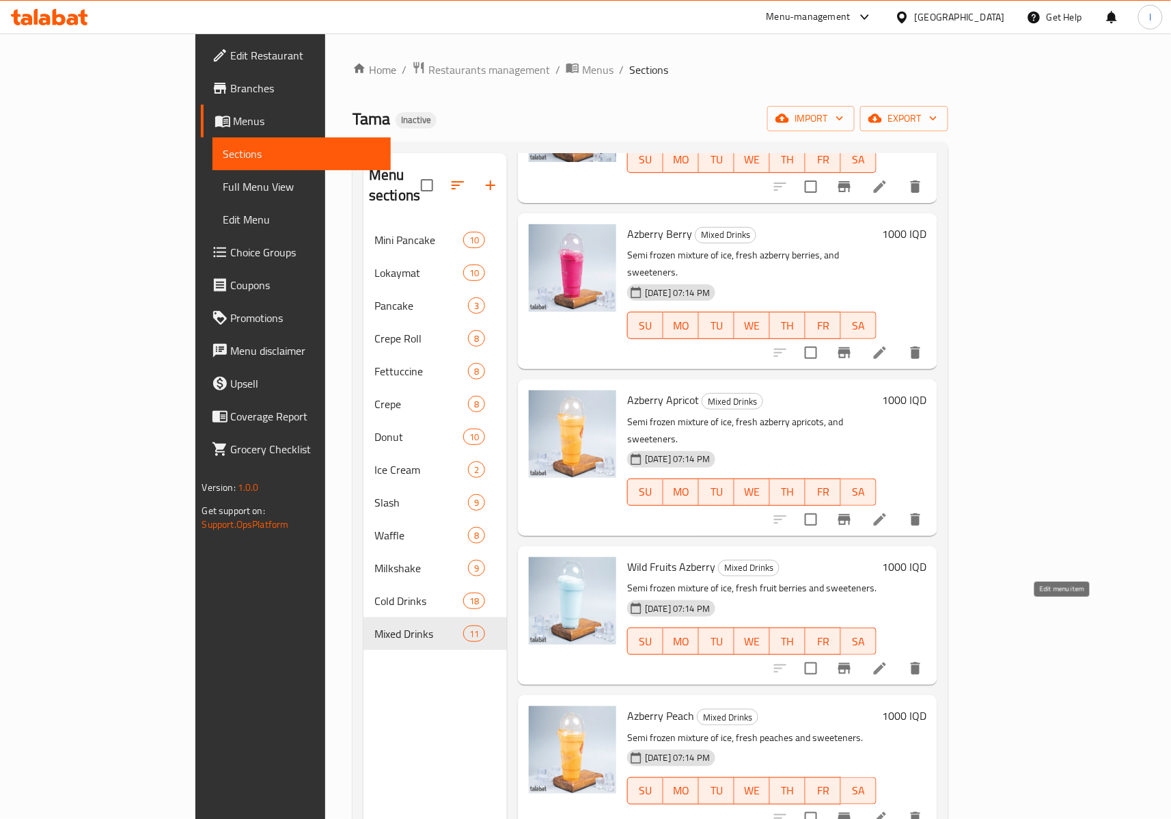
drag, startPoint x: 1095, startPoint y: 613, endPoint x: 1063, endPoint y: 607, distance: 32.0
click at [932, 652] on div at bounding box center [848, 668] width 168 height 33
click at [899, 656] on li at bounding box center [880, 668] width 38 height 25
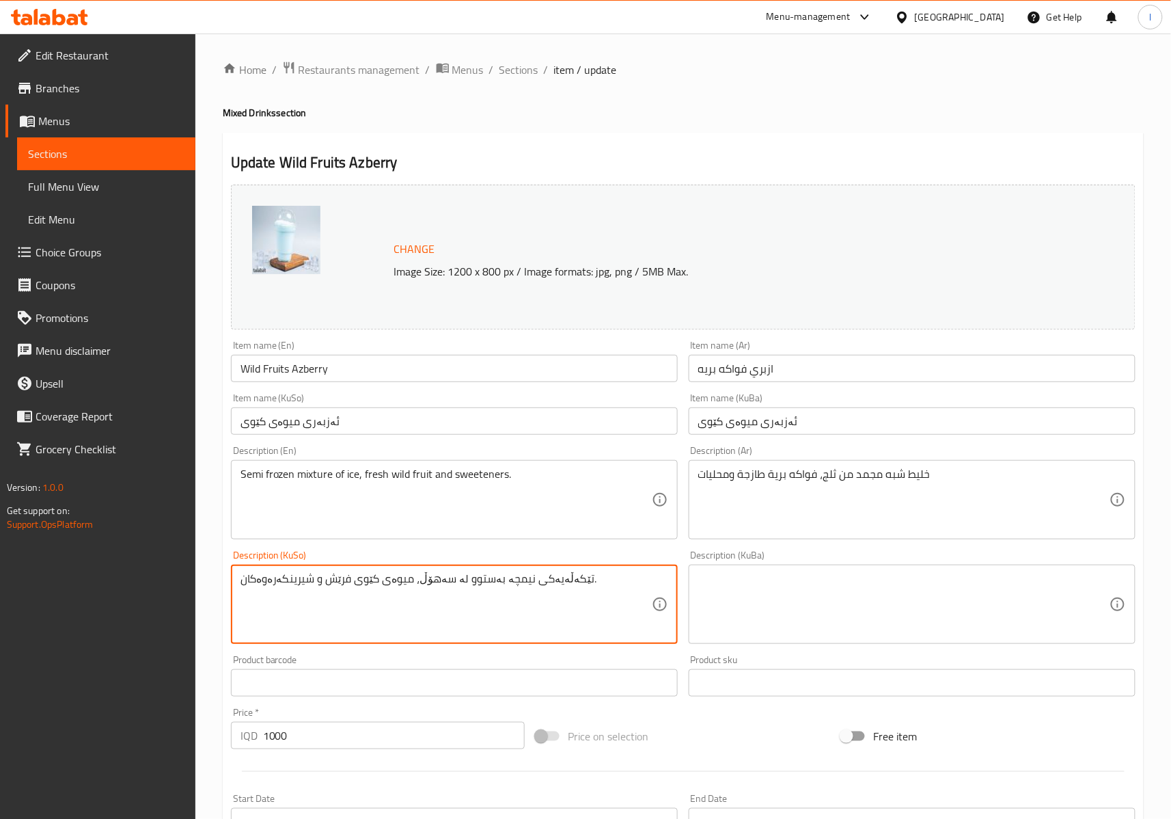
click at [499, 588] on textarea "تێکەڵەیەکی نیمچە بەستوو لە سەهۆڵ، میوەی کێوی فرێش و شیرینکەرەوەکان." at bounding box center [446, 604] width 411 height 65
click at [774, 594] on textarea at bounding box center [903, 604] width 411 height 65
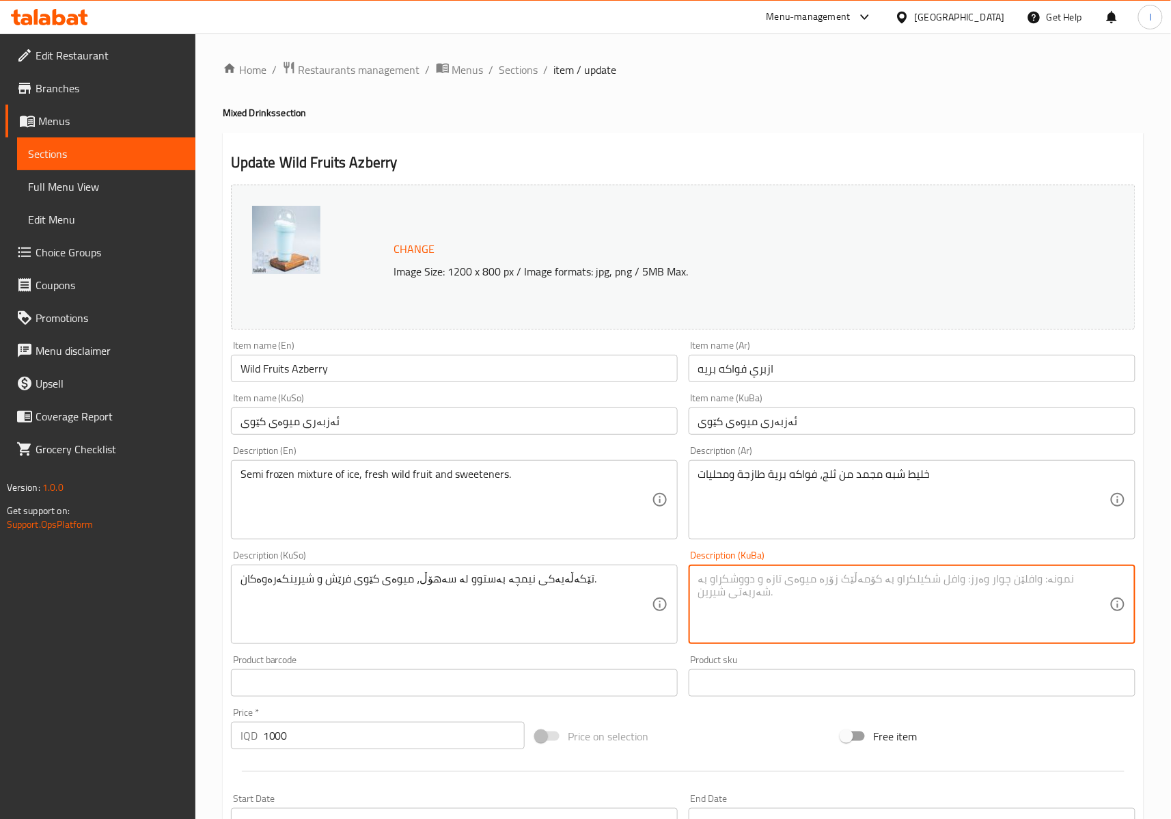
click at [774, 594] on textarea at bounding box center [903, 604] width 411 height 65
paste textarea "تێکەڵەیەکی نیمچە بەستوو لە سەهۆڵ، میوەی کێوی فرێش و شیرینکەرەوەکان."
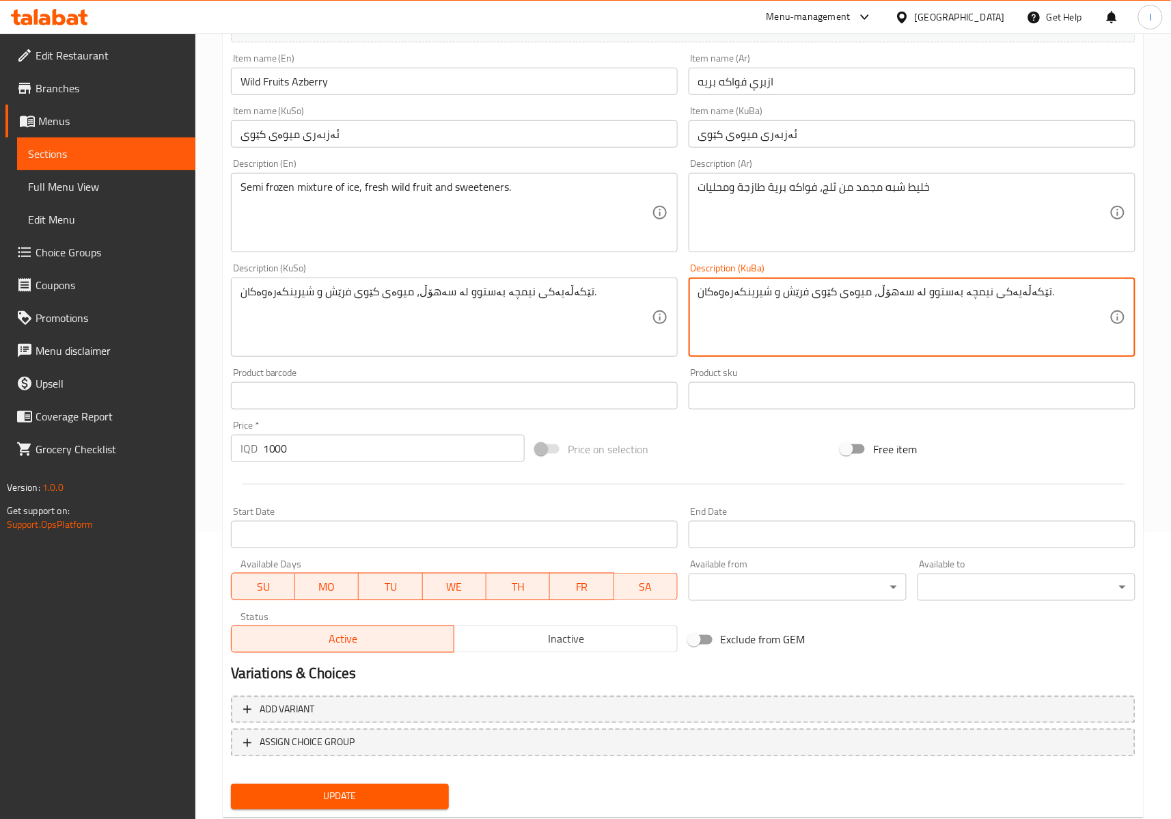
scroll to position [303, 0]
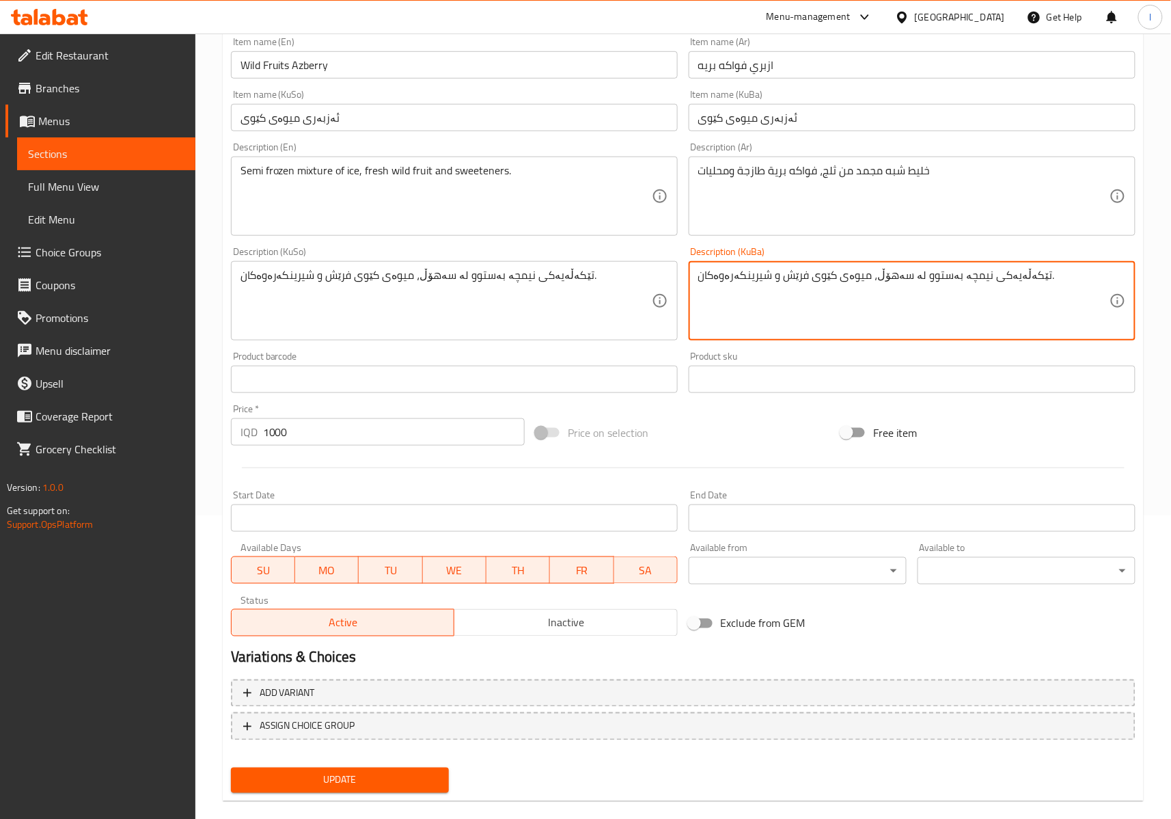
type textarea "تێکەڵەیەکی نیمچە بەستوو لە سەهۆڵ، میوەی کێوی فرێش و شیرینکەرەوەکان."
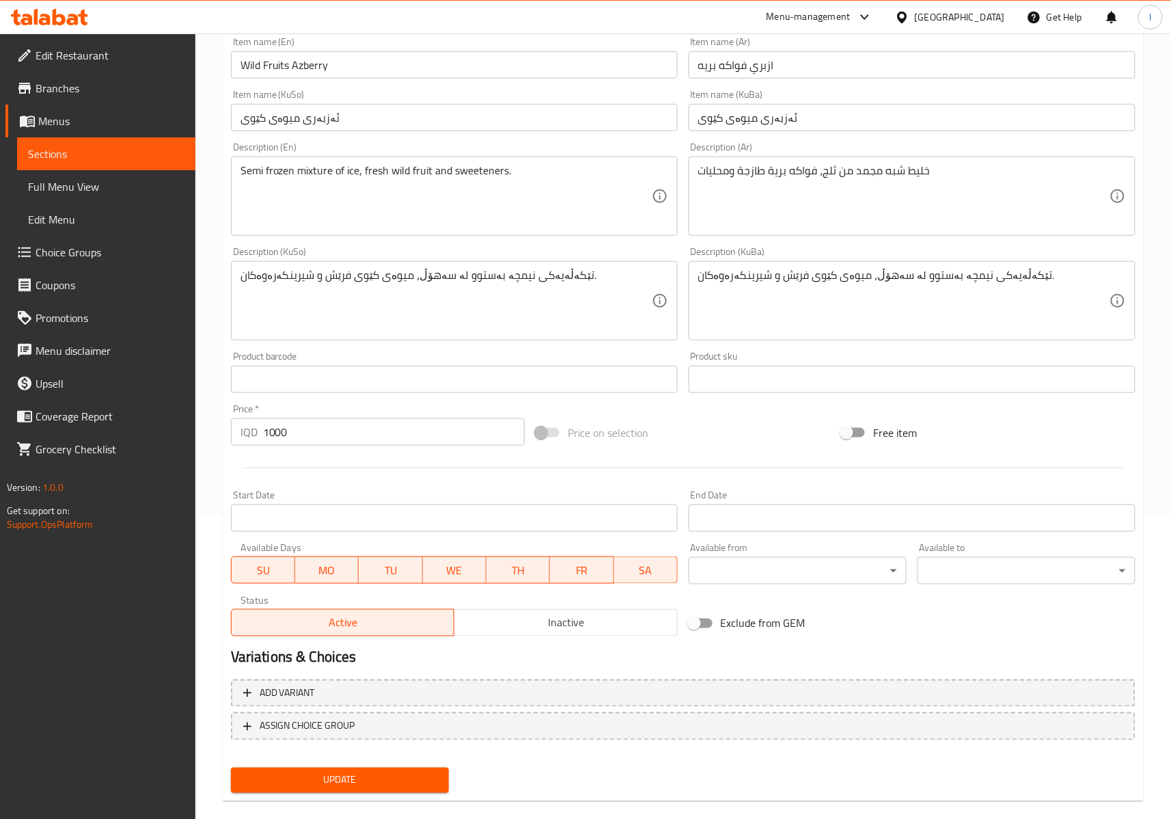
click at [432, 763] on div "Update" at bounding box center [340, 780] width 229 height 36
click at [422, 771] on button "Update" at bounding box center [340, 779] width 218 height 25
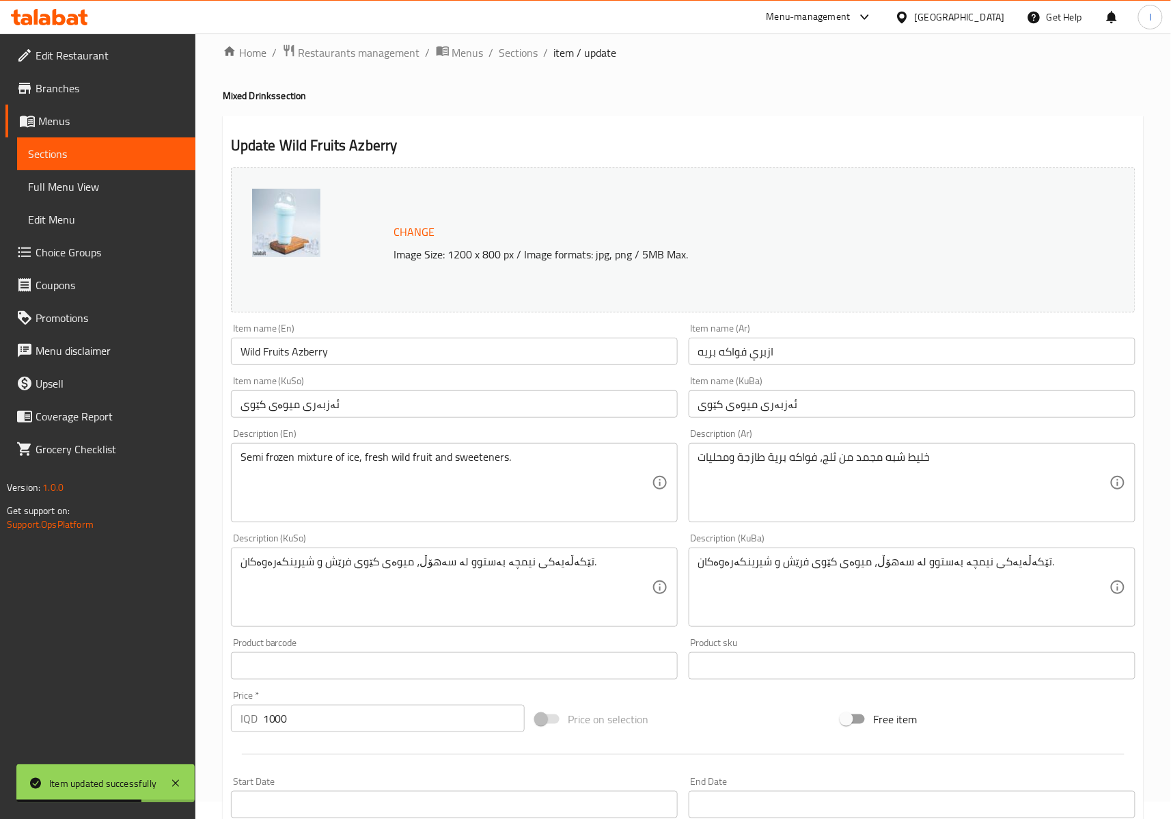
scroll to position [0, 0]
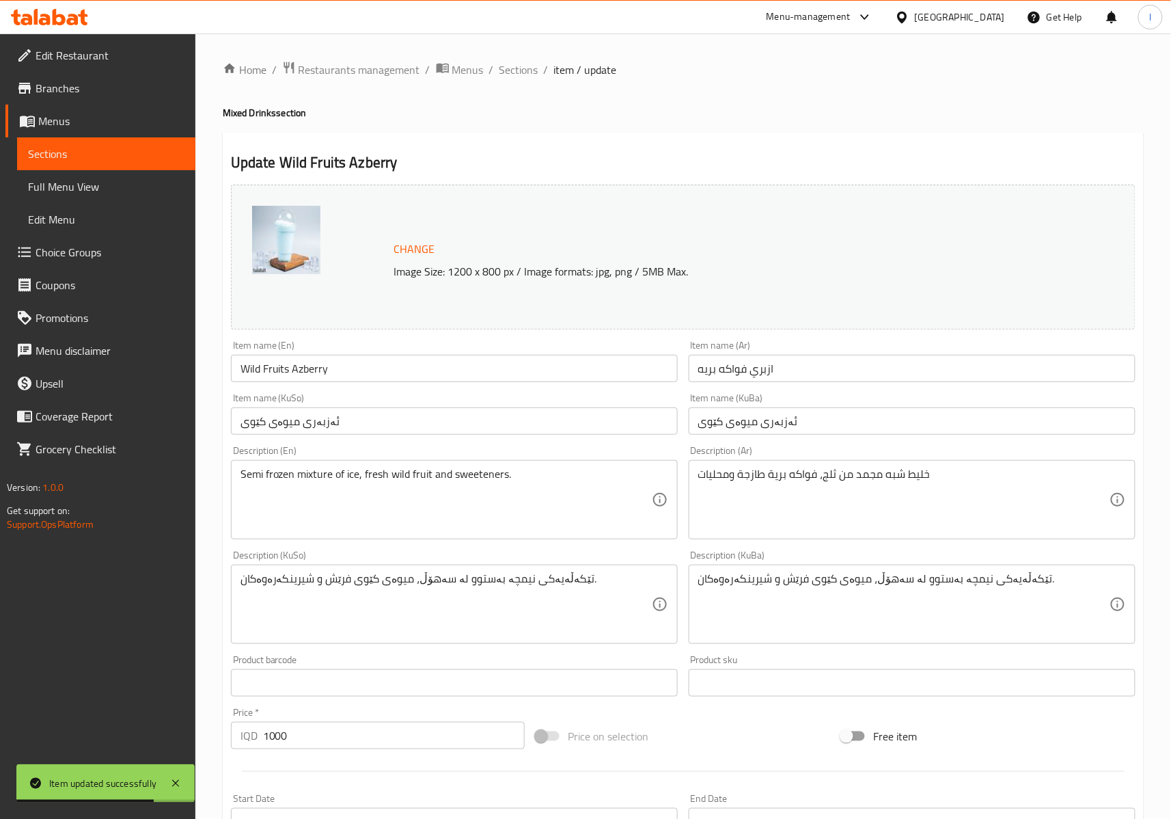
click at [511, 80] on div "Home / Restaurants management / Menus / Sections / item / update Mixed Drinks s…" at bounding box center [683, 588] width 921 height 1054
click at [517, 64] on span "Sections" at bounding box center [519, 70] width 39 height 16
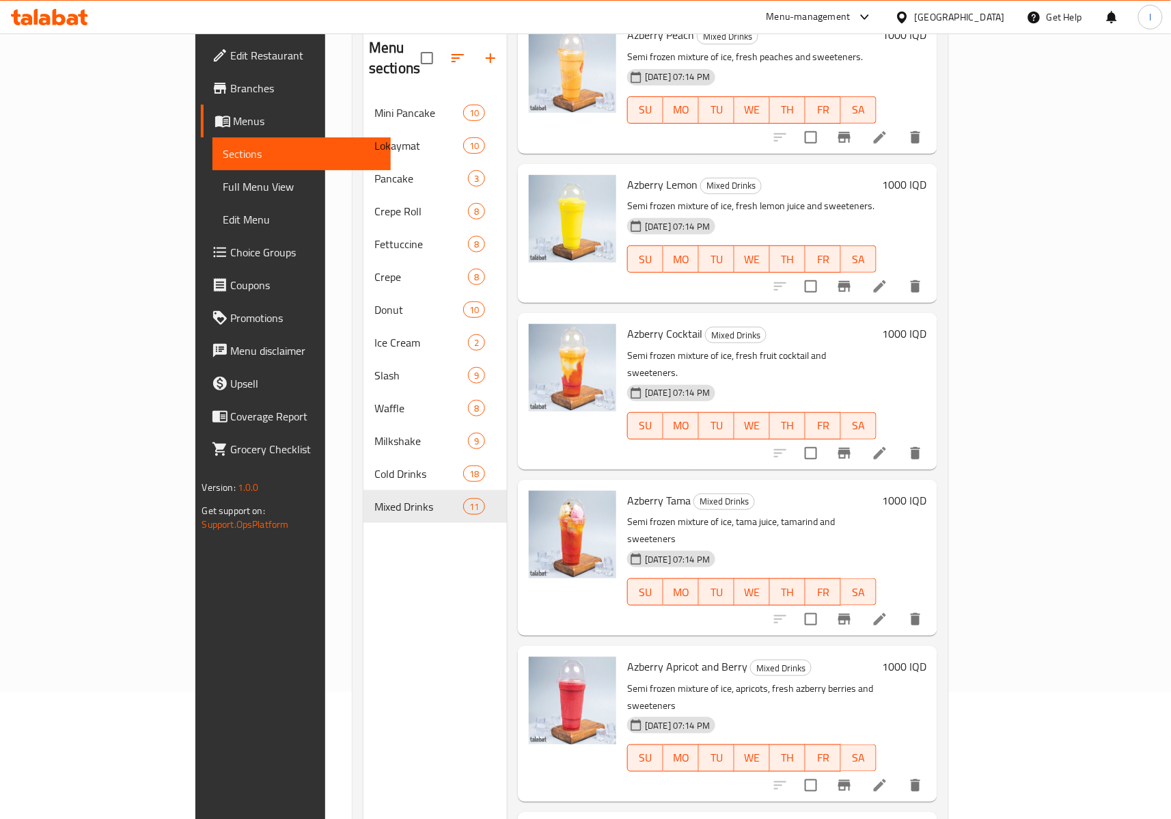
scroll to position [192, 0]
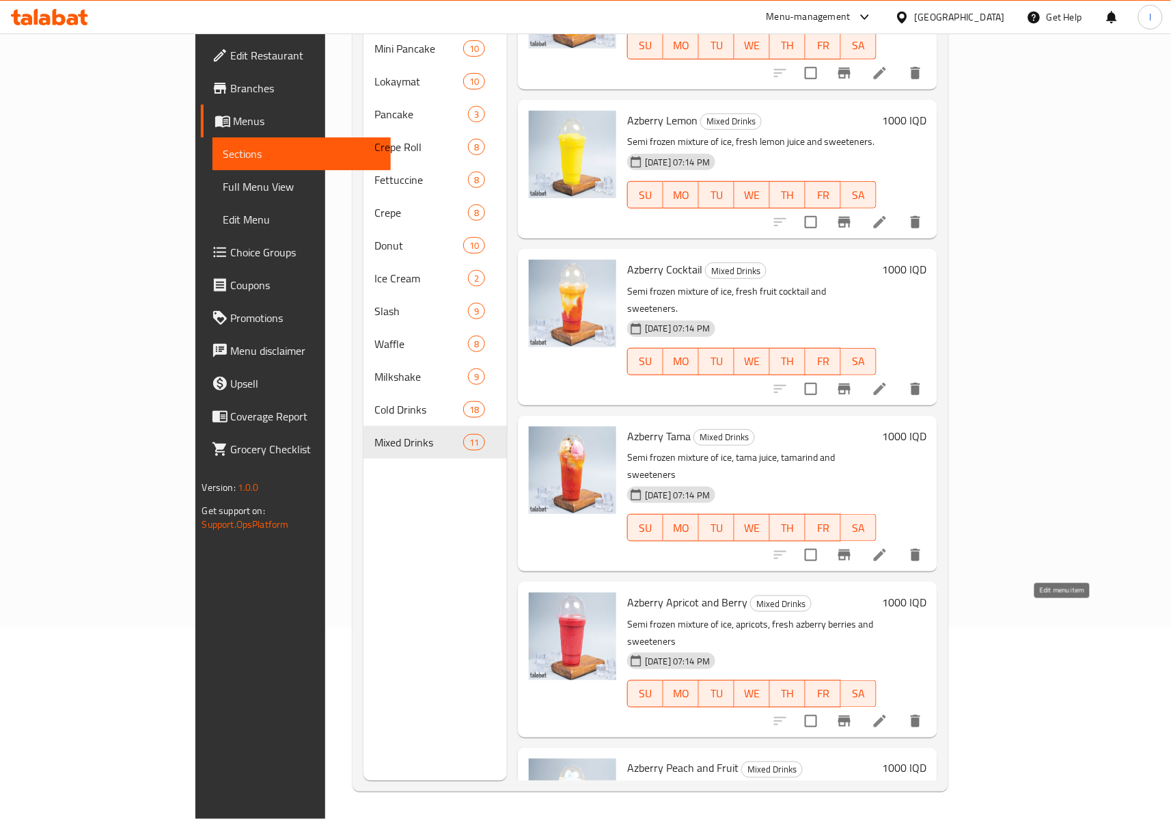
click at [888, 713] on icon at bounding box center [880, 721] width 16 height 16
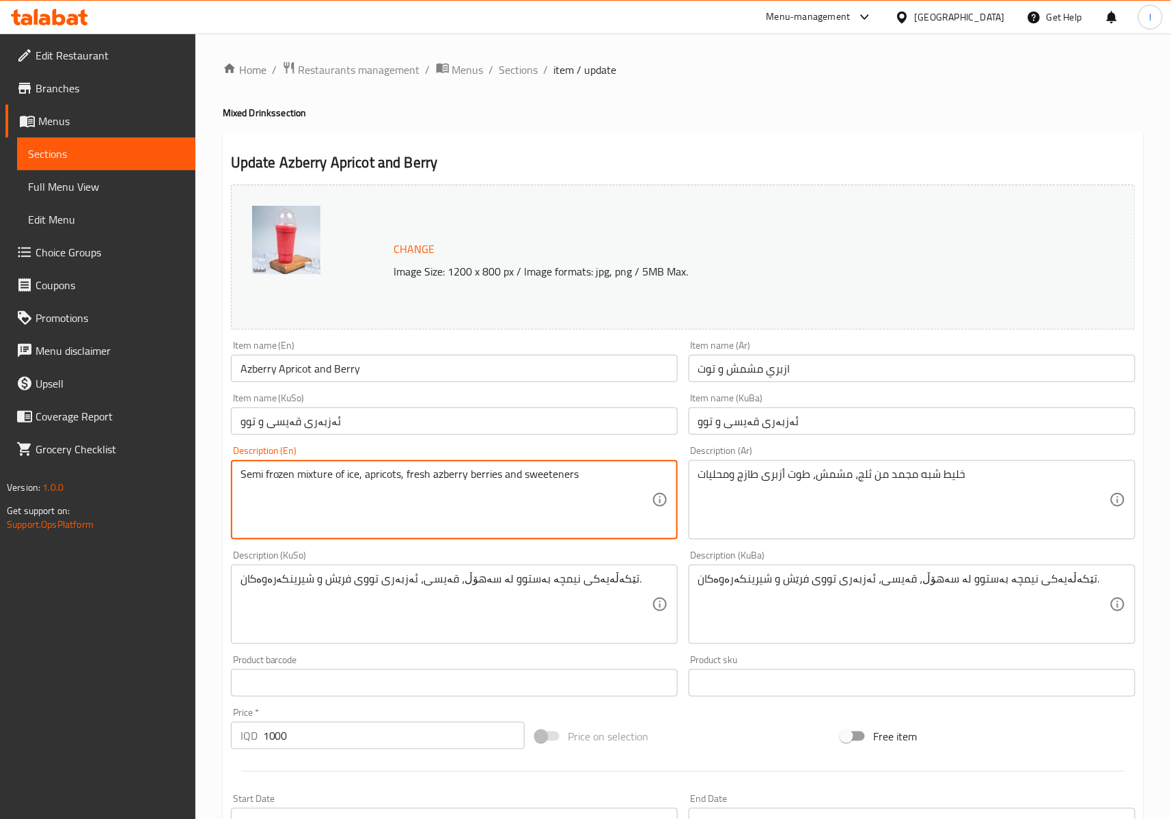
drag, startPoint x: 432, startPoint y: 474, endPoint x: 444, endPoint y: 493, distance: 22.4
paste textarea "Berry"
drag, startPoint x: 433, startPoint y: 479, endPoint x: 437, endPoint y: 485, distance: 7.3
click at [437, 485] on textarea "Semi frozen mixture of ice, apricots, fresh Berry azberry berries and sweeteners" at bounding box center [446, 499] width 411 height 65
click at [496, 474] on textarea "Semi frozen mixture of ice, apricots, fresh berry azberry berries and sweeteners" at bounding box center [446, 499] width 411 height 65
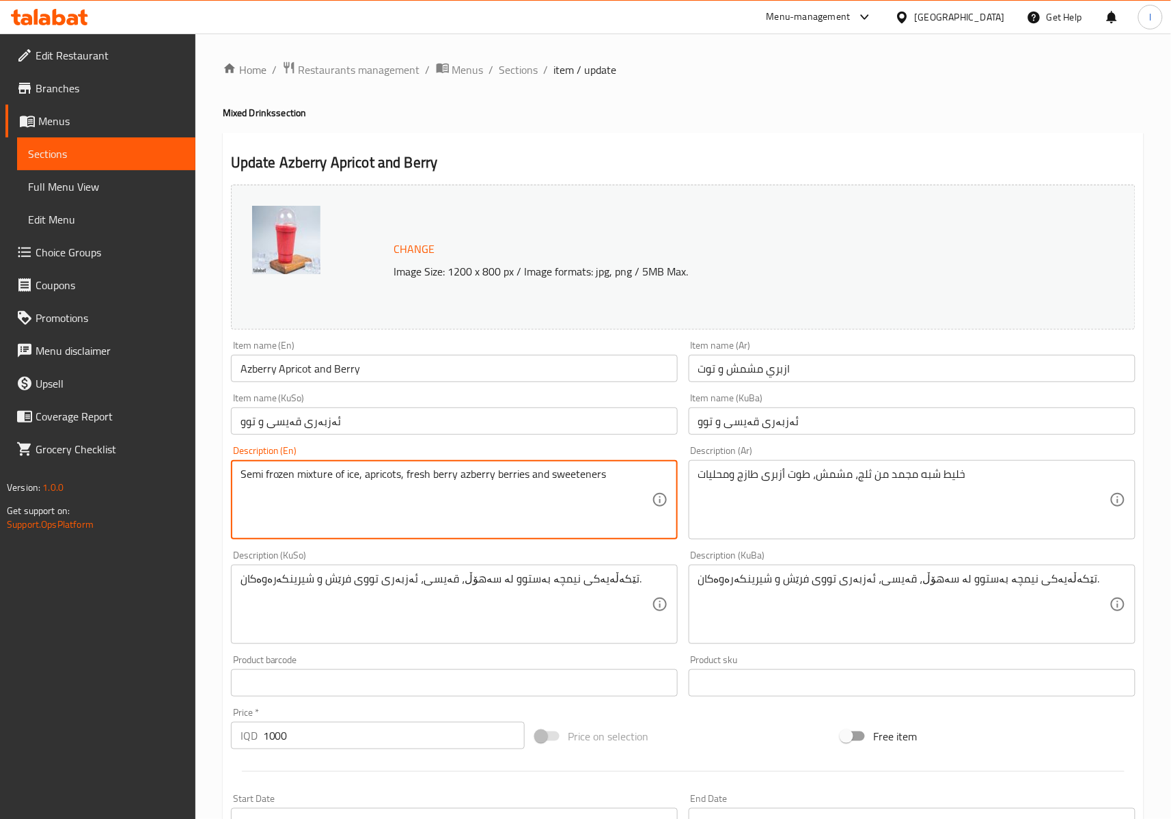
click at [510, 468] on textarea "Semi frozen mixture of ice, apricots, fresh berry azberry berries and sweeteners" at bounding box center [446, 499] width 411 height 65
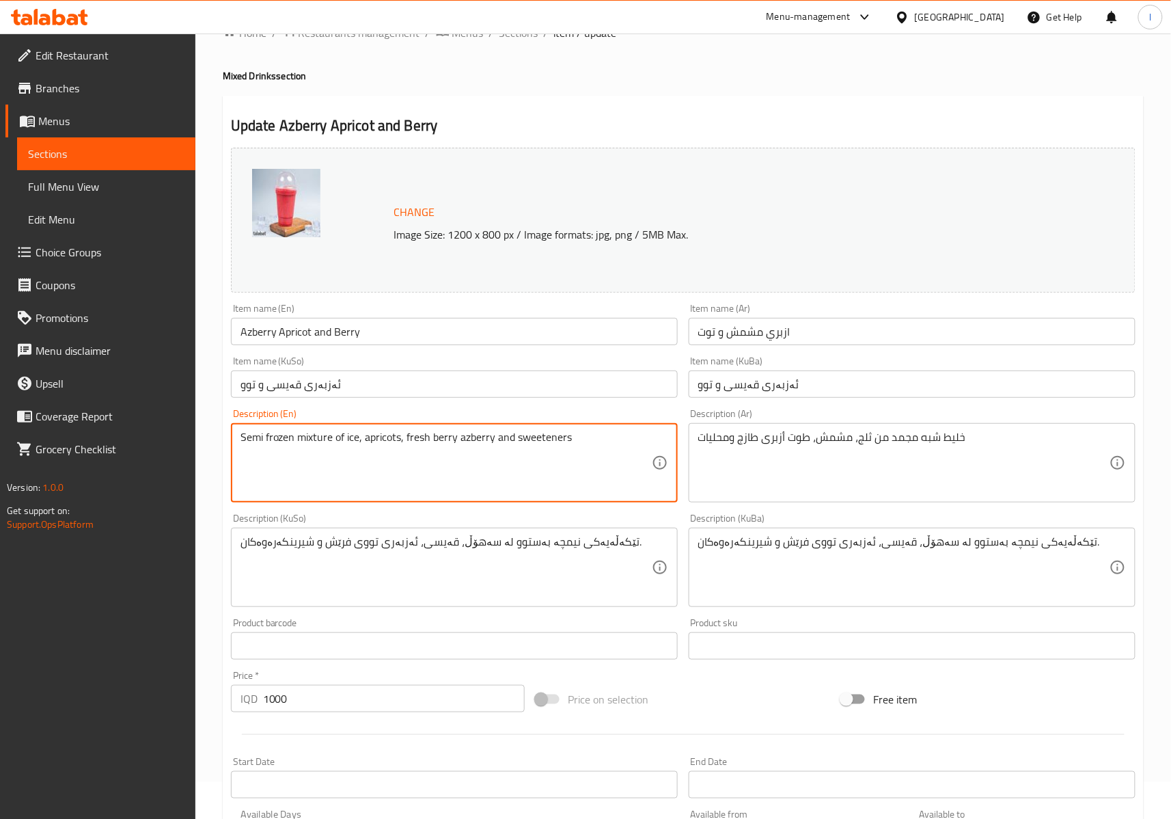
scroll to position [303, 0]
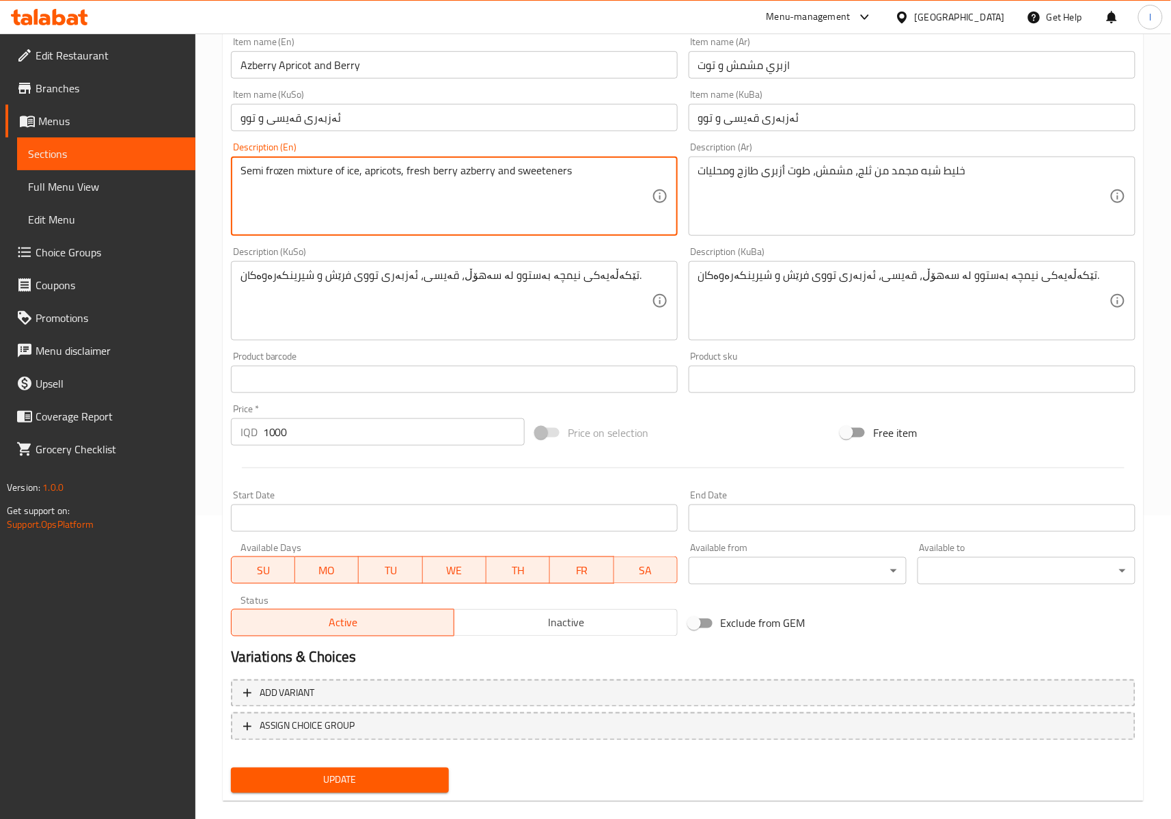
type textarea "Semi frozen mixture of ice, apricots, fresh berry azberry and sweeteners"
click at [333, 777] on span "Update" at bounding box center [340, 780] width 196 height 17
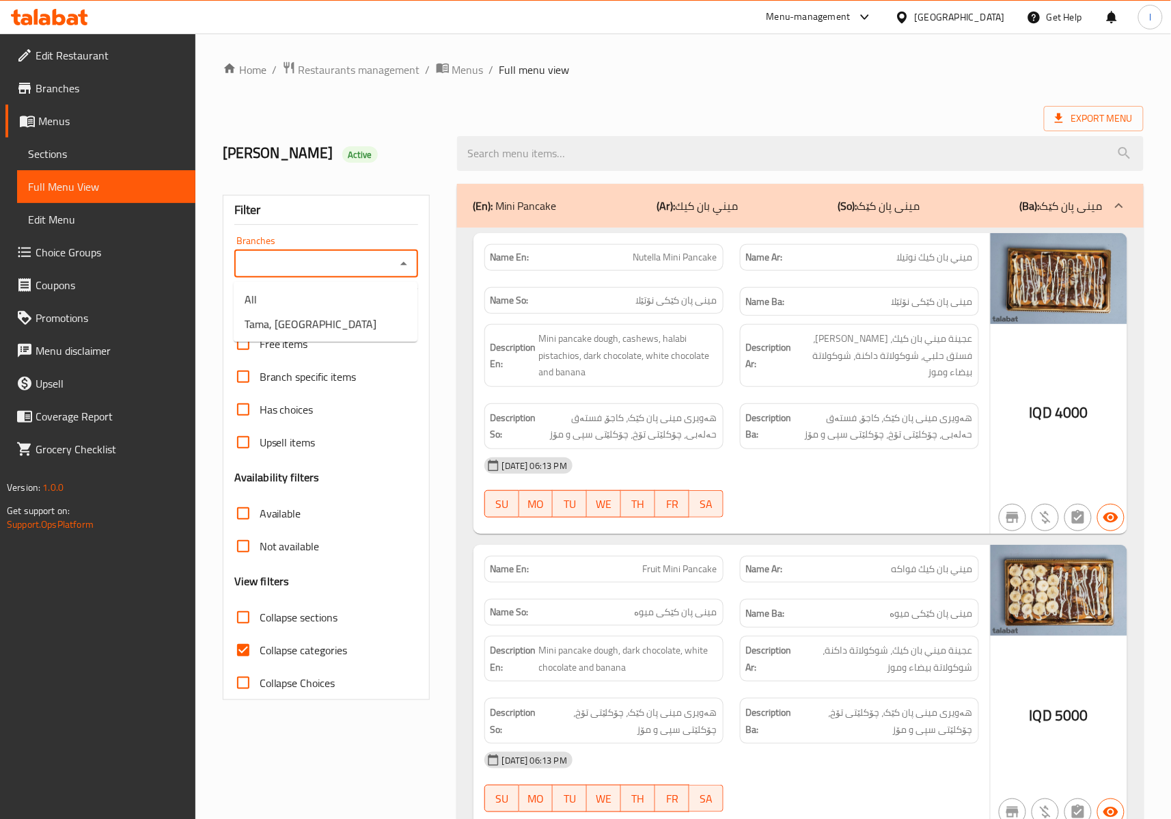
click at [342, 263] on input "Branches" at bounding box center [315, 263] width 153 height 19
click at [312, 327] on span "Tama, [GEOGRAPHIC_DATA]" at bounding box center [311, 324] width 132 height 16
type input "Tama, [GEOGRAPHIC_DATA]"
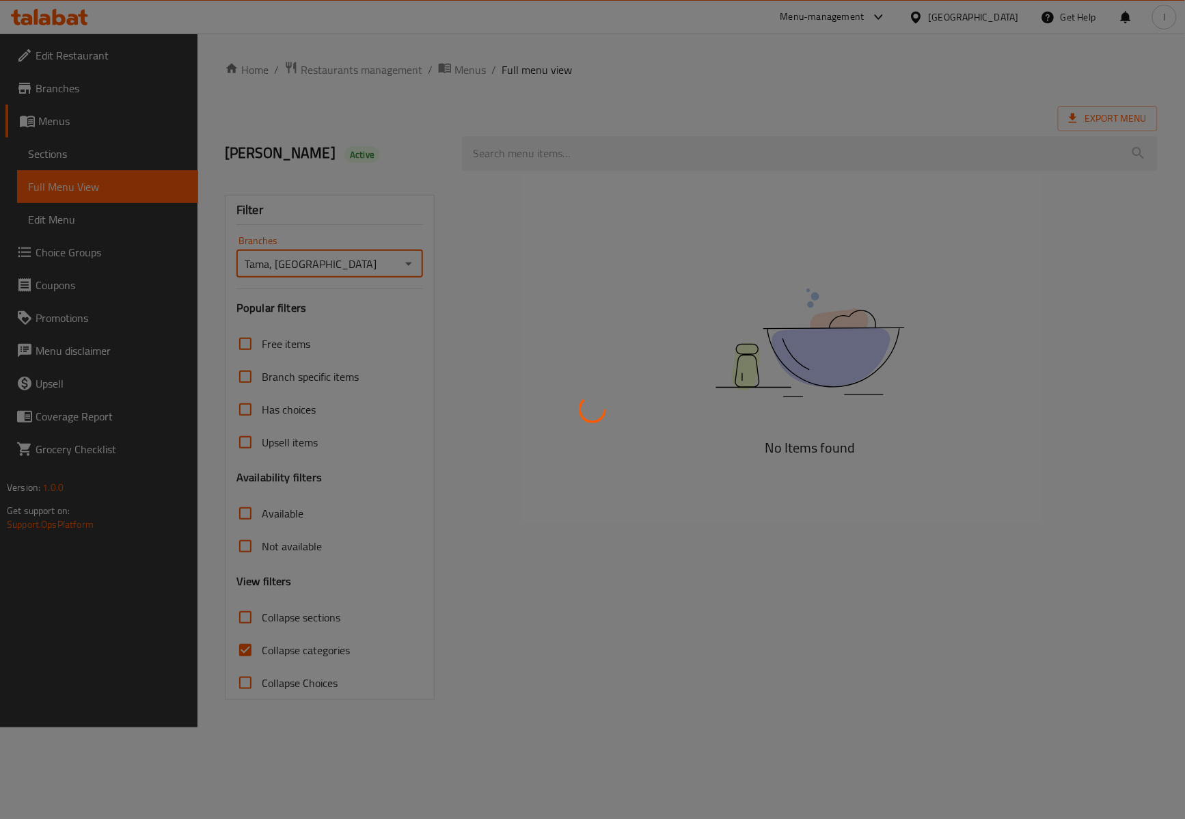
click at [285, 640] on div at bounding box center [592, 409] width 1185 height 819
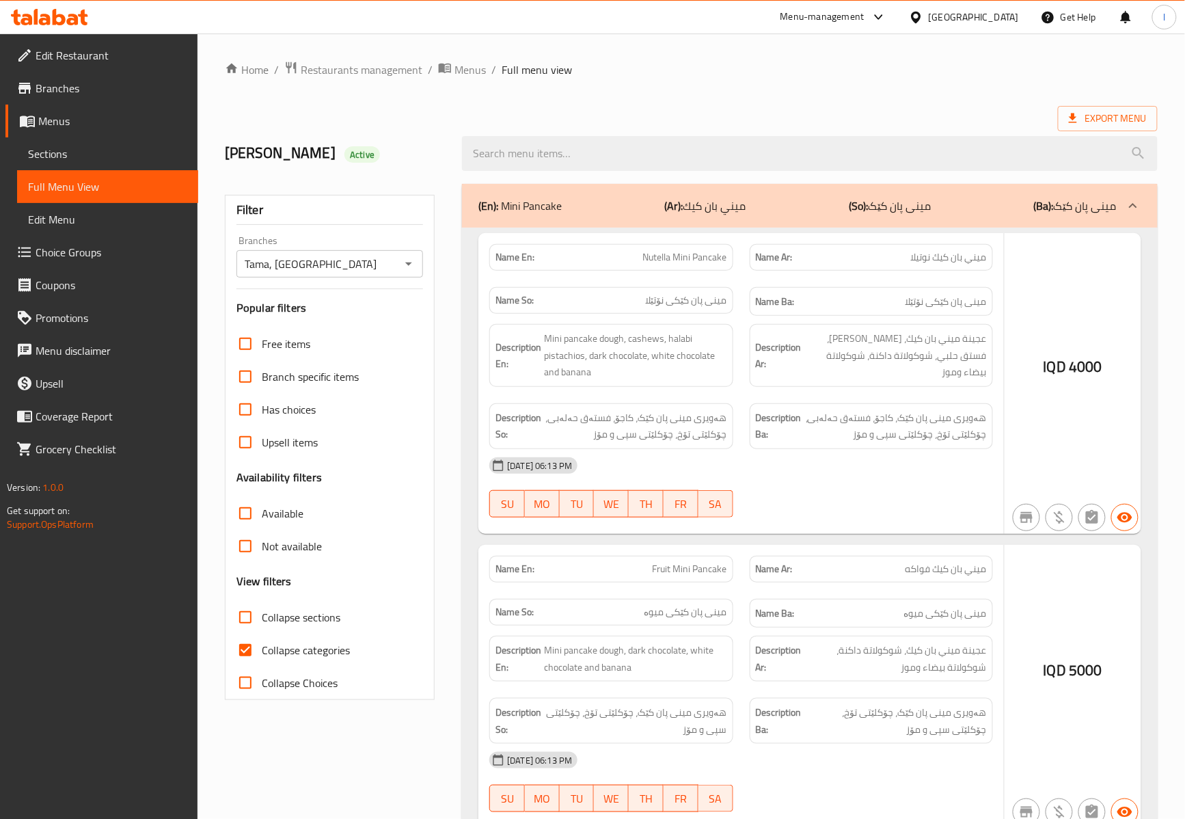
click at [285, 640] on div at bounding box center [592, 409] width 1185 height 819
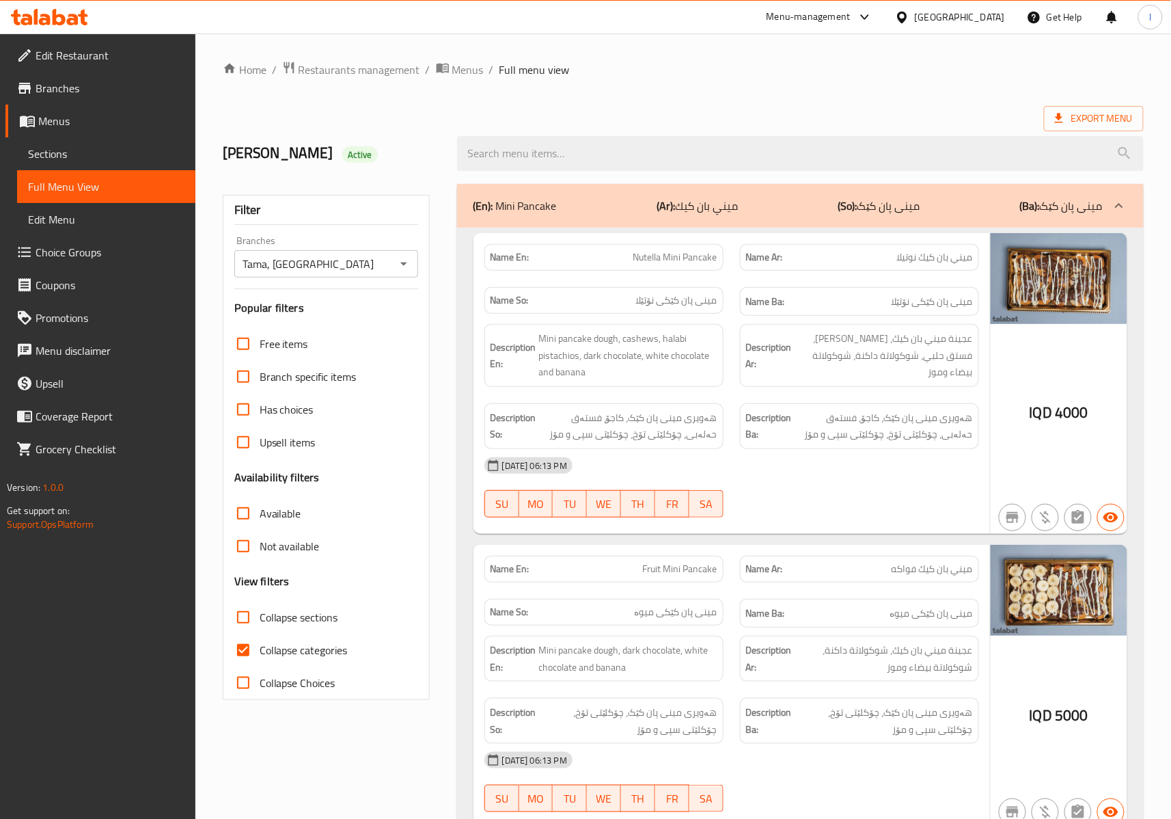
click at [277, 648] on span "Collapse categories" at bounding box center [304, 650] width 88 height 16
click at [260, 648] on input "Collapse categories" at bounding box center [243, 650] width 33 height 33
checkbox input "false"
click at [265, 599] on div "Free items Branch specific items Has choices Upsell items Availability filters …" at bounding box center [326, 513] width 184 height 372
click at [251, 626] on input "Collapse sections" at bounding box center [243, 617] width 33 height 33
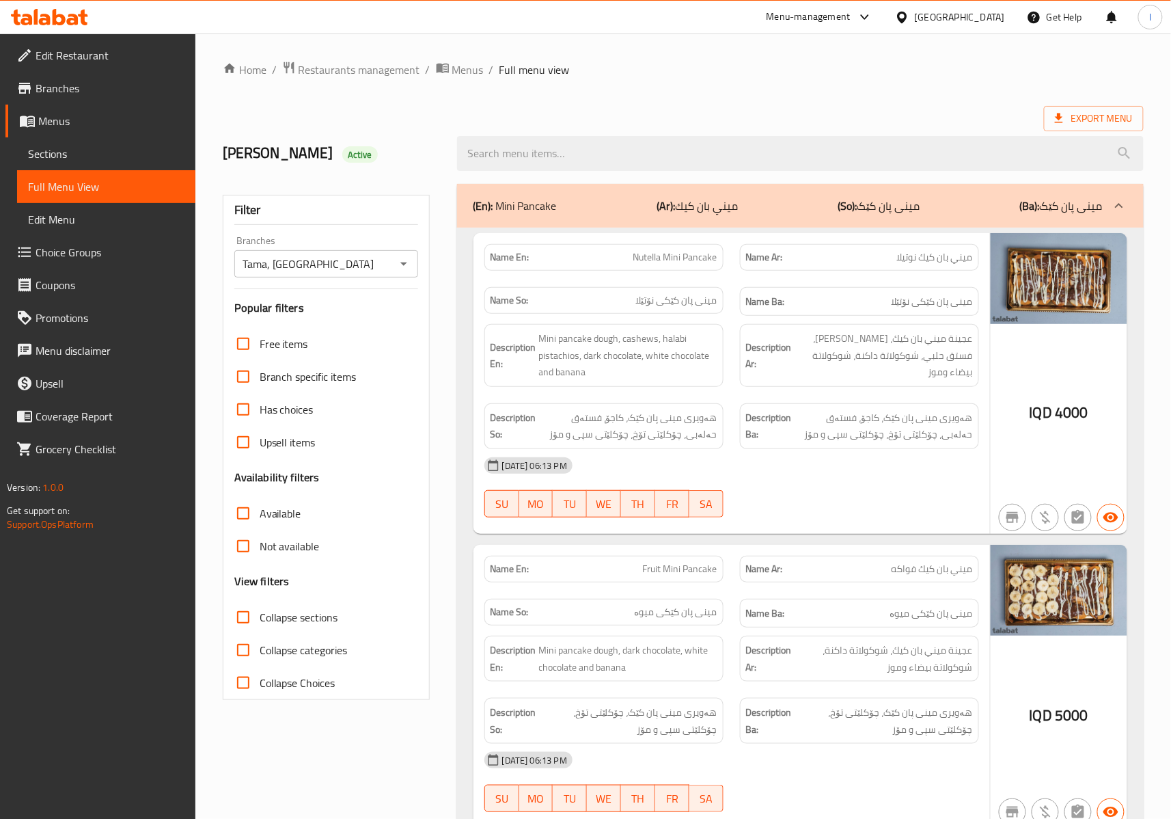
checkbox input "true"
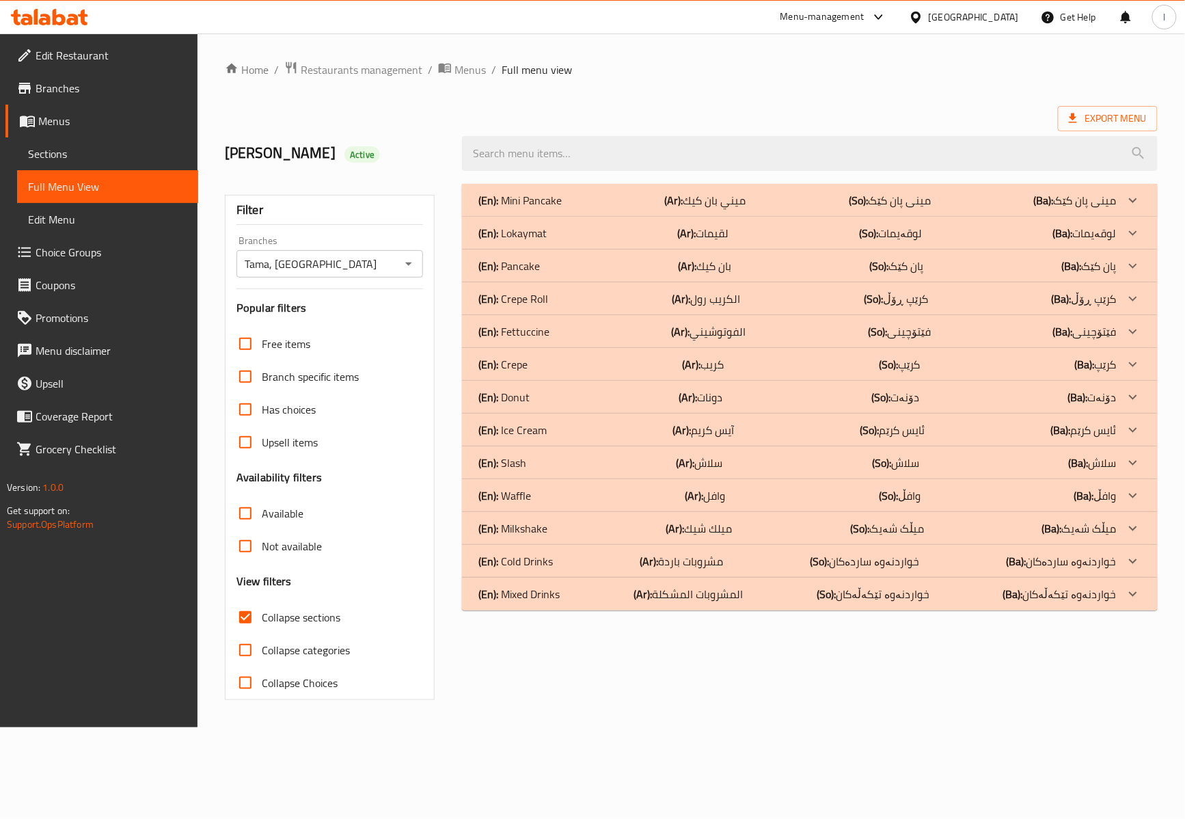
click at [700, 596] on p "(Ar): المشروبات المشكلة" at bounding box center [688, 594] width 109 height 16
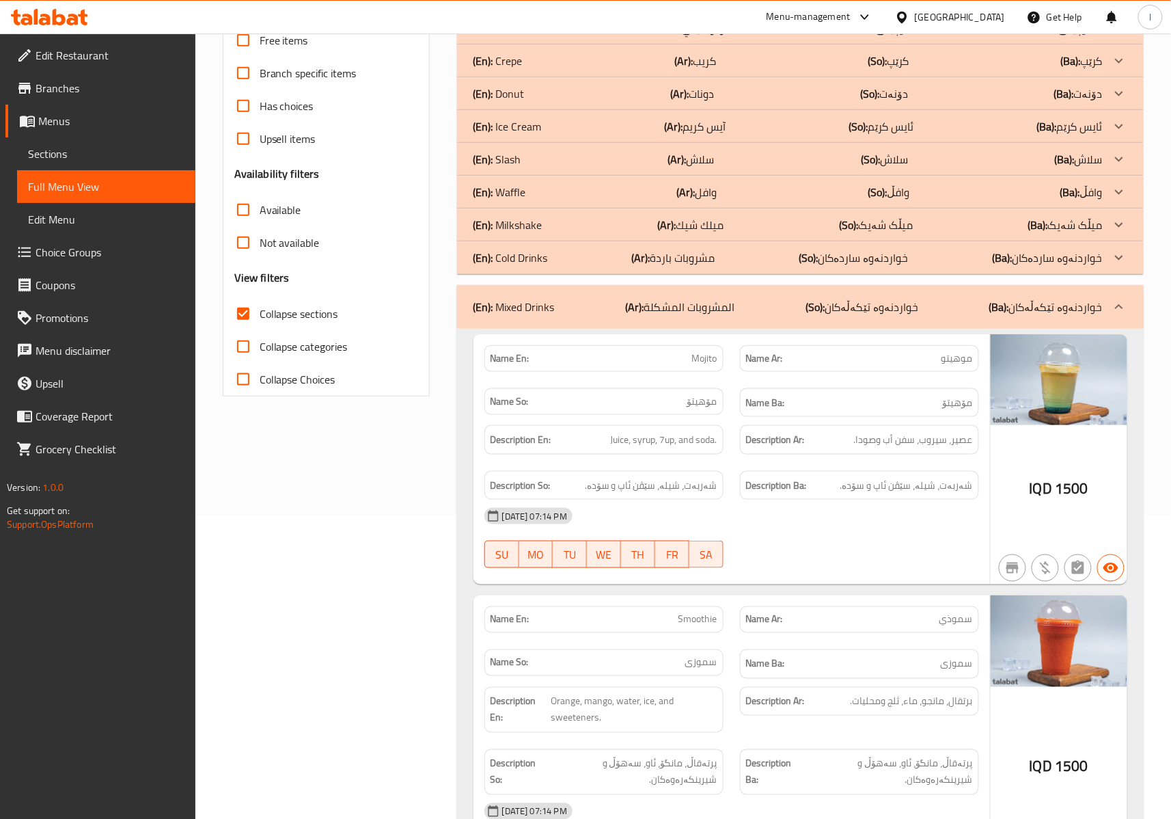
scroll to position [608, 0]
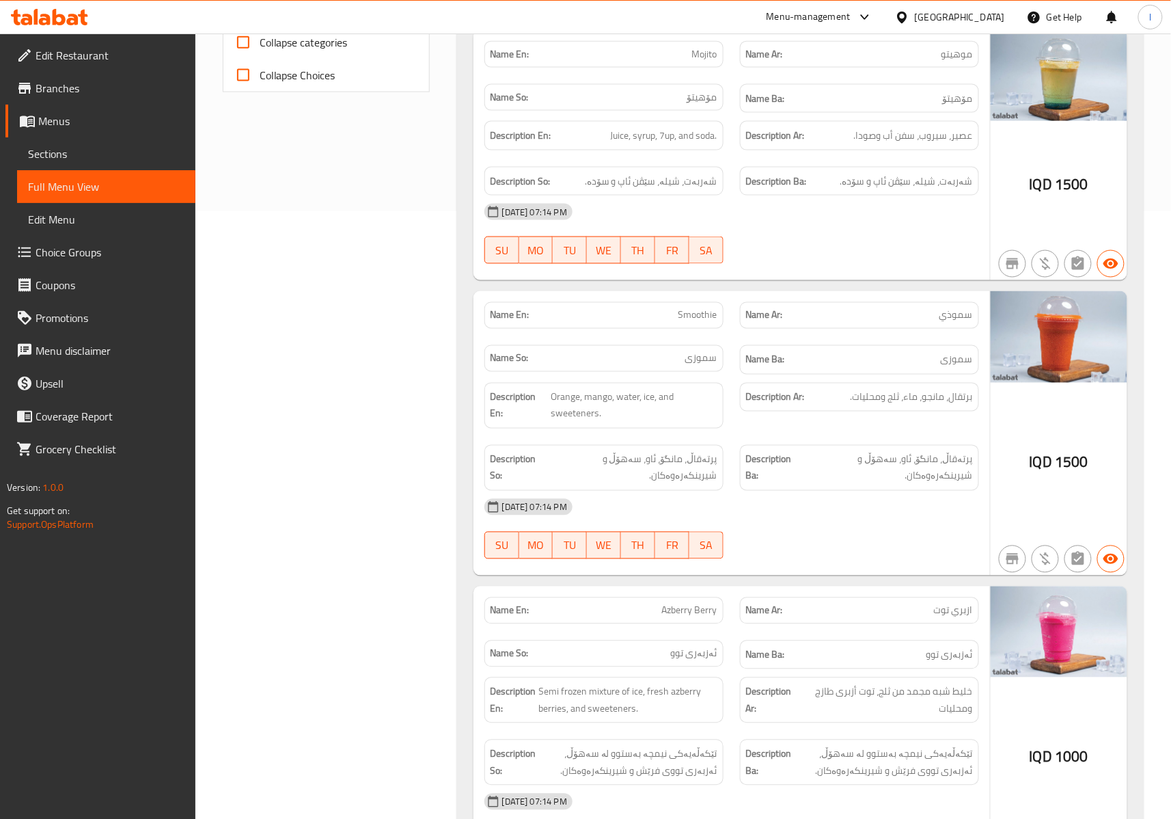
click at [799, 412] on div "Description Ar: برتقال، مانجو، ماء، ثلج ومحليات." at bounding box center [859, 397] width 239 height 29
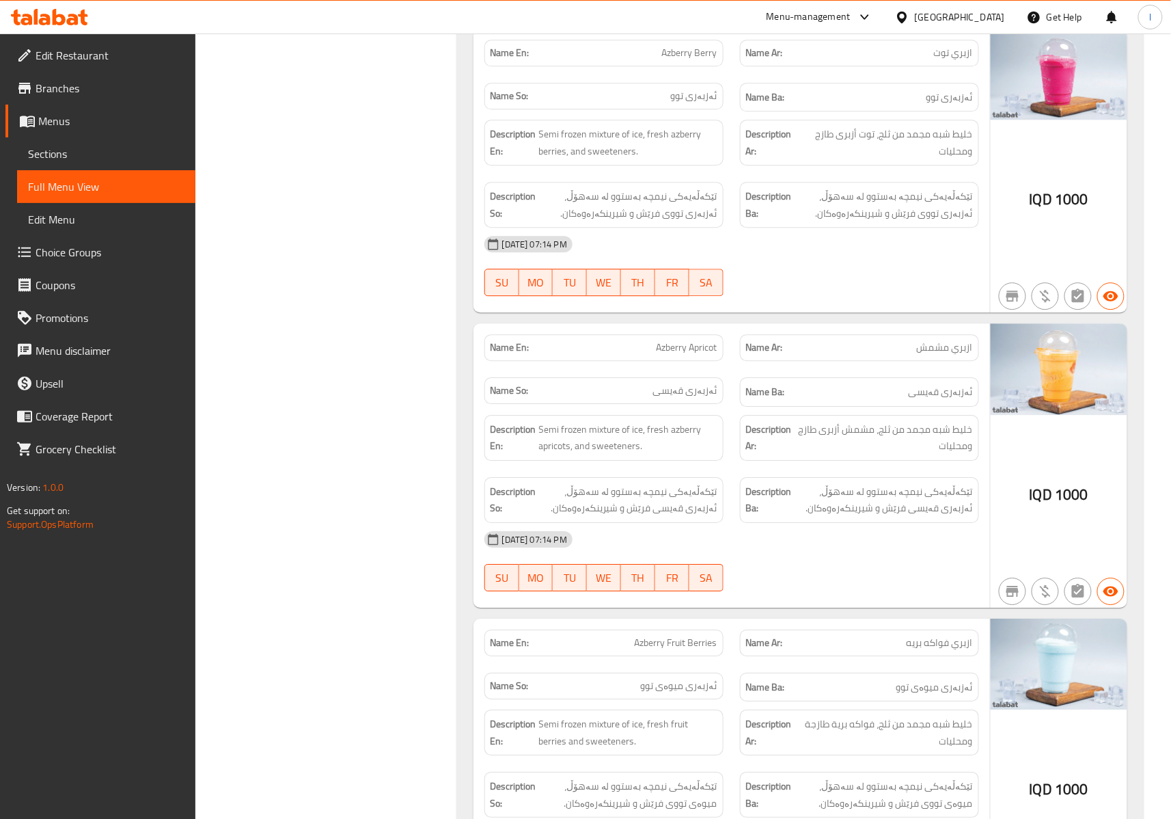
scroll to position [1214, 0]
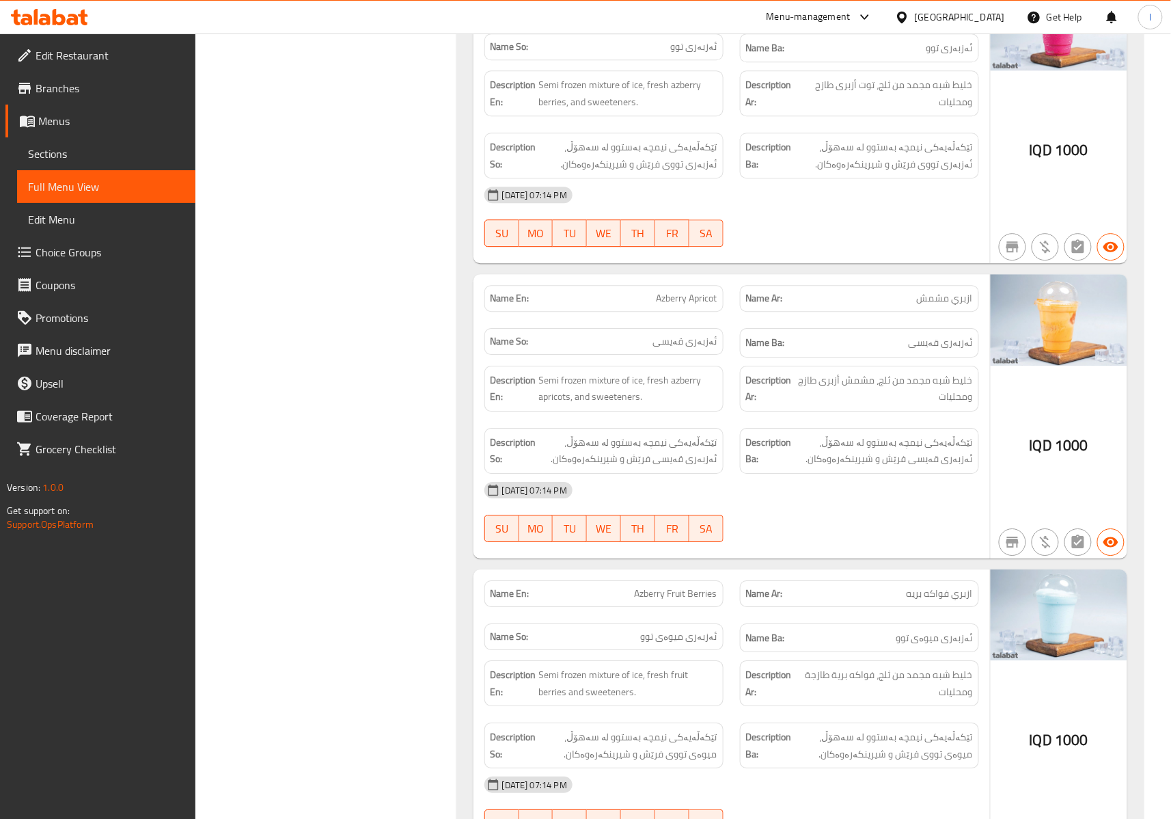
click at [816, 529] on div "12-10-2025 07:14 PM SU MO TU WE TH FR SA" at bounding box center [731, 512] width 511 height 77
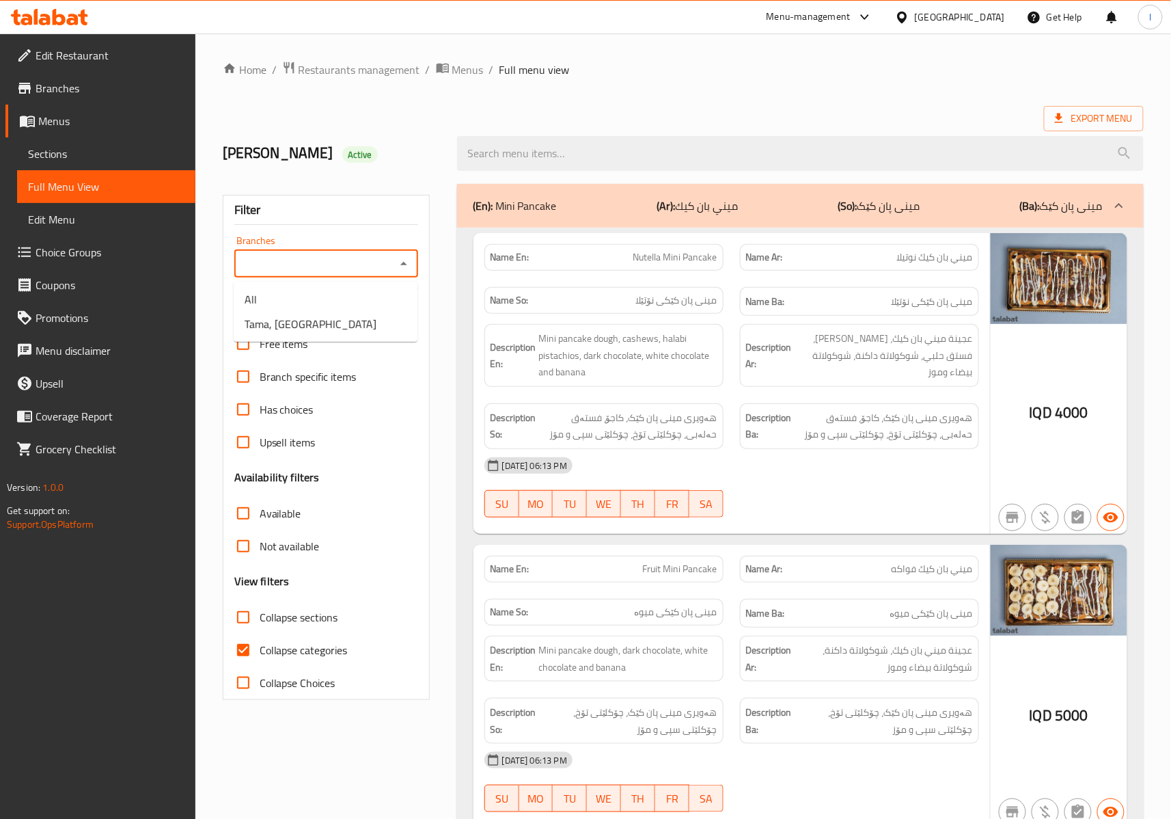
click at [337, 268] on input "Branches" at bounding box center [315, 263] width 153 height 19
click at [305, 329] on span "Tama, [GEOGRAPHIC_DATA]" at bounding box center [311, 324] width 132 height 16
type input "Tama, [GEOGRAPHIC_DATA]"
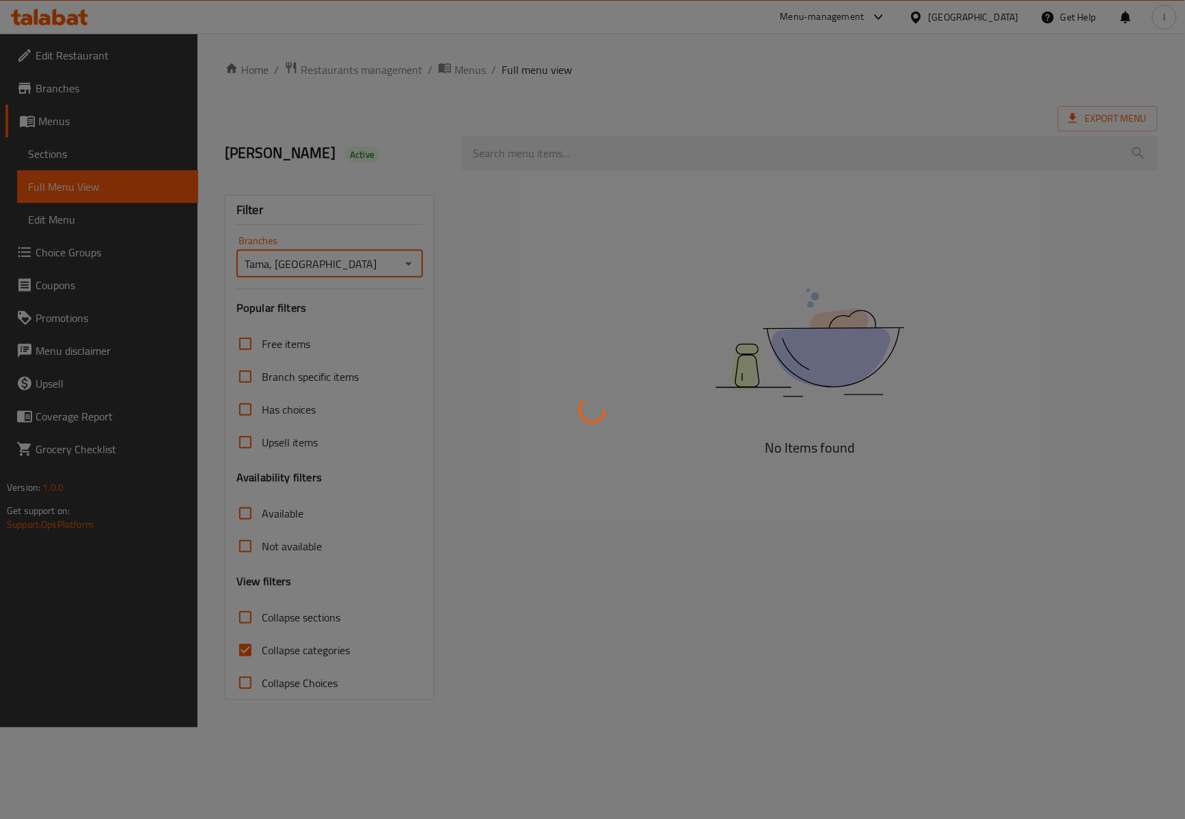
click at [277, 645] on div at bounding box center [592, 409] width 1185 height 819
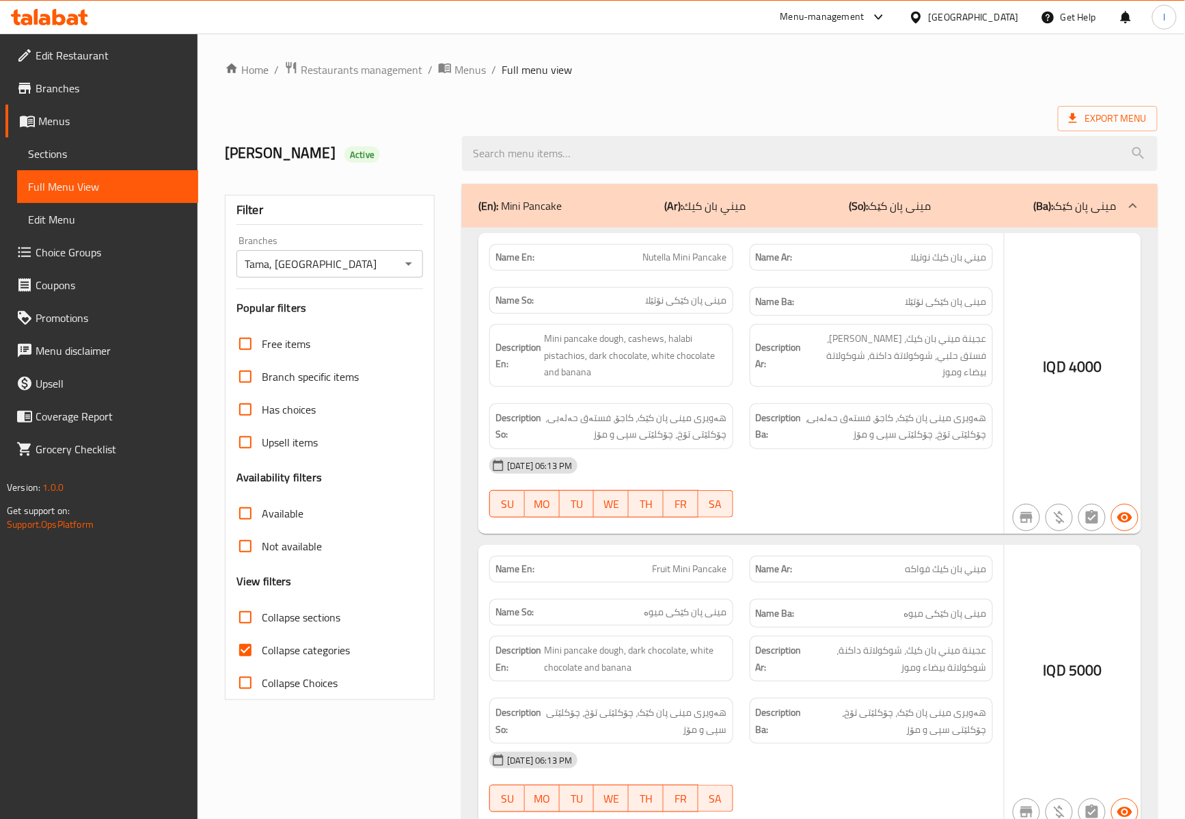
click at [228, 652] on div at bounding box center [592, 409] width 1185 height 819
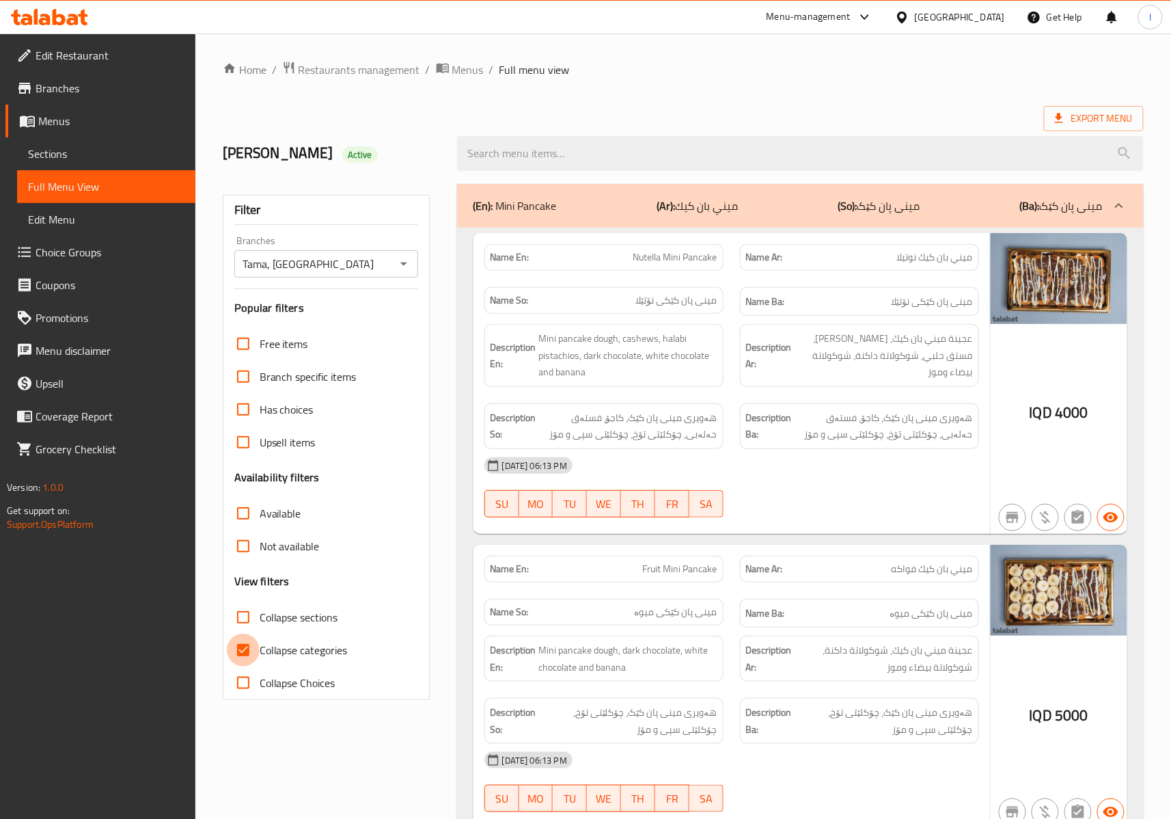
click at [242, 652] on input "Collapse categories" at bounding box center [243, 650] width 33 height 33
checkbox input "false"
click at [271, 602] on label "Collapse sections" at bounding box center [282, 617] width 111 height 33
click at [260, 602] on input "Collapse sections" at bounding box center [243, 617] width 33 height 33
checkbox input "true"
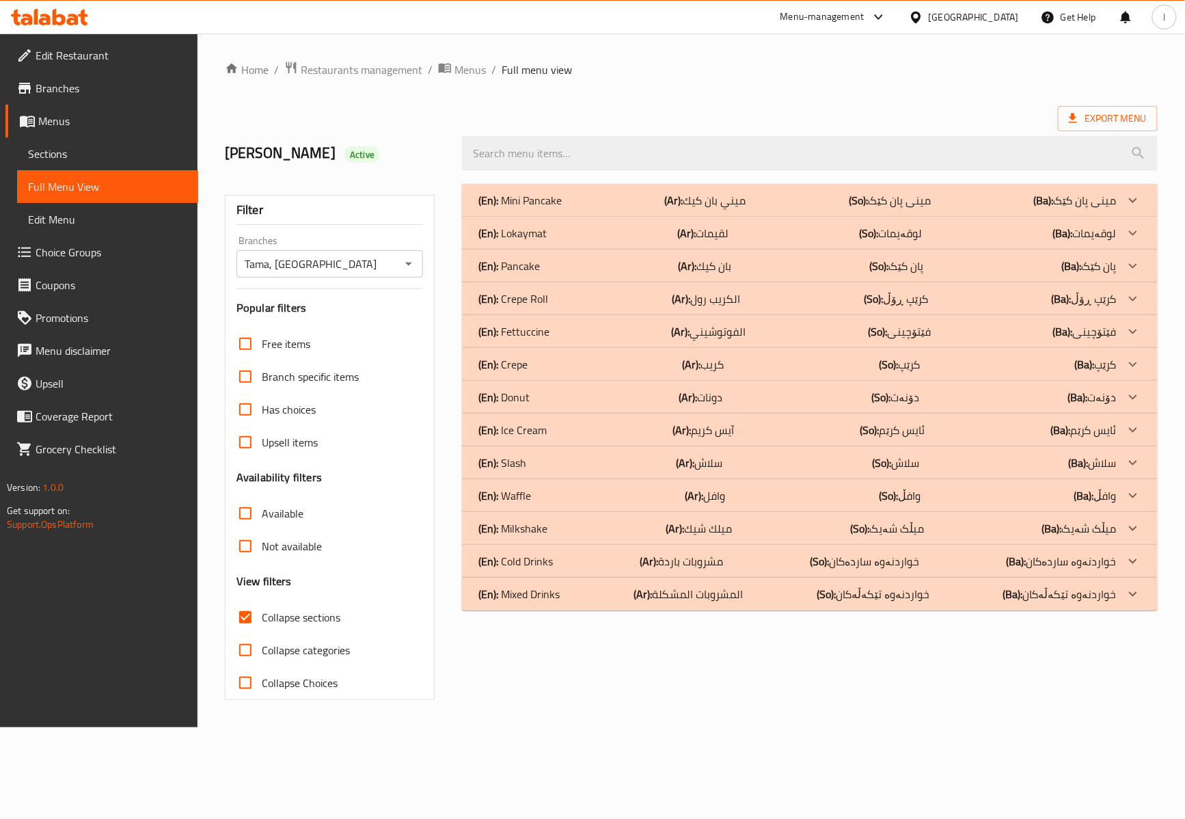
click at [733, 602] on p "(Ar): المشروبات المشكلة" at bounding box center [688, 594] width 109 height 16
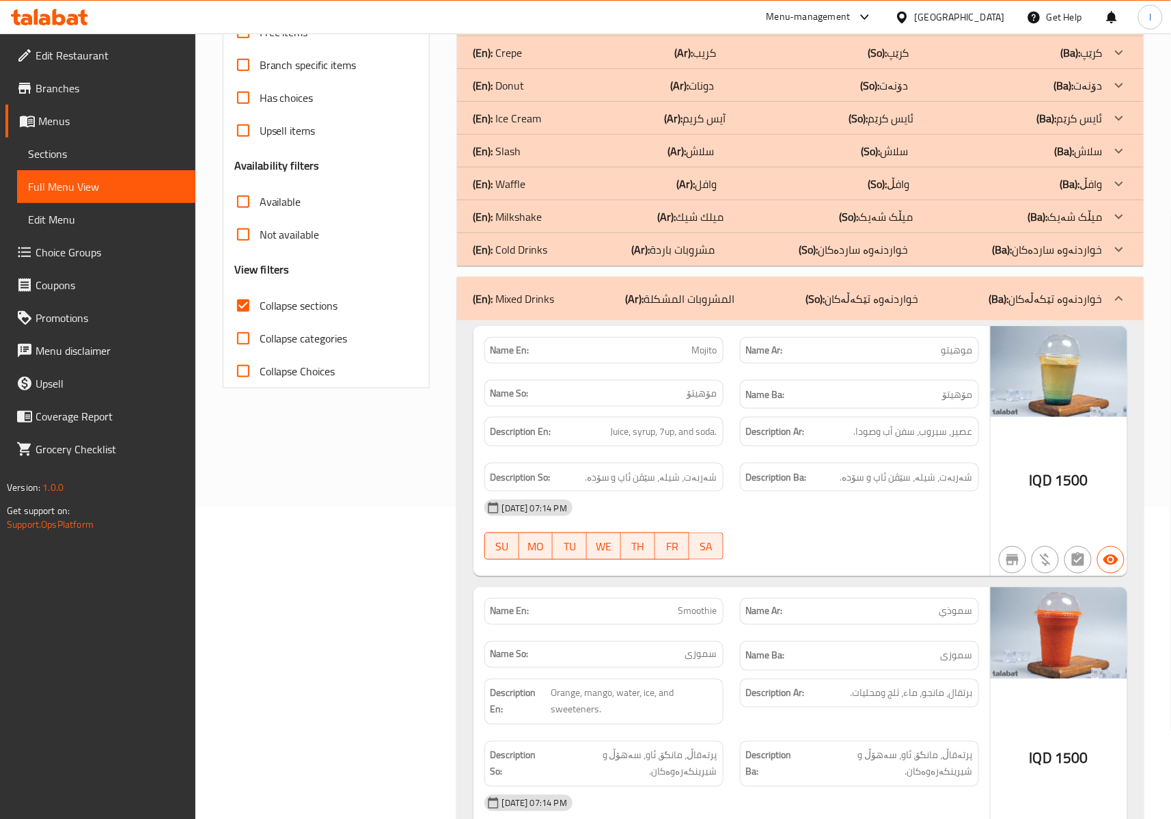
scroll to position [1412, 0]
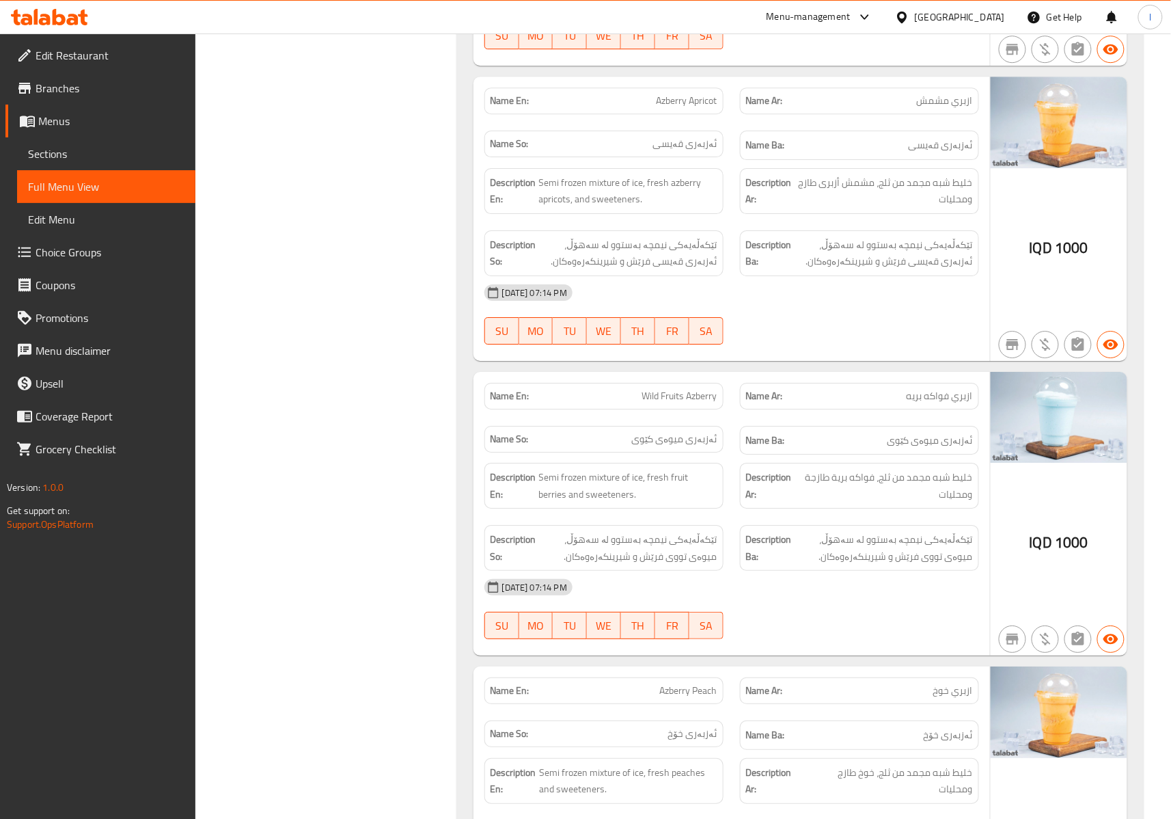
click at [436, 387] on div "Filter Branches Tama, [GEOGRAPHIC_DATA] Branches Popular filters Free items Bra…" at bounding box center [332, 629] width 234 height 3731
click at [96, 161] on span "Sections" at bounding box center [106, 154] width 156 height 16
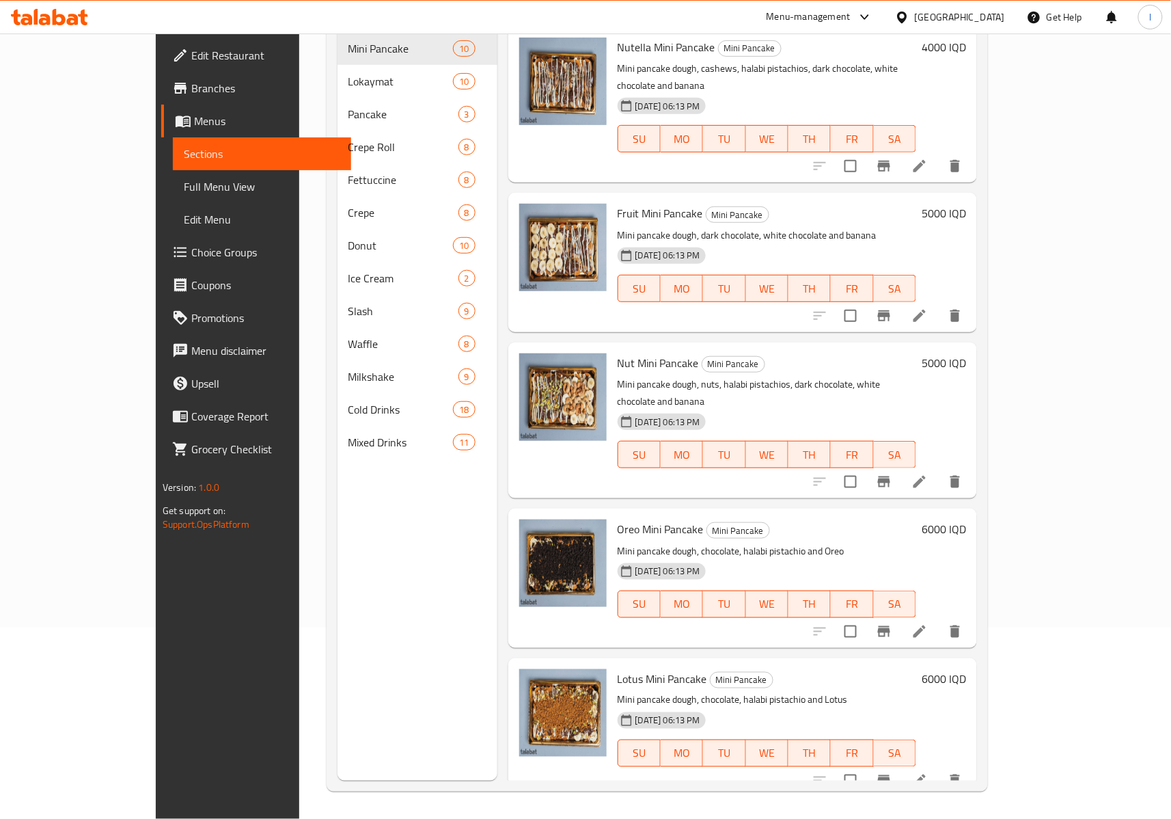
scroll to position [192, 0]
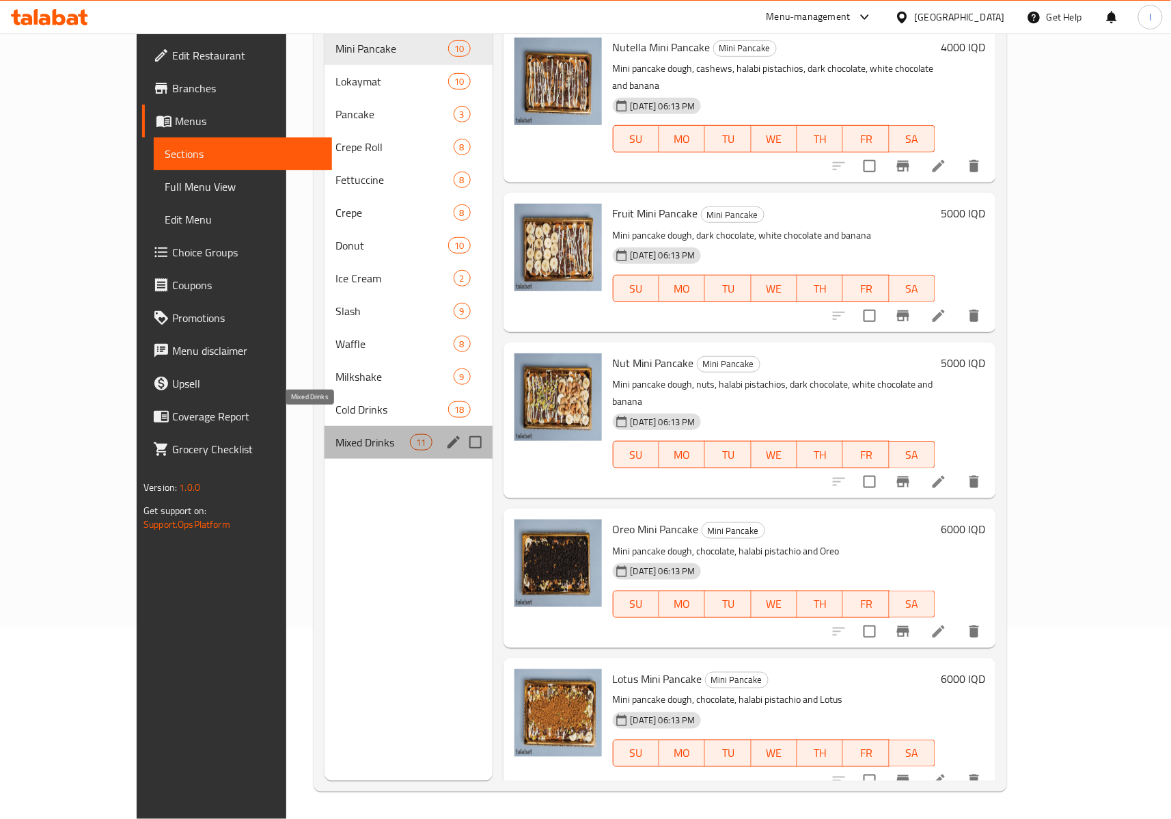
click at [336, 434] on span "Mixed Drinks" at bounding box center [373, 442] width 75 height 16
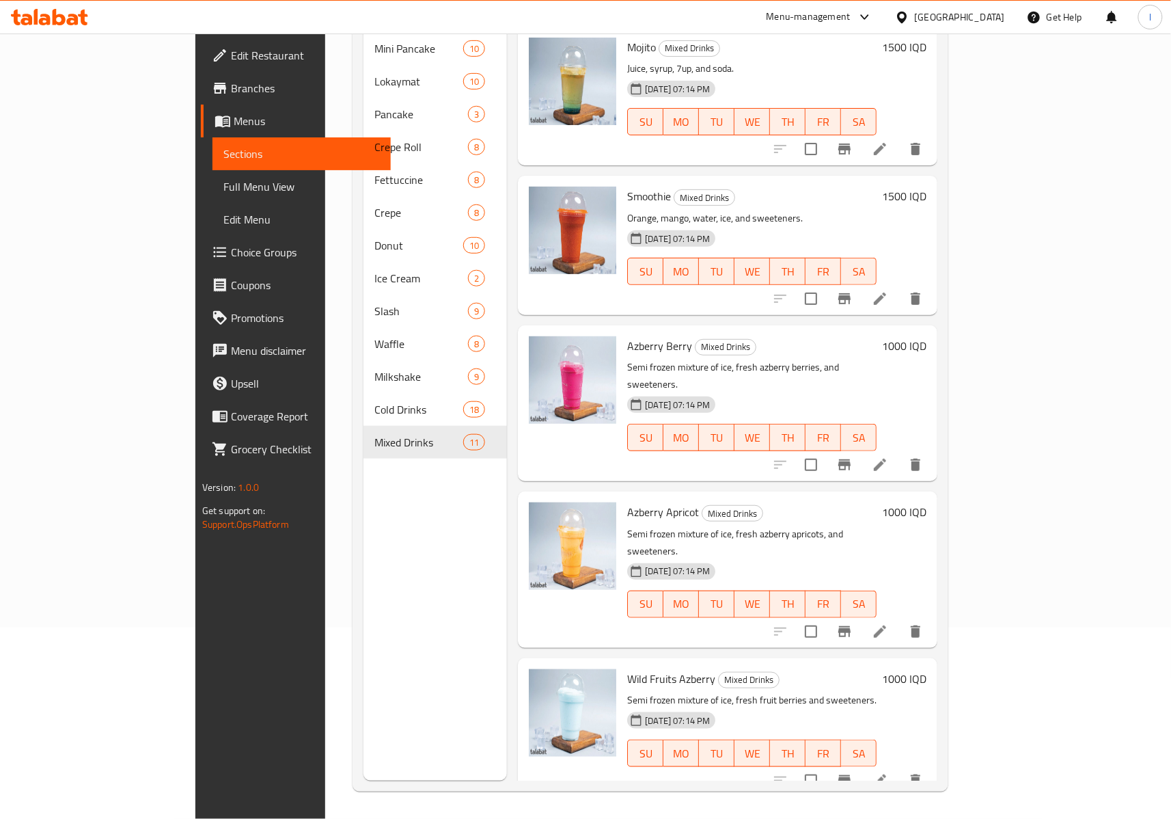
scroll to position [303, 0]
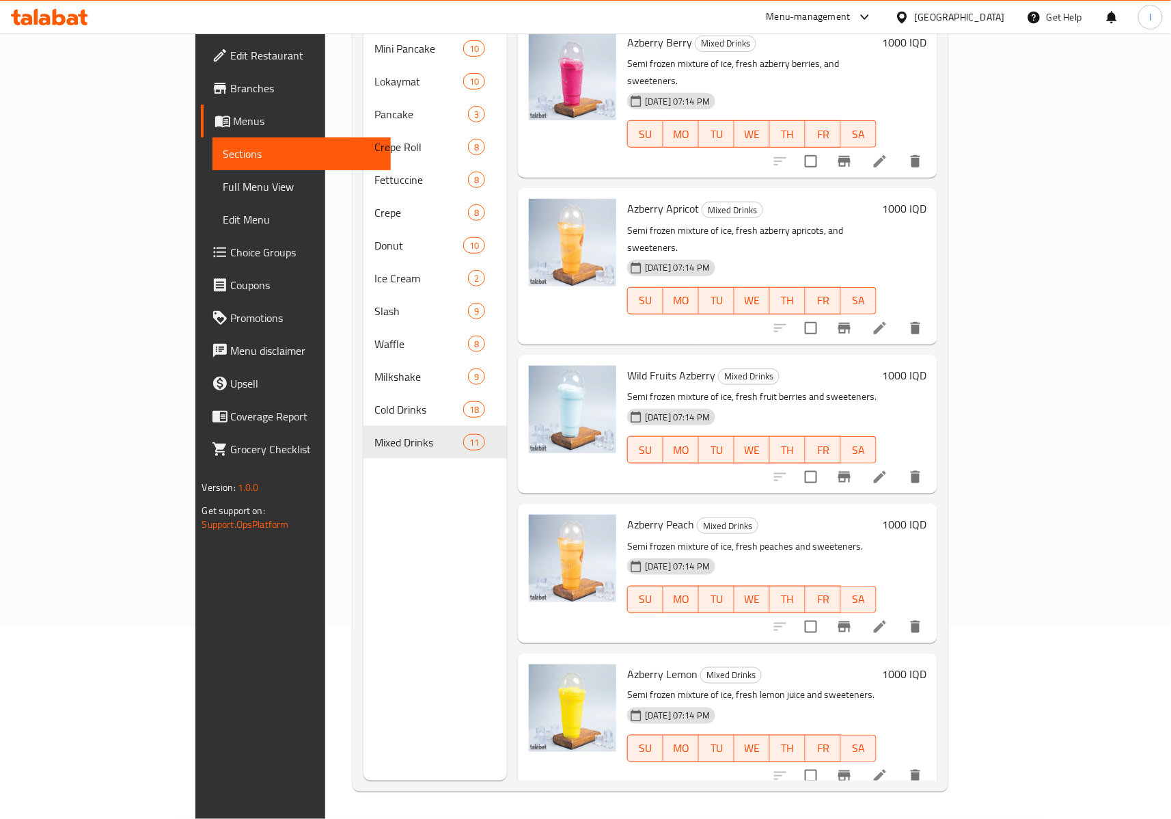
click at [886, 471] on icon at bounding box center [880, 477] width 12 height 12
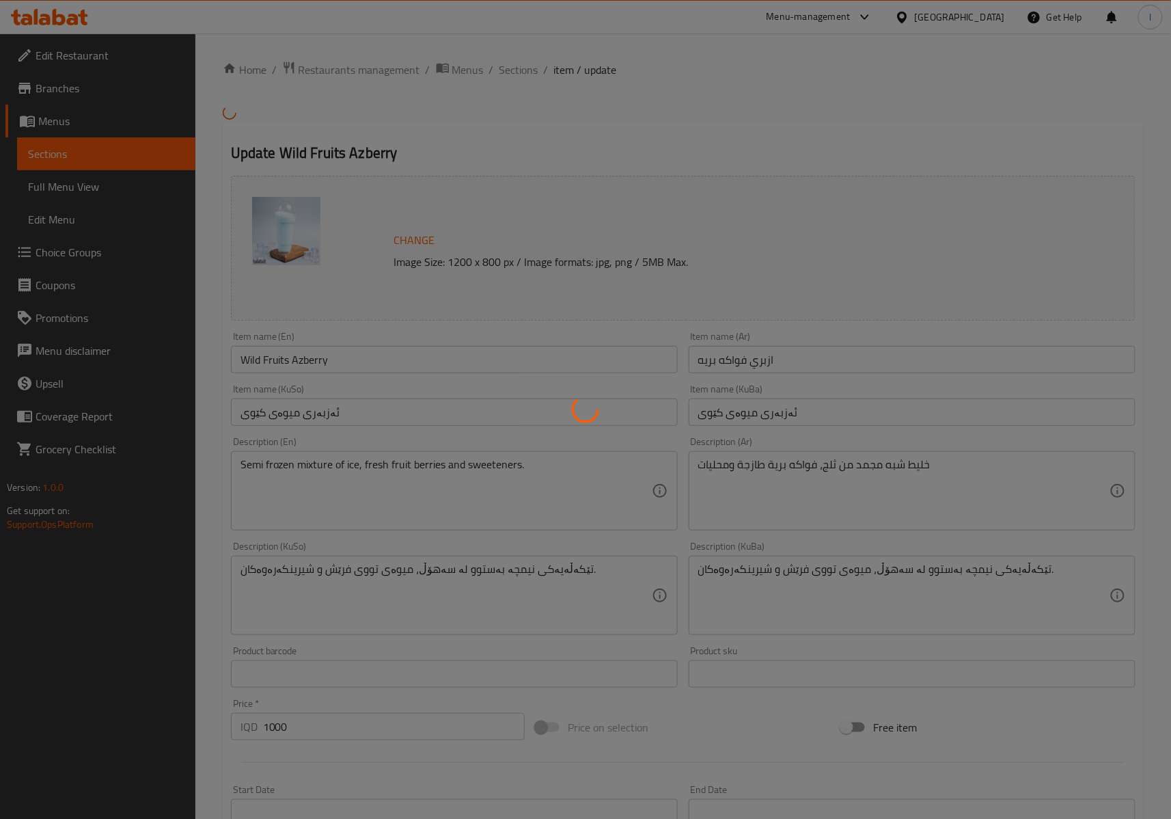
click at [627, 612] on div at bounding box center [585, 409] width 1171 height 819
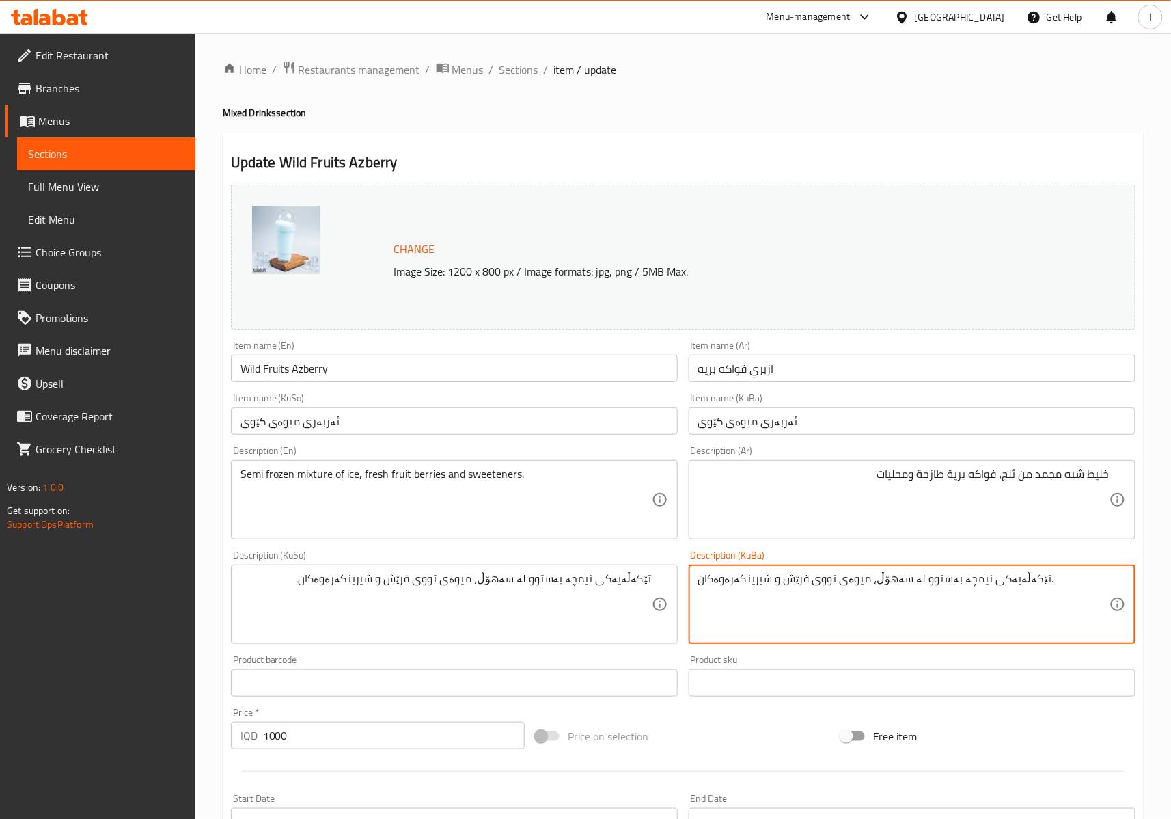
click at [802, 592] on textarea "تێکەڵەیەکی نیمچە بەستوو لە سەهۆڵ، میوەی تووی فرێش و شیرینکەرەوەکان." at bounding box center [903, 604] width 411 height 65
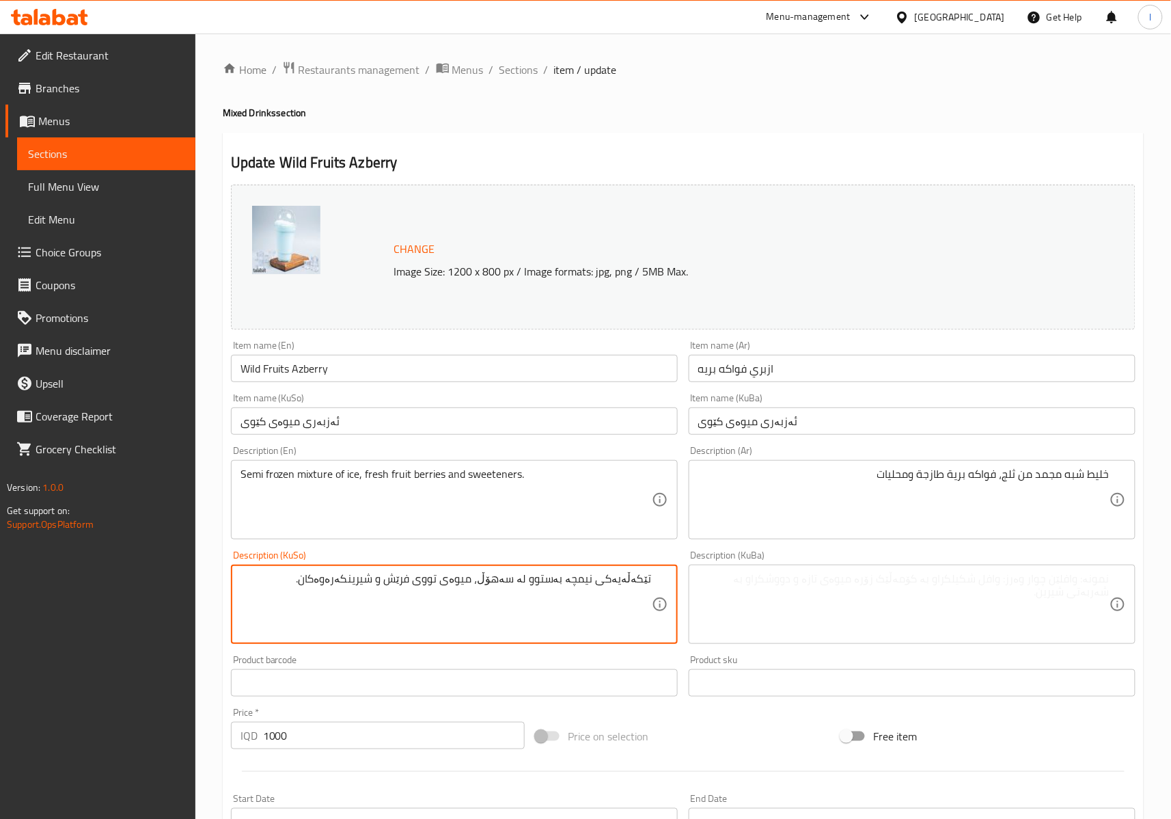
click at [298, 599] on textarea "تێکەڵەیەکی نیمچە بەستوو لە سەهۆڵ، میوەی تووی فرێش و شیرینکەرەوەکان." at bounding box center [446, 604] width 411 height 65
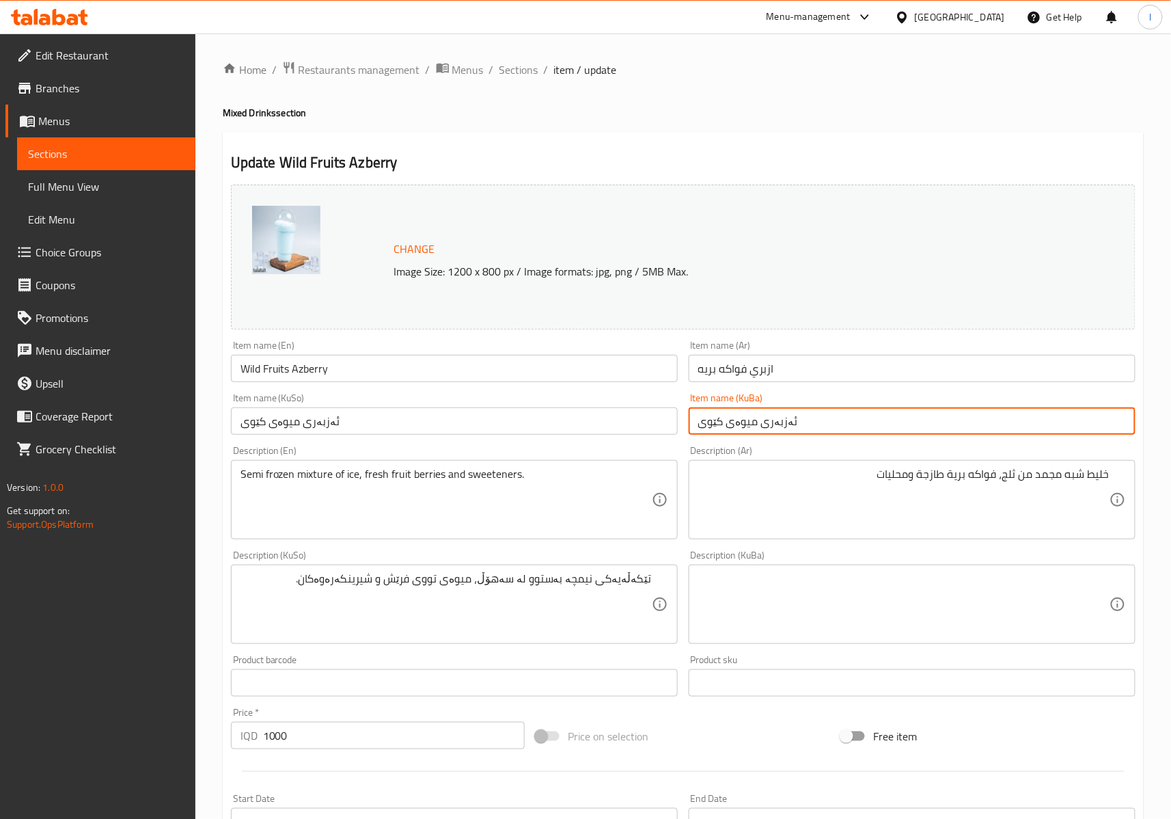
click at [698, 429] on input "ئەزبەری میوەی کێوی" at bounding box center [912, 420] width 447 height 27
click at [712, 424] on input "ئەزبەری میوەی کێوی" at bounding box center [912, 420] width 447 height 27
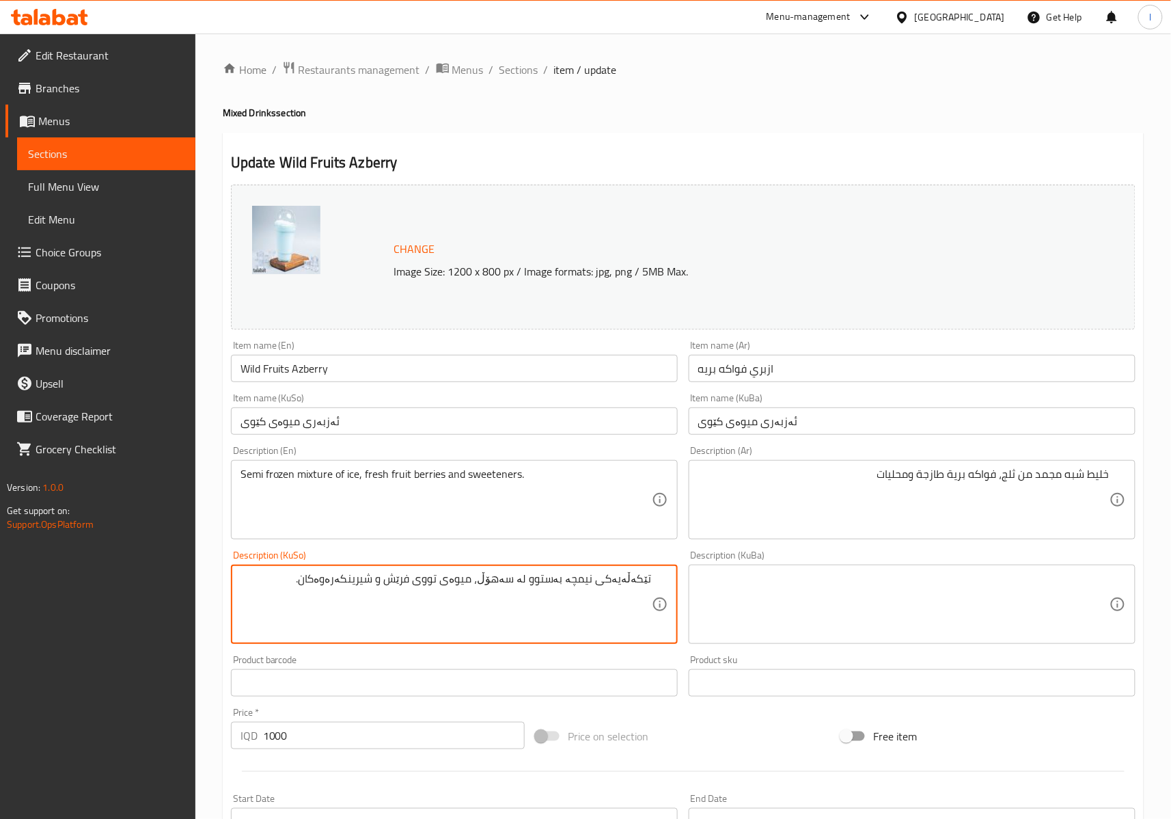
click at [444, 584] on textarea "تێکەڵەیەکی نیمچە بەستوو لە سەهۆڵ، میوەی تووی فرێش و شیرینکەرەوەکان." at bounding box center [446, 604] width 411 height 65
paste textarea "کێوی"
type textarea "تێکەڵەیەکی نیمچە بەستوو لە سەهۆڵ، میوەی کێوی فرێش و شیرینکەرەوەکان."
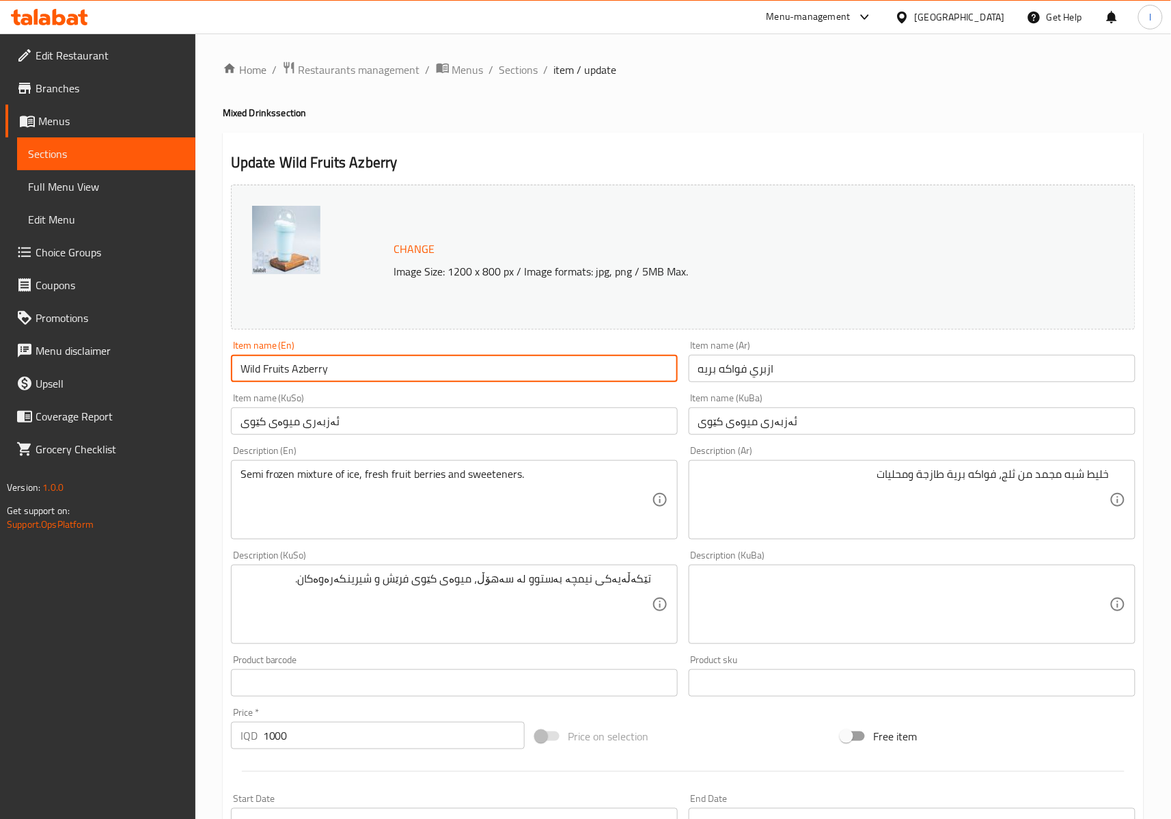
click at [254, 372] on input "Wild Fruits Azberry" at bounding box center [454, 368] width 447 height 27
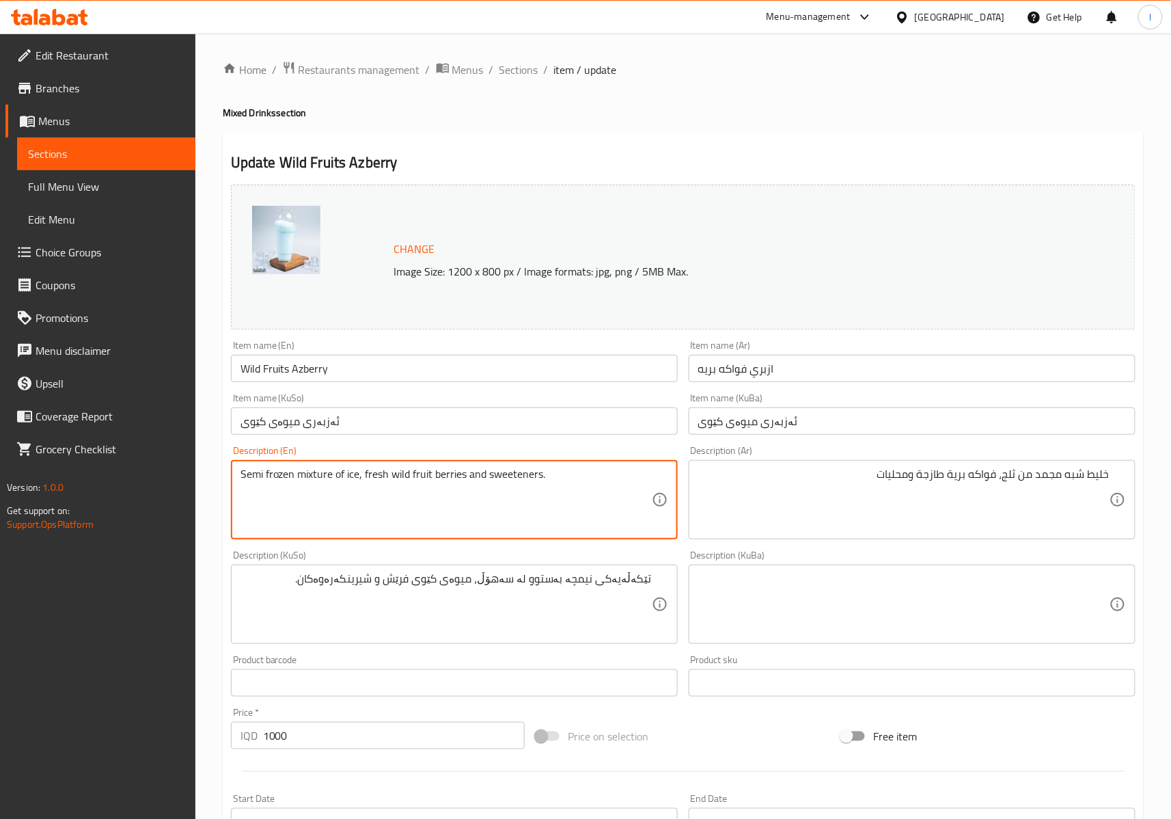
click at [451, 476] on textarea "Semi frozen mixture of ice, fresh wild fruit berries and sweeteners." at bounding box center [446, 499] width 411 height 65
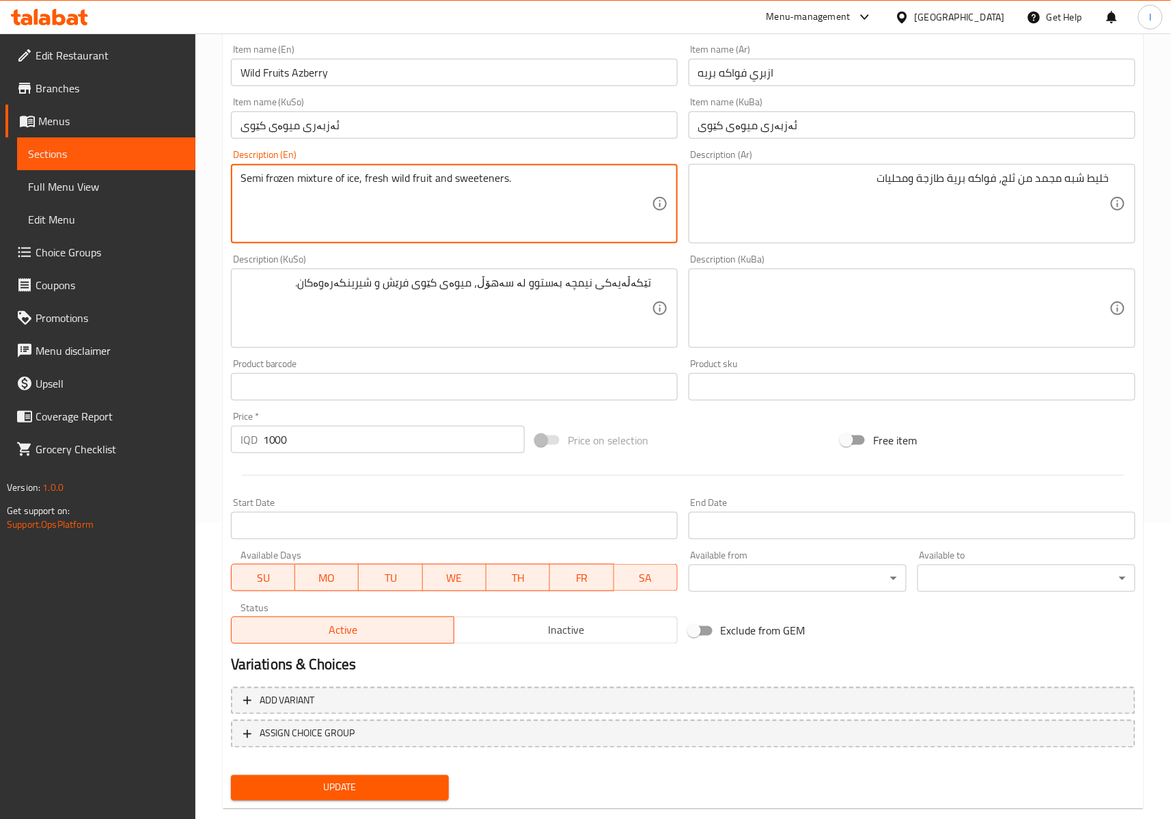
scroll to position [323, 0]
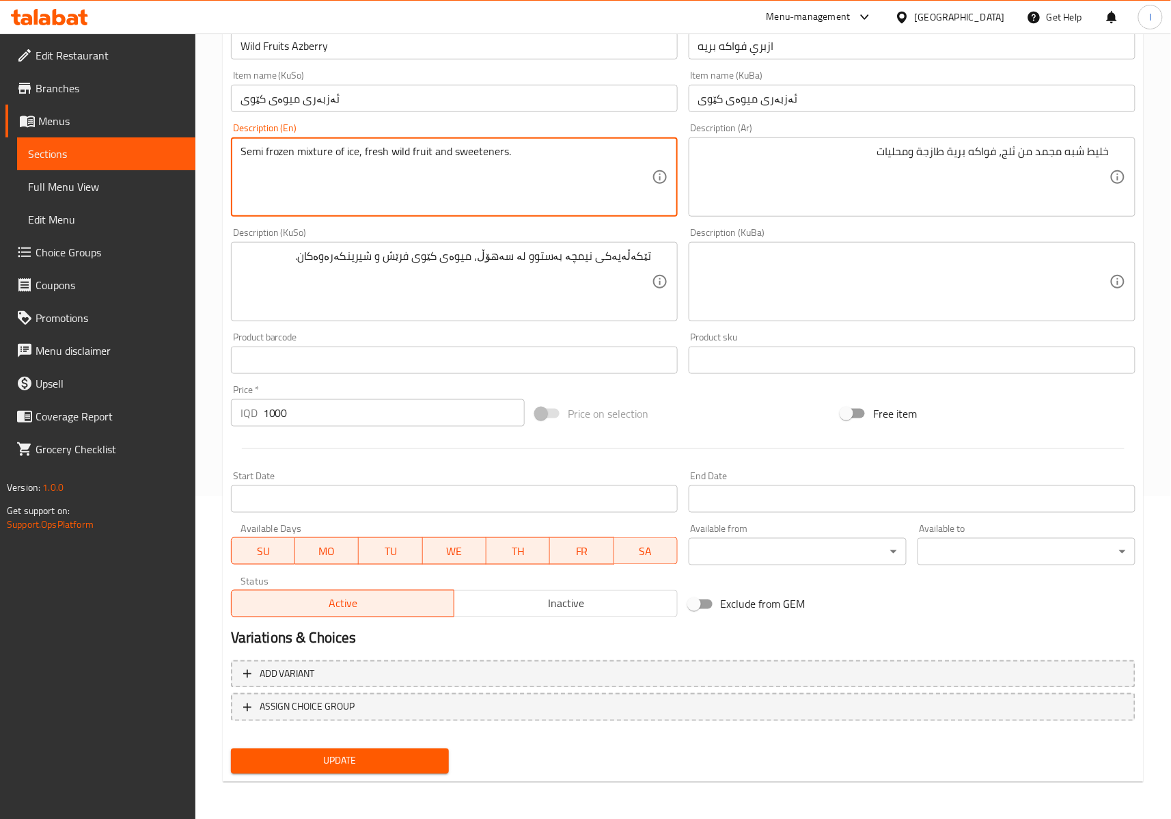
type textarea "Semi frozen mixture of ice, fresh wild fruit and sweeteners."
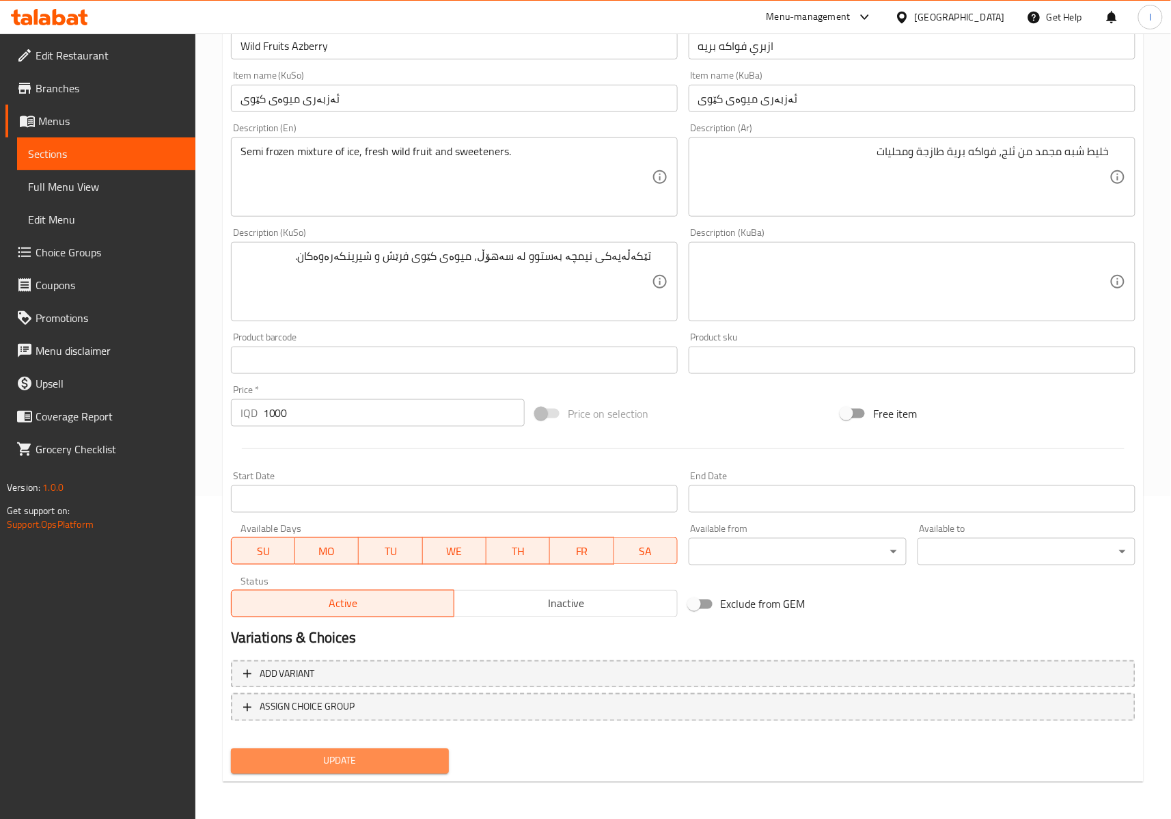
click at [372, 754] on span "Update" at bounding box center [340, 760] width 196 height 17
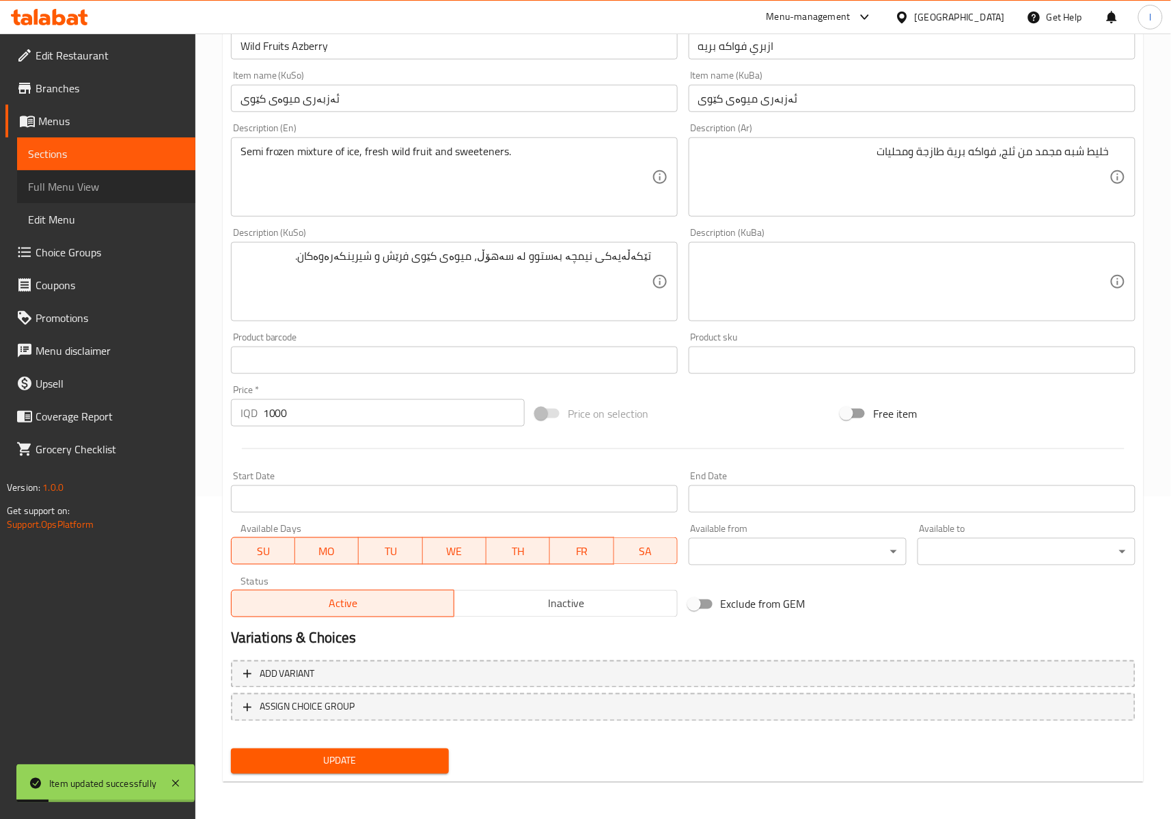
click at [105, 173] on link "Full Menu View" at bounding box center [106, 186] width 178 height 33
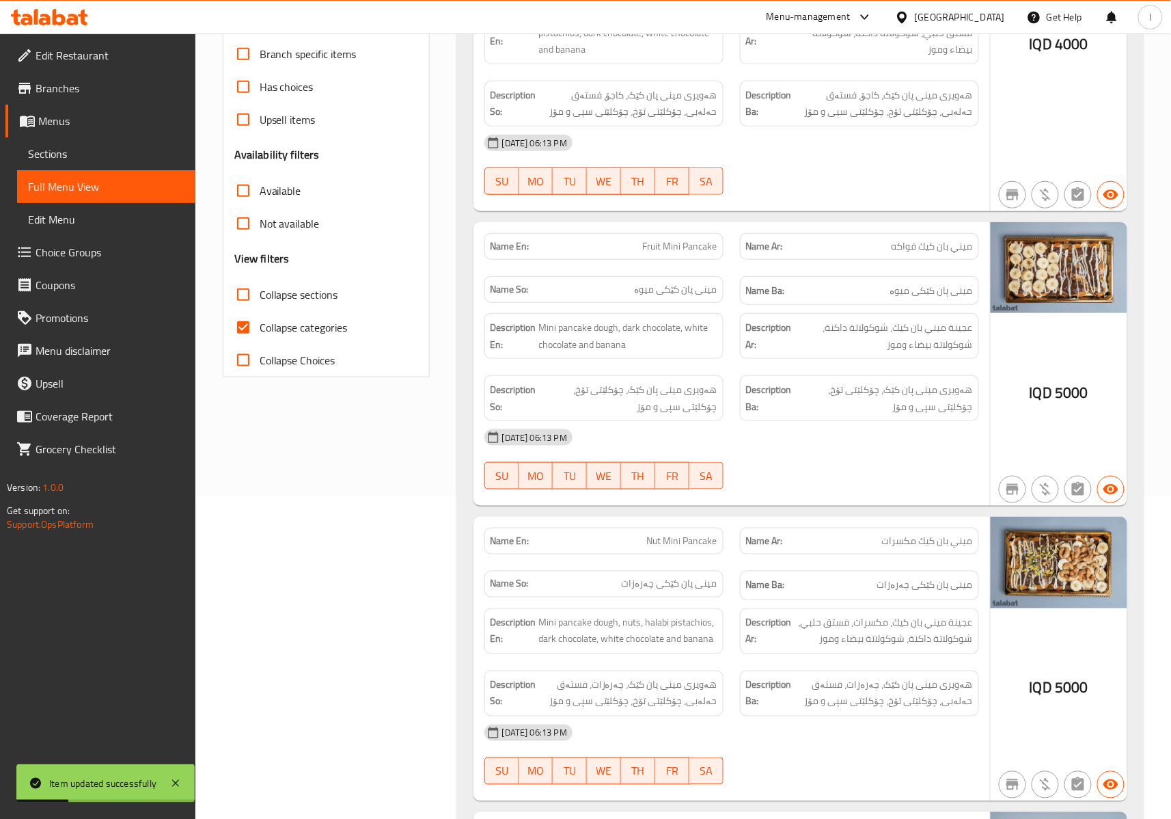
click at [277, 334] on span "Collapse categories" at bounding box center [304, 327] width 88 height 16
click at [260, 334] on input "Collapse categories" at bounding box center [243, 327] width 33 height 33
checkbox input "false"
click at [301, 297] on span "Collapse sections" at bounding box center [299, 294] width 79 height 16
click at [260, 297] on input "Collapse sections" at bounding box center [243, 294] width 33 height 33
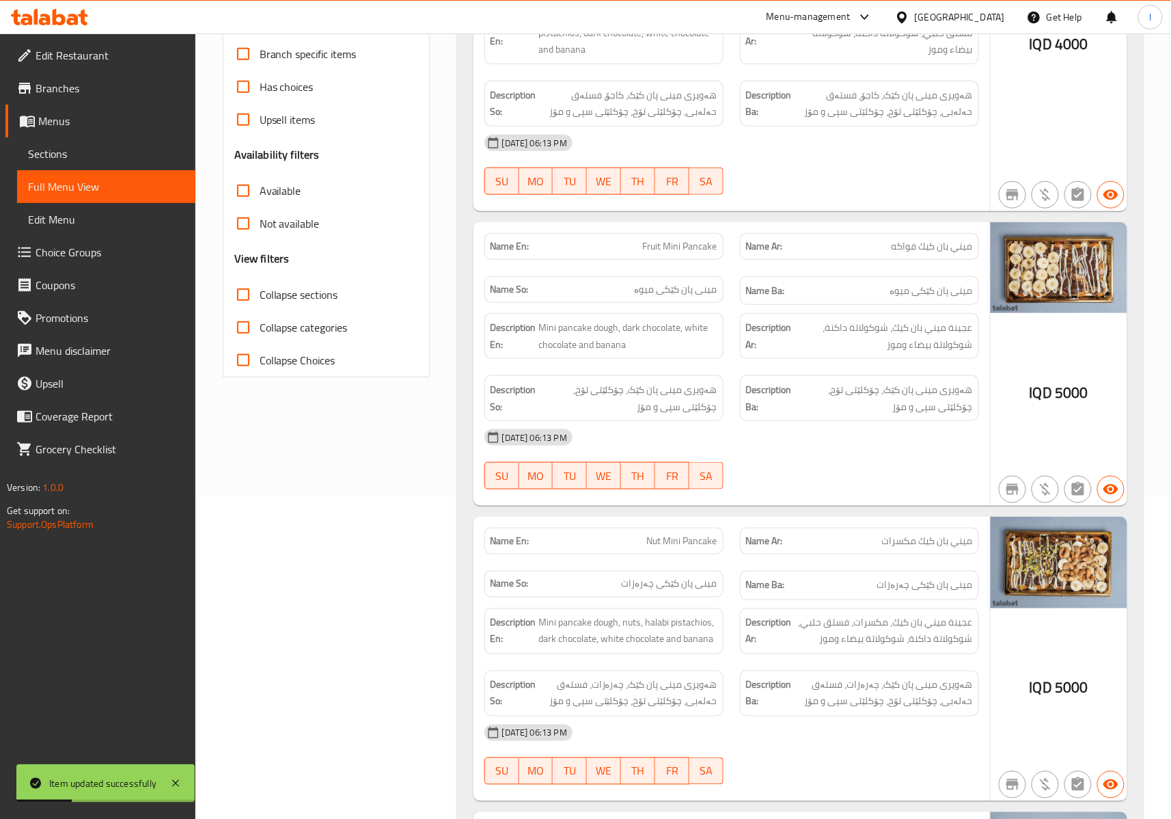
checkbox input "true"
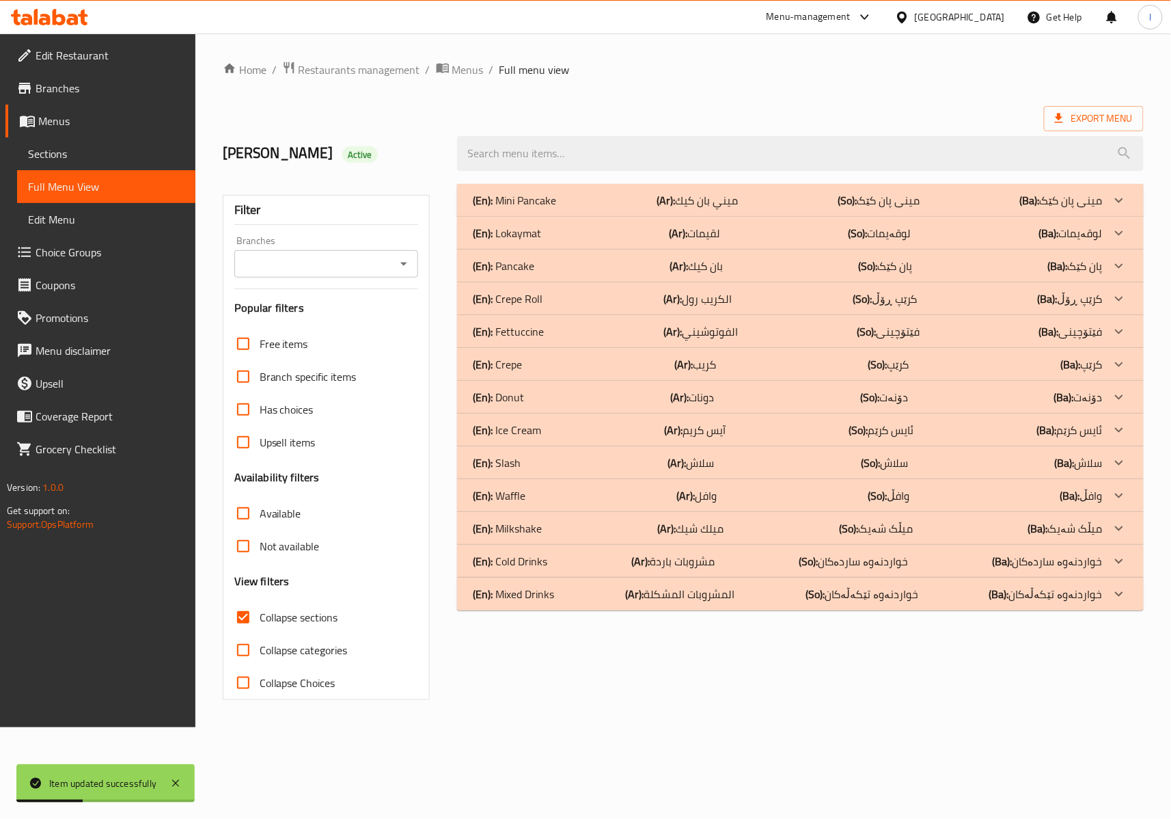
click at [353, 256] on input "Branches" at bounding box center [315, 263] width 153 height 19
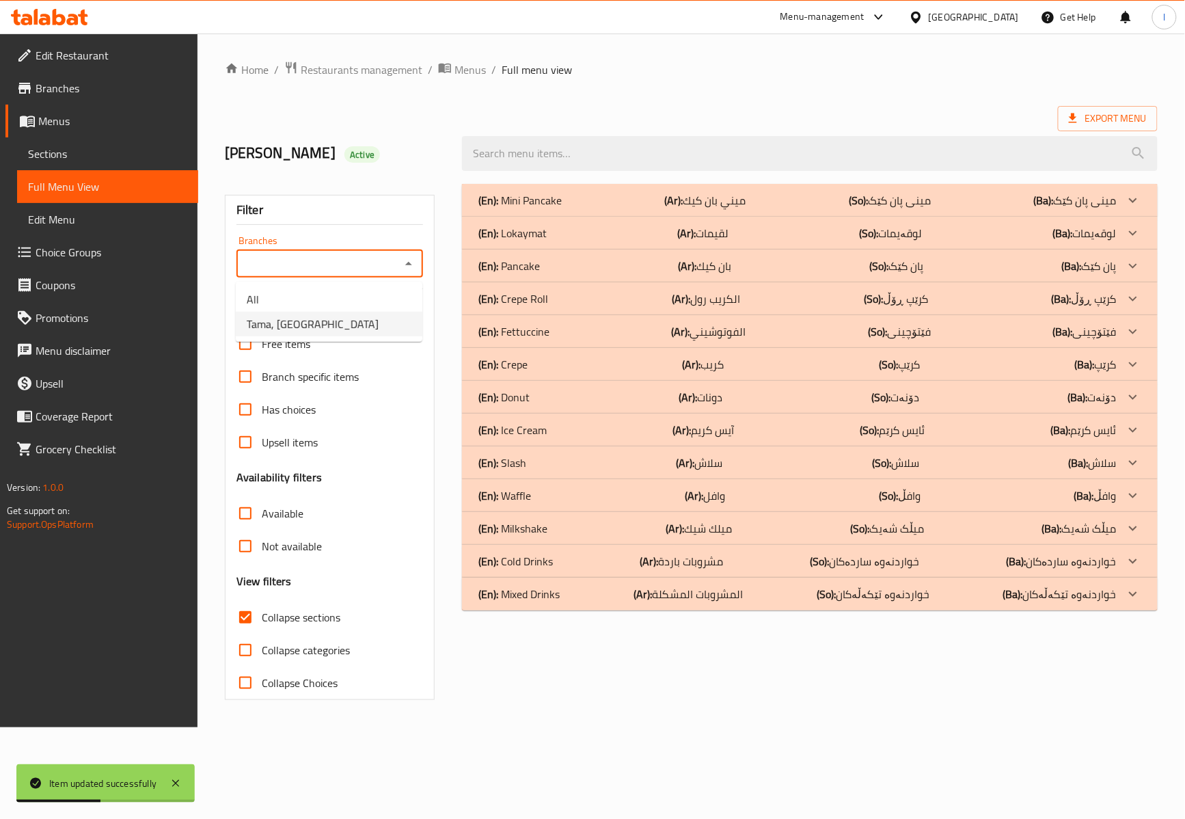
click at [346, 323] on li "Tama, [GEOGRAPHIC_DATA]" at bounding box center [329, 324] width 187 height 25
type input "Tama, [GEOGRAPHIC_DATA]"
click at [514, 596] on p "(En): Mixed Drinks" at bounding box center [518, 594] width 81 height 16
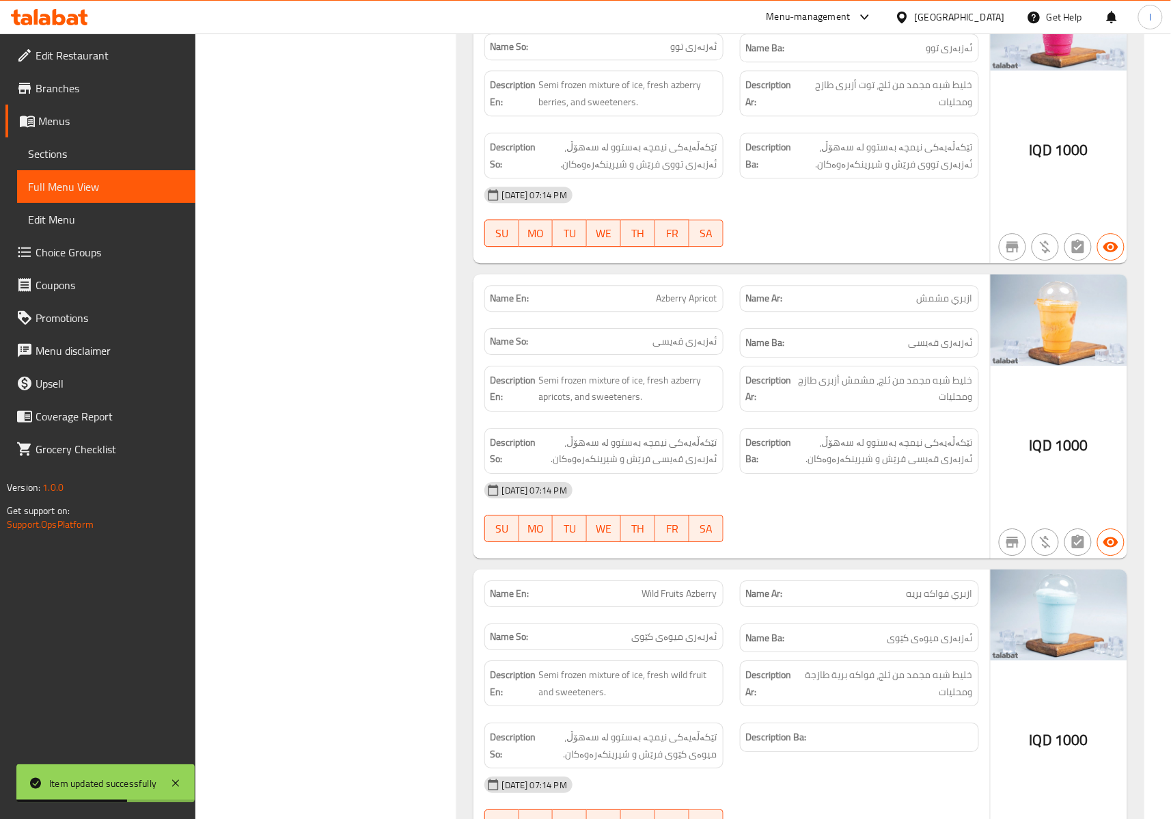
scroll to position [1519, 0]
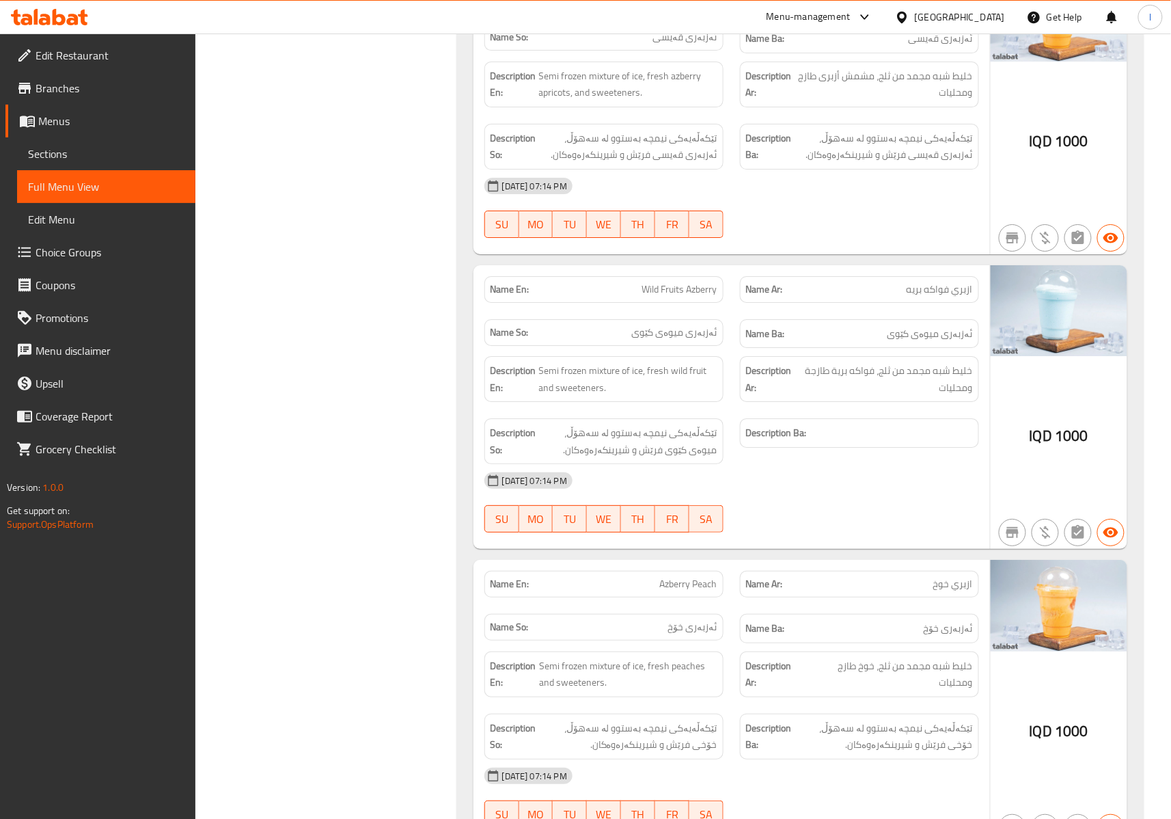
click at [690, 410] on div "Description En: Semi frozen mixture of ice, fresh wild fruit and sweeteners." at bounding box center [604, 379] width 256 height 62
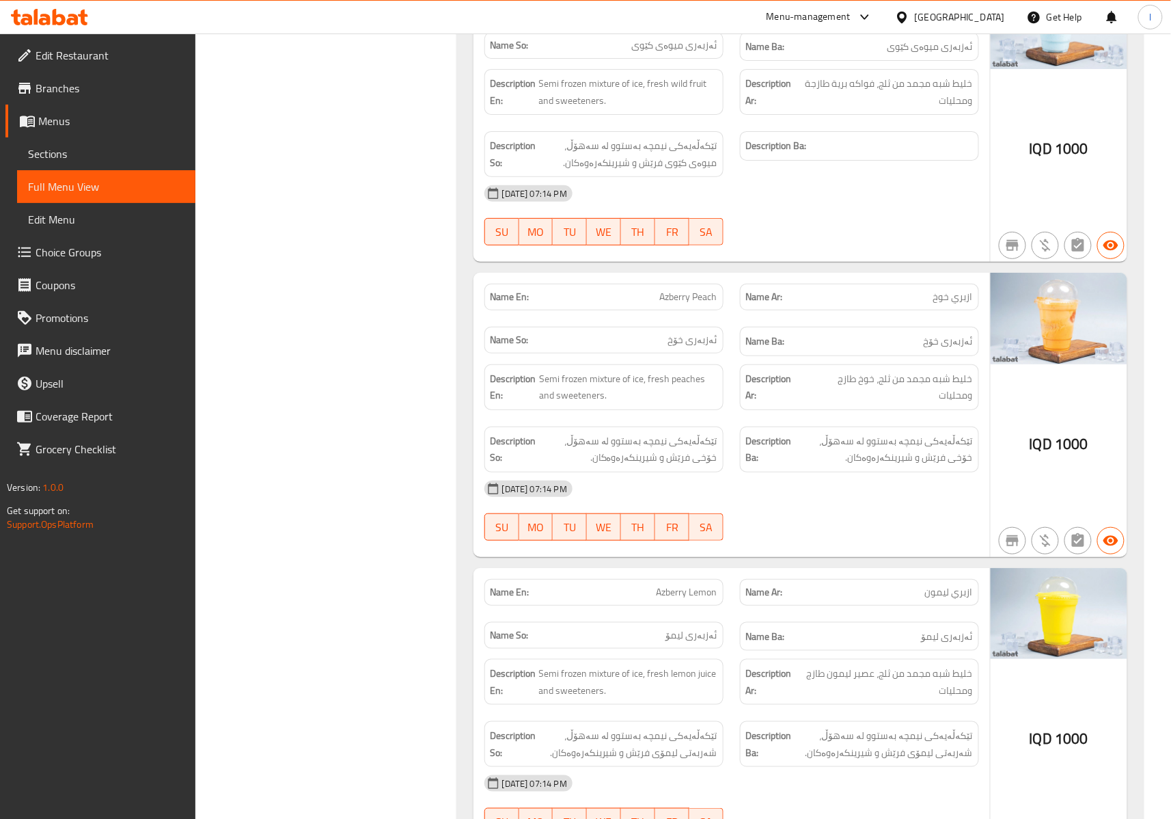
scroll to position [1822, 0]
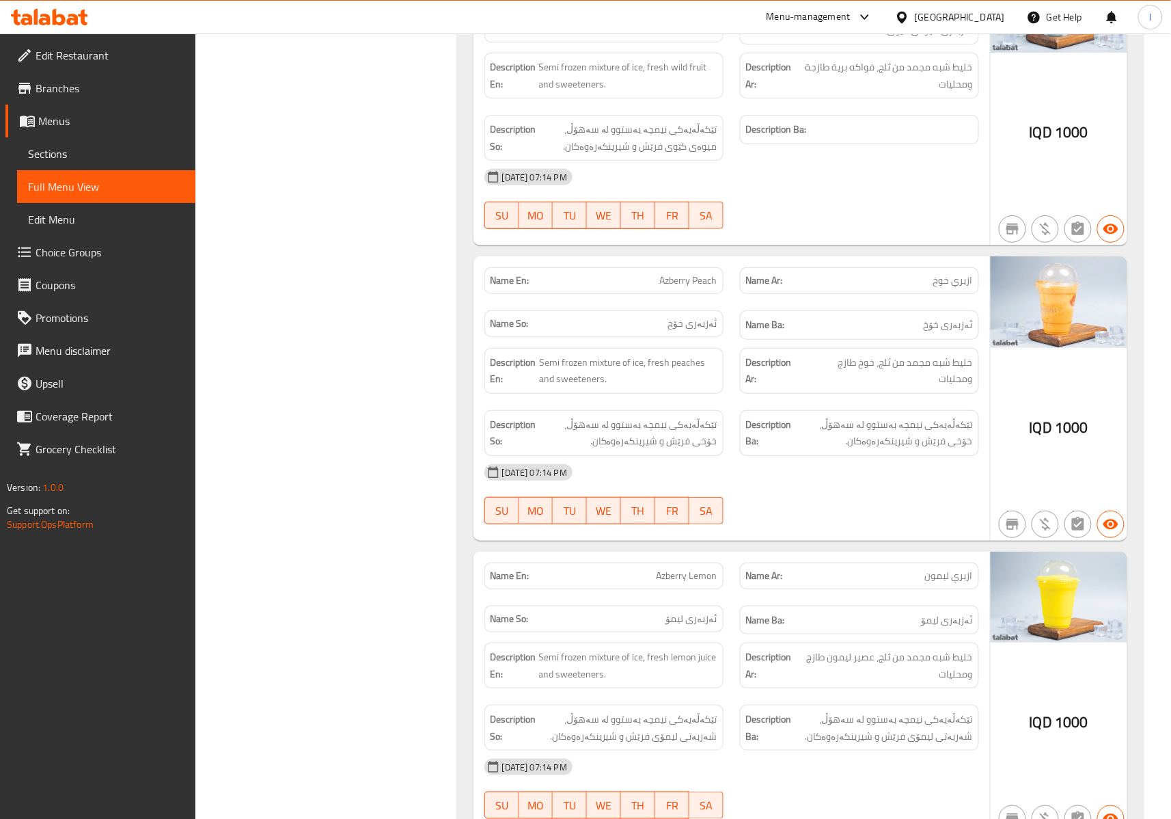
click at [394, 285] on div "Filter Branches Tama, [GEOGRAPHIC_DATA] Branches Popular filters Free items Bra…" at bounding box center [332, 219] width 234 height 3731
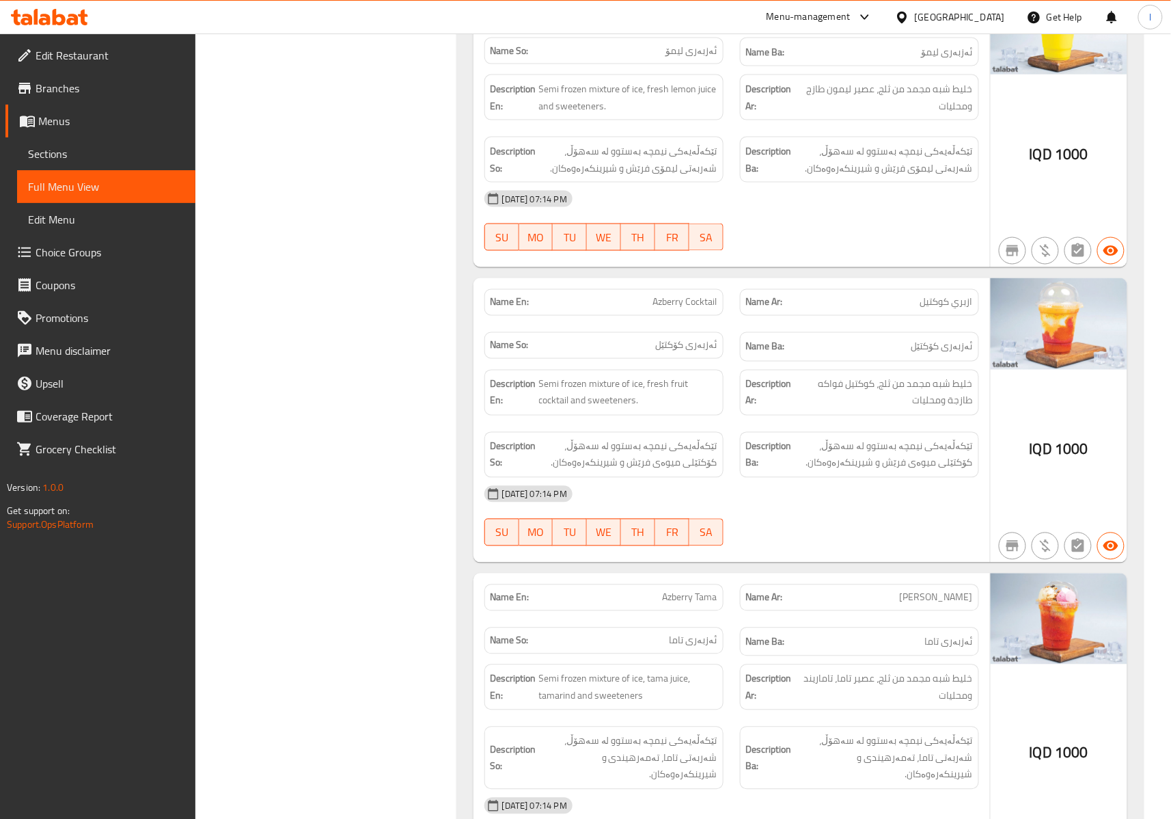
scroll to position [2430, 0]
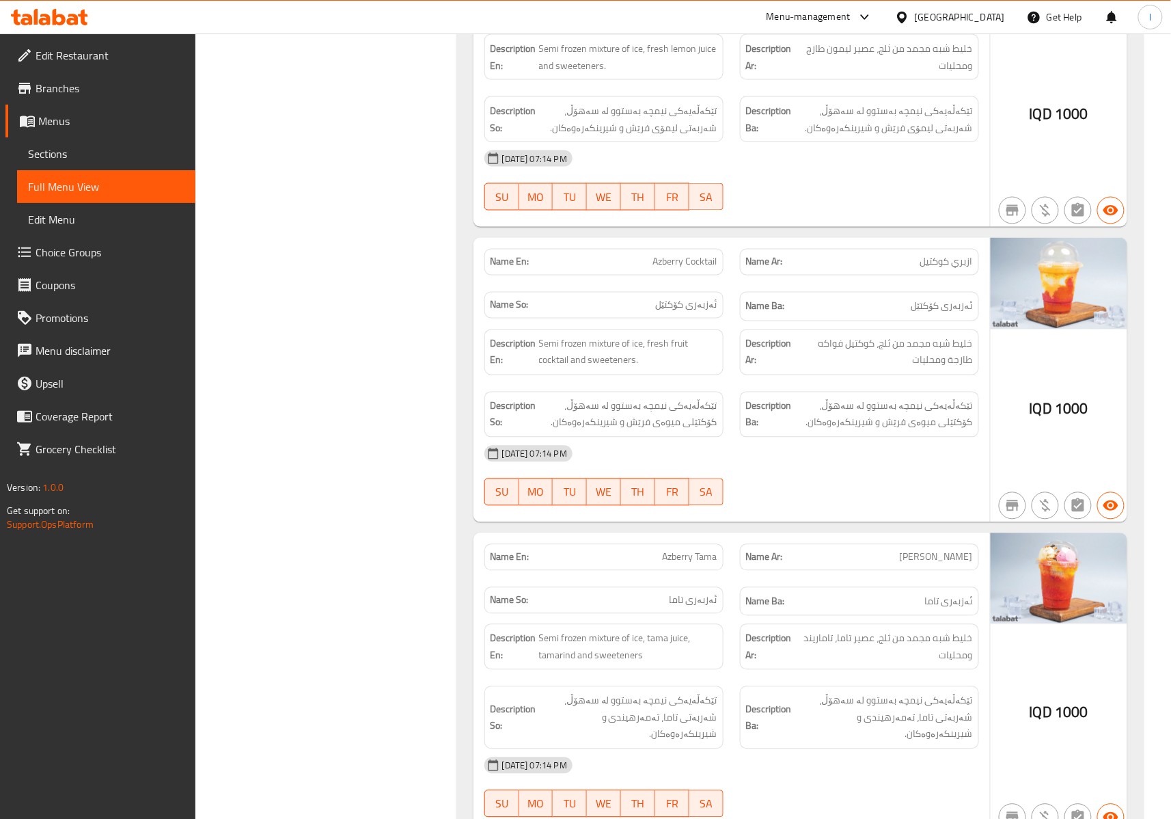
click at [662, 454] on div "[DATE] 07:14 PM" at bounding box center [731, 453] width 511 height 33
click at [807, 470] on div "[DATE] 07:14 PM" at bounding box center [731, 453] width 511 height 33
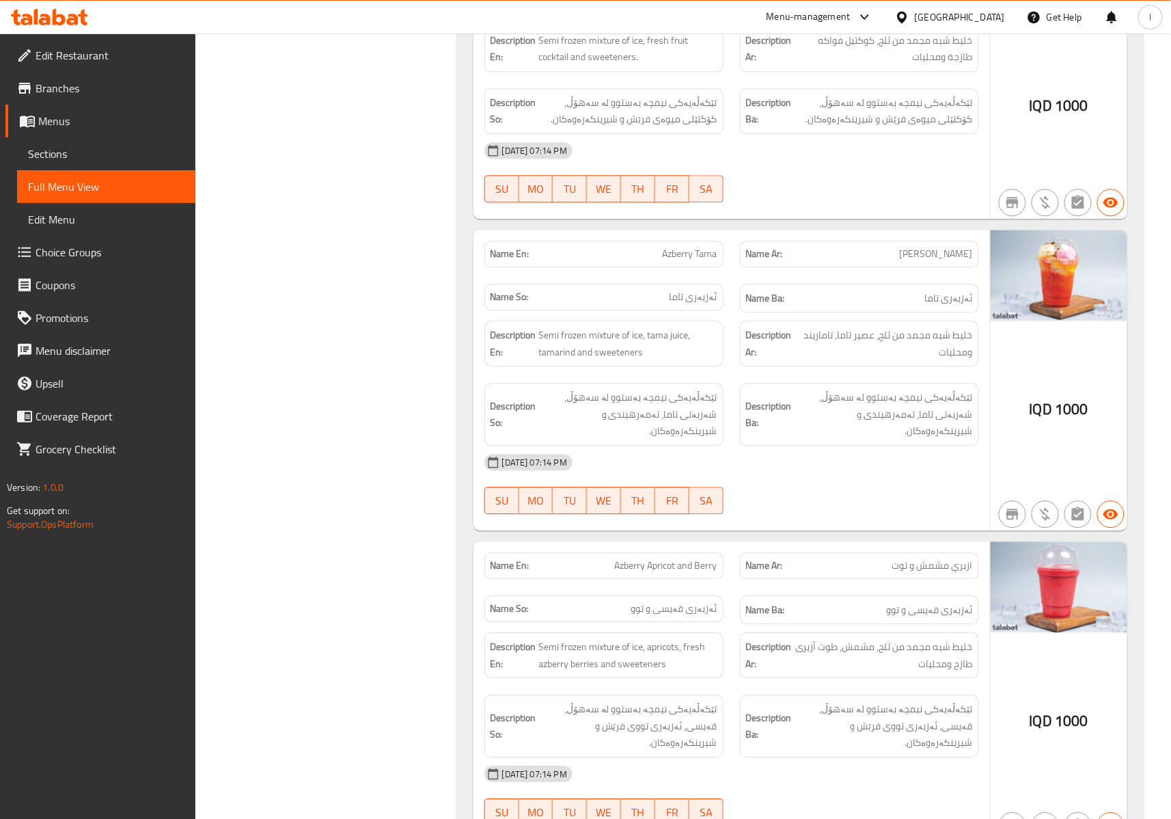
click at [670, 446] on div "[DATE] 07:14 PM" at bounding box center [731, 462] width 511 height 33
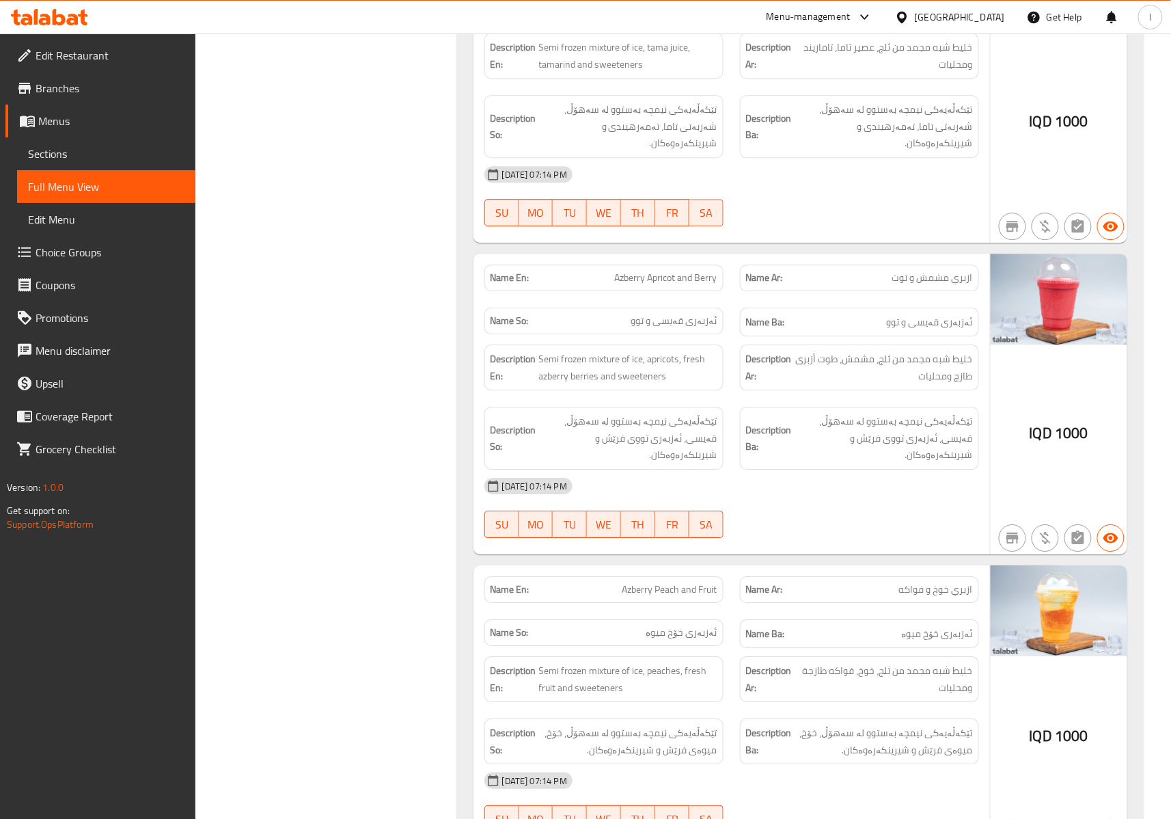
scroll to position [3037, 0]
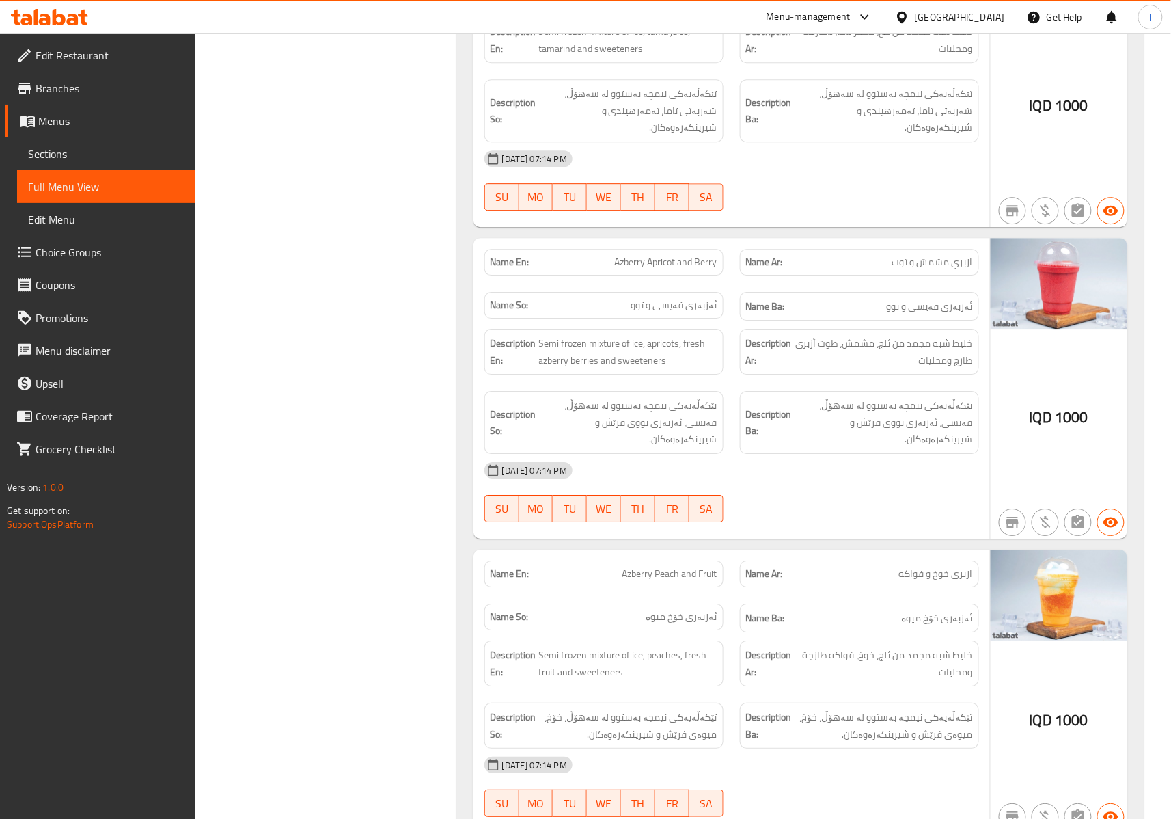
click at [704, 269] on span "Azberry Apricot and Berry" at bounding box center [666, 262] width 103 height 14
copy span "Berry"
click at [479, 405] on div "Description So: تێکەڵەیەکی نیمچە بەستوو لە سەهۆڵ، قەیسی، ئەزبەری تووی فرێش و شی…" at bounding box center [604, 422] width 256 height 79
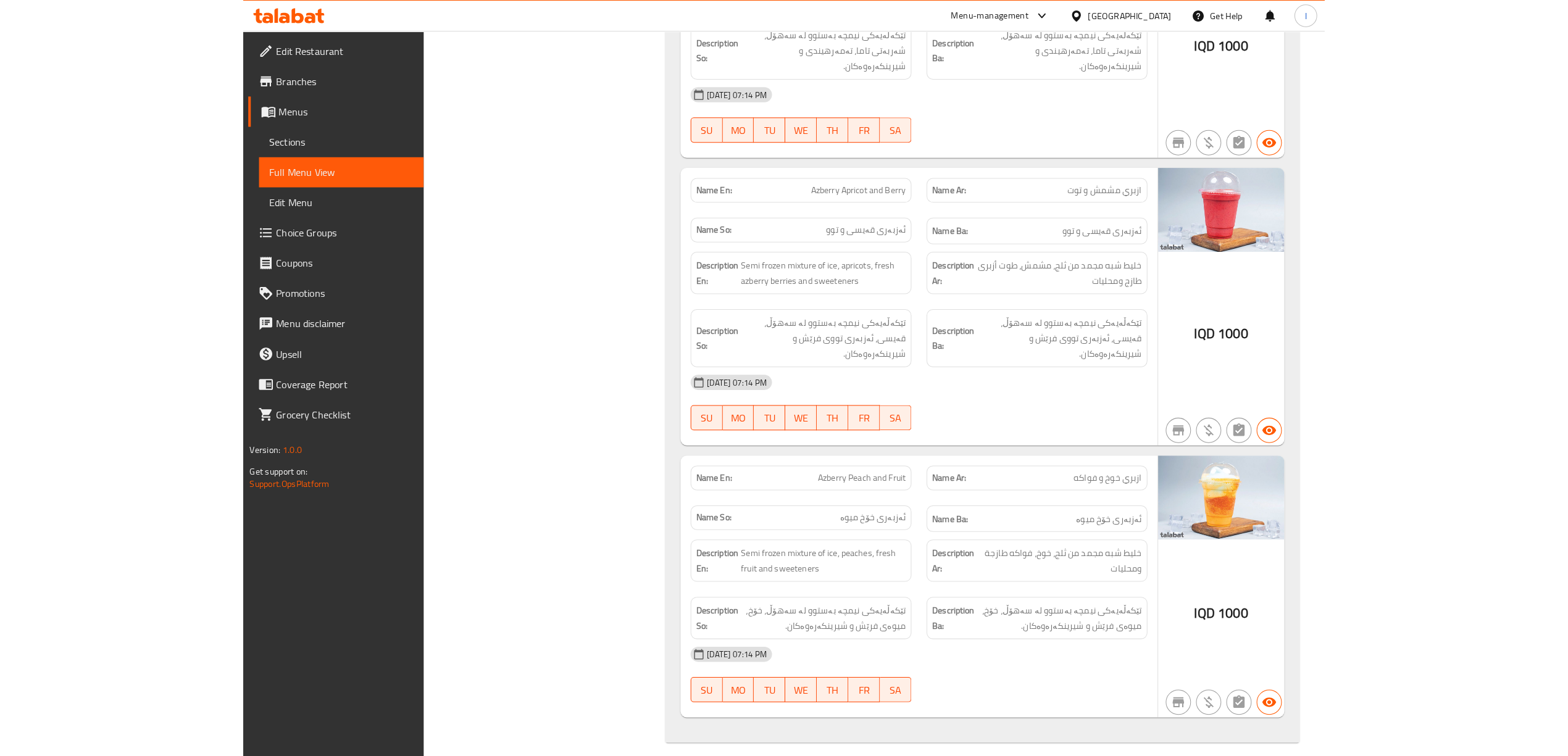
scroll to position [2475, 0]
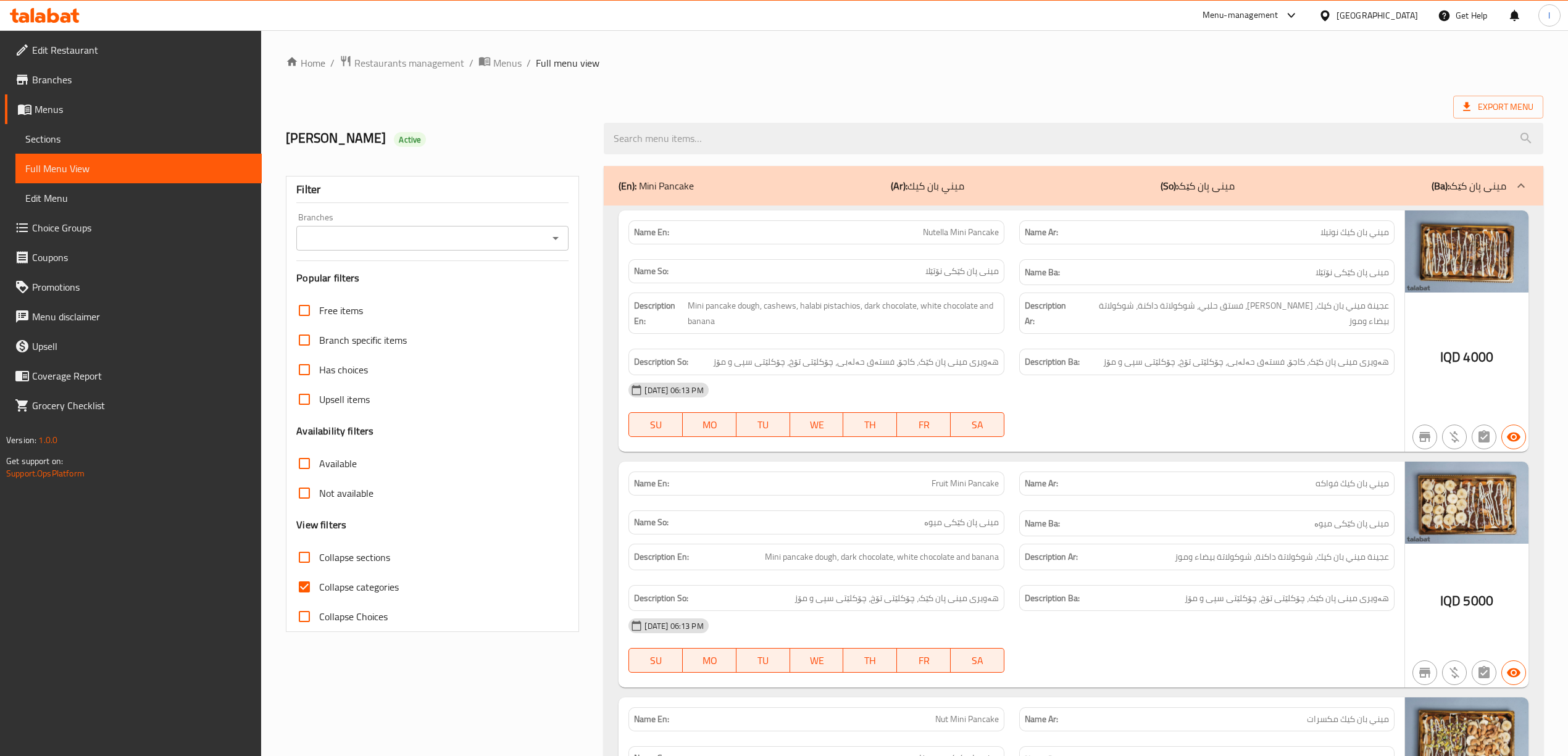
click at [484, 239] on input "Branches" at bounding box center [422, 238] width 245 height 17
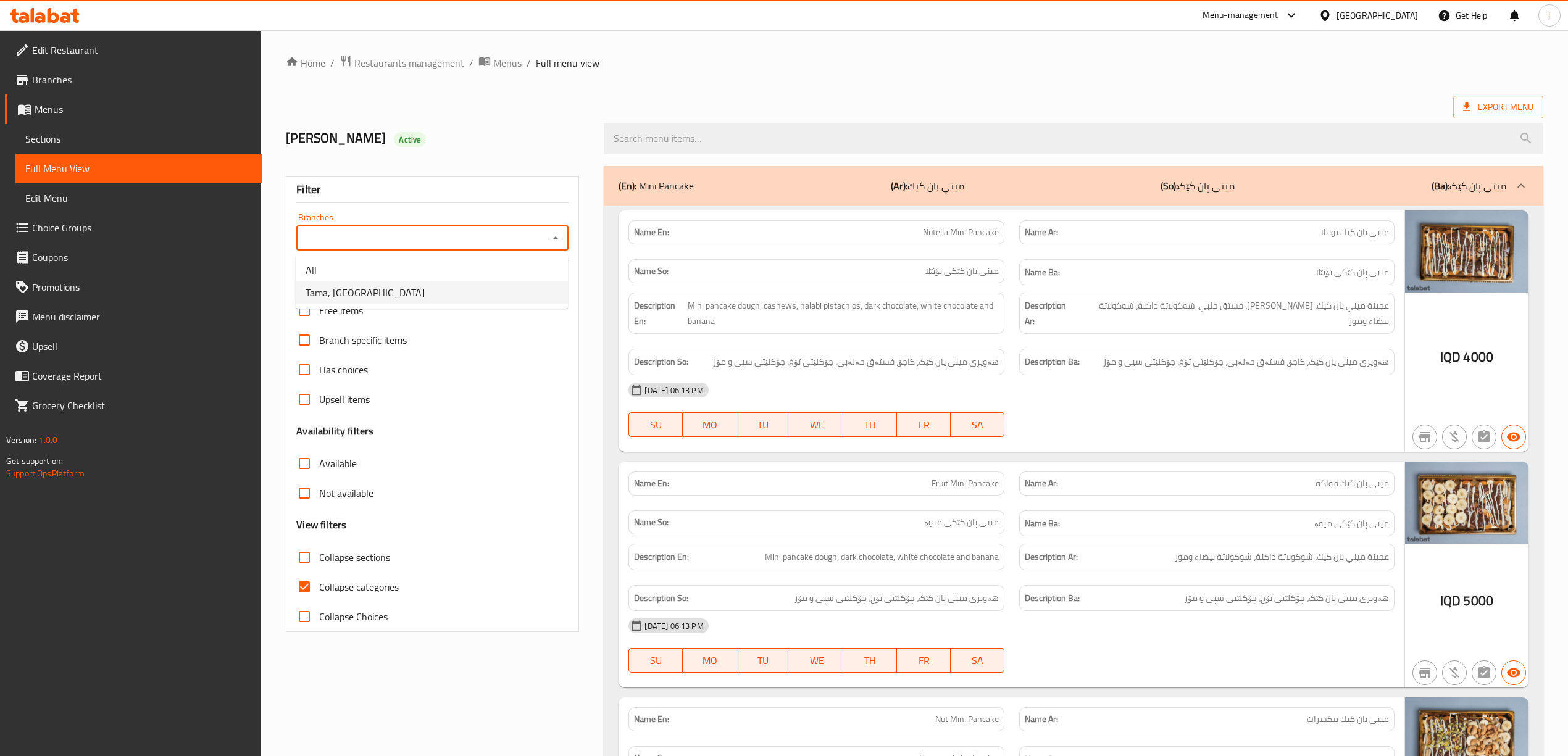
click at [467, 292] on li "Tama, [GEOGRAPHIC_DATA]" at bounding box center [431, 293] width 272 height 23
type input "Tama, [GEOGRAPHIC_DATA]"
drag, startPoint x: 319, startPoint y: 573, endPoint x: 330, endPoint y: 551, distance: 24.6
click at [319, 573] on input "Collapse categories" at bounding box center [304, 587] width 30 height 30
checkbox input "false"
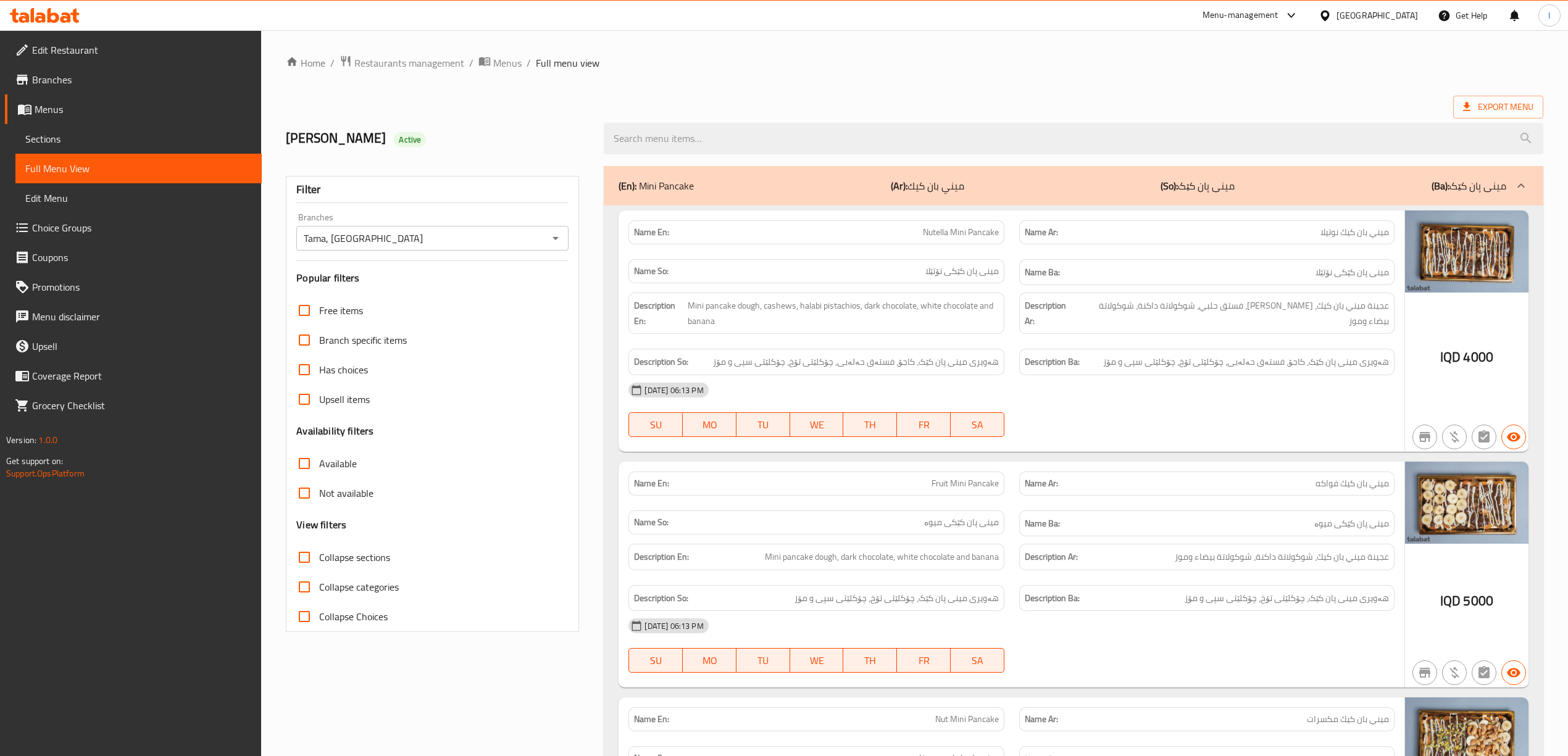
click at [331, 546] on label "Collapse sections" at bounding box center [340, 557] width 100 height 30
click at [319, 546] on input "Collapse sections" at bounding box center [304, 557] width 30 height 30
checkbox input "true"
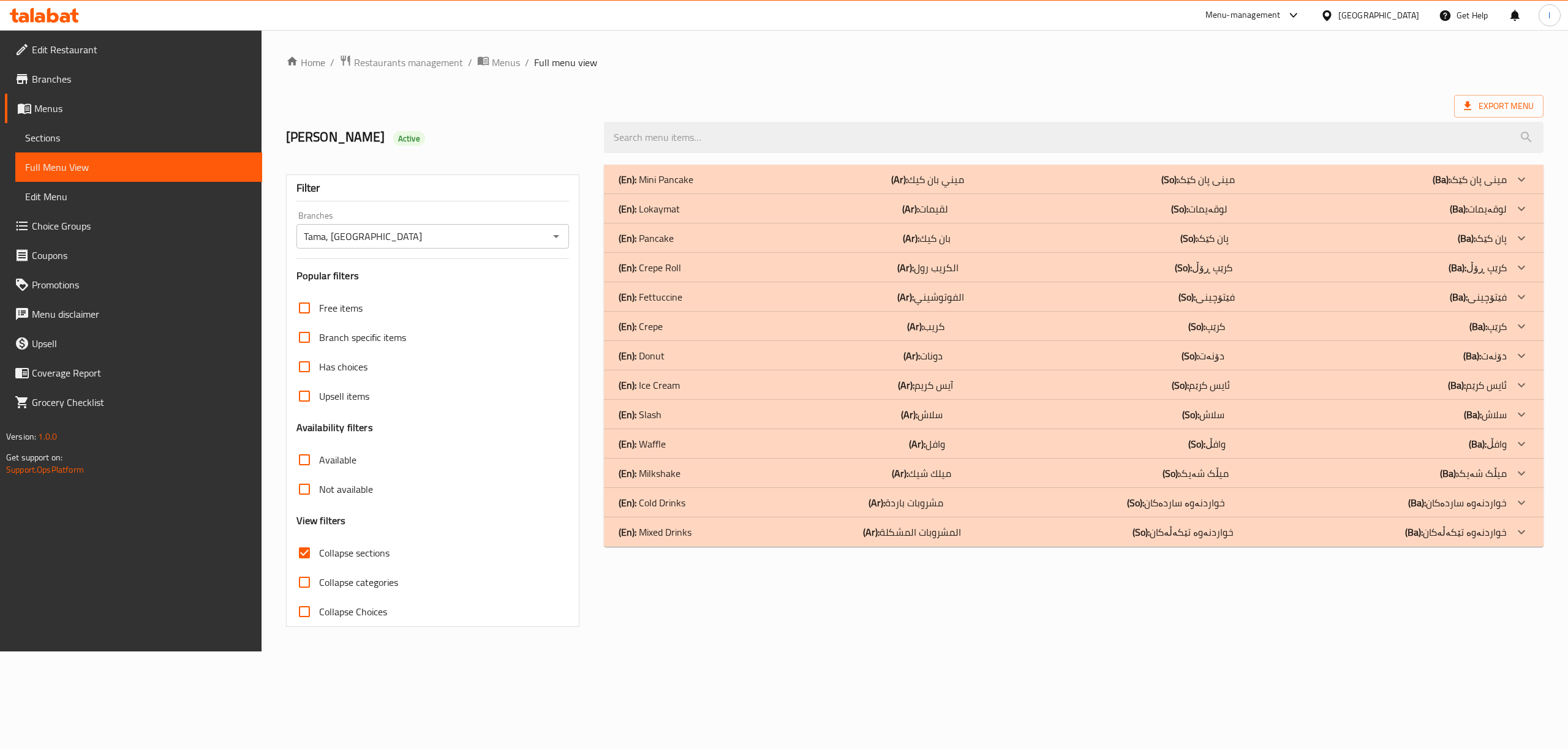
drag, startPoint x: 752, startPoint y: 534, endPoint x: 762, endPoint y: 529, distance: 11.2
click at [752, 533] on div "(En): Mixed Drinks (Ar): المشروبات المشكلة (So): خواردنەوە تێکەڵەکان (Ba): خوار…" at bounding box center [1062, 532] width 888 height 14
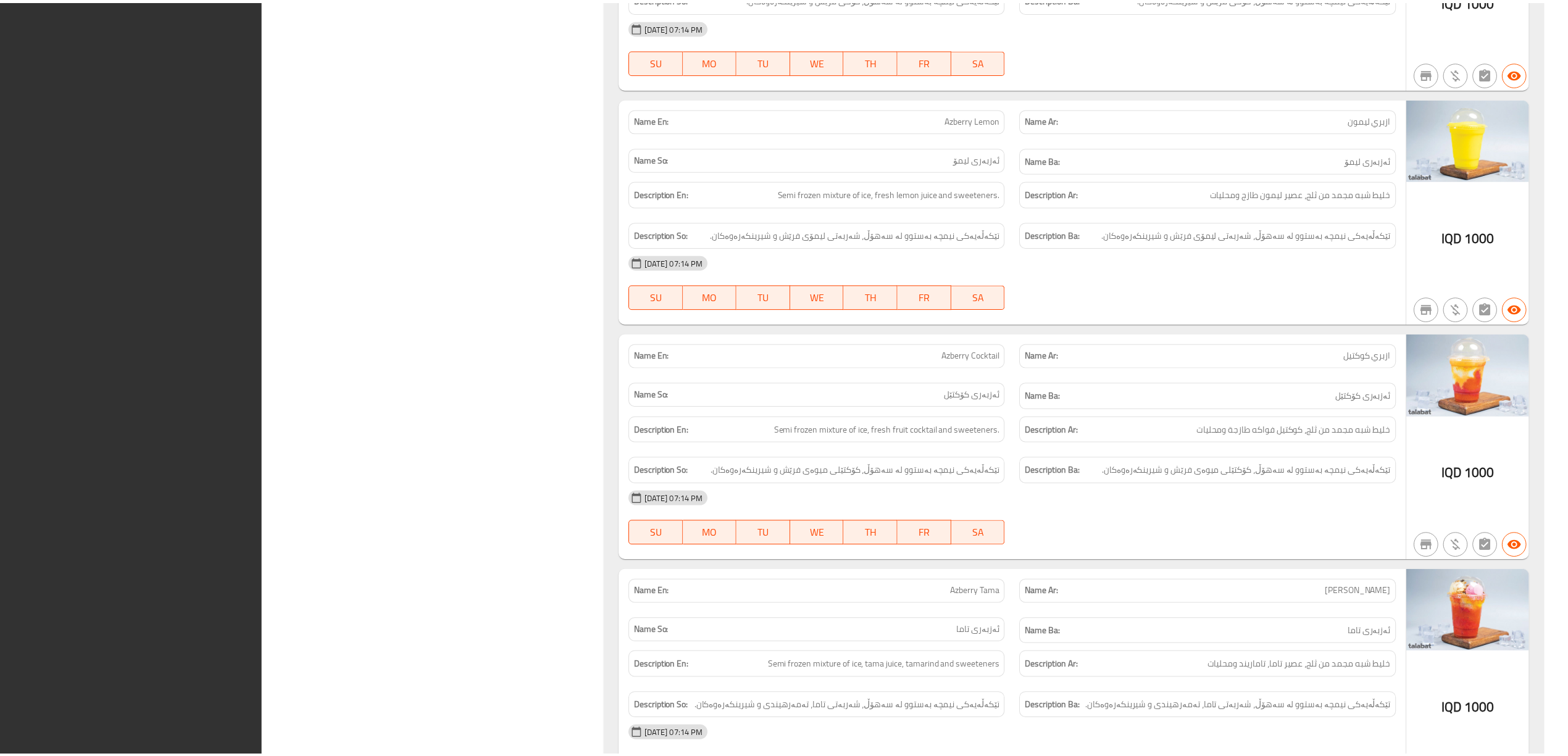
scroll to position [2475, 0]
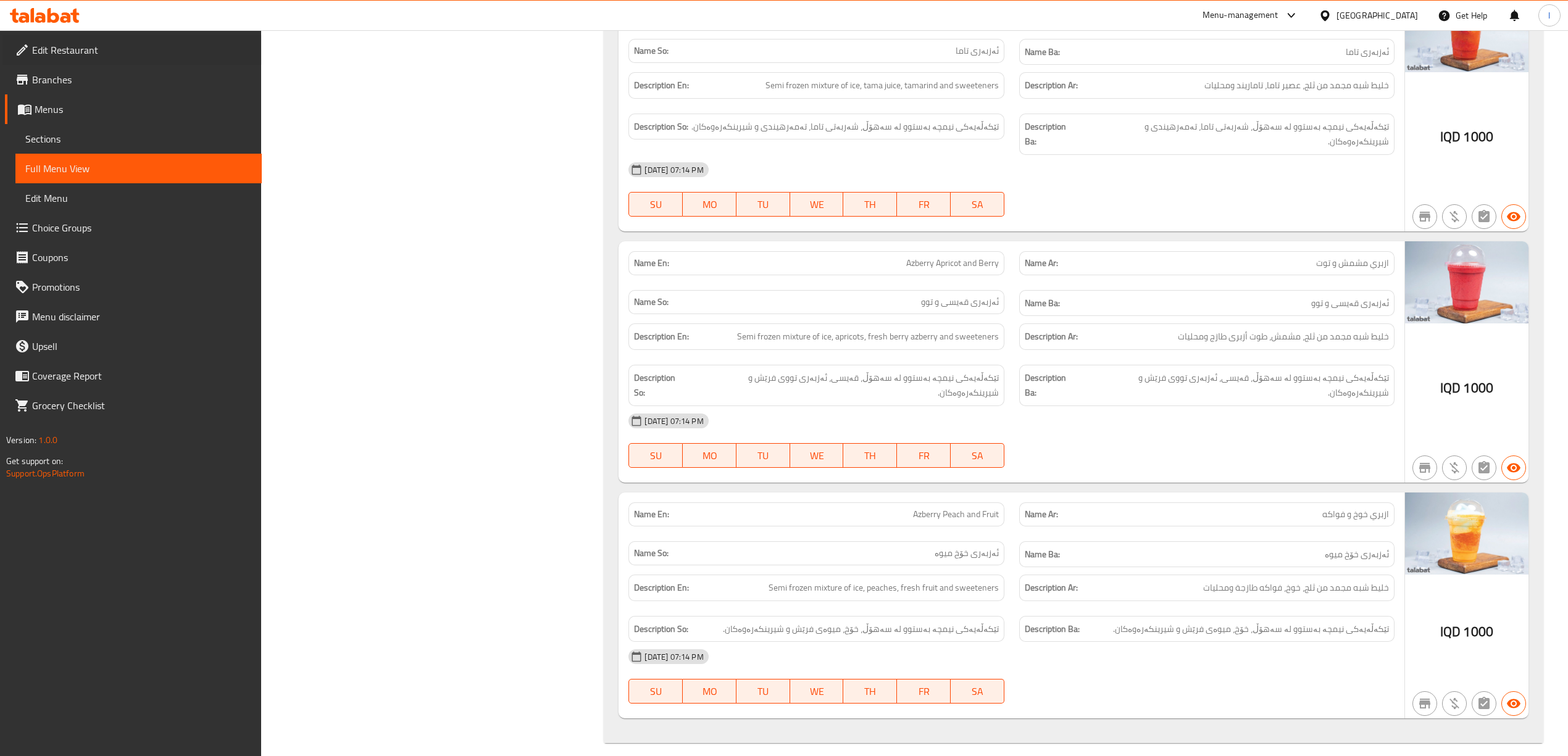
click at [3, 45] on div "Edit Restaurant" at bounding box center [132, 50] width 259 height 30
click at [122, 48] on span "Edit Restaurant" at bounding box center [142, 50] width 219 height 14
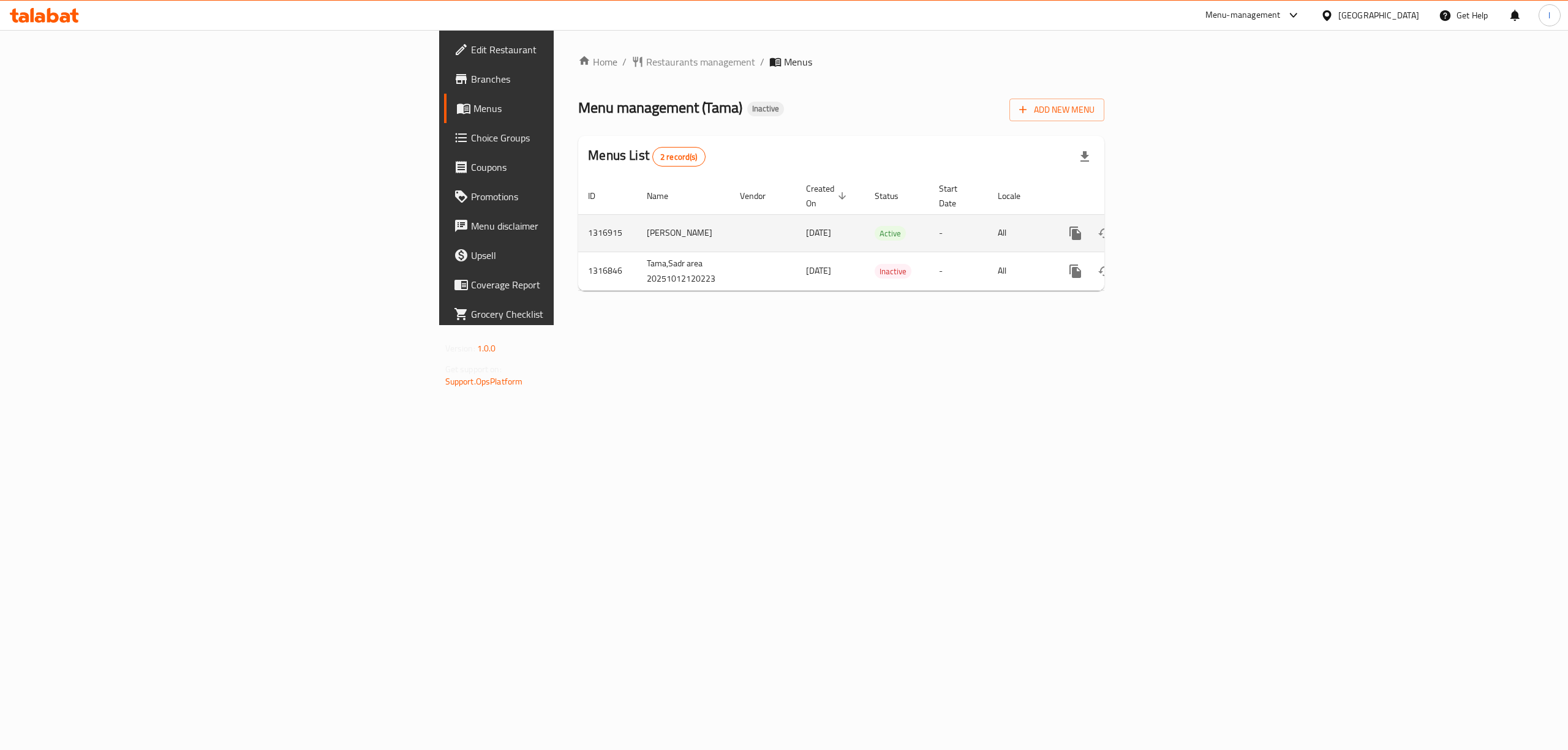
click at [1178, 227] on link "enhanced table" at bounding box center [1163, 233] width 30 height 30
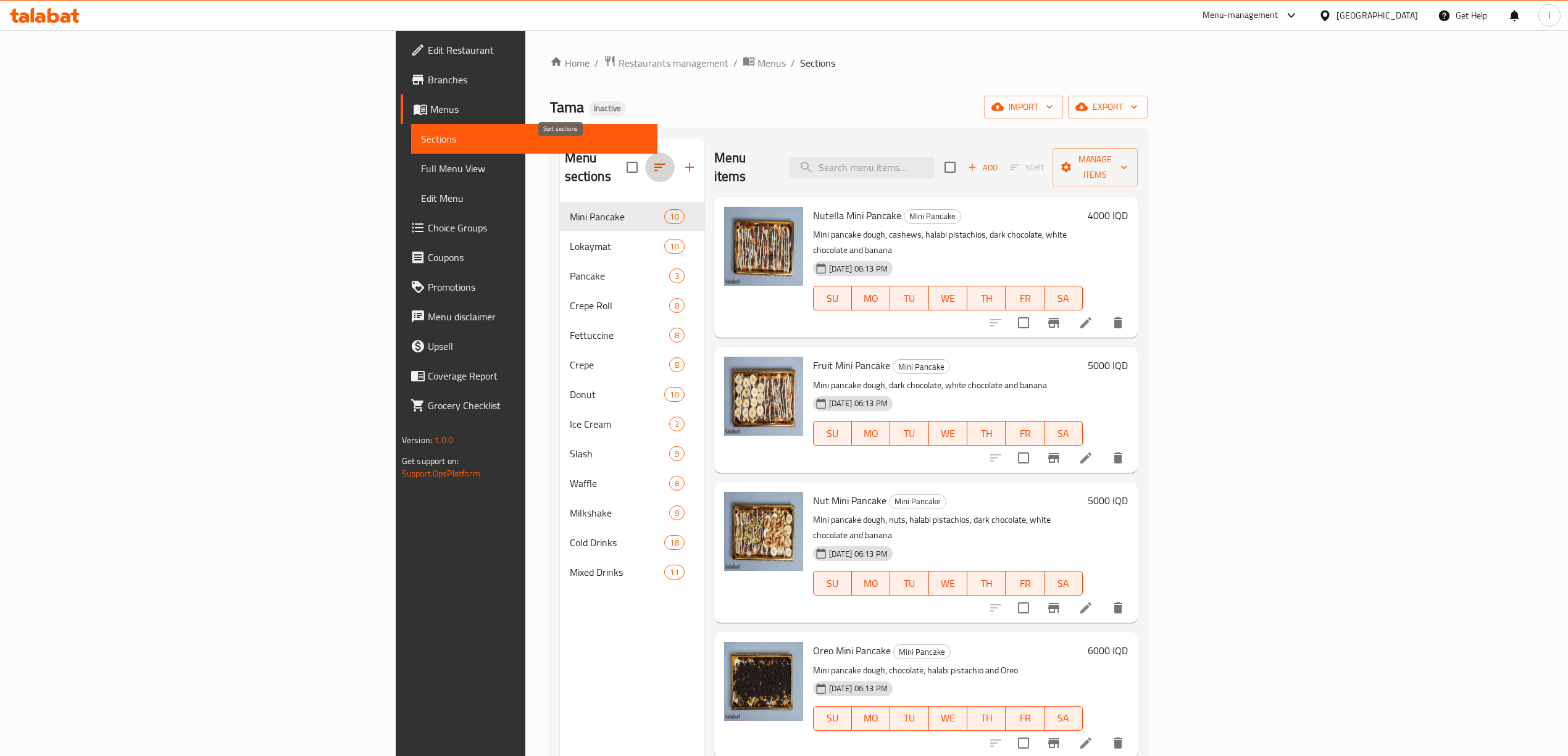
click at [654, 163] on icon "button" at bounding box center [659, 167] width 11 height 7
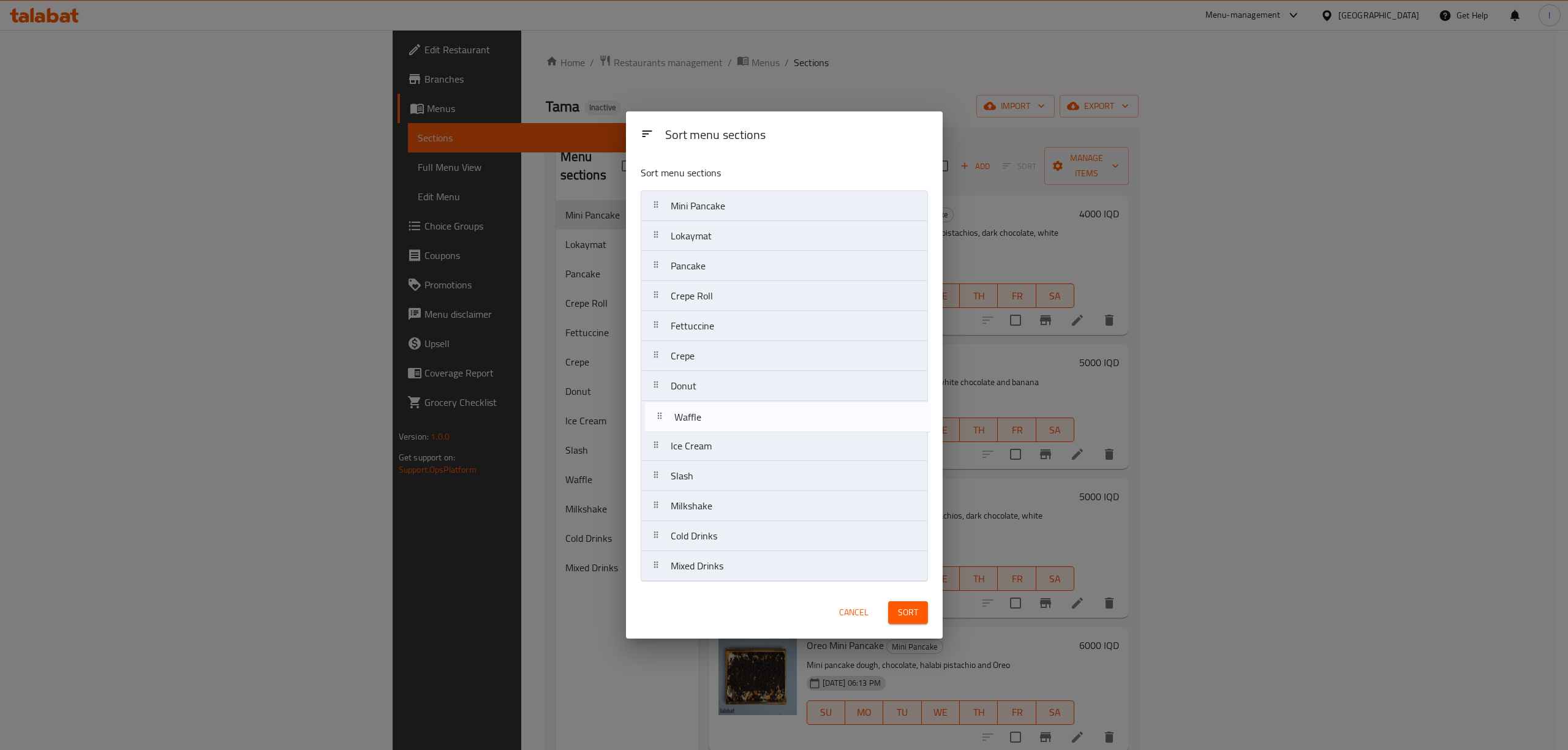
drag, startPoint x: 728, startPoint y: 484, endPoint x: 731, endPoint y: 418, distance: 66.1
click at [731, 418] on nav "Mini Pancake Lokaymat Pancake Crepe Roll Fettuccine Crepe Donut Ice Cream Slash…" at bounding box center [784, 386] width 288 height 392
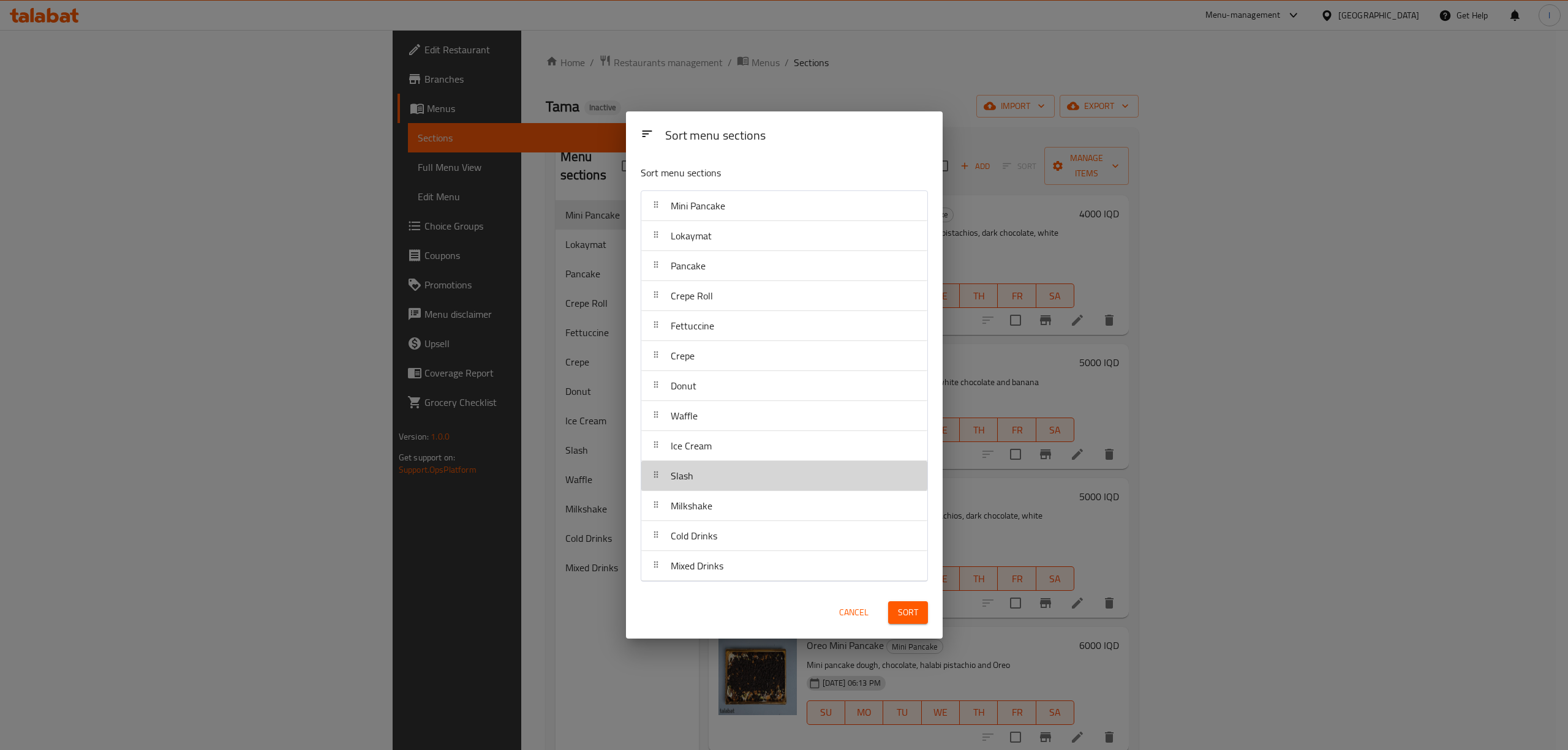
click at [723, 473] on div "Slash" at bounding box center [784, 476] width 276 height 30
click at [925, 617] on button "Sort" at bounding box center [908, 612] width 39 height 22
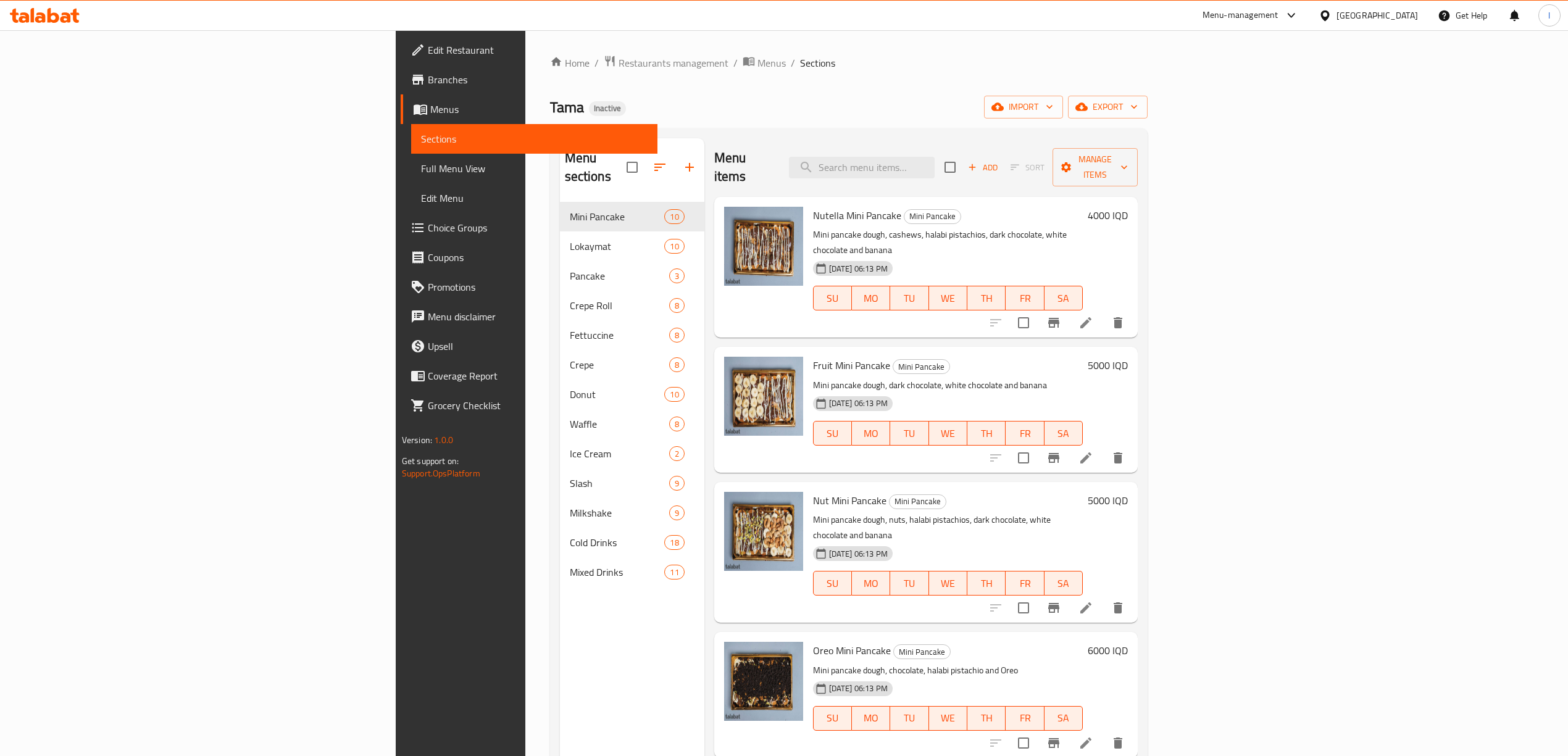
click at [411, 159] on link "Full Menu View" at bounding box center [534, 168] width 247 height 30
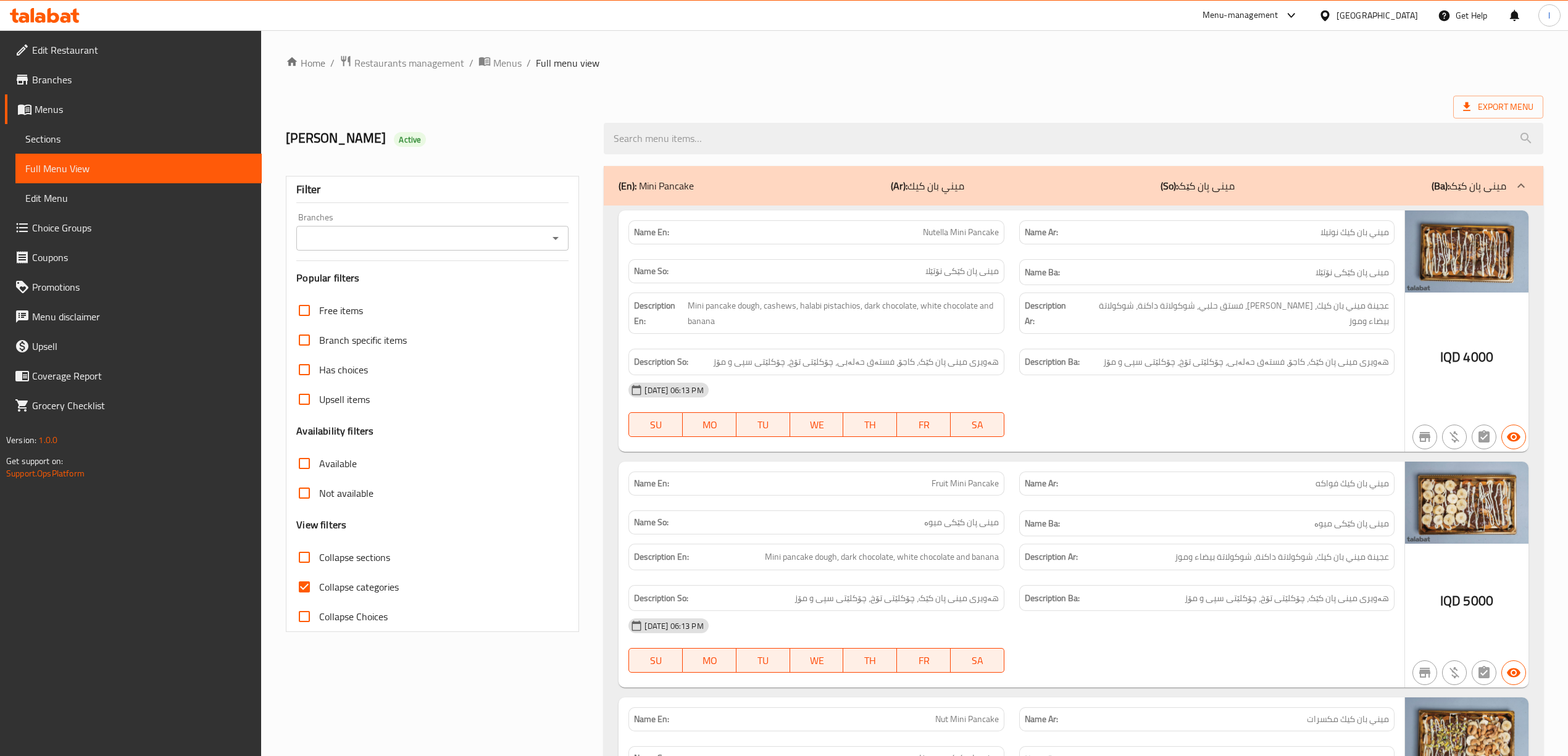
click at [827, 286] on div "Description En: Mini pancake dough, cashews, halabi pistachios, dark chocolate,…" at bounding box center [816, 313] width 390 height 56
click at [506, 242] on input "Branches" at bounding box center [422, 238] width 245 height 17
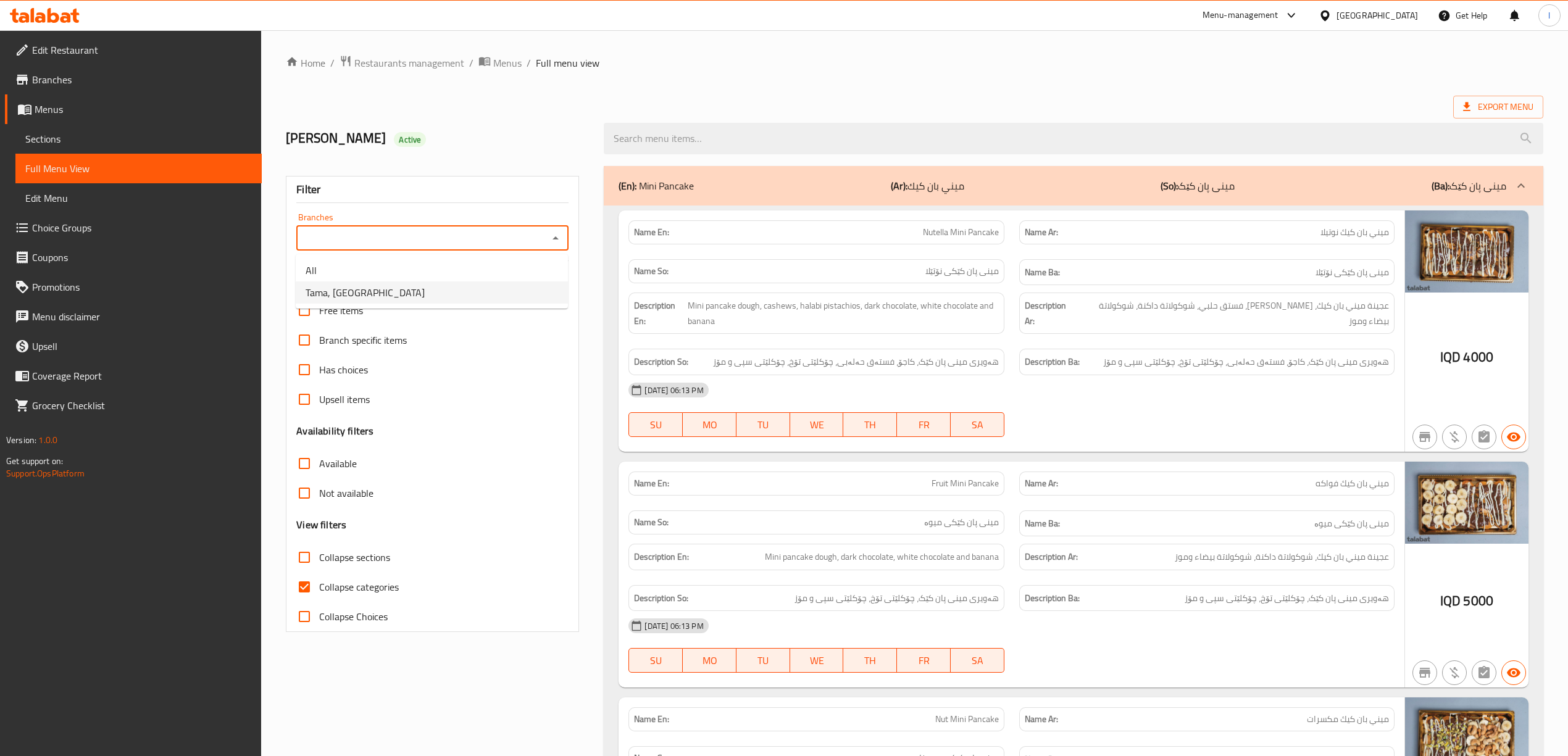
click at [406, 284] on li "Tama, [GEOGRAPHIC_DATA]" at bounding box center [431, 293] width 272 height 23
type input "Tama, [GEOGRAPHIC_DATA]"
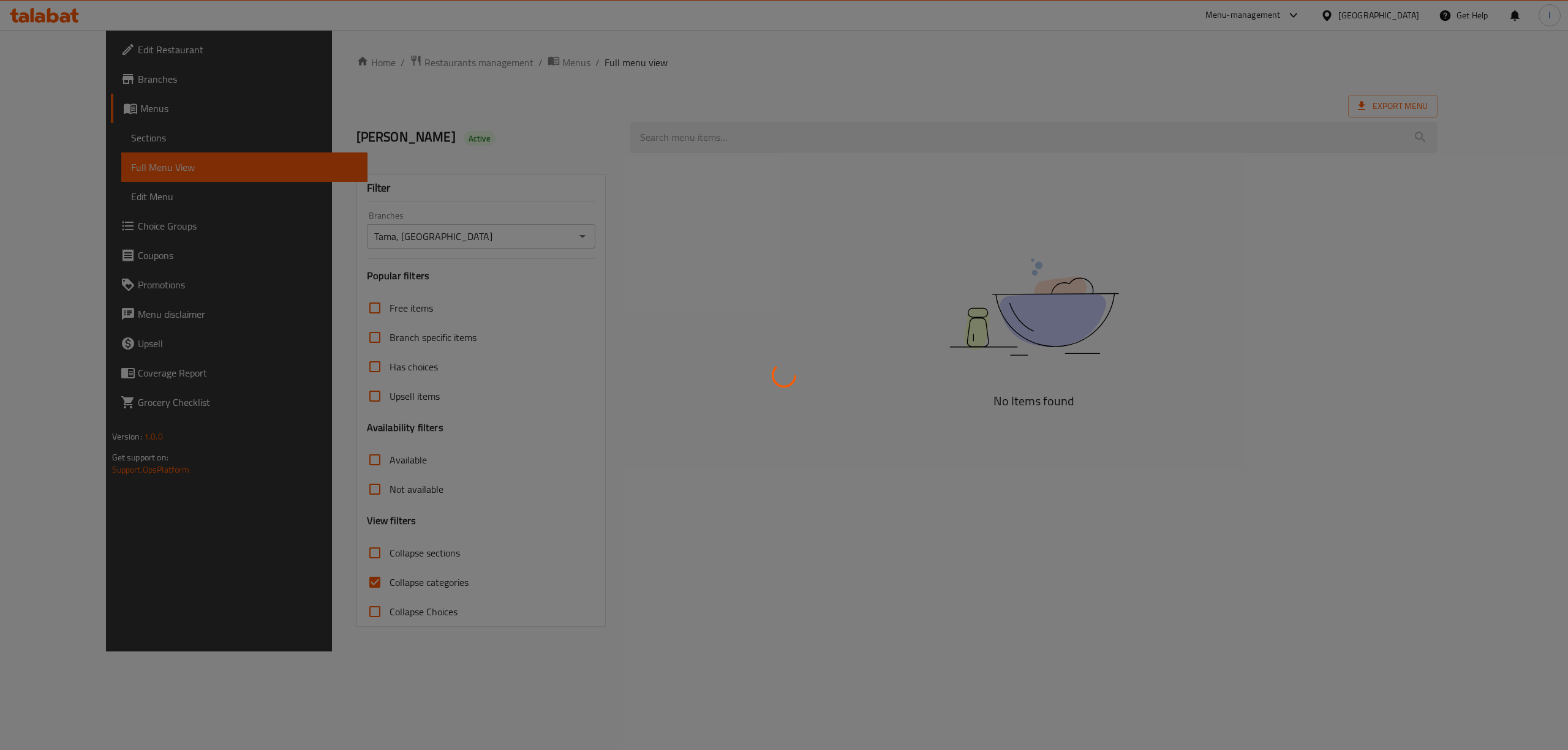
drag, startPoint x: 322, startPoint y: 568, endPoint x: 317, endPoint y: 583, distance: 15.8
click at [322, 569] on div at bounding box center [784, 375] width 1568 height 750
click at [317, 583] on div at bounding box center [784, 375] width 1568 height 750
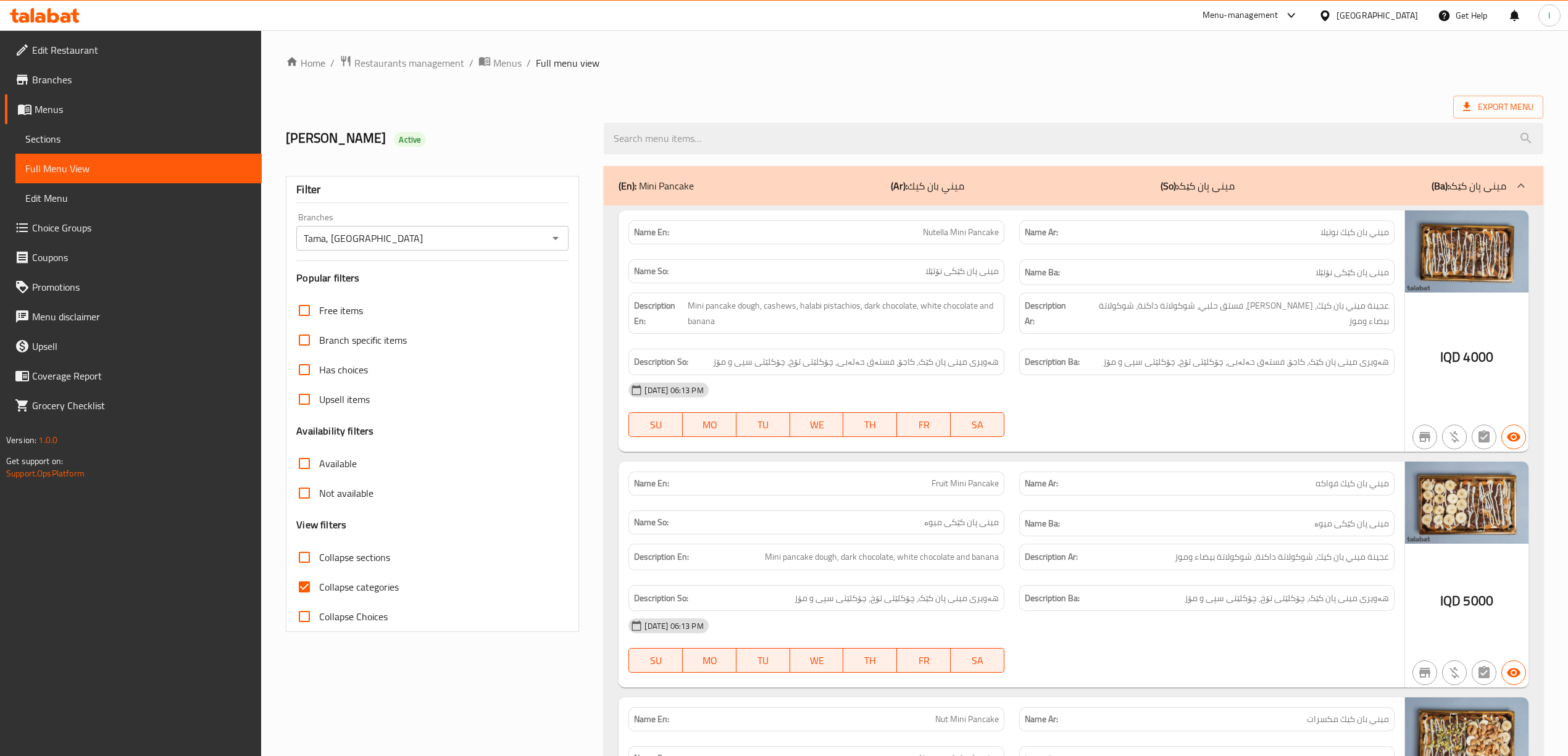
click at [319, 562] on input "Collapse sections" at bounding box center [304, 557] width 30 height 30
checkbox input "true"
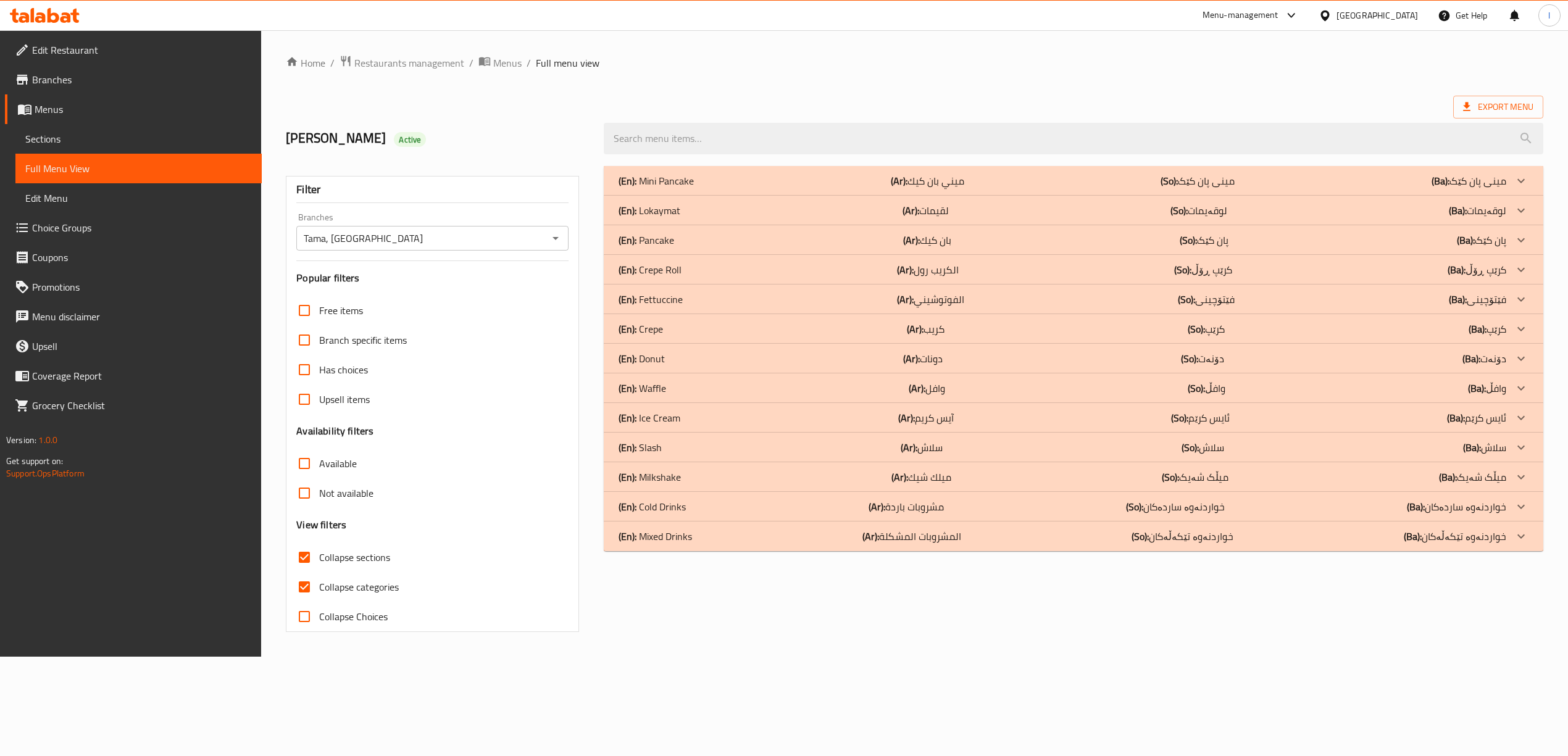
click at [313, 583] on input "Collapse categories" at bounding box center [304, 587] width 30 height 30
checkbox input "false"
click at [709, 536] on div "(En): Mixed Drinks (Ar): المشروبات المشكلة (So): خواردنەوە تێکەڵەکان (Ba): خوار…" at bounding box center [1070, 537] width 895 height 14
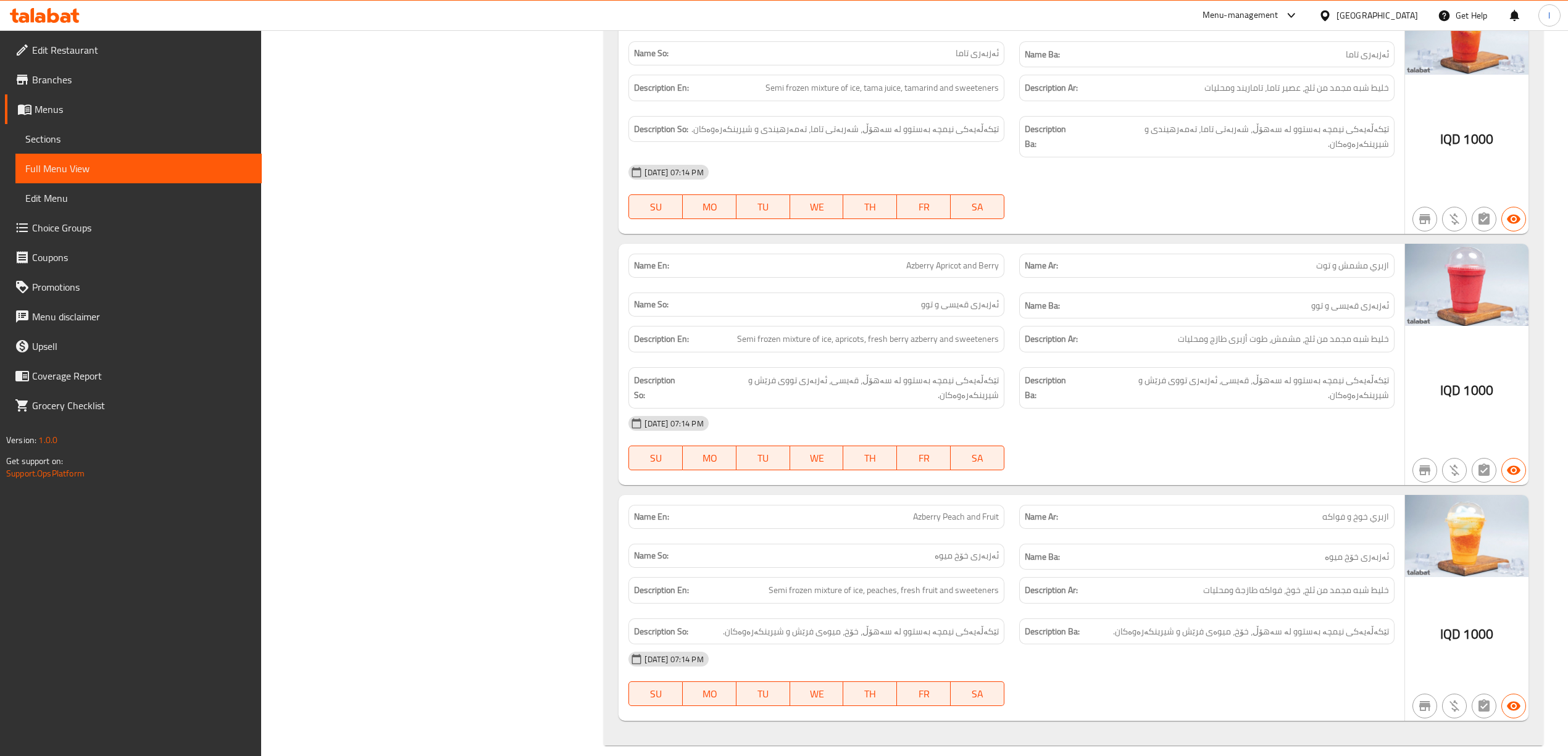
scroll to position [2475, 0]
click at [1462, 364] on div "IQD 1000" at bounding box center [1466, 361] width 124 height 241
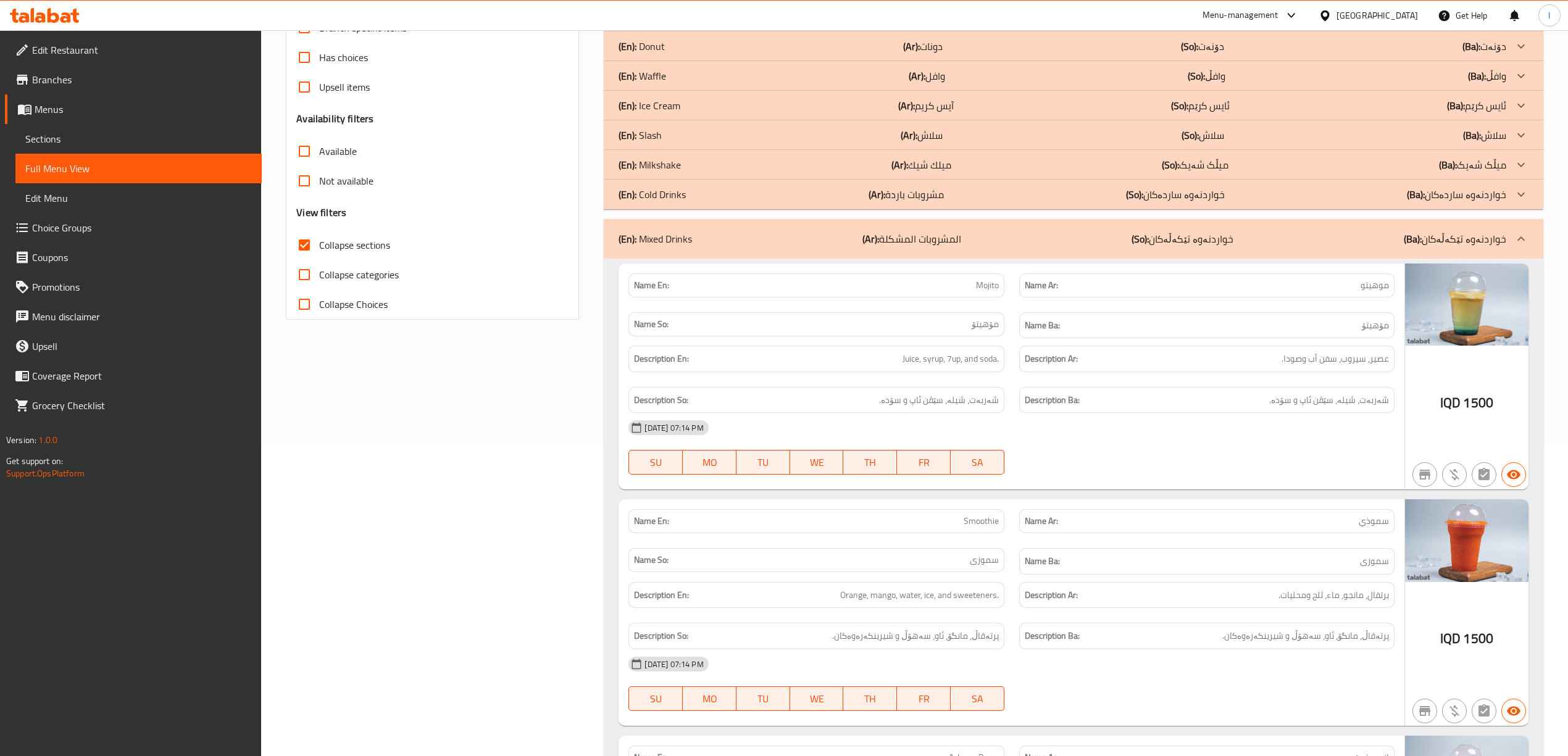
scroll to position [280, 0]
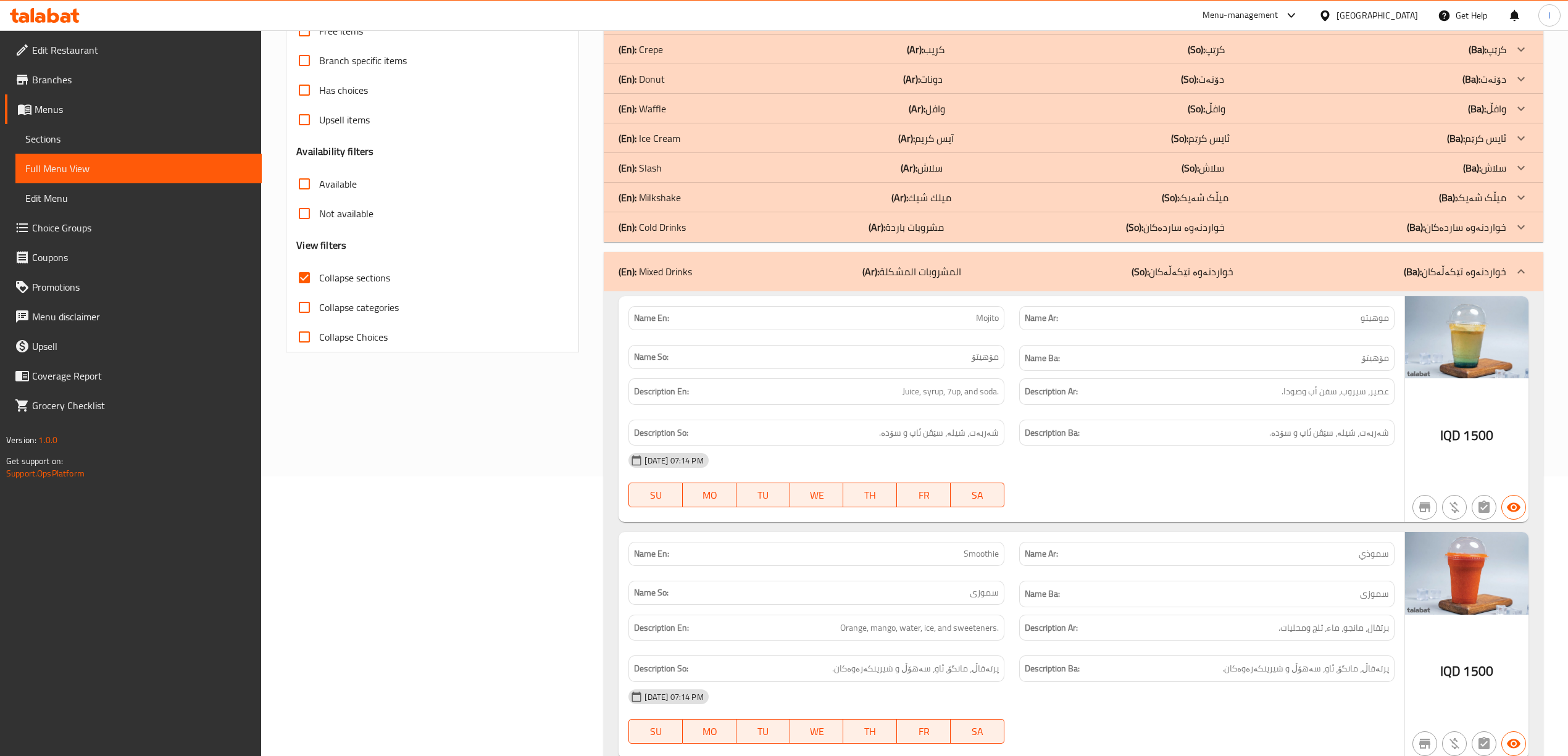
click at [1066, 387] on strong "Description Ar:" at bounding box center [1050, 391] width 53 height 15
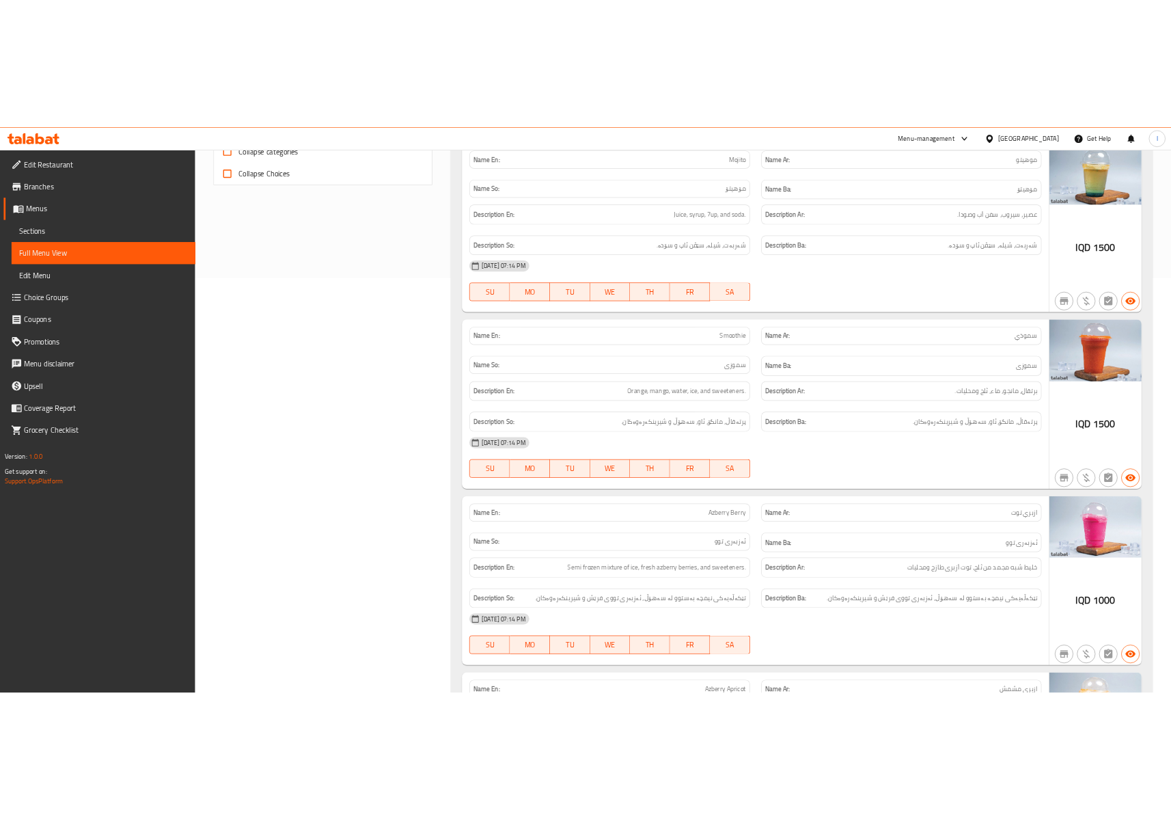
scroll to position [917, 0]
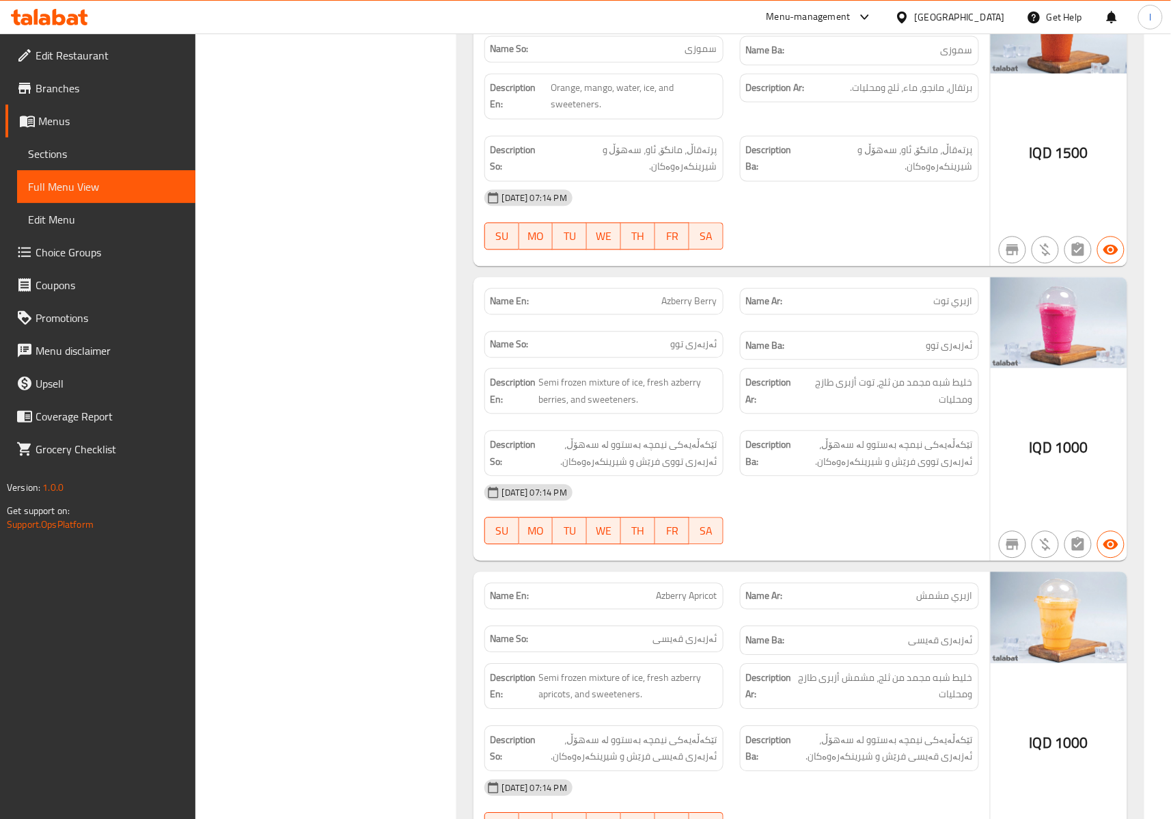
click at [821, 288] on div "Name Ar: ازبري توت" at bounding box center [860, 301] width 256 height 43
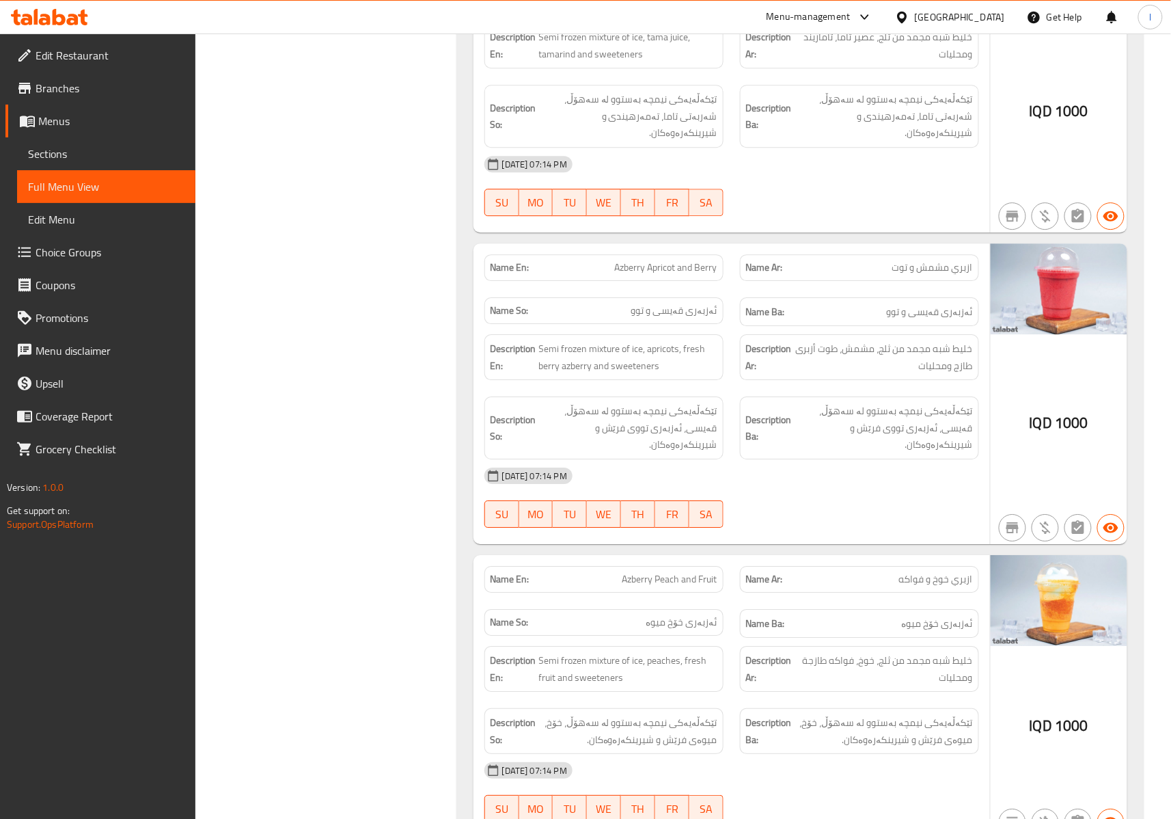
scroll to position [3043, 0]
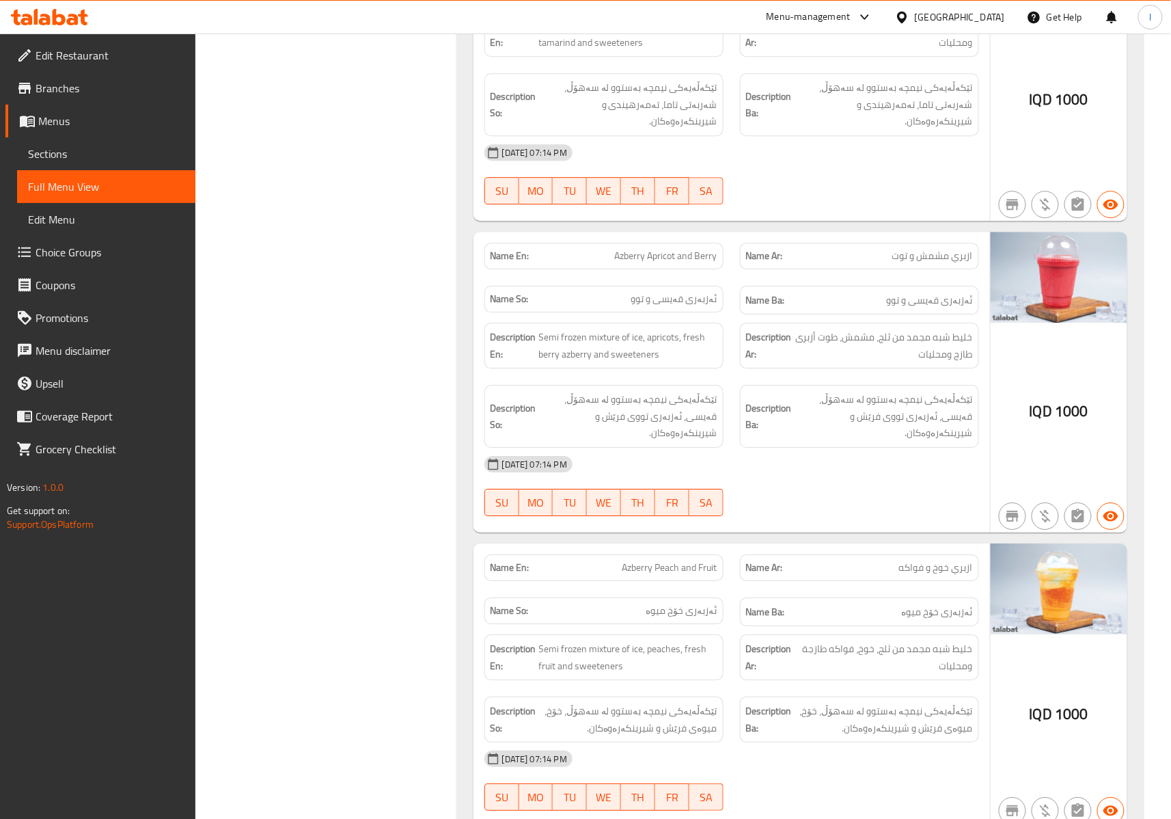
click at [951, 428] on div "Description Ba: تێکەڵەیەکی نیمچە بەستوو لە سەهۆڵ، قەیسی، ئەزبەری تووی فرێش و شی…" at bounding box center [859, 416] width 239 height 63
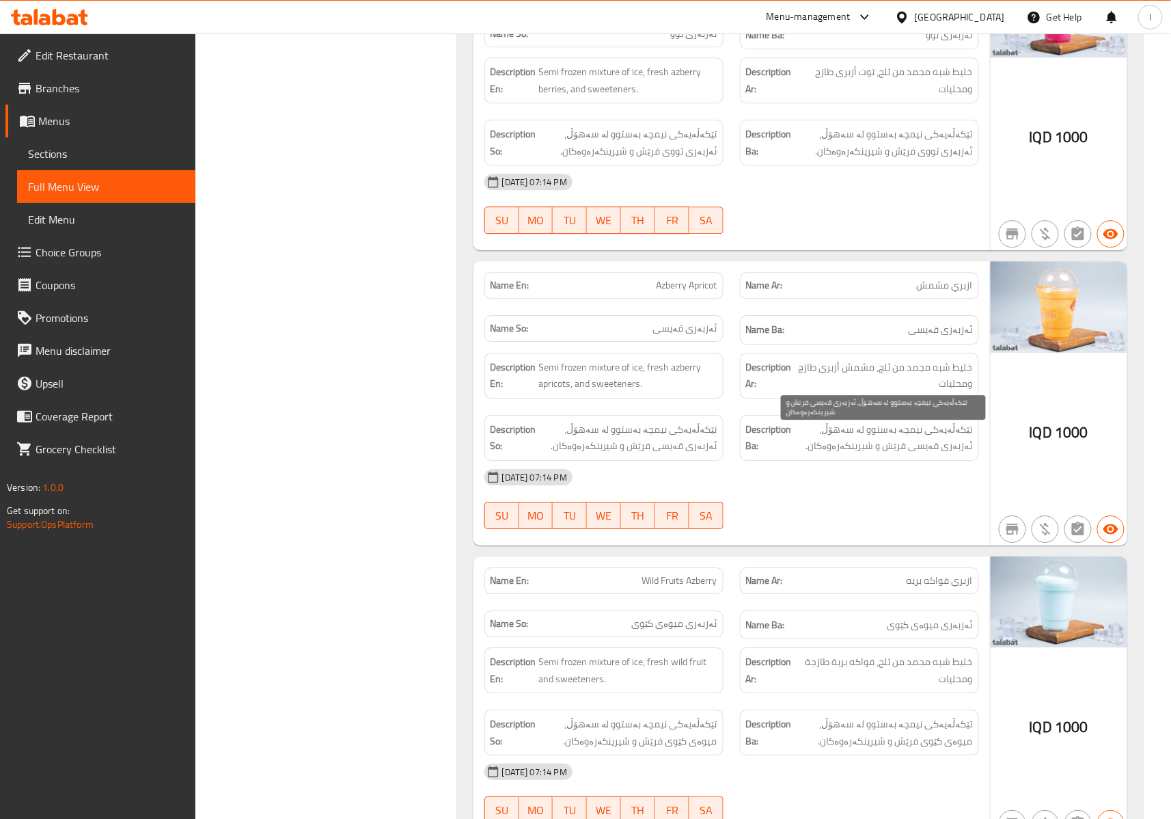
scroll to position [1221, 0]
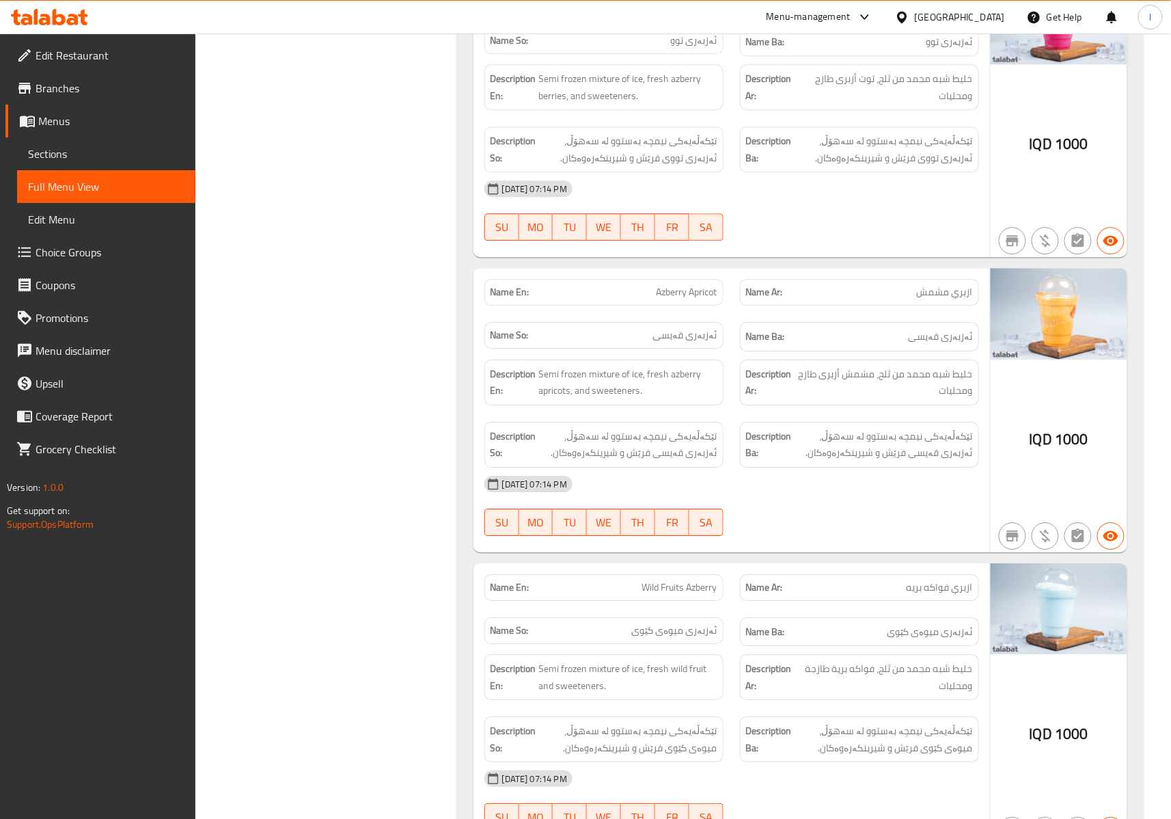
click at [421, 331] on div "Filter Branches Tama, Sadr Street Branches Popular filters Free items Branch sp…" at bounding box center [332, 820] width 234 height 3731
click at [343, 411] on div "Filter Branches Tama, Sadr Street Branches Popular filters Free items Branch sp…" at bounding box center [332, 820] width 234 height 3731
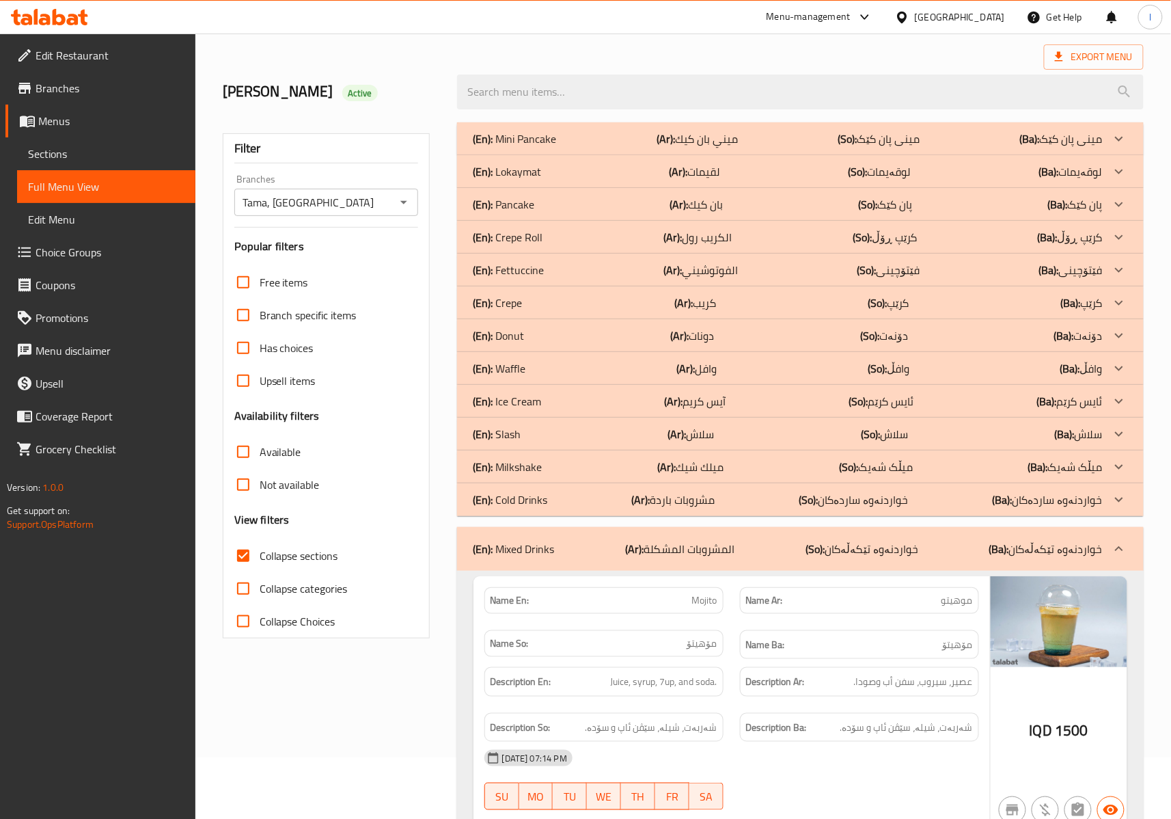
scroll to position [0, 0]
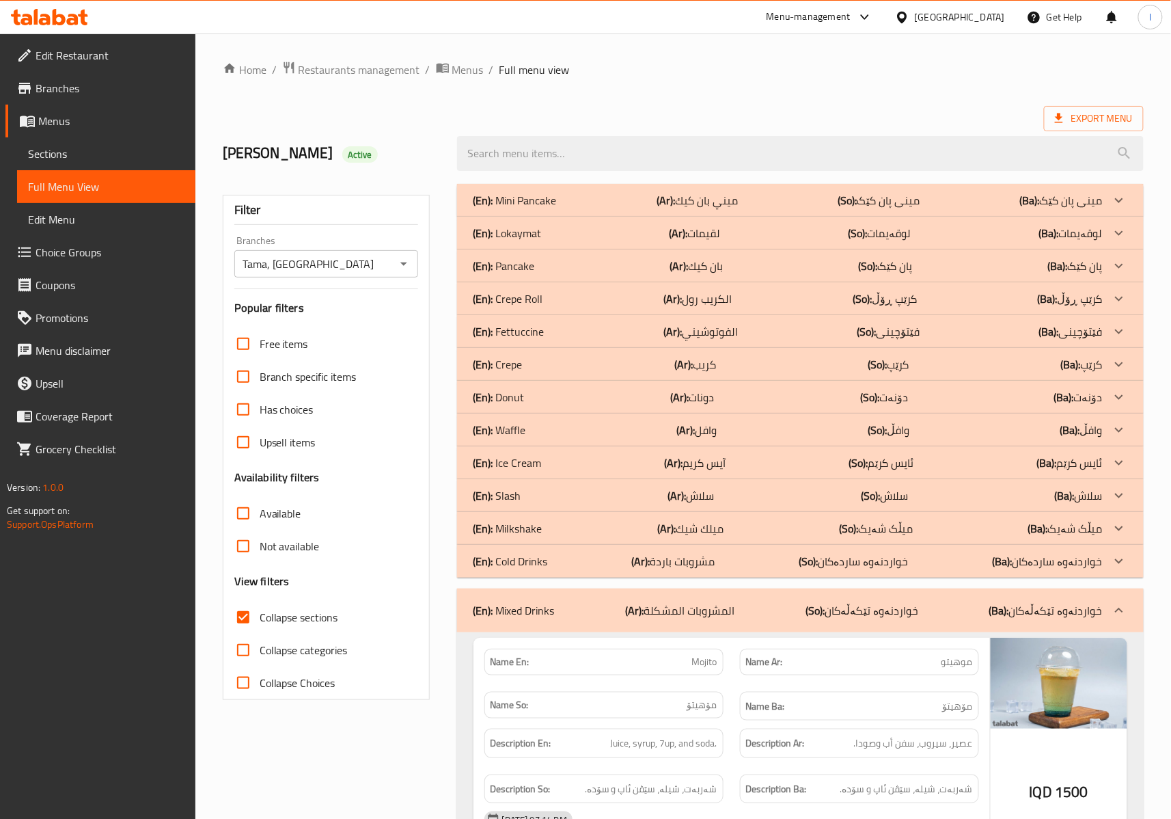
click at [755, 503] on div "(En): Slash (Ar): سلاش (So): سلاش (Ba): سلاش" at bounding box center [788, 495] width 629 height 16
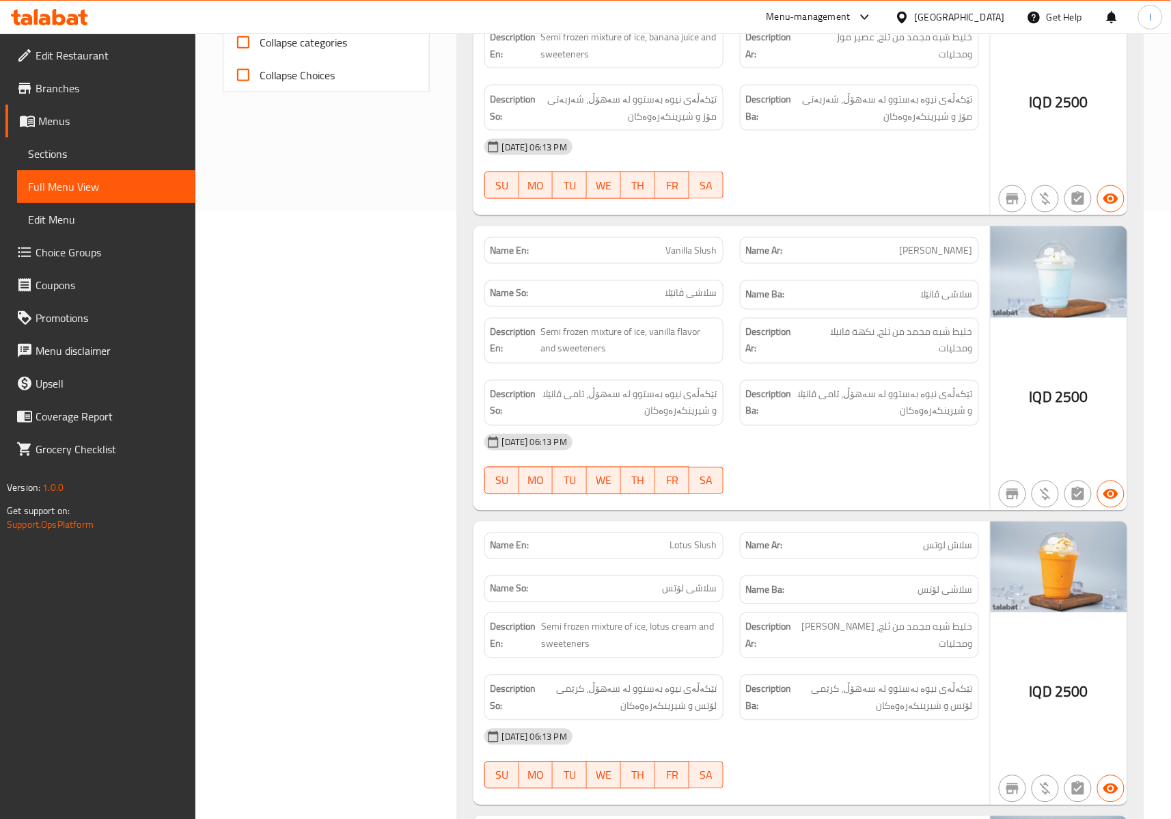
scroll to position [911, 0]
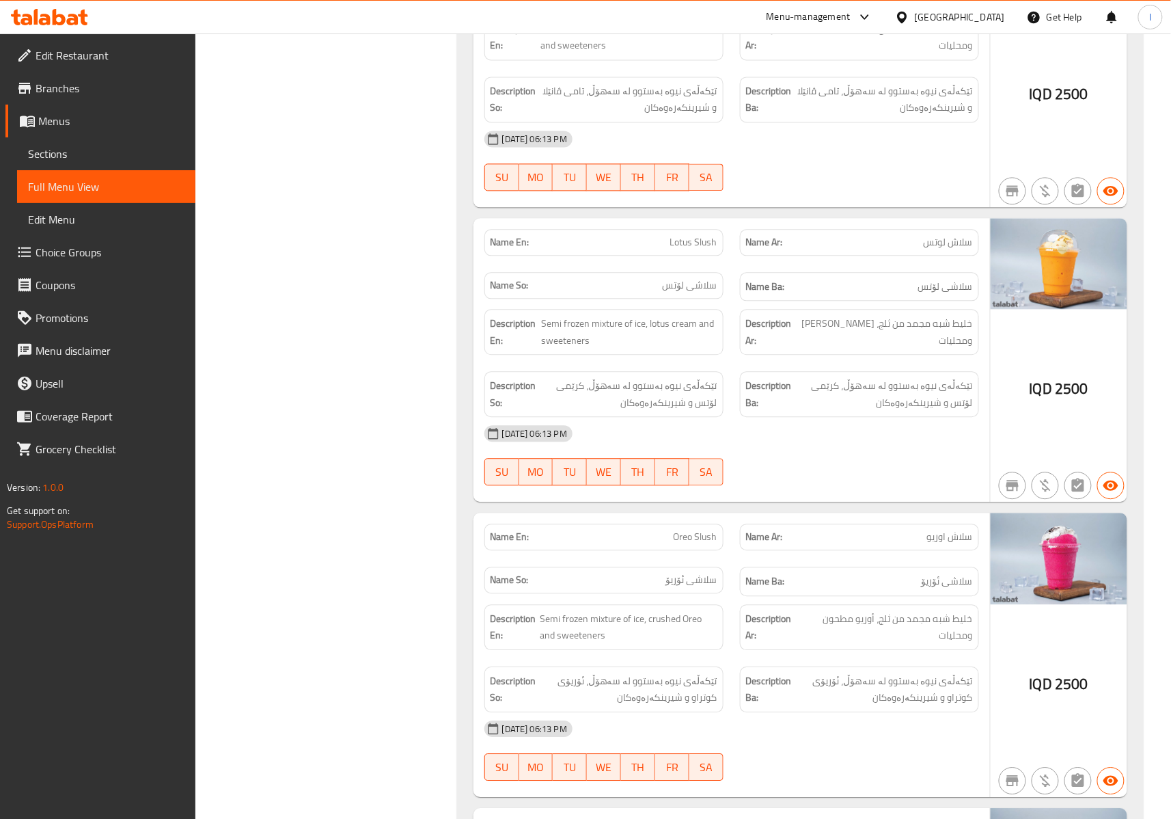
click at [839, 410] on span "تێکەڵەی نیوە بەستوو لە سەهۆڵ، کرێمی لۆتس و شیرینکەرەوەکان" at bounding box center [884, 393] width 178 height 33
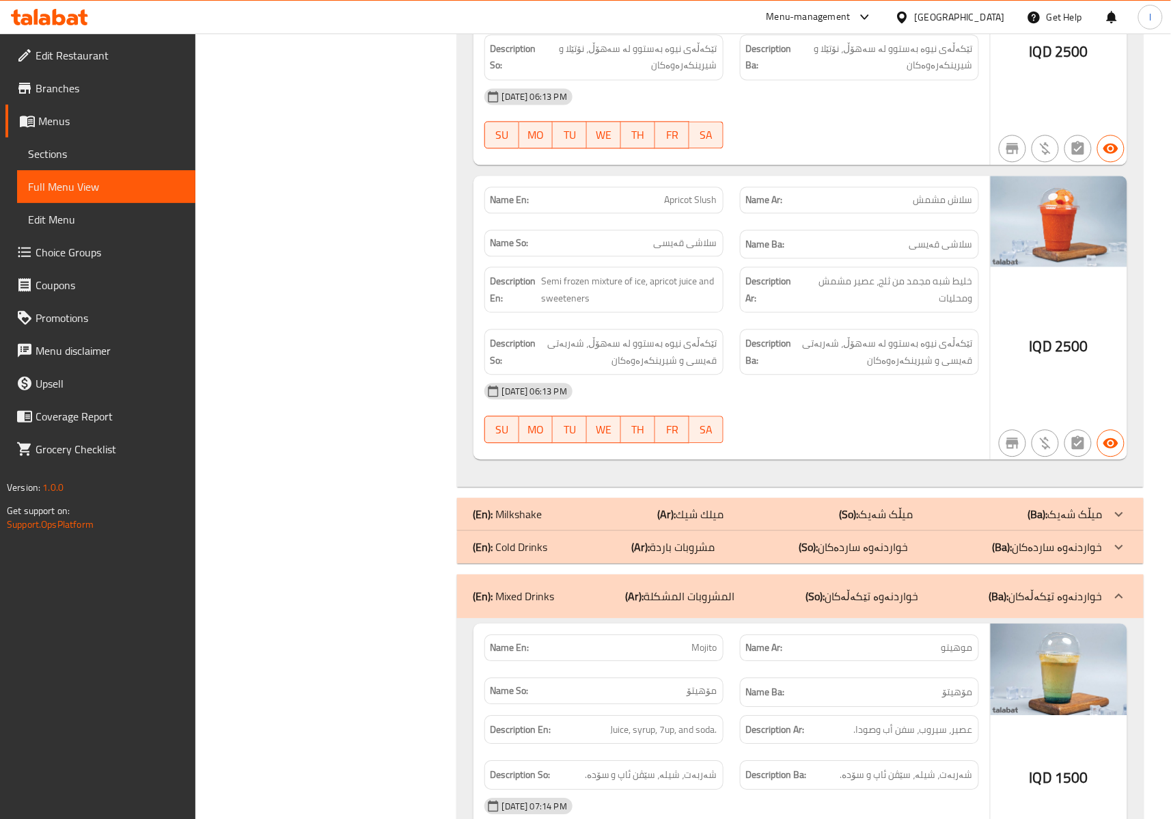
scroll to position [2734, 0]
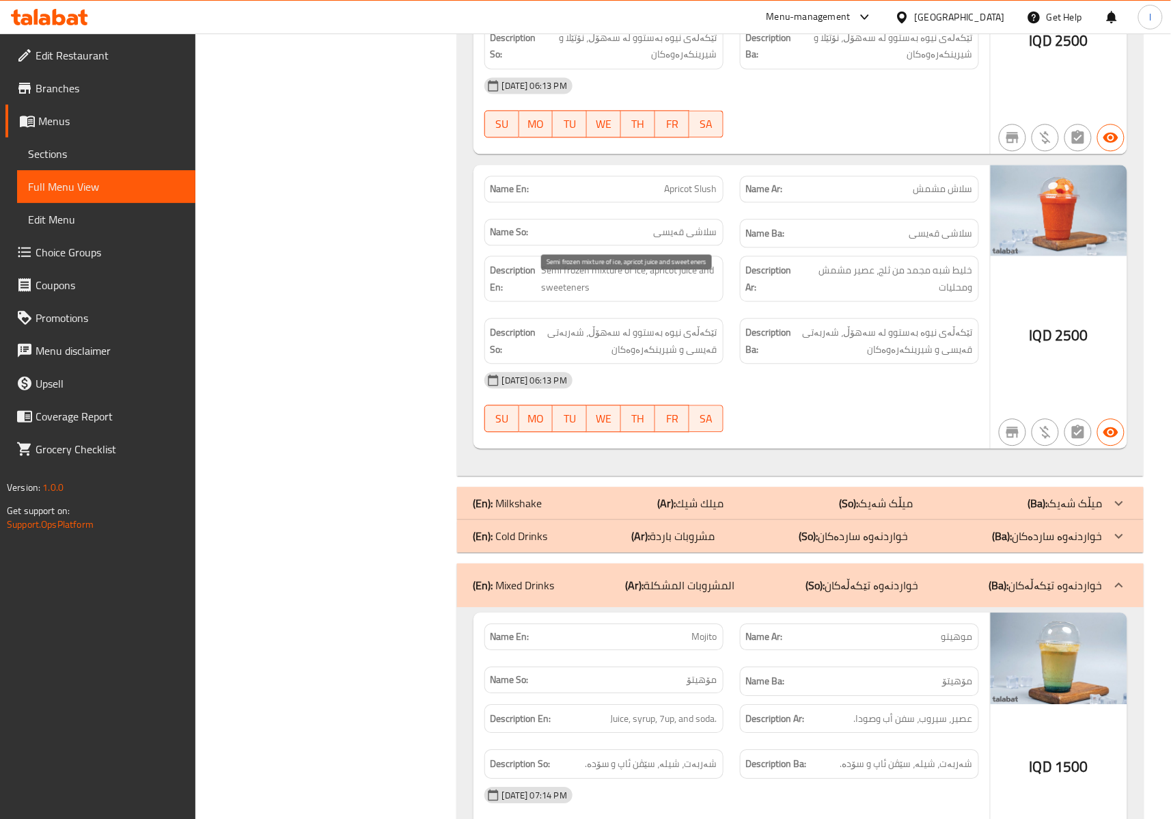
click at [600, 291] on span "Semi frozen mixture of ice, apricot juice and sweeteners" at bounding box center [629, 278] width 176 height 33
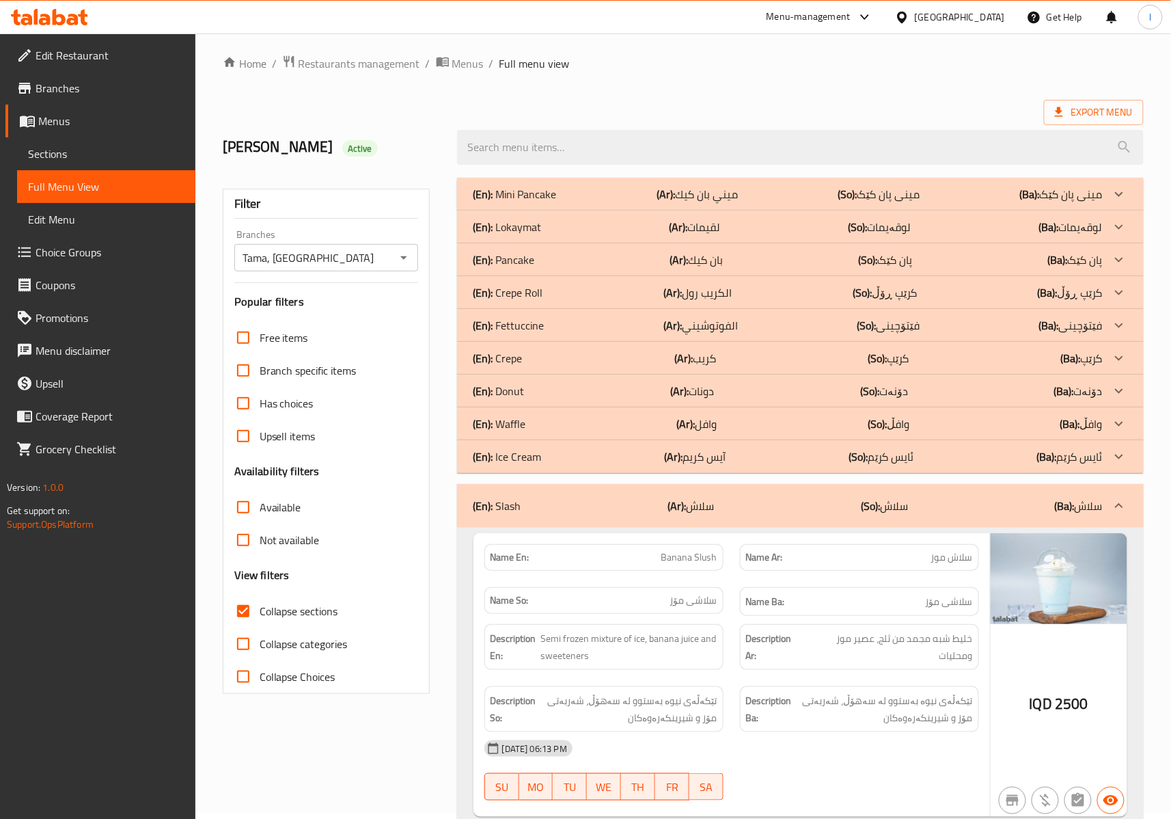
scroll to position [0, 0]
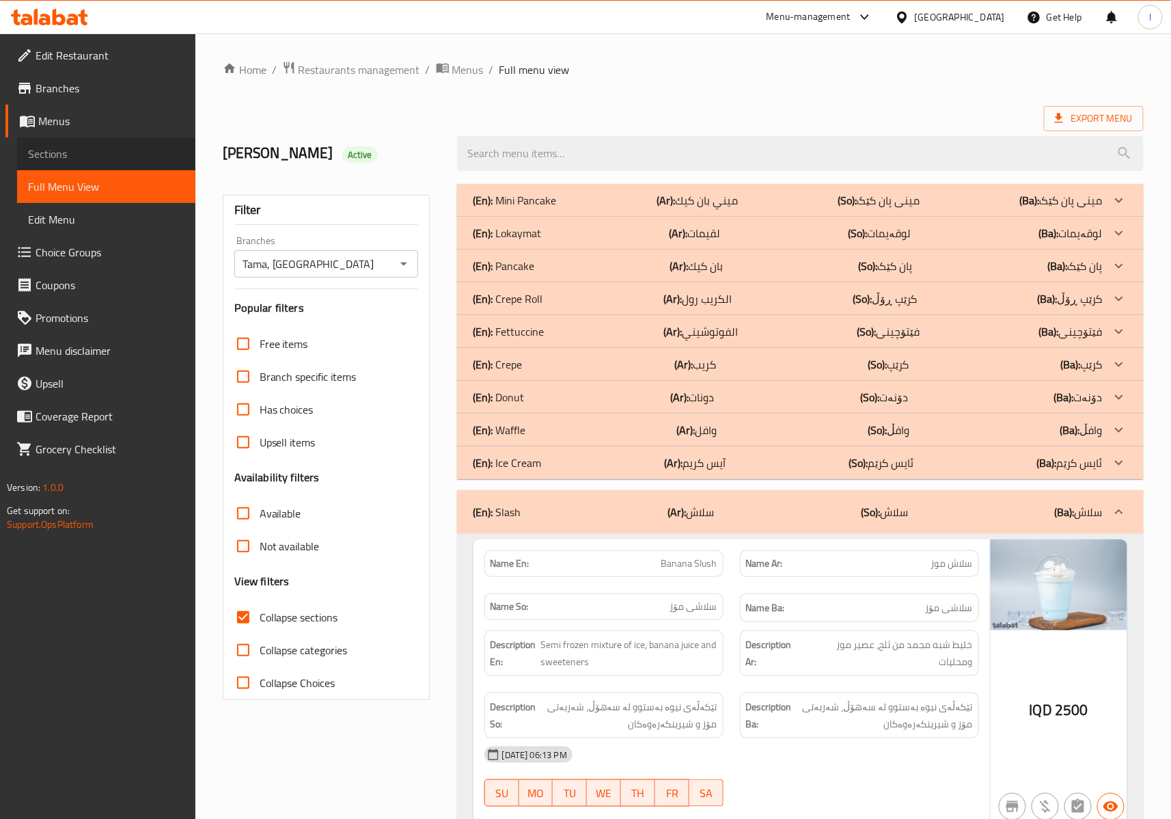
click at [71, 159] on span "Sections" at bounding box center [106, 154] width 156 height 16
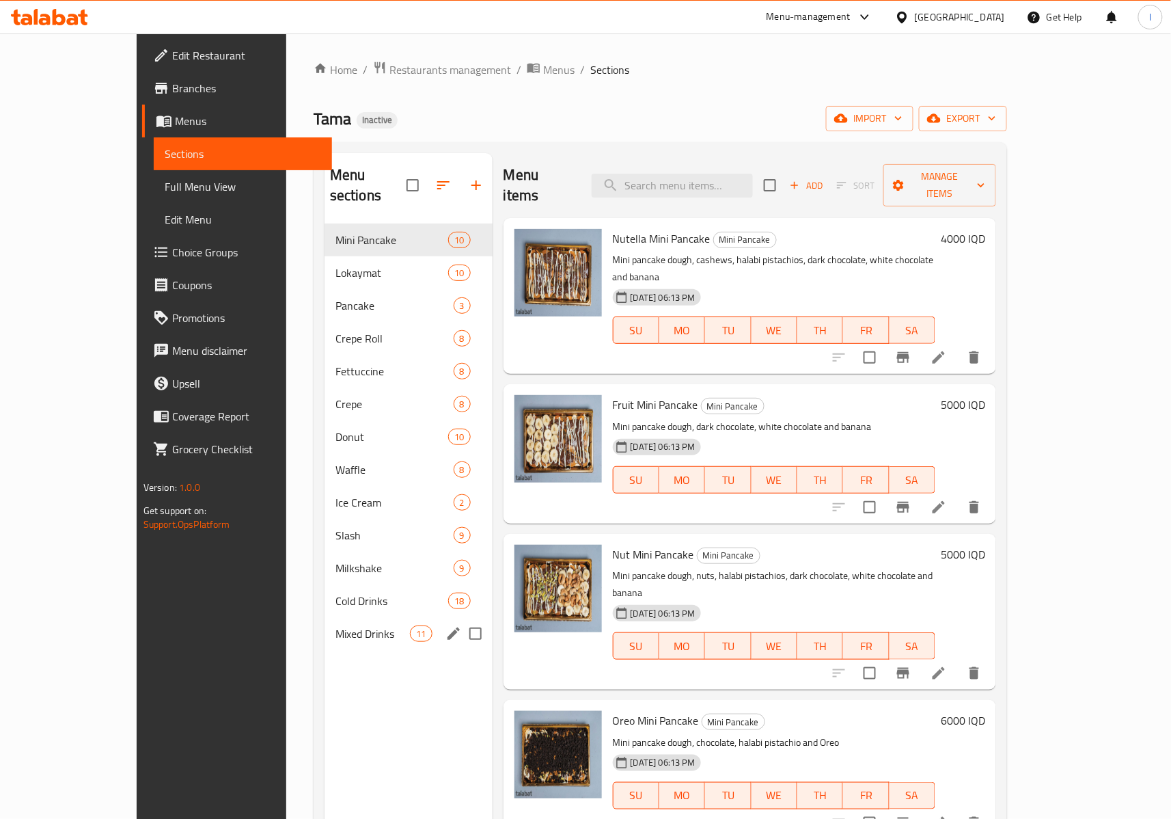
click at [336, 625] on span "Mixed Drinks" at bounding box center [373, 633] width 75 height 16
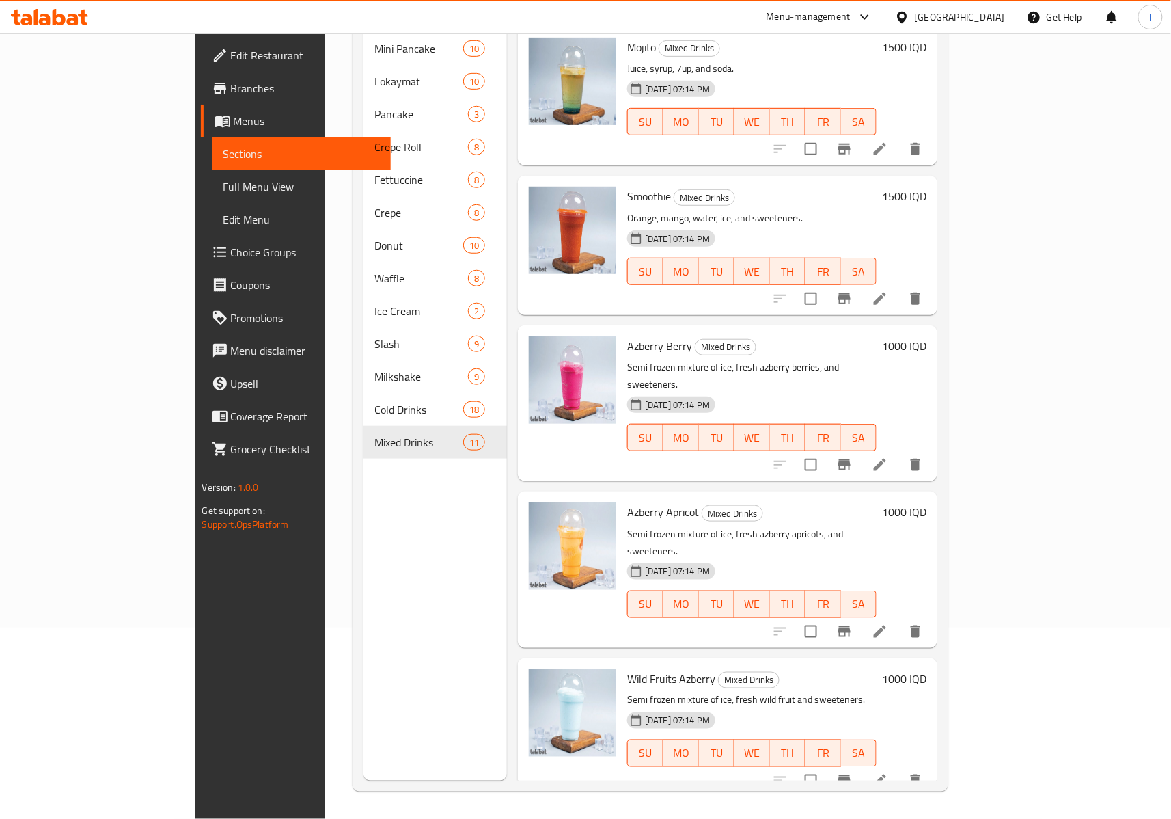
scroll to position [303, 0]
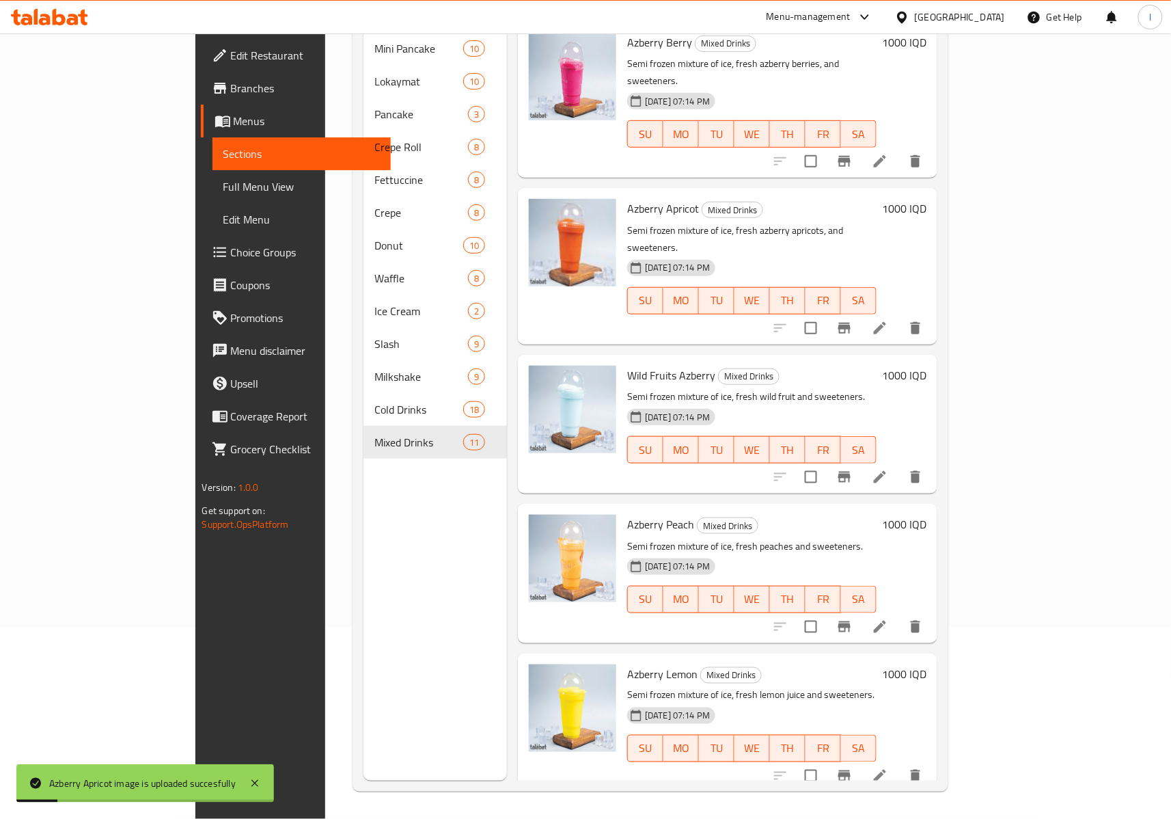
click at [899, 316] on li at bounding box center [880, 328] width 38 height 25
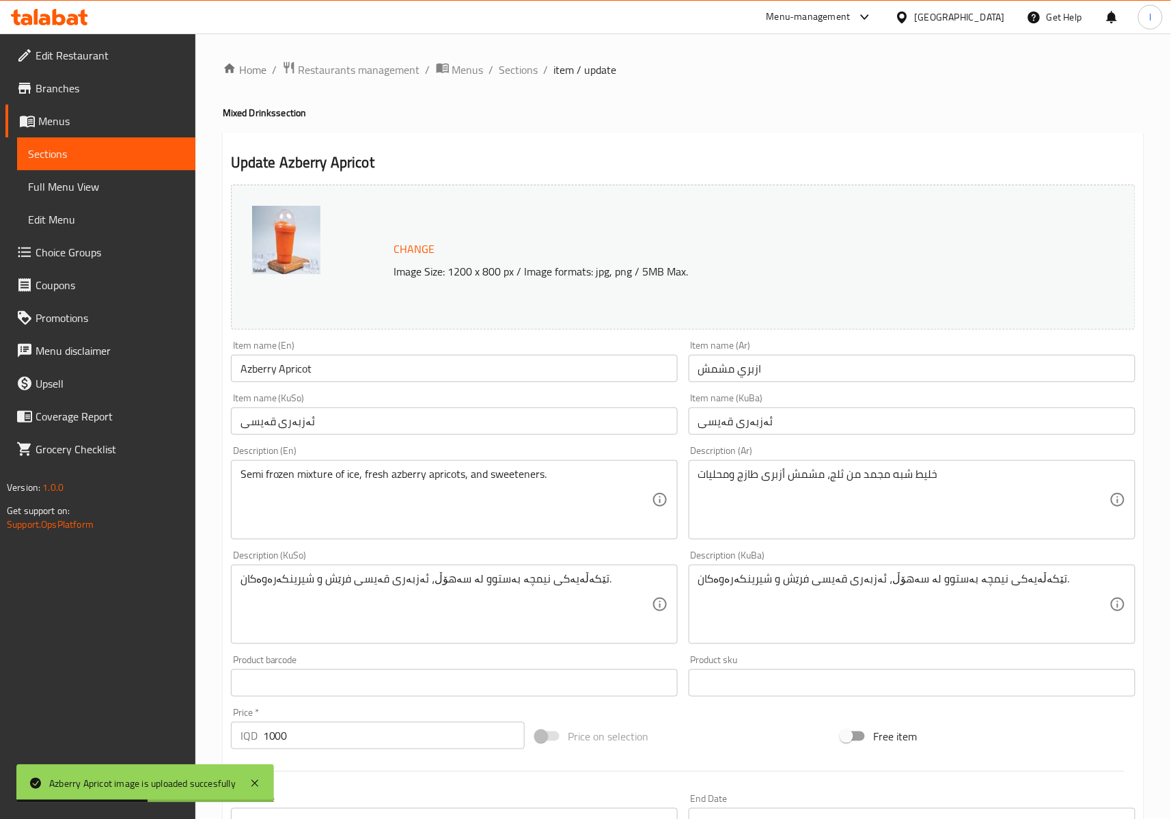
click at [526, 68] on span "Sections" at bounding box center [519, 70] width 39 height 16
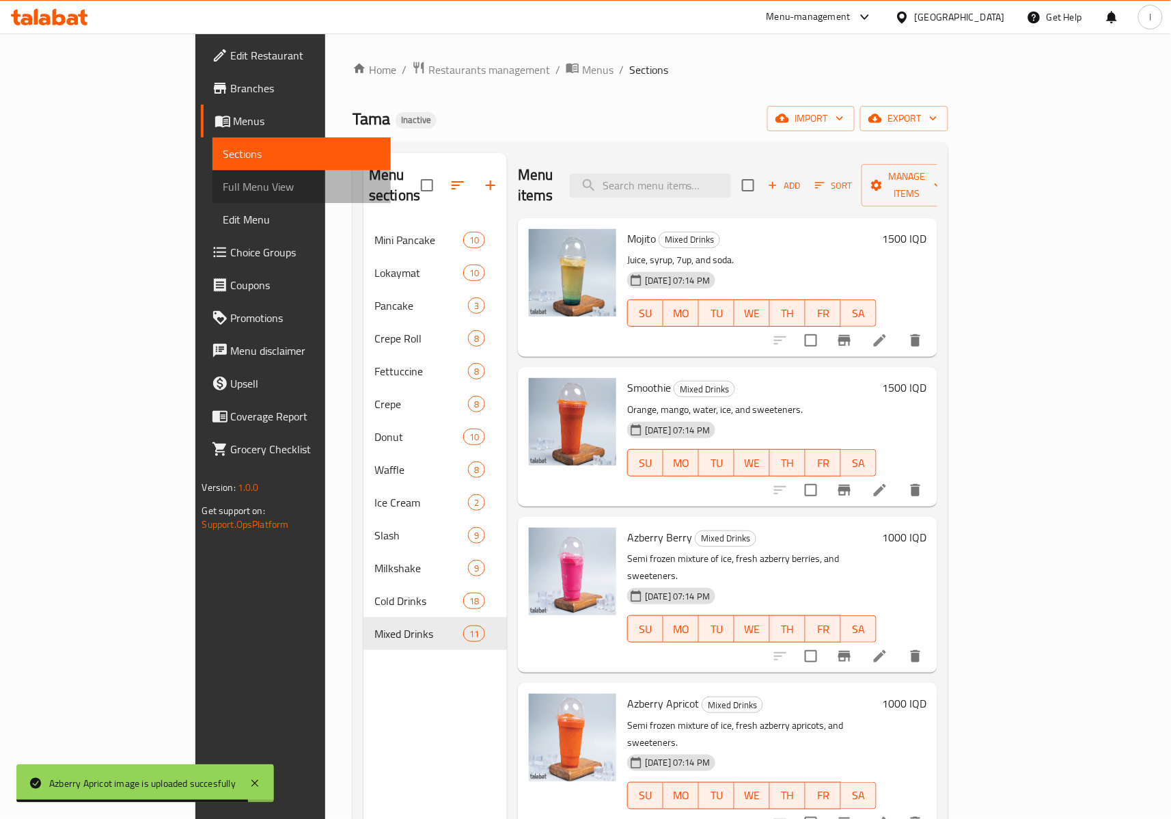
click at [223, 191] on span "Full Menu View" at bounding box center [301, 186] width 156 height 16
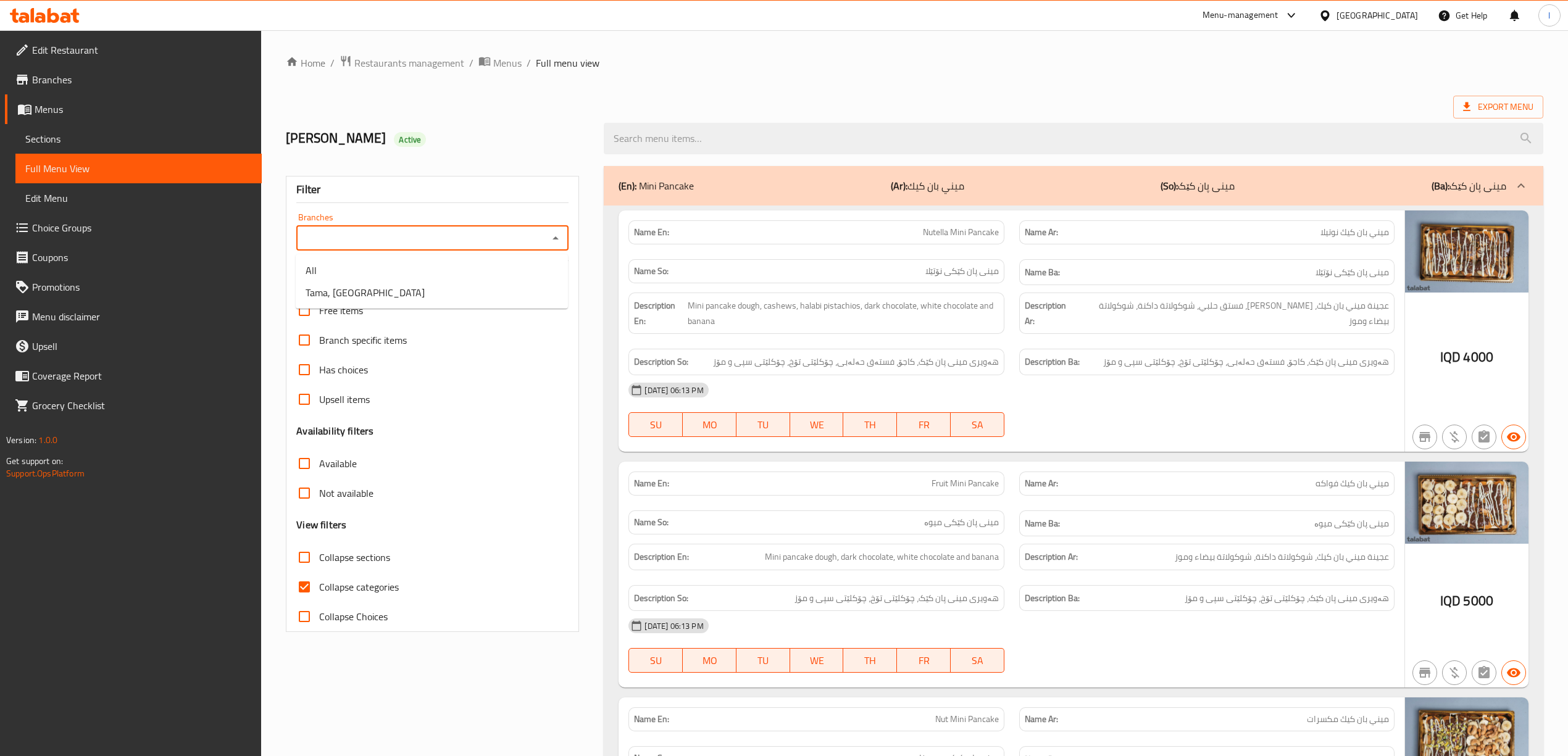
click at [457, 241] on input "Branches" at bounding box center [422, 238] width 245 height 17
click at [393, 297] on li "Tama, Sadr Street" at bounding box center [431, 293] width 272 height 23
type input "Tama, Sadr Street"
click at [333, 573] on label "Collapse categories" at bounding box center [344, 587] width 109 height 30
click at [319, 573] on input "Collapse categories" at bounding box center [304, 587] width 30 height 30
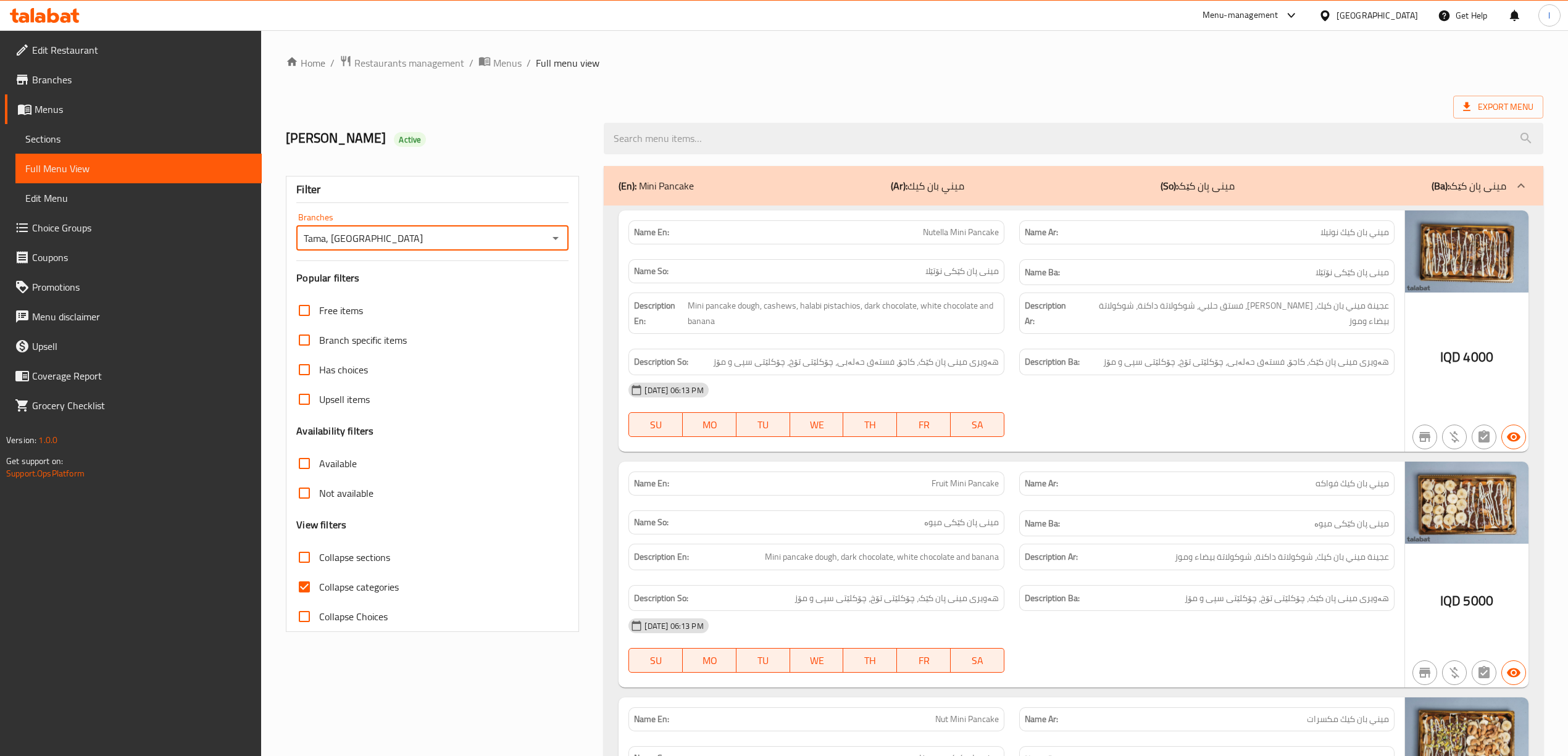
checkbox input "false"
click at [331, 561] on span "Collapse sections" at bounding box center [354, 557] width 71 height 14
click at [319, 561] on input "Collapse sections" at bounding box center [304, 557] width 30 height 30
checkbox input "true"
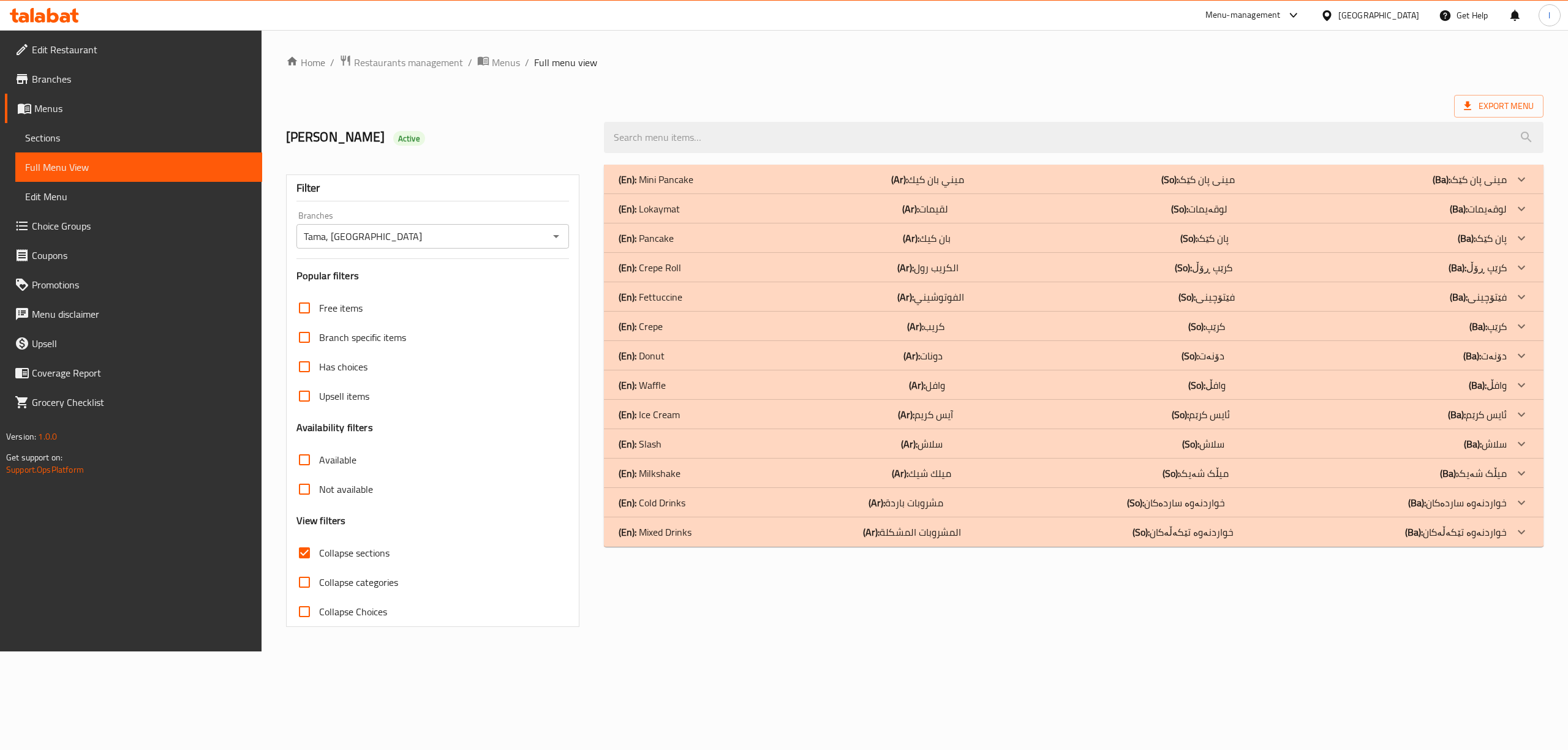
click at [681, 529] on p "(En): Mixed Drinks" at bounding box center [654, 532] width 73 height 14
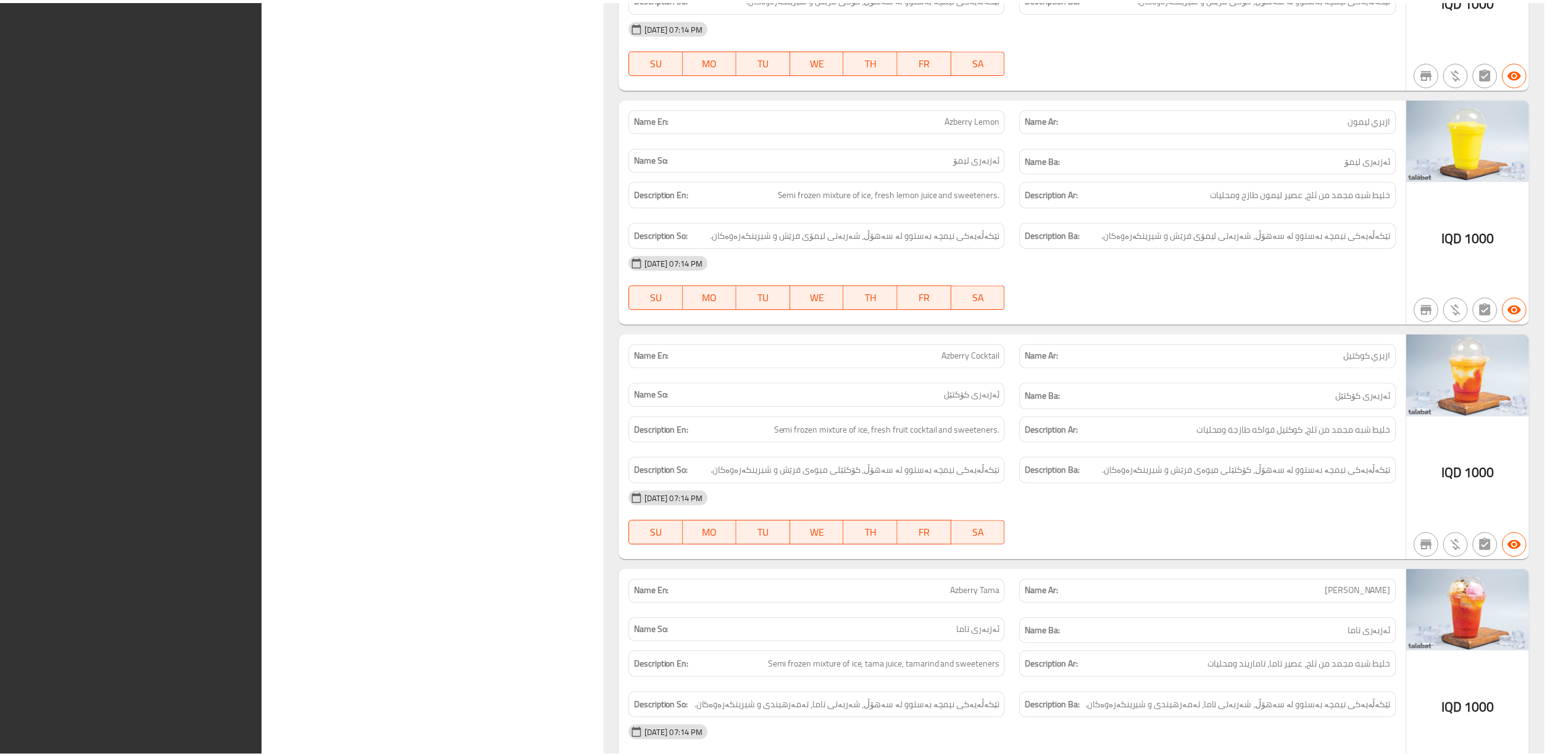
scroll to position [2475, 0]
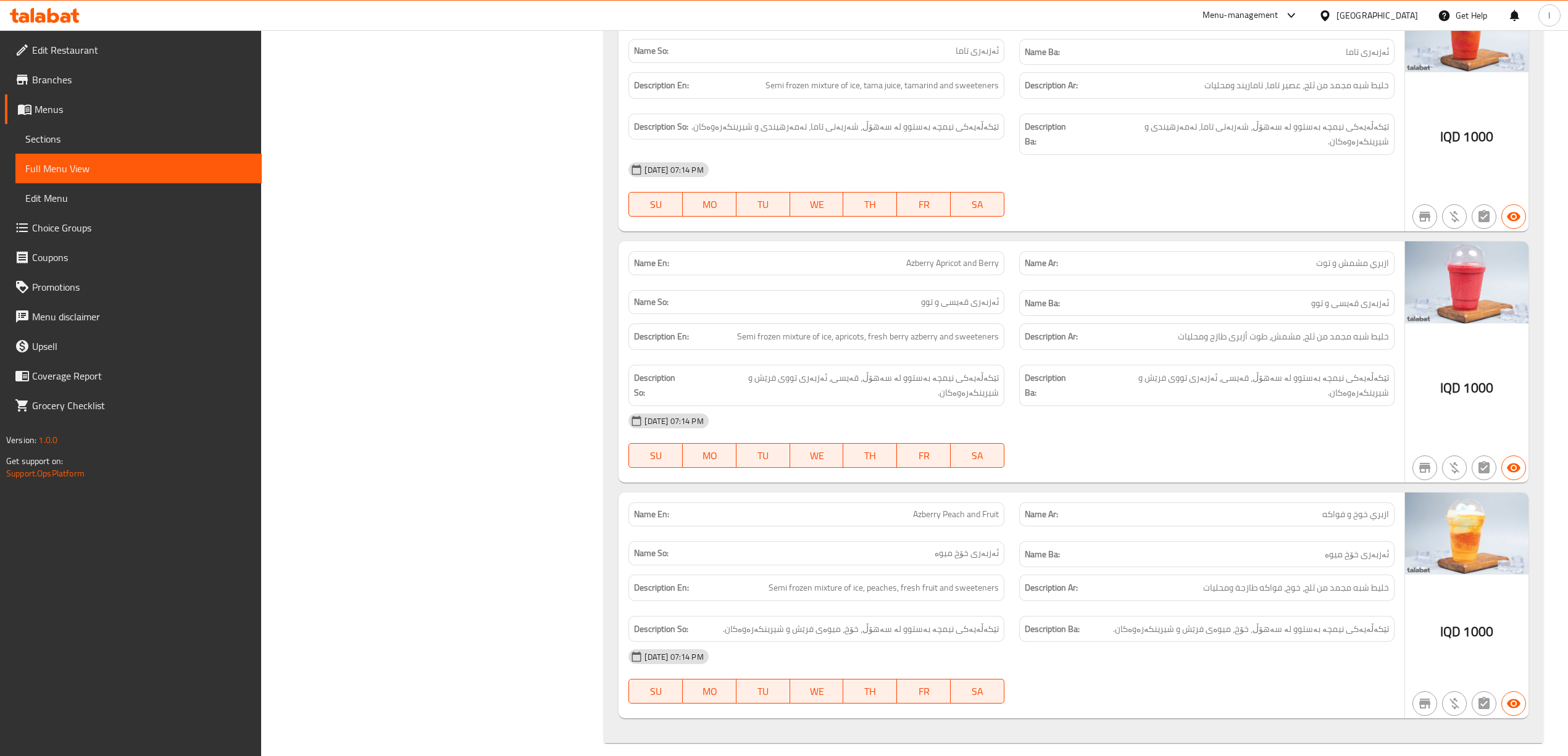
click at [127, 47] on span "Edit Restaurant" at bounding box center [142, 50] width 219 height 14
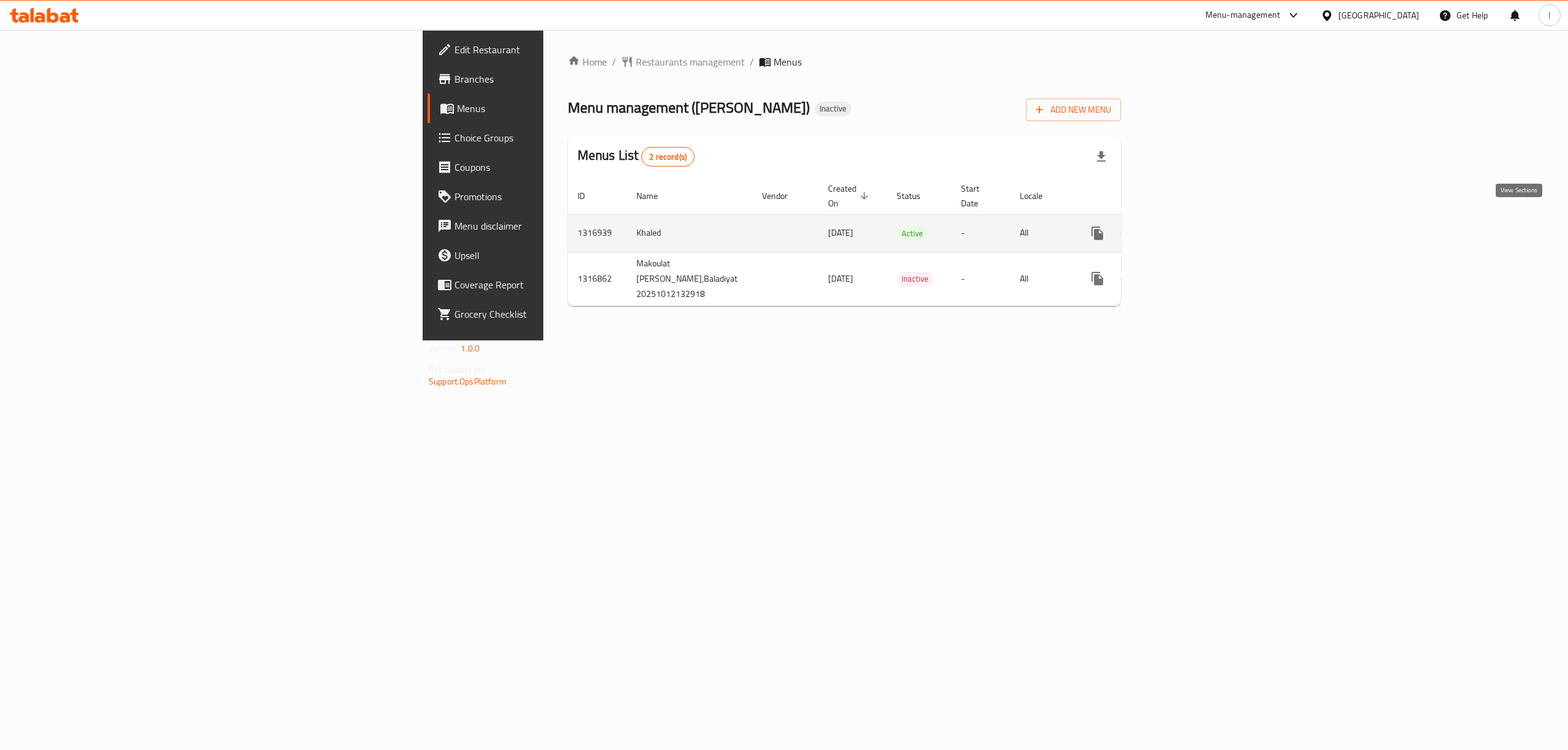
click at [1200, 219] on link "enhanced table" at bounding box center [1185, 233] width 30 height 30
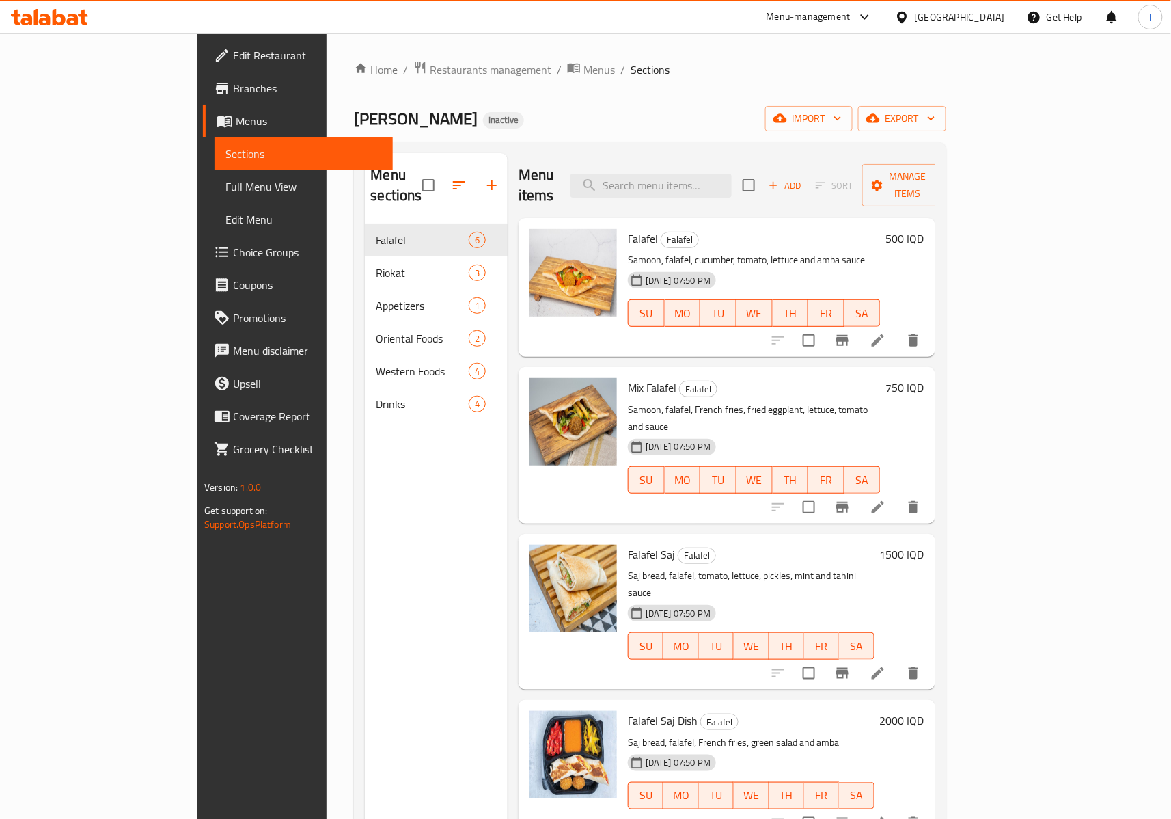
click at [215, 174] on link "Full Menu View" at bounding box center [304, 186] width 178 height 33
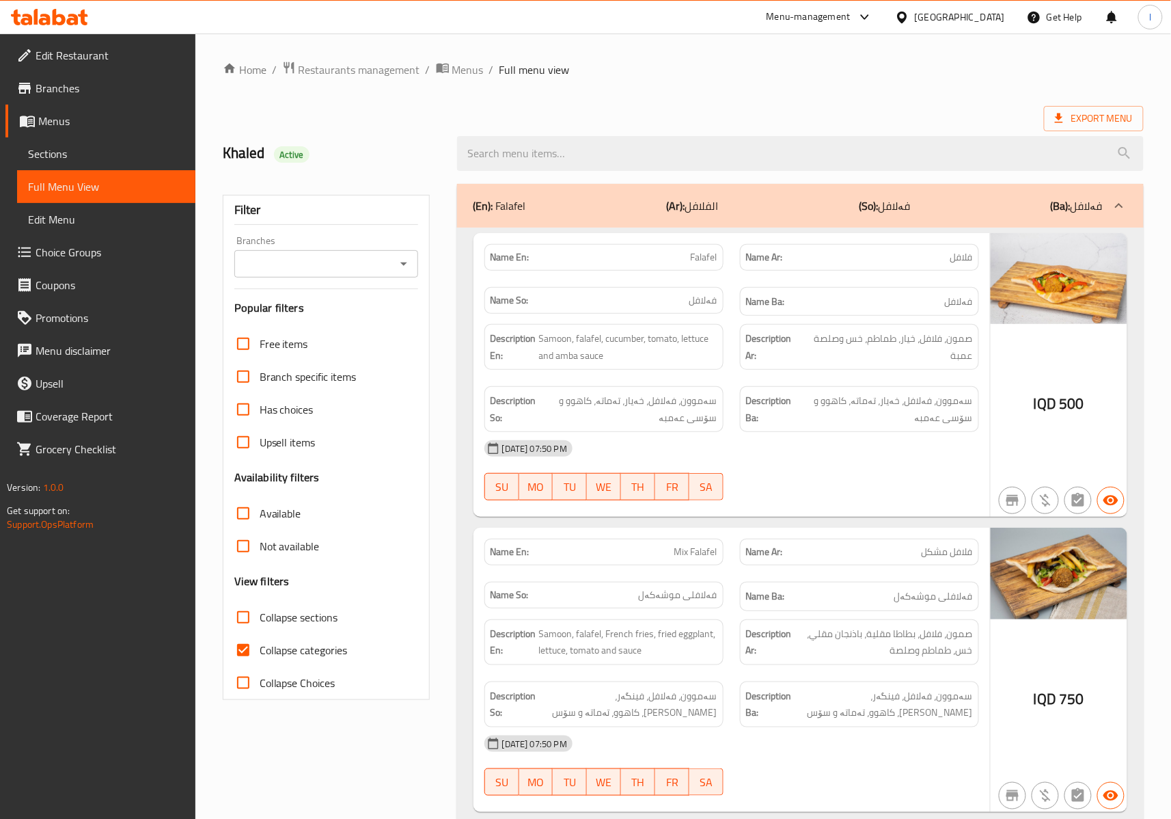
click at [305, 258] on input "Branches" at bounding box center [315, 263] width 153 height 19
click at [253, 338] on ul "All Makoulat [PERSON_NAME], Baladiyat" at bounding box center [326, 320] width 184 height 77
click at [253, 323] on span "Makoulat [PERSON_NAME], Baladiyat" at bounding box center [326, 332] width 162 height 33
type input "Makoulat [PERSON_NAME], Baladiyat"
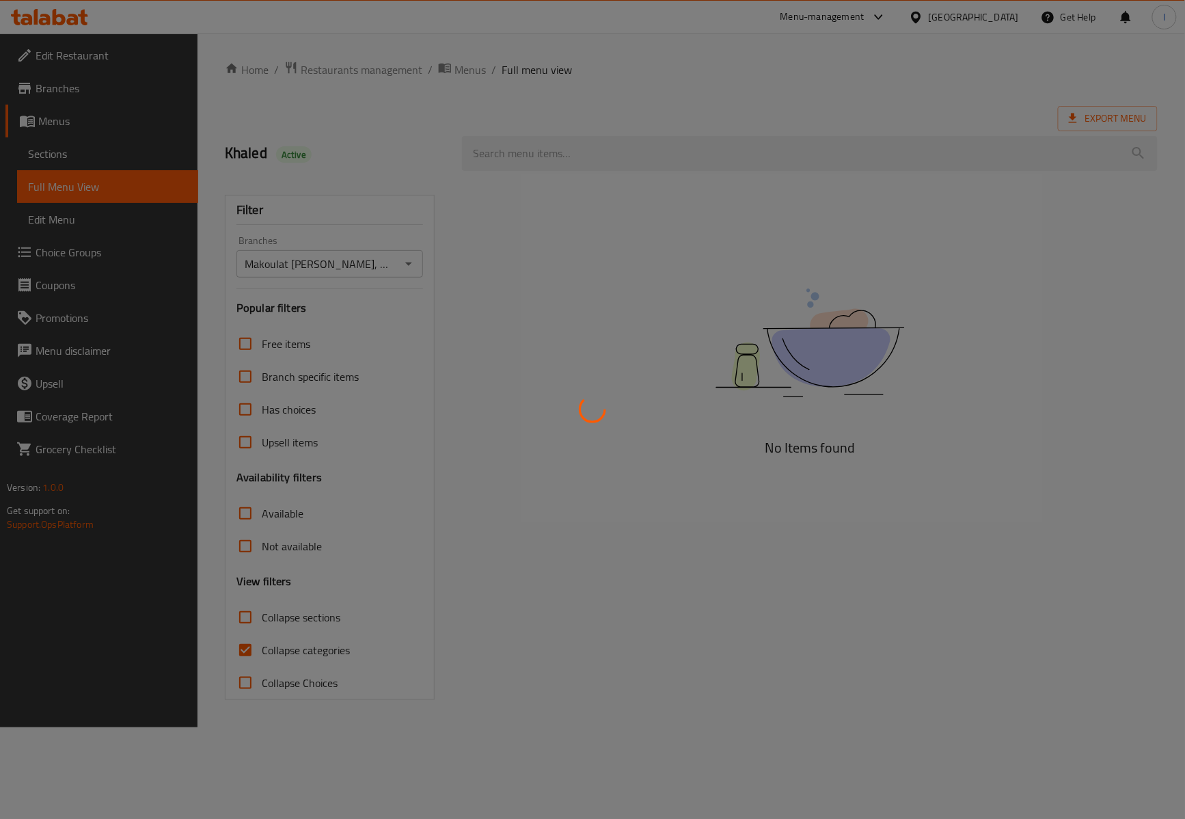
drag, startPoint x: 256, startPoint y: 597, endPoint x: 258, endPoint y: 613, distance: 16.6
click at [256, 599] on div at bounding box center [592, 409] width 1185 height 819
click at [268, 662] on div at bounding box center [592, 409] width 1185 height 819
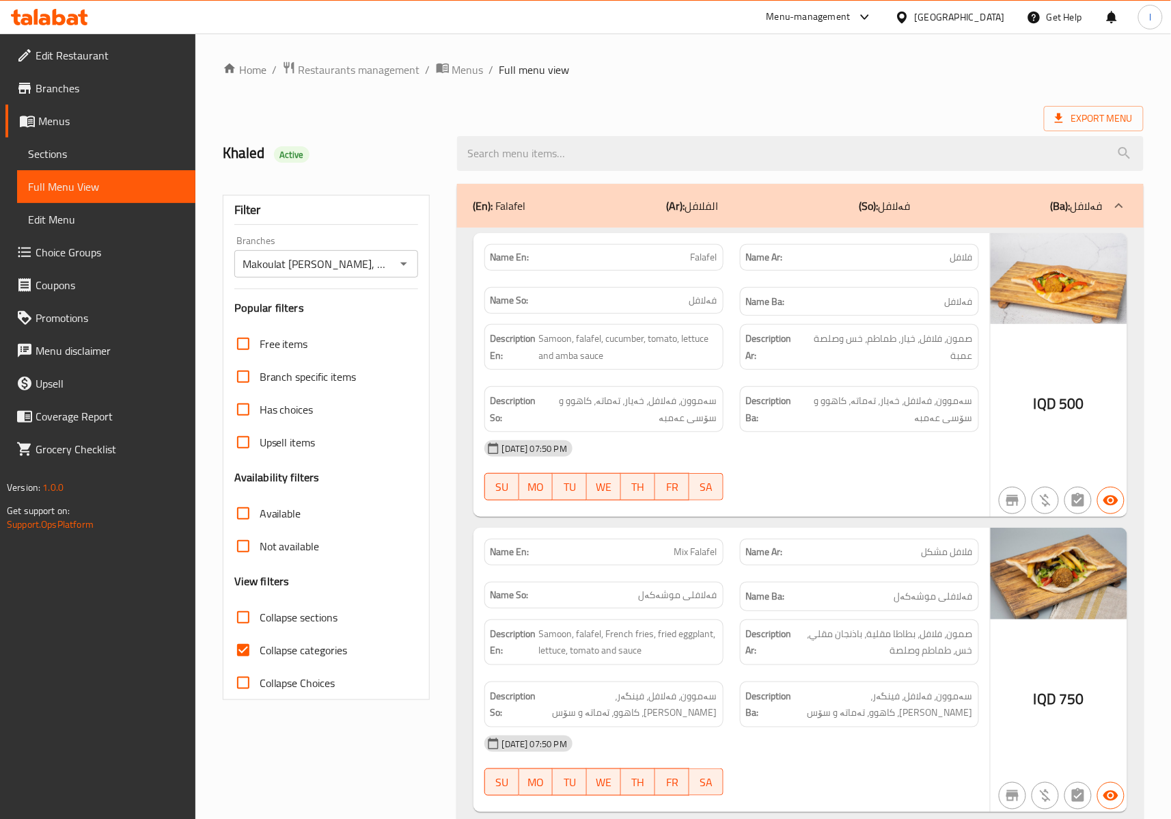
click at [269, 655] on span "Collapse categories" at bounding box center [304, 650] width 88 height 16
click at [260, 655] on input "Collapse categories" at bounding box center [243, 650] width 33 height 33
checkbox input "false"
click at [294, 623] on span "Collapse sections" at bounding box center [299, 617] width 79 height 16
click at [260, 623] on input "Collapse sections" at bounding box center [243, 617] width 33 height 33
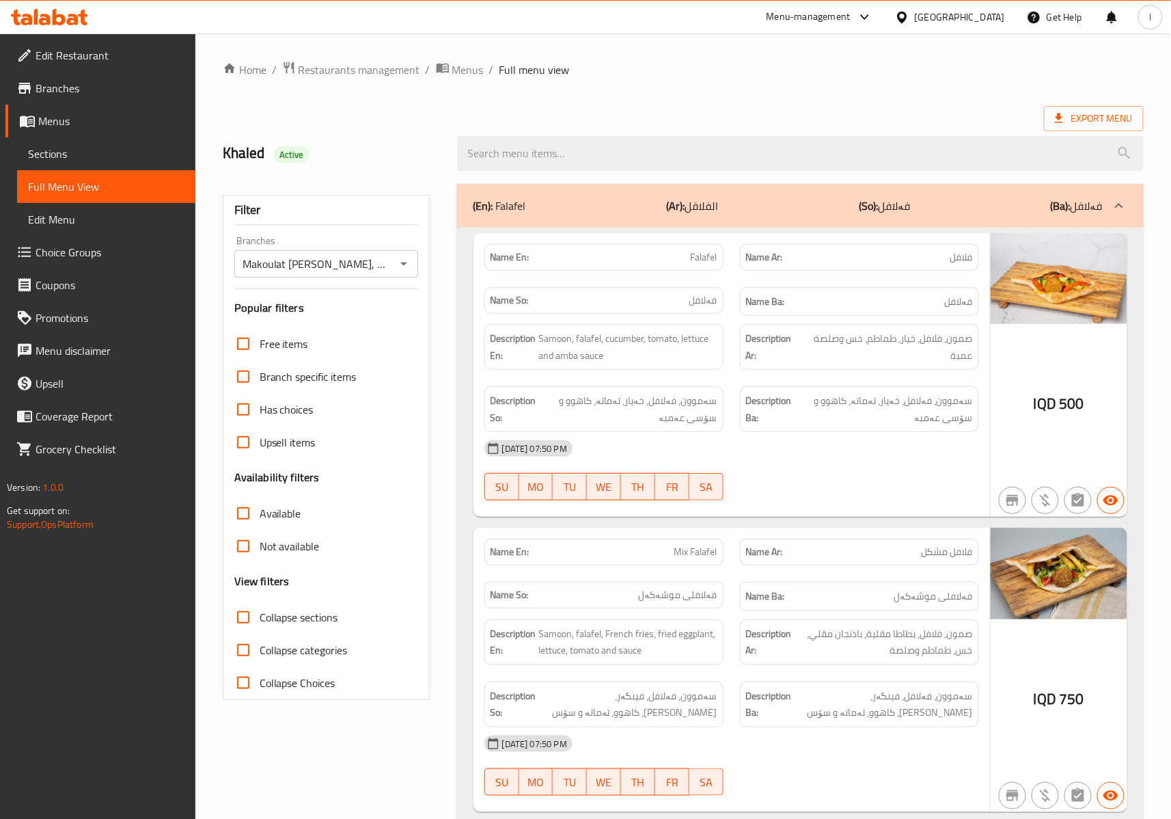
checkbox input "true"
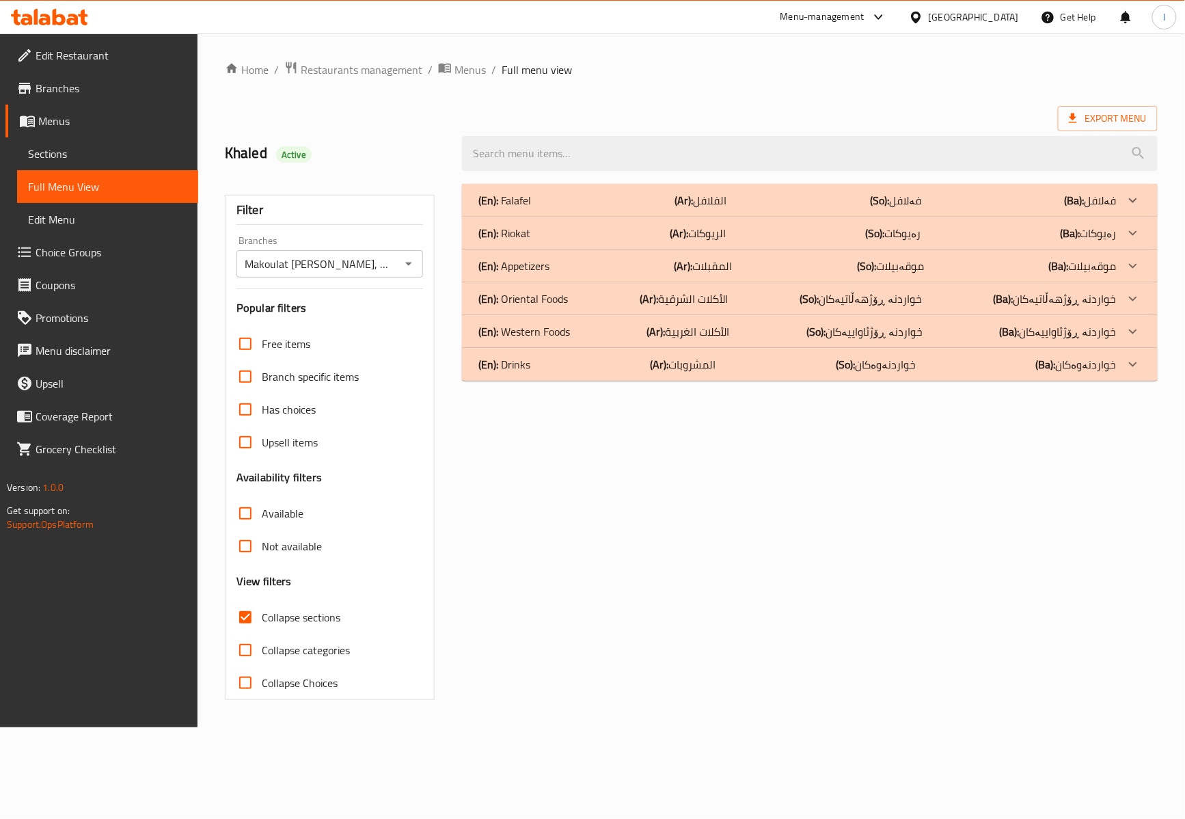
click at [679, 362] on p "(Ar): المشروبات" at bounding box center [684, 364] width 66 height 16
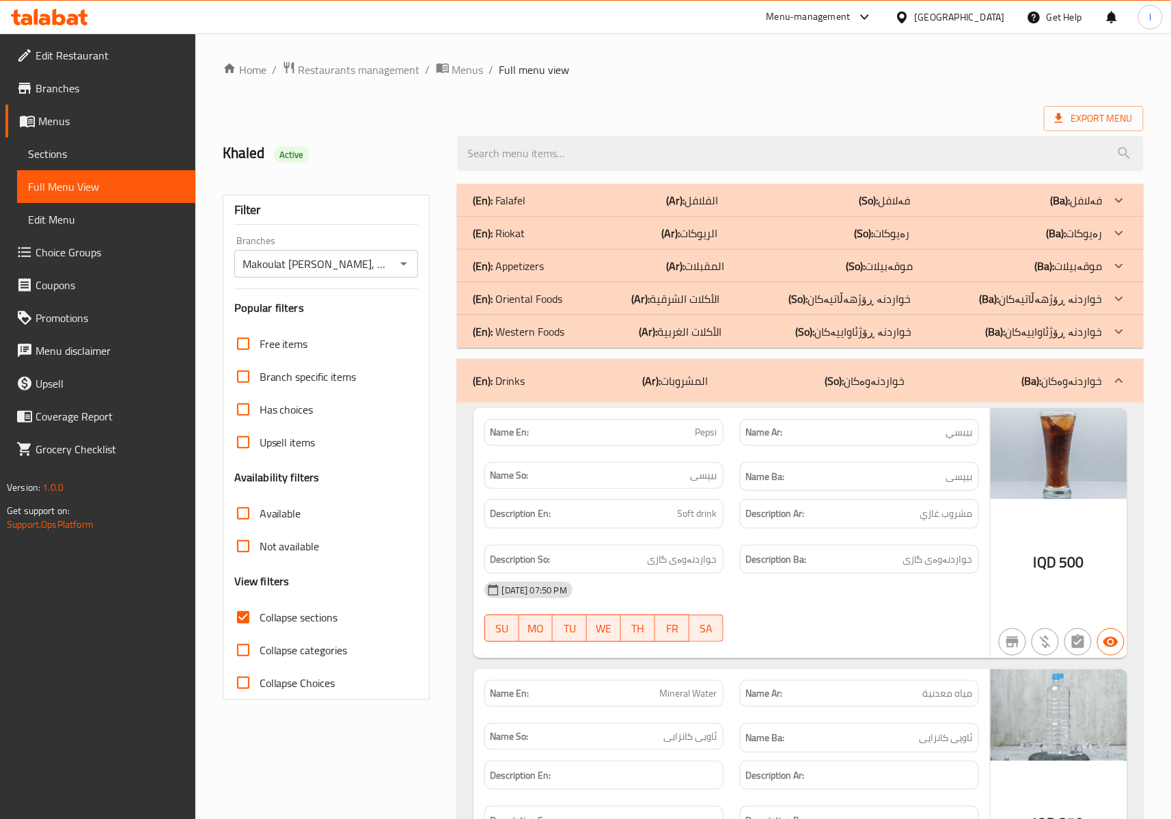
scroll to position [303, 0]
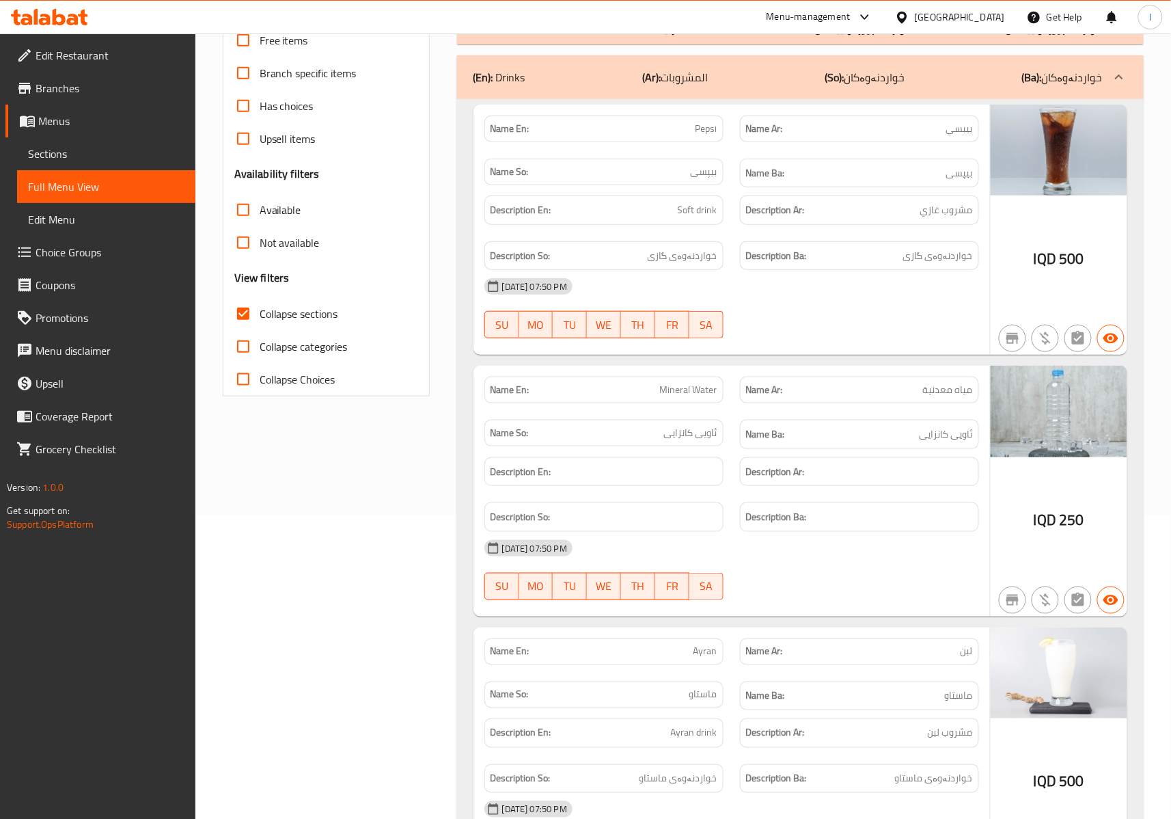
click at [823, 463] on div "Description Ar:" at bounding box center [859, 471] width 239 height 29
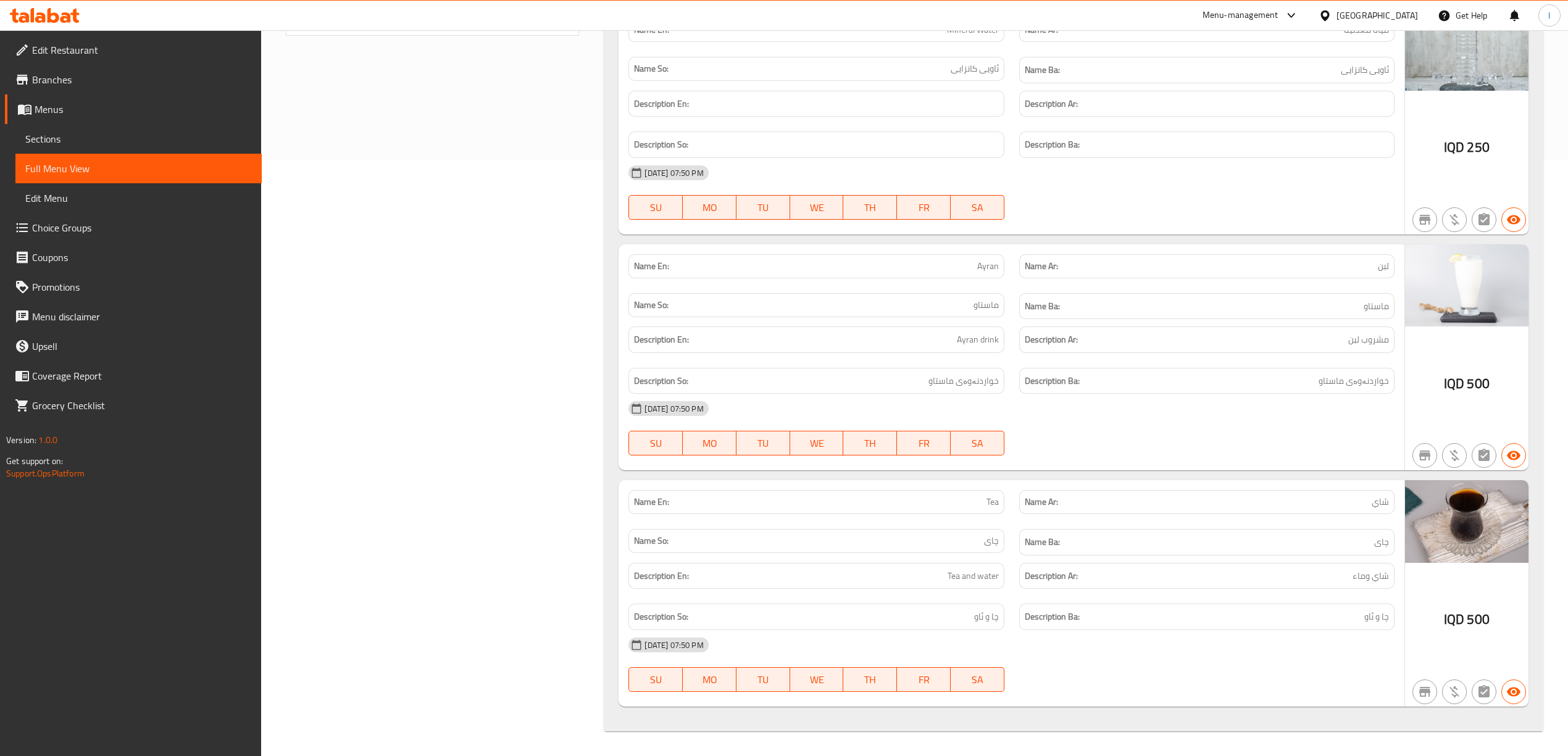
scroll to position [0, 0]
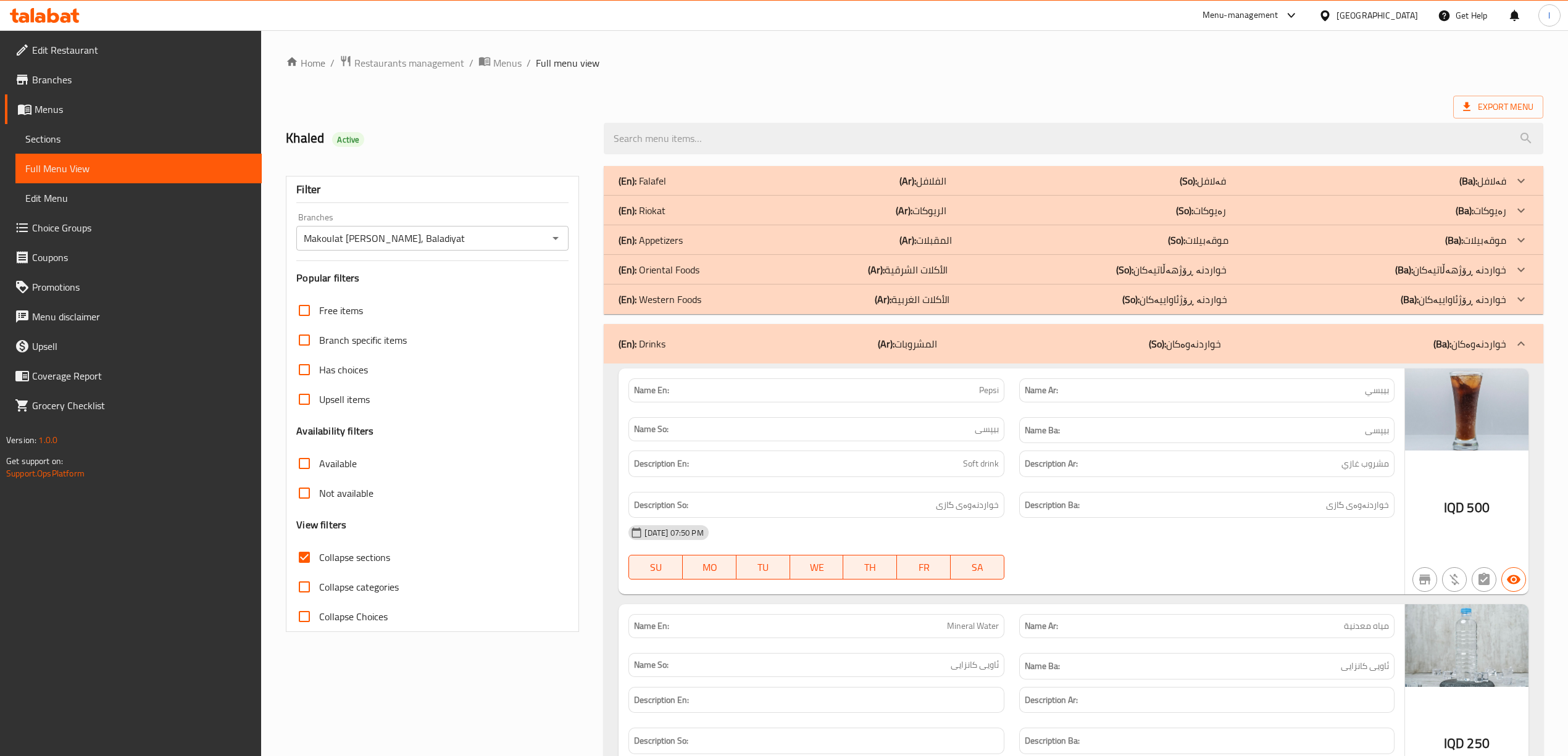
click at [1147, 179] on div "(En): Falafel (Ar): الفلافل (So): فەلافل (Ba): فەلافل" at bounding box center [1062, 181] width 887 height 14
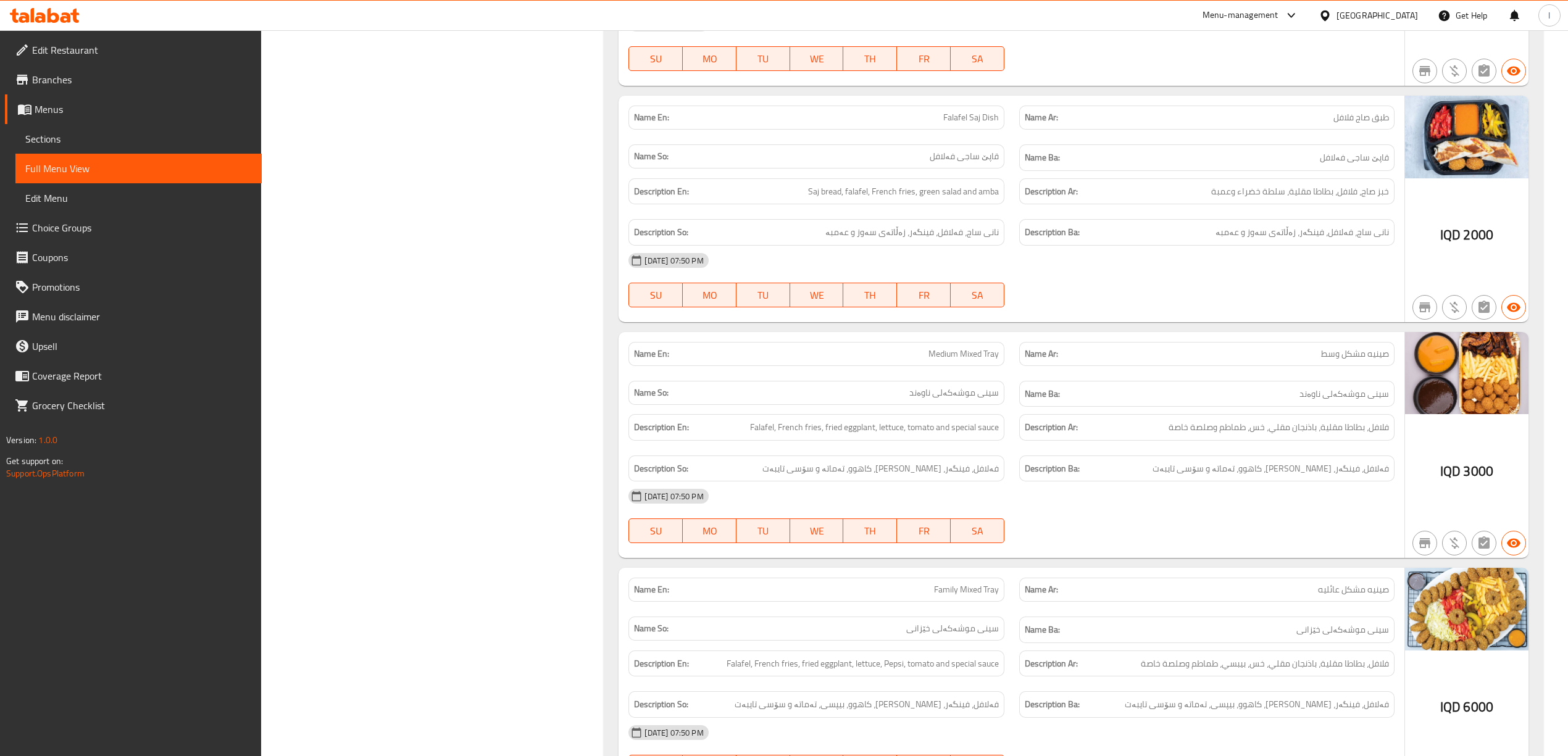
scroll to position [1097, 0]
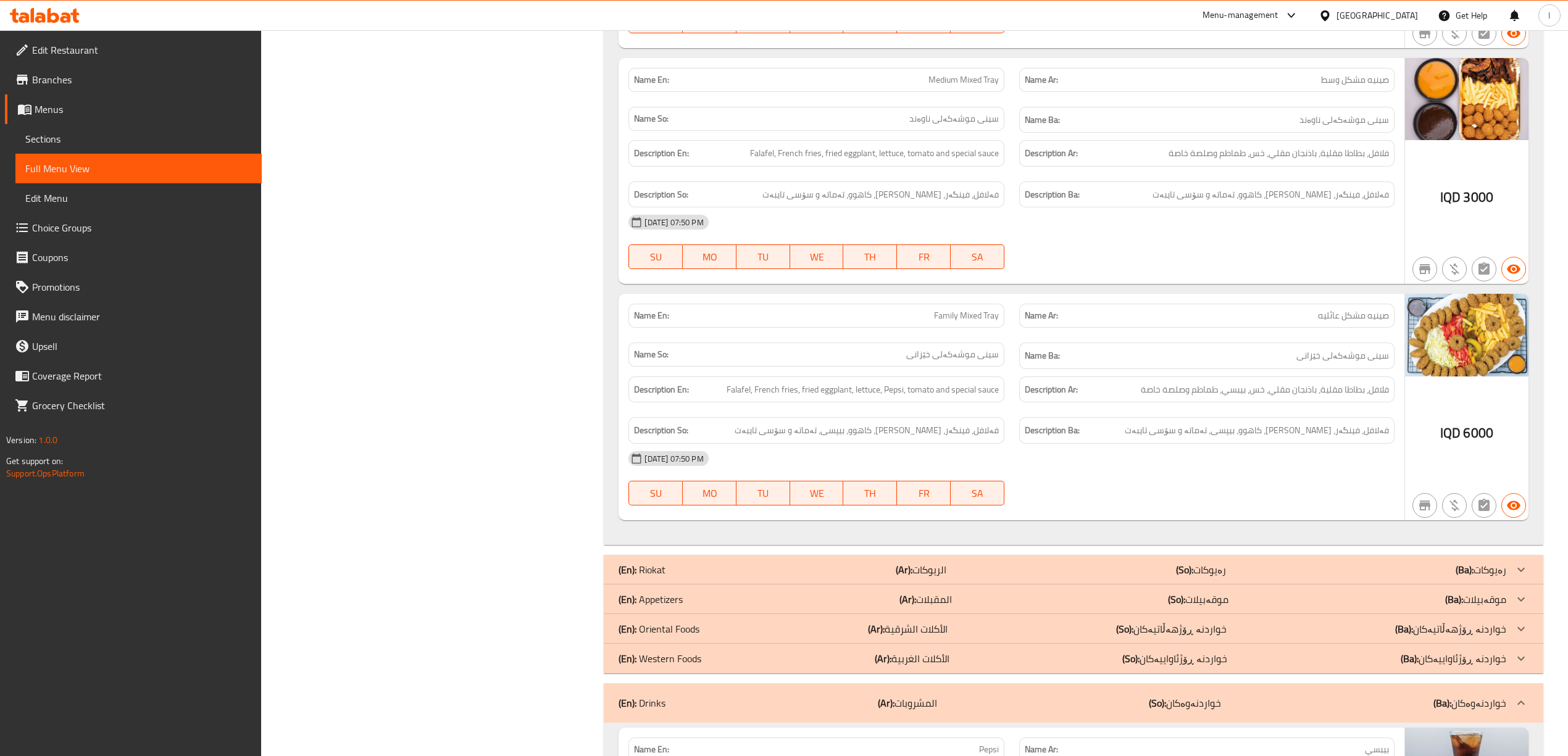
click at [1072, 570] on div "(En): Riokat (Ar): الريوكات (So): رەیوکات (Ba): رەیوکات" at bounding box center [1072, 569] width 938 height 30
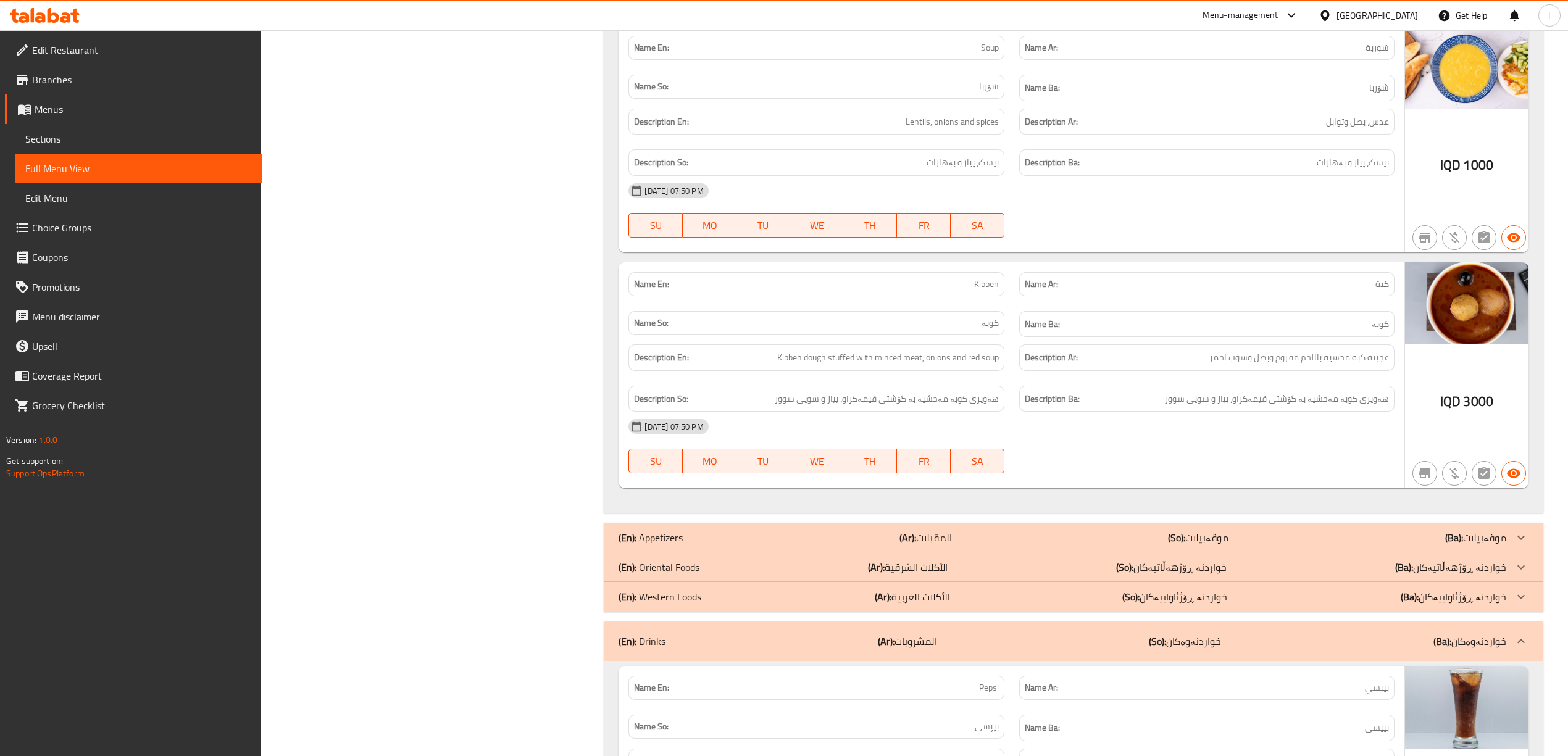
scroll to position [1919, 0]
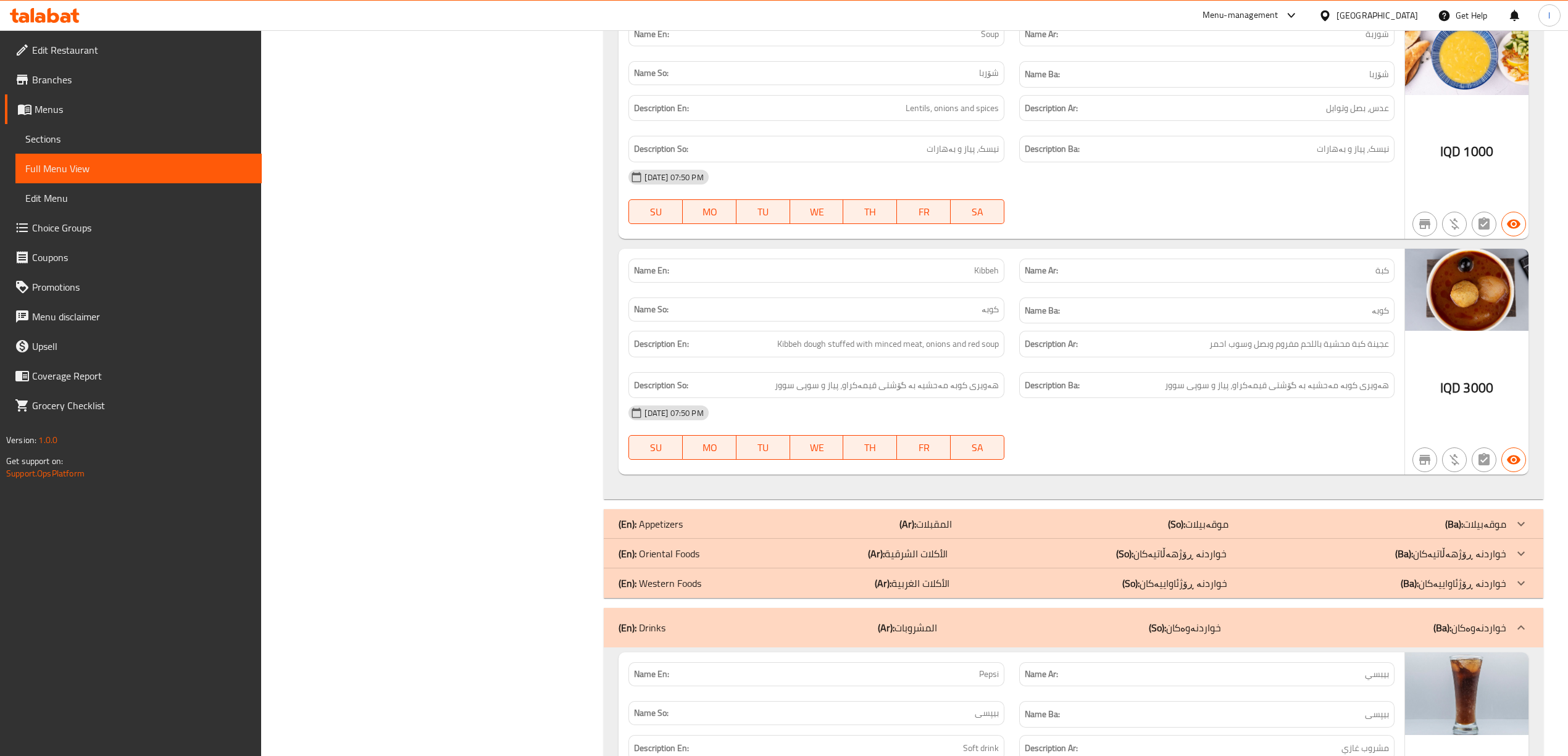
click at [1115, 531] on div "(En): Appetizers (Ar): المقبلات (So): موقەبیلات (Ba): موقەبیلات" at bounding box center [1062, 524] width 887 height 14
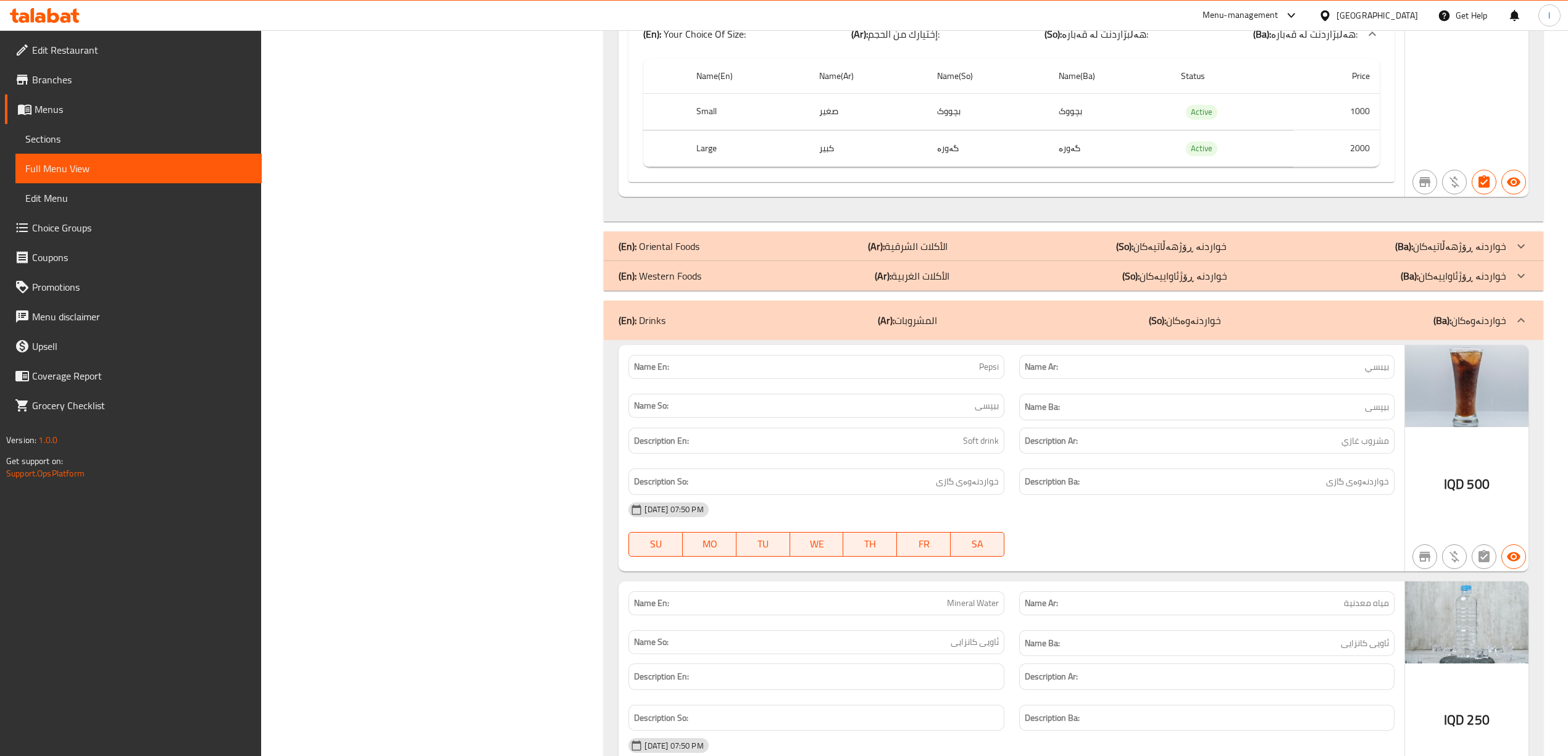
scroll to position [2743, 0]
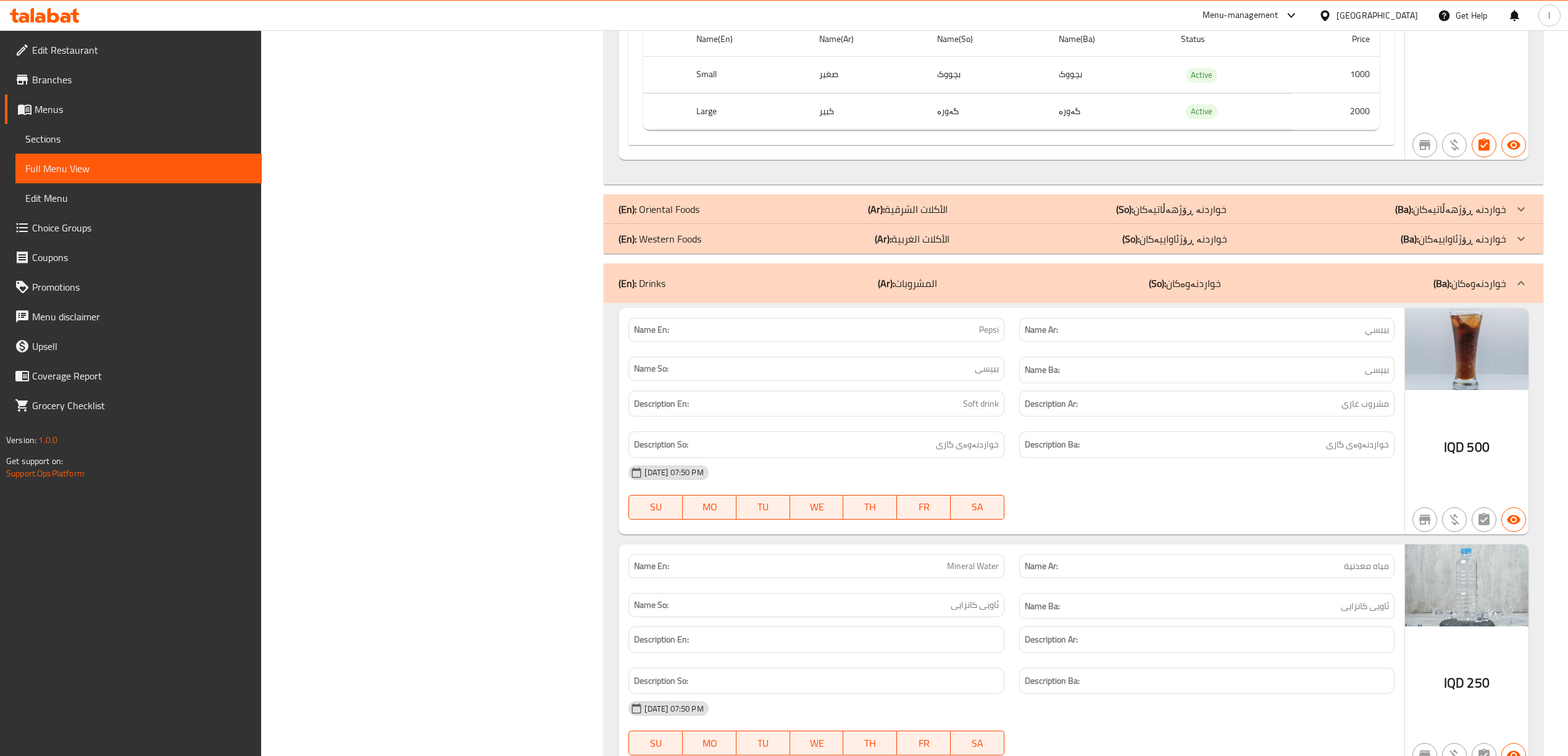
click at [1179, 217] on p "(So): خواردنە ڕۆژهەڵاتیەکان" at bounding box center [1171, 209] width 110 height 14
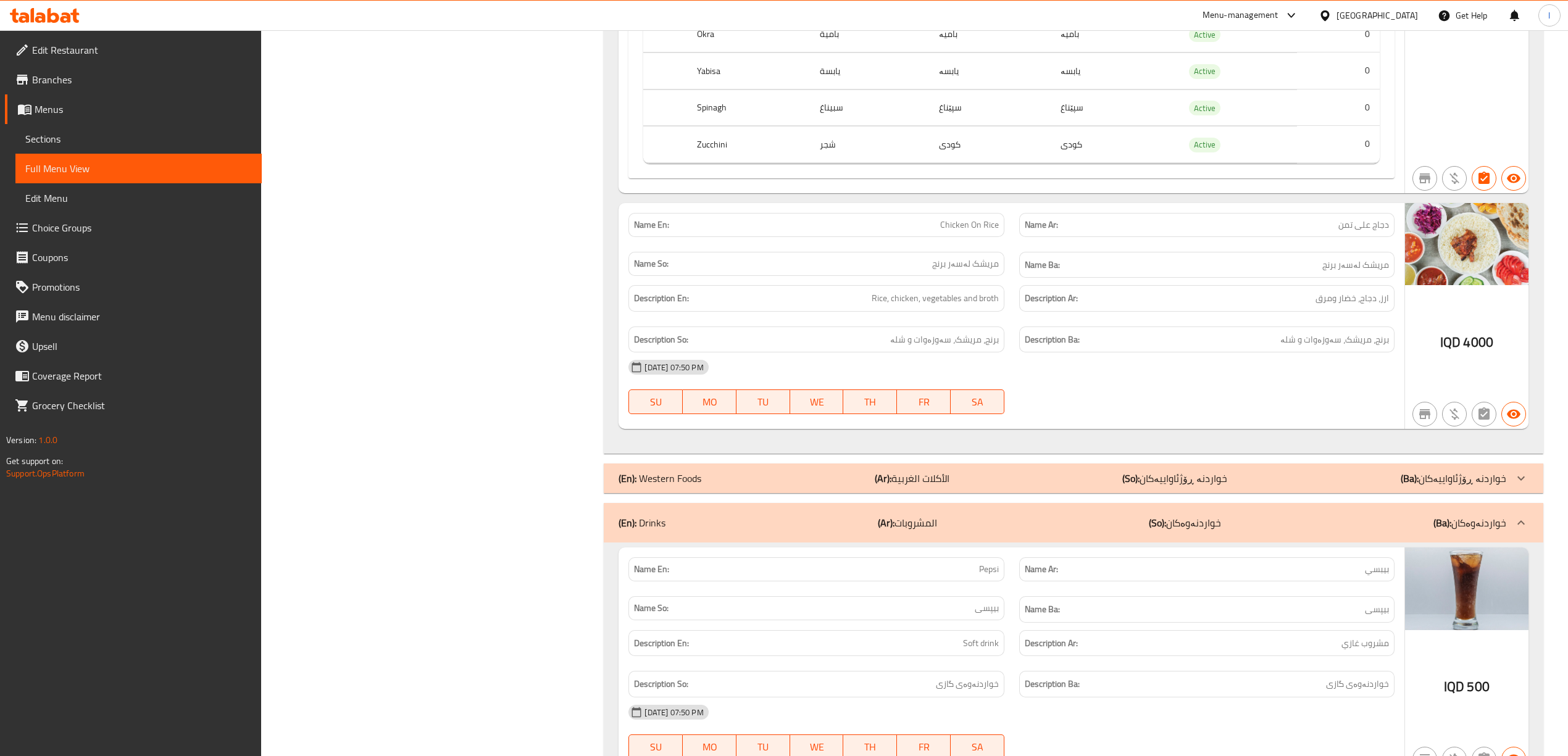
scroll to position [3566, 0]
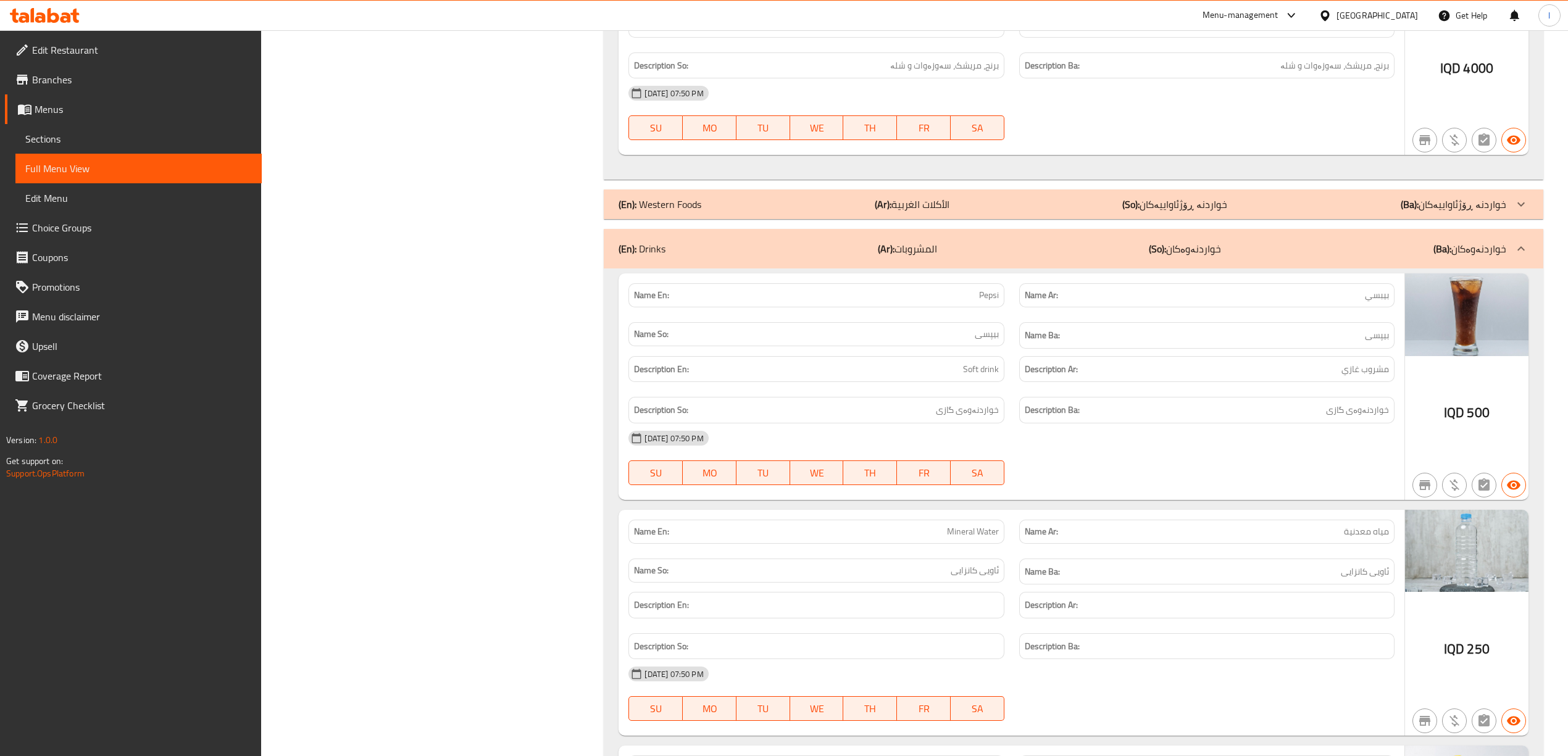
click at [1198, 211] on p "(So): خواردنە ڕۆژئاواییەکان" at bounding box center [1174, 204] width 105 height 14
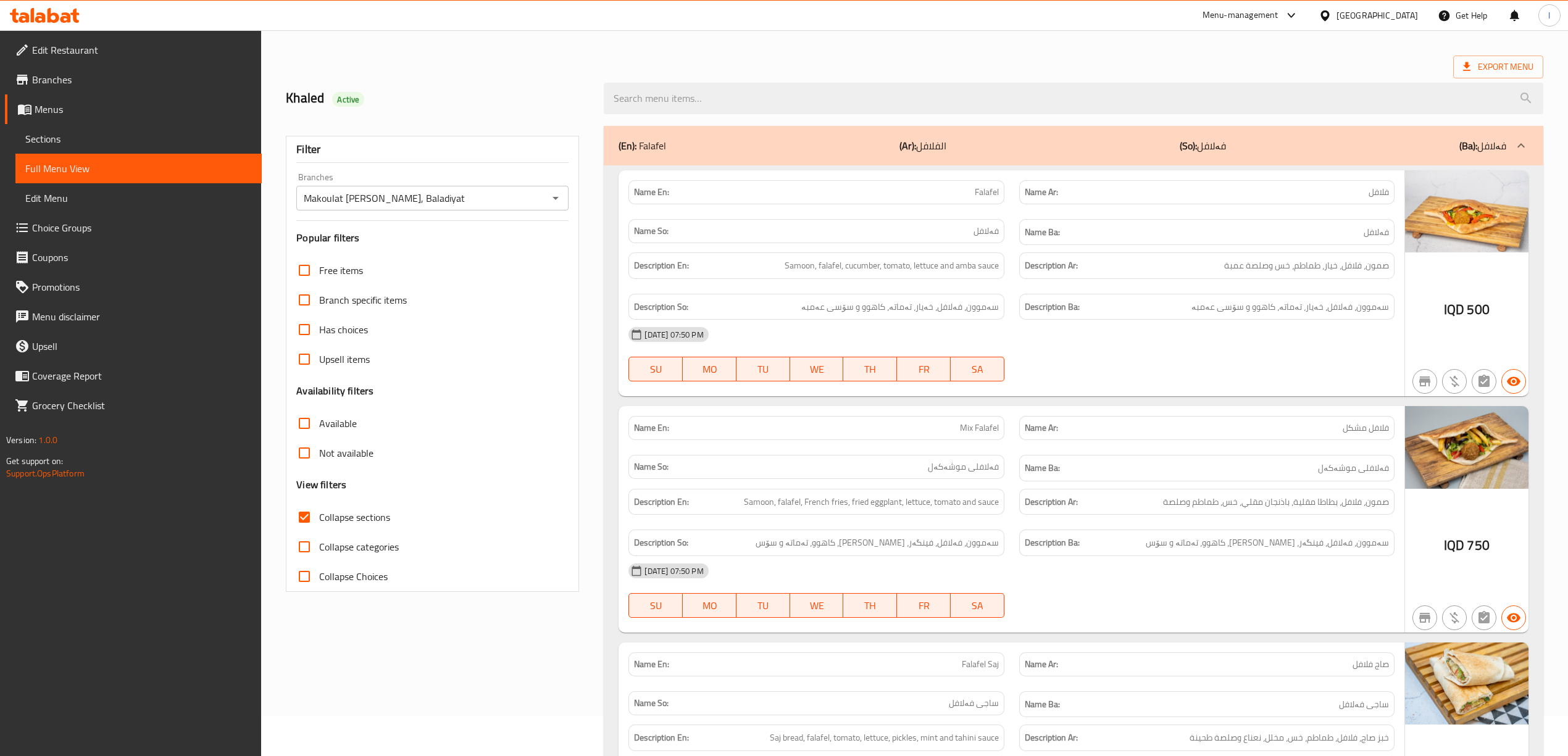
scroll to position [0, 0]
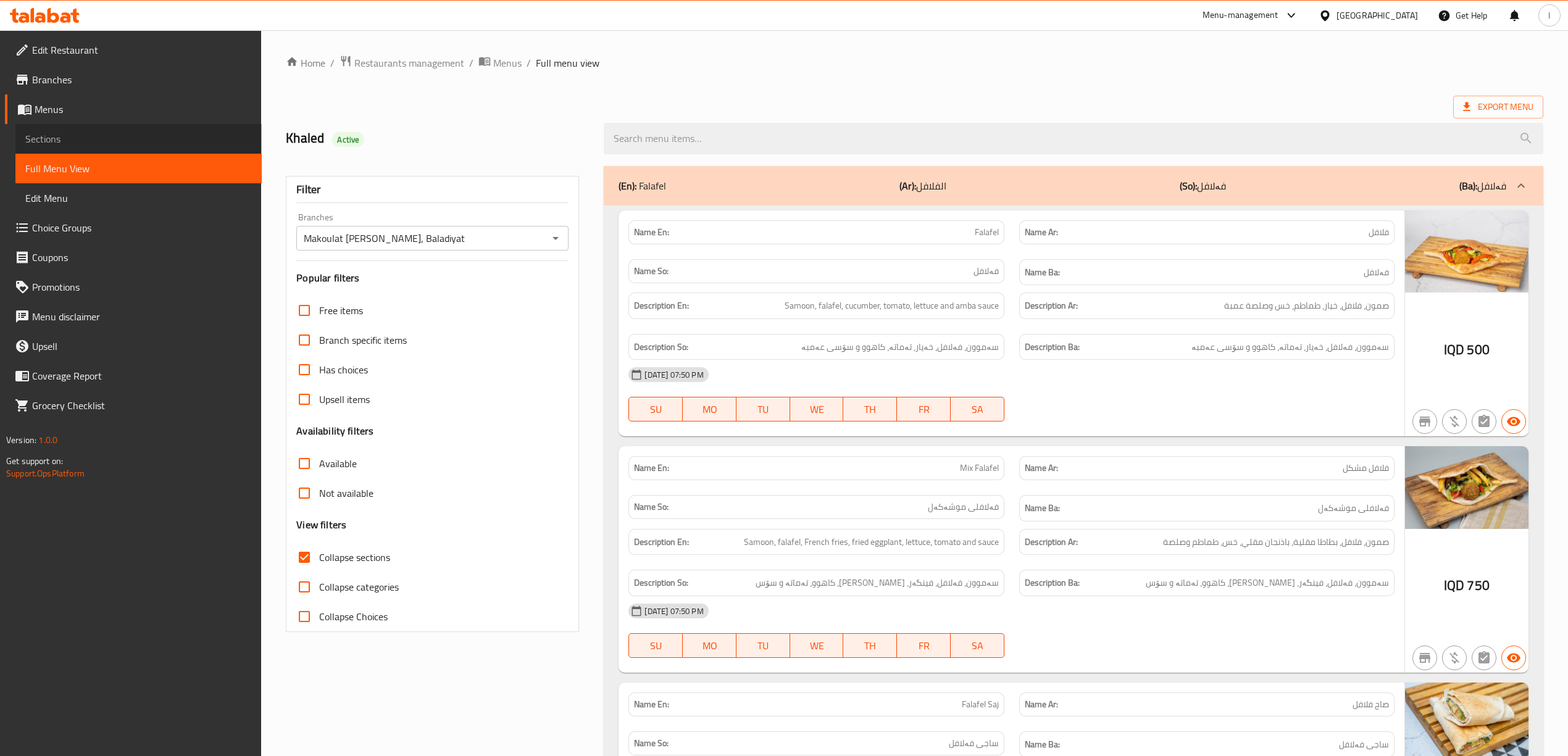
click at [107, 145] on span "Sections" at bounding box center [138, 139] width 227 height 14
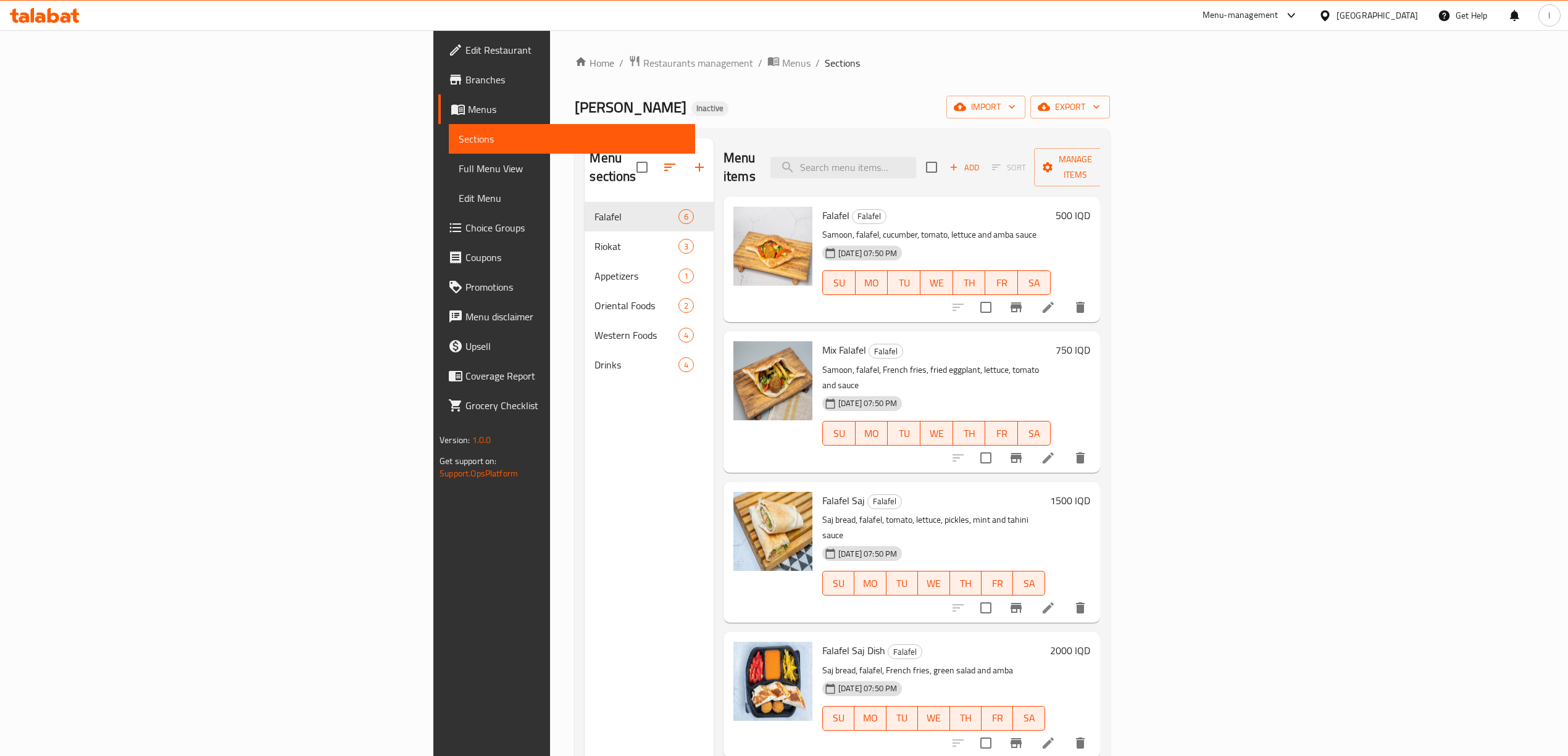
click at [77, 15] on icon at bounding box center [75, 16] width 9 height 14
